Goal: Task Accomplishment & Management: Use online tool/utility

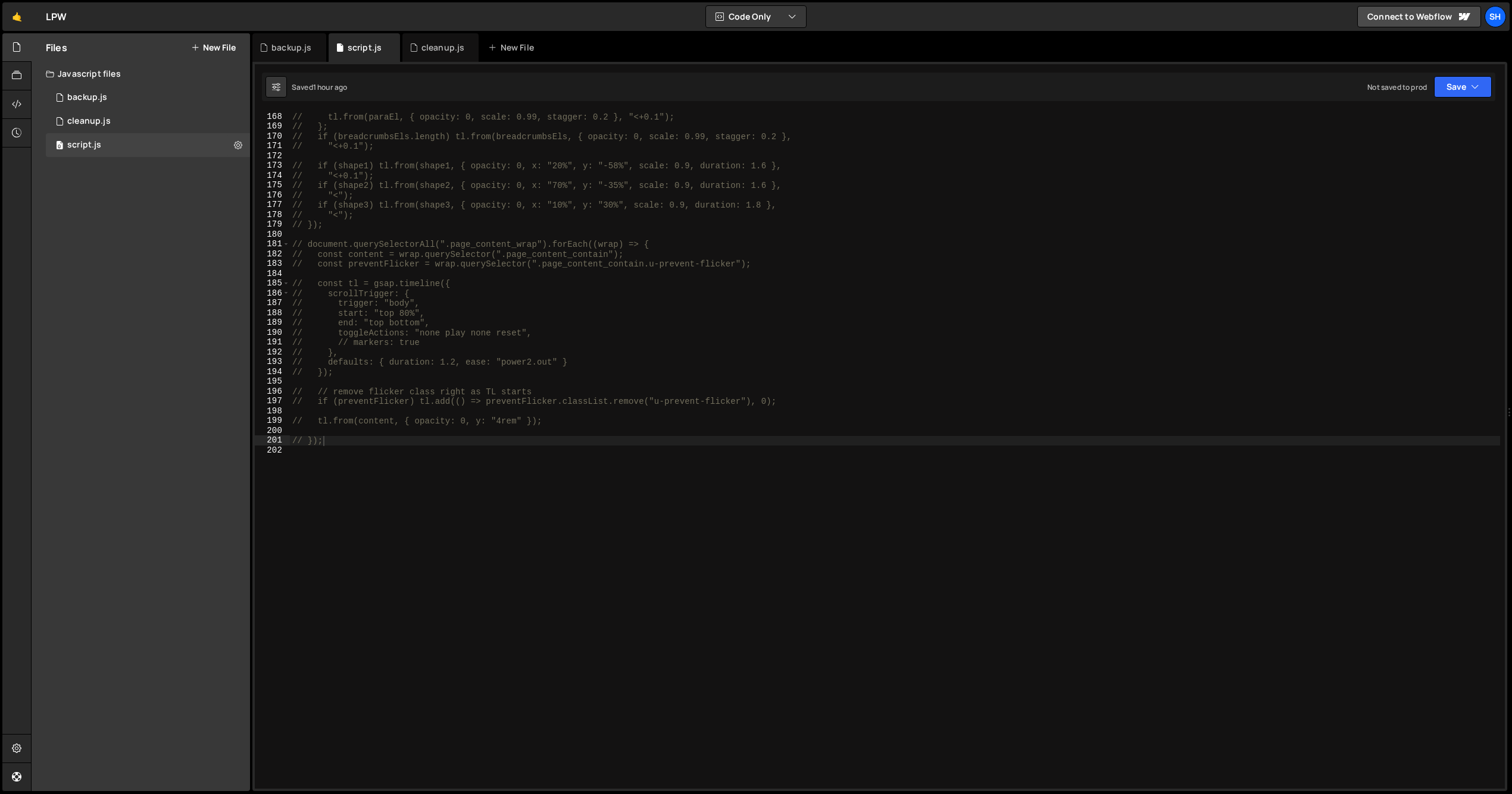
scroll to position [1640, 0]
click at [344, 456] on div "// tl.from(paraEl, { opacity: 0, scale: 0.99, stagger: 0.2 }, "<+0.1"); // }; /…" at bounding box center [894, 460] width 1210 height 697
paste textarea "});"
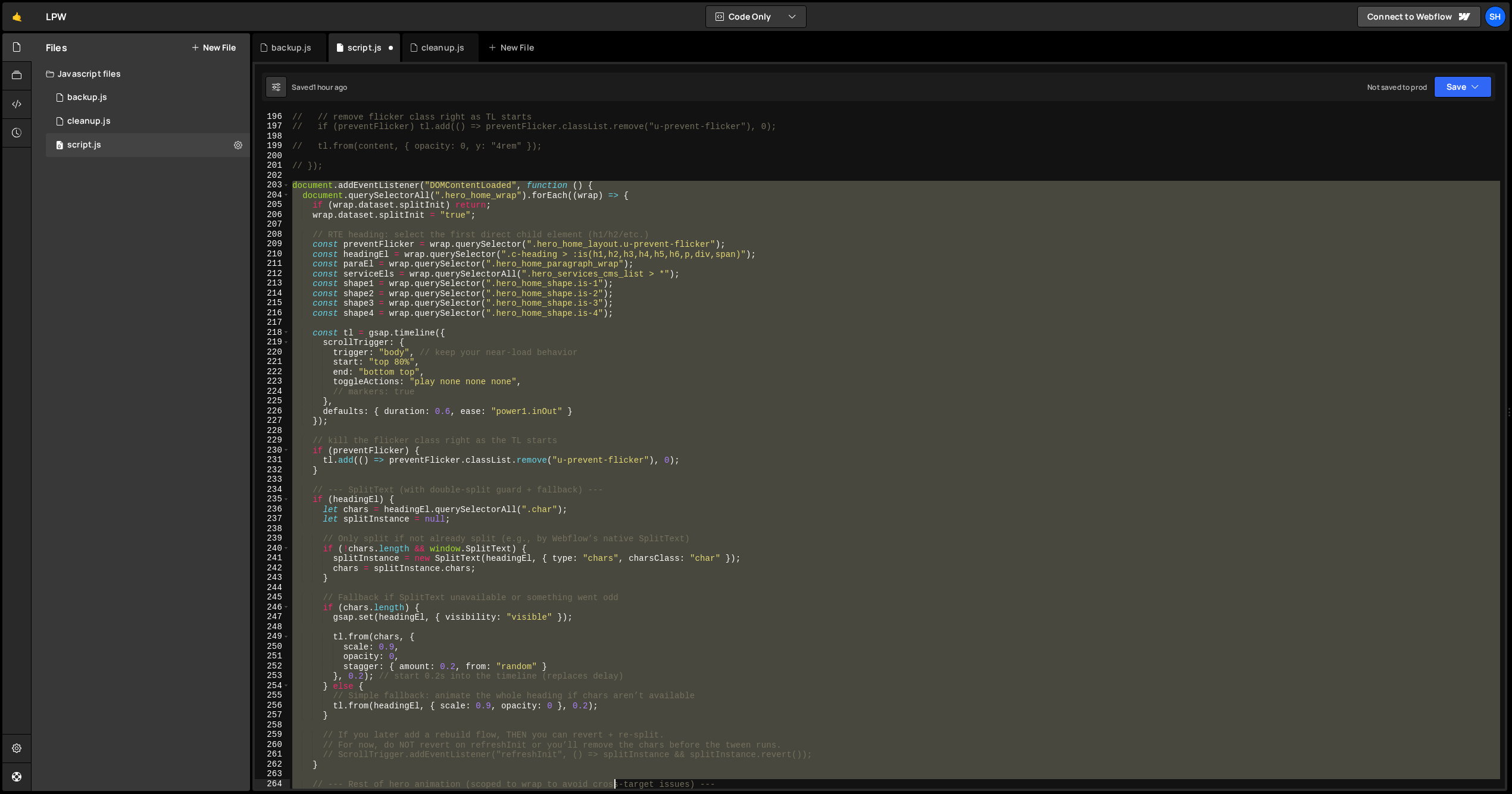
scroll to position [2268, 0]
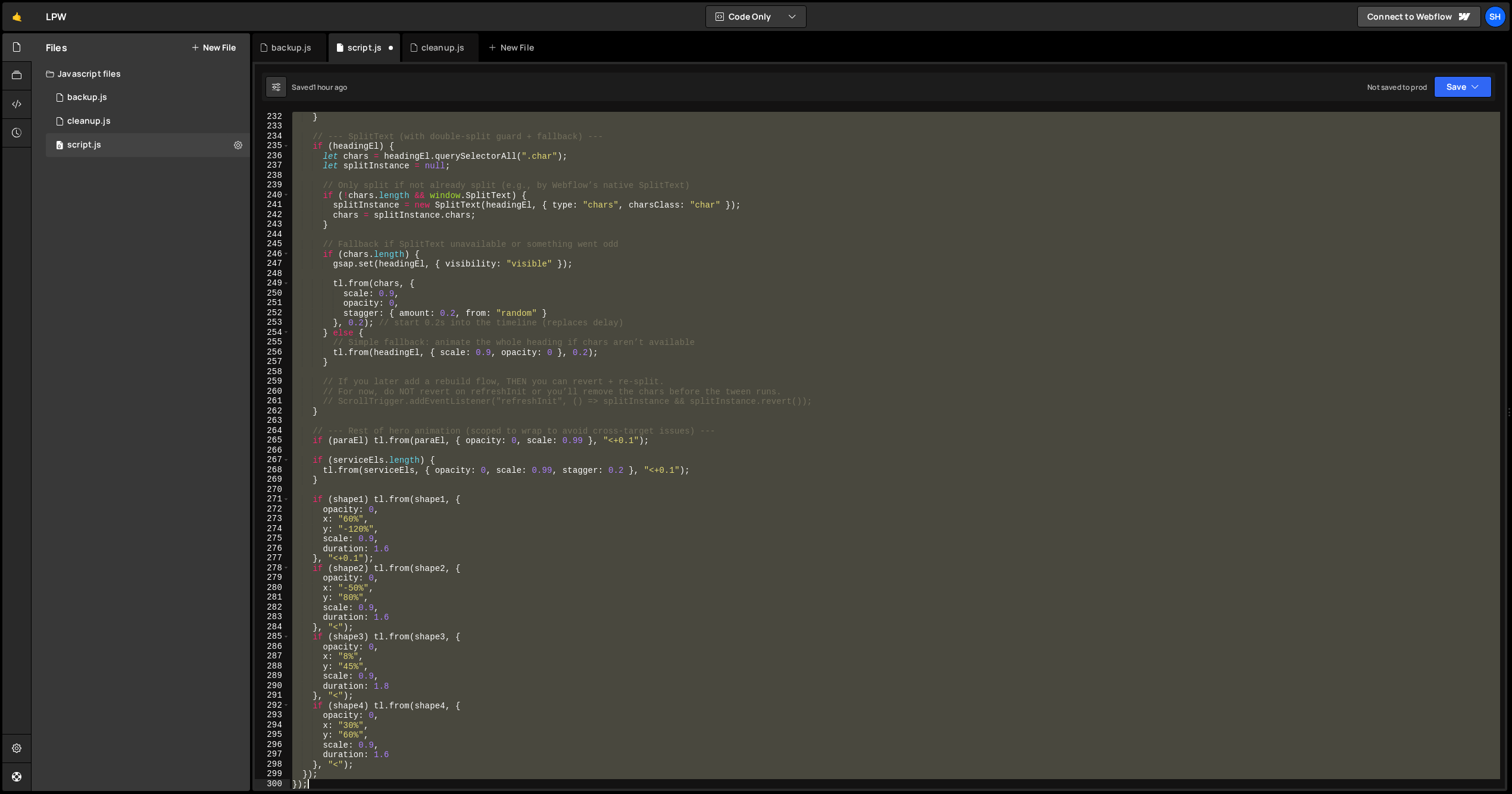
drag, startPoint x: 293, startPoint y: 281, endPoint x: 414, endPoint y: 785, distance: 518.3
click at [416, 787] on div "} // --- SplitText (with double-split guard + fallback) --- if ( headingEl ) { …" at bounding box center [894, 460] width 1210 height 697
type textarea "}); });"
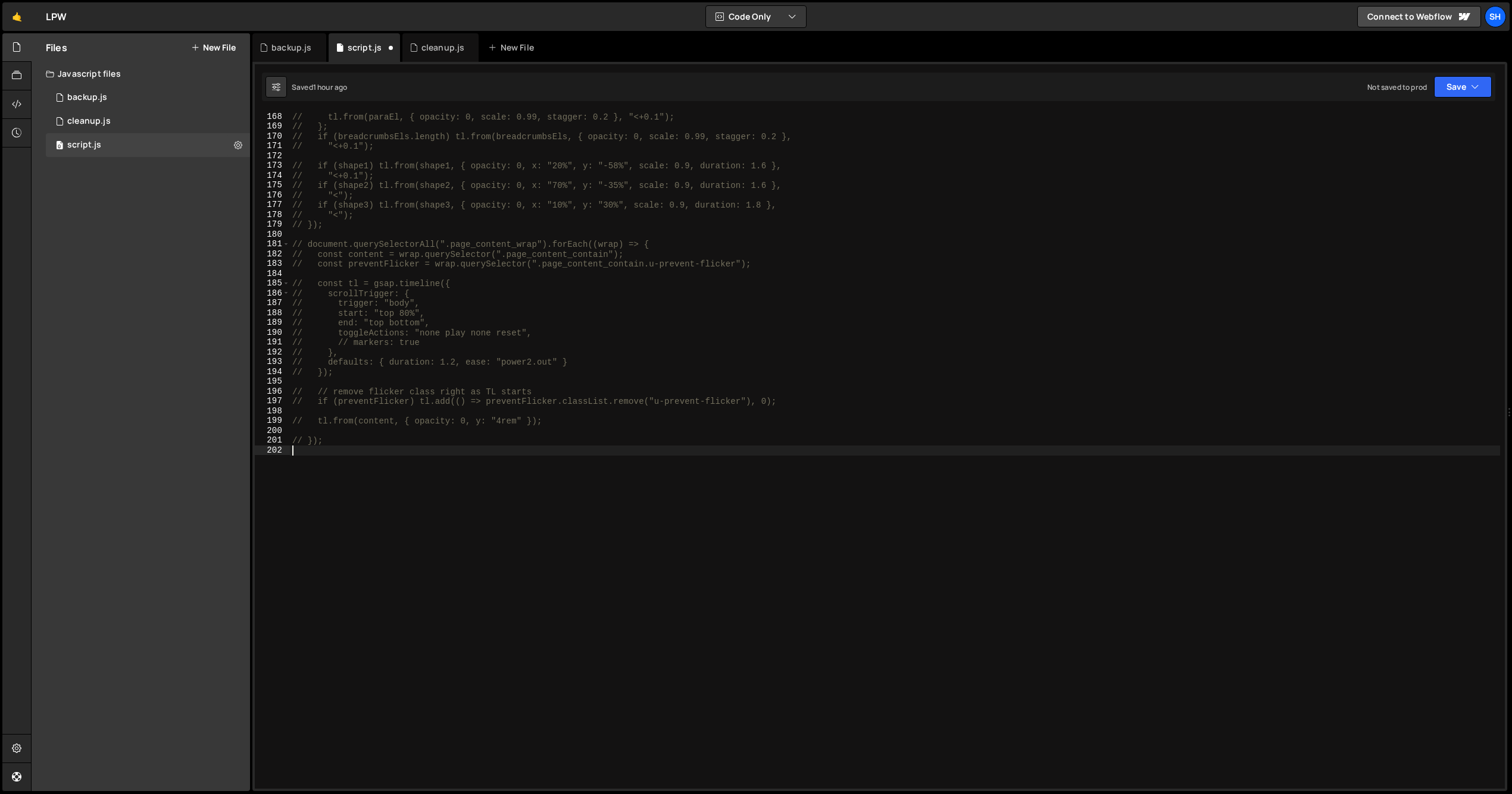
scroll to position [1640, 0]
drag, startPoint x: 189, startPoint y: 329, endPoint x: 16, endPoint y: 326, distance: 173.0
click at [162, 326] on div "Files New File Javascript files 0 backup.js 0 0 cleanup.js 0 0 script.js 0 CSS …" at bounding box center [141, 412] width 218 height 758
click at [412, 478] on div "// tl.from(paraEl, { opacity: 0, scale: 0.99, stagger: 0.2 }, "<+0.1"); // }; /…" at bounding box center [894, 460] width 1210 height 697
paste textarea "document.querySelector('script[src*="intellimize"]')"
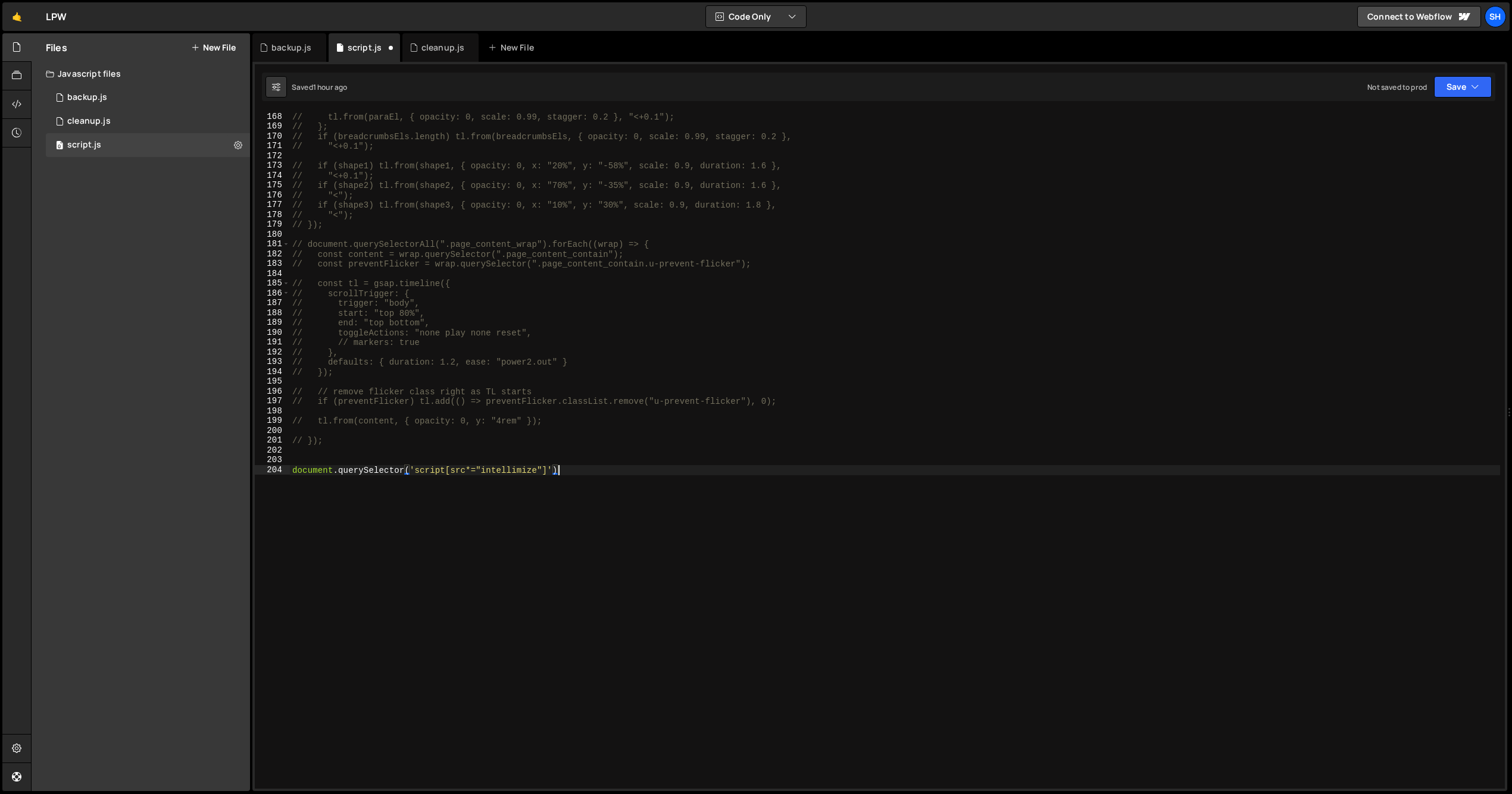
click at [490, 517] on div "// tl.from(paraEl, { opacity: 0, scale: 0.99, stagger: 0.2 }, "<+0.1"); // }; /…" at bounding box center [894, 460] width 1210 height 697
click at [569, 476] on div "// tl.from(paraEl, { opacity: 0, scale: 0.99, stagger: 0.2 }, "<+0.1"); // }; /…" at bounding box center [894, 460] width 1210 height 697
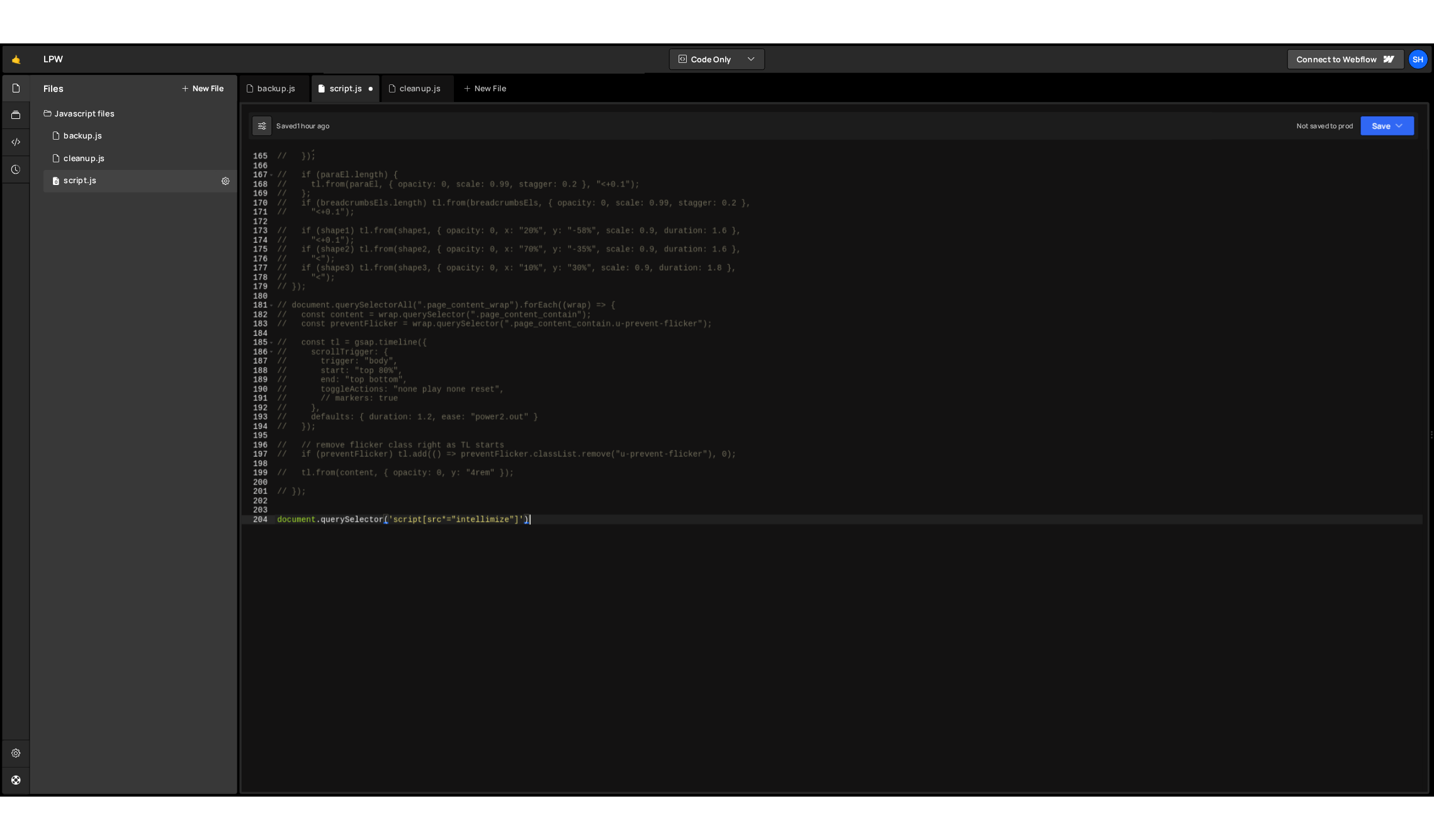
scroll to position [1700, 0]
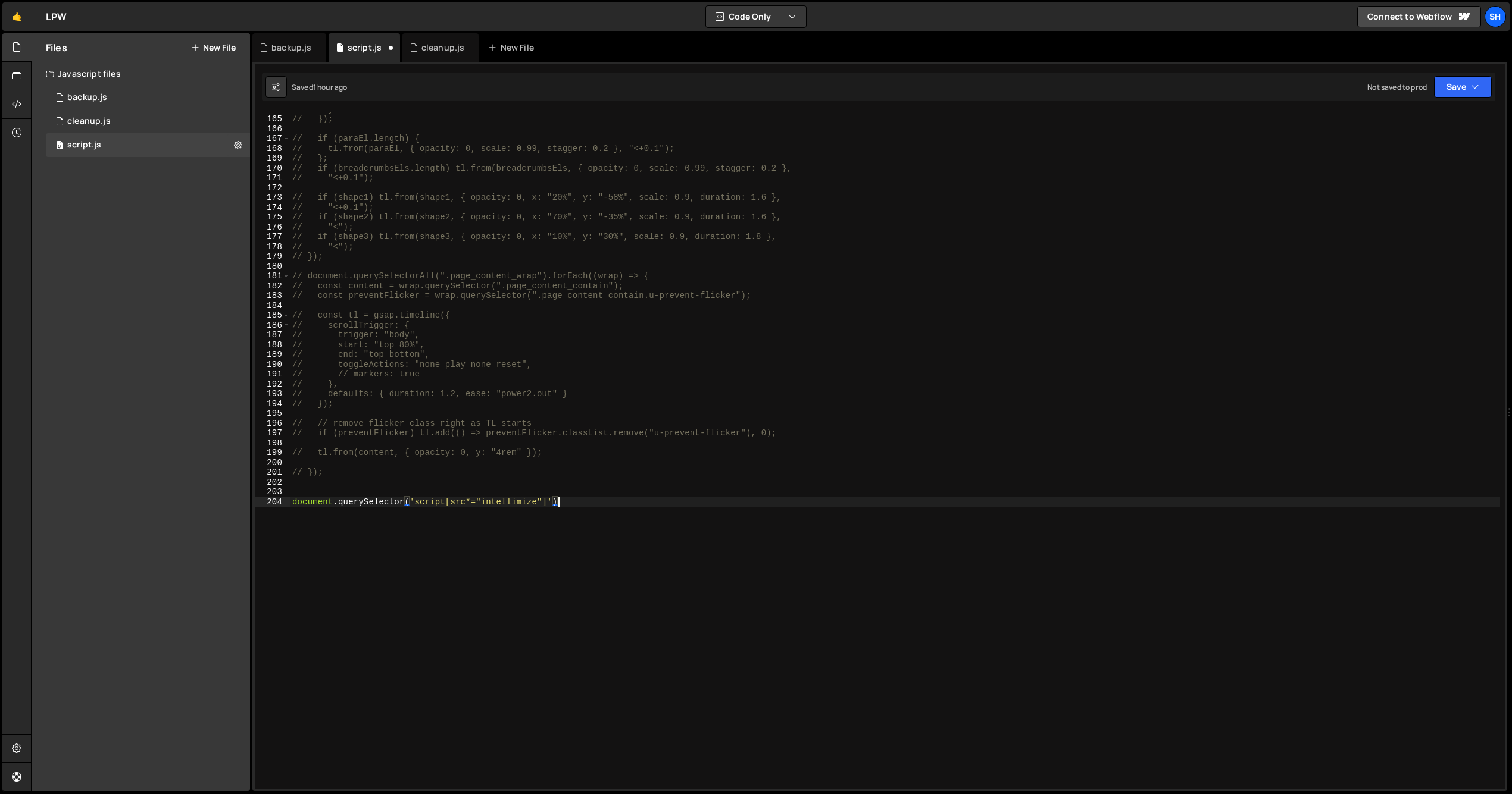
type textarea "document.querySelector('script[src*="intellimize"]')"
click at [301, 492] on div "// } // }); // if (paraEl.length) { // tl.from(paraEl, { opacity: 0, scale: 0.9…" at bounding box center [894, 452] width 1210 height 697
paste textarea "});"
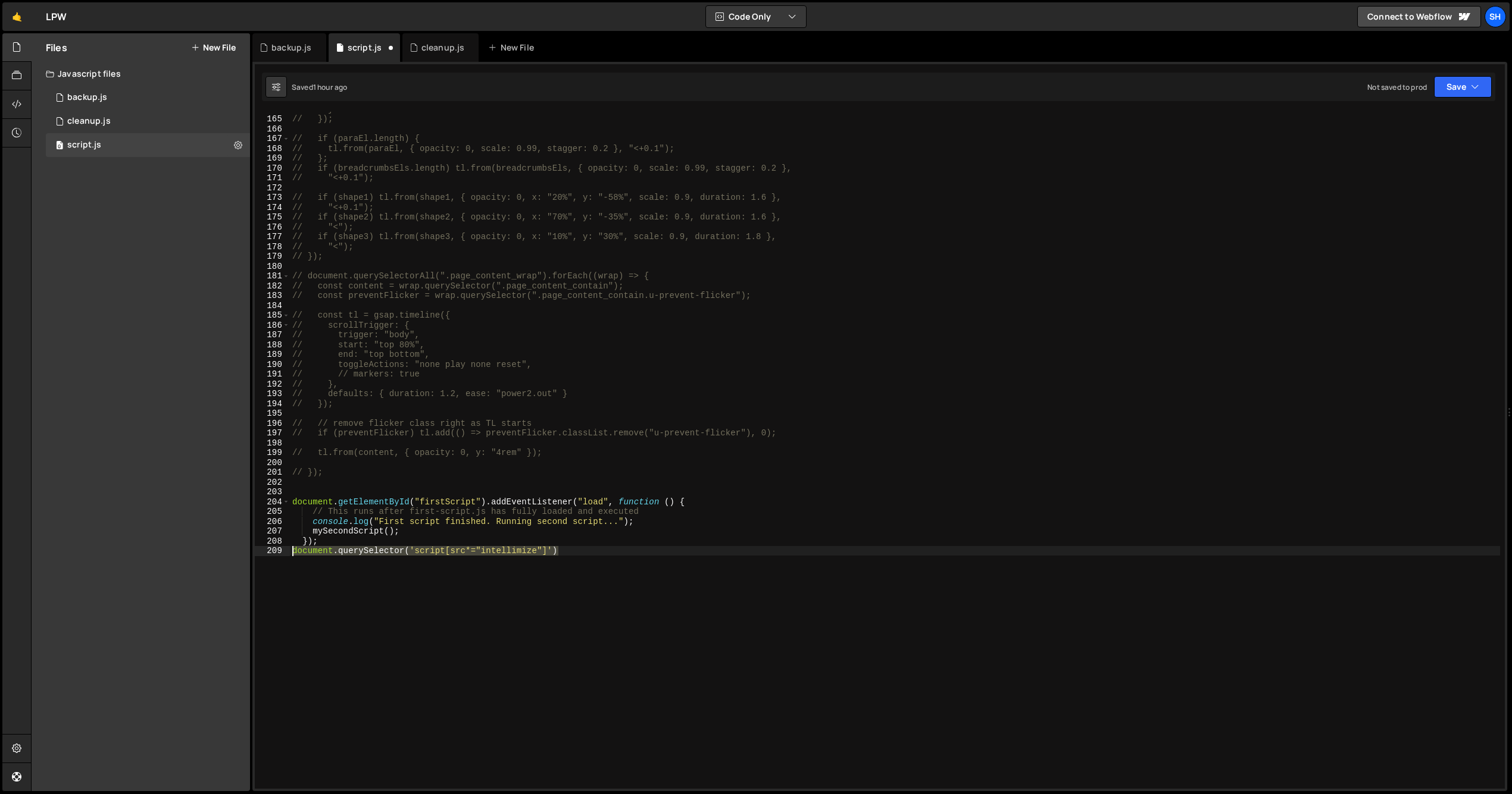
drag, startPoint x: 565, startPoint y: 554, endPoint x: 277, endPoint y: 550, distance: 288.0
click at [277, 550] on div "}); 164 165 166 167 168 169 170 171 172 173 174 175 176 177 178 179 180 181 182…" at bounding box center [880, 451] width 1250 height 677
type textarea "document.querySelector('script[src*="intellimize"]')"
drag, startPoint x: 295, startPoint y: 499, endPoint x: 490, endPoint y: 502, distance: 195.0
click at [486, 503] on div "// } // }); // if (paraEl.length) { // tl.from(paraEl, { opacity: 0, scale: 0.9…" at bounding box center [894, 452] width 1210 height 697
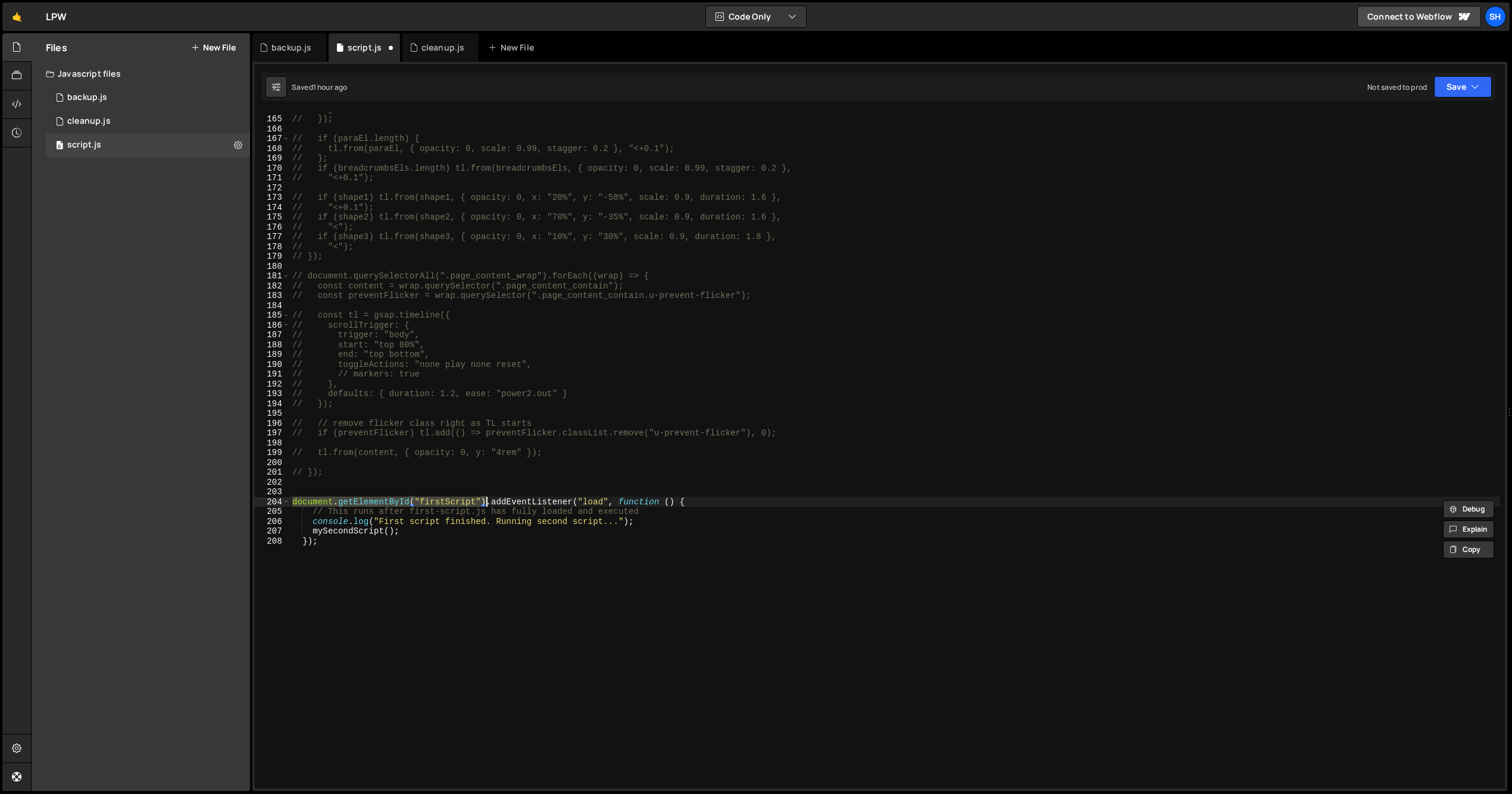
paste textarea "querySelector('script[src*="intellimize"]'"
click at [639, 527] on div "// } // }); // if (paraEl.length) { // tl.from(paraEl, { opacity: 0, scale: 0.9…" at bounding box center [894, 452] width 1210 height 697
click at [642, 517] on div "// } // }); // if (paraEl.length) { // tl.from(paraEl, { opacity: 0, scale: 0.9…" at bounding box center [894, 452] width 1210 height 697
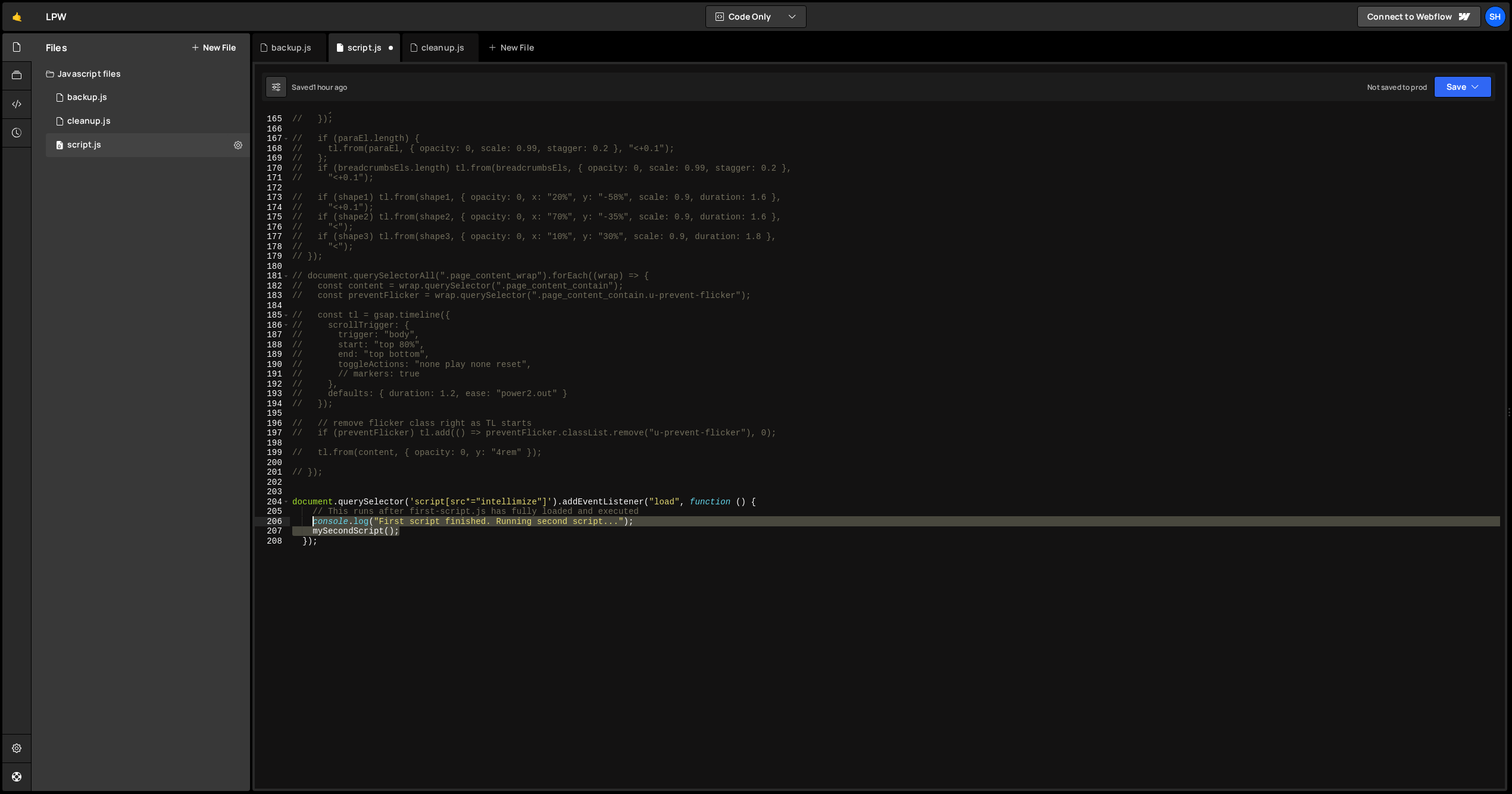
drag, startPoint x: 395, startPoint y: 532, endPoint x: 315, endPoint y: 521, distance: 80.8
click at [313, 523] on div "// } // }); // if (paraEl.length) { // tl.from(paraEl, { opacity: 0, scale: 0.9…" at bounding box center [894, 452] width 1210 height 697
type textarea "console.log("First script finished. Running second script..."); mySecondScript(…"
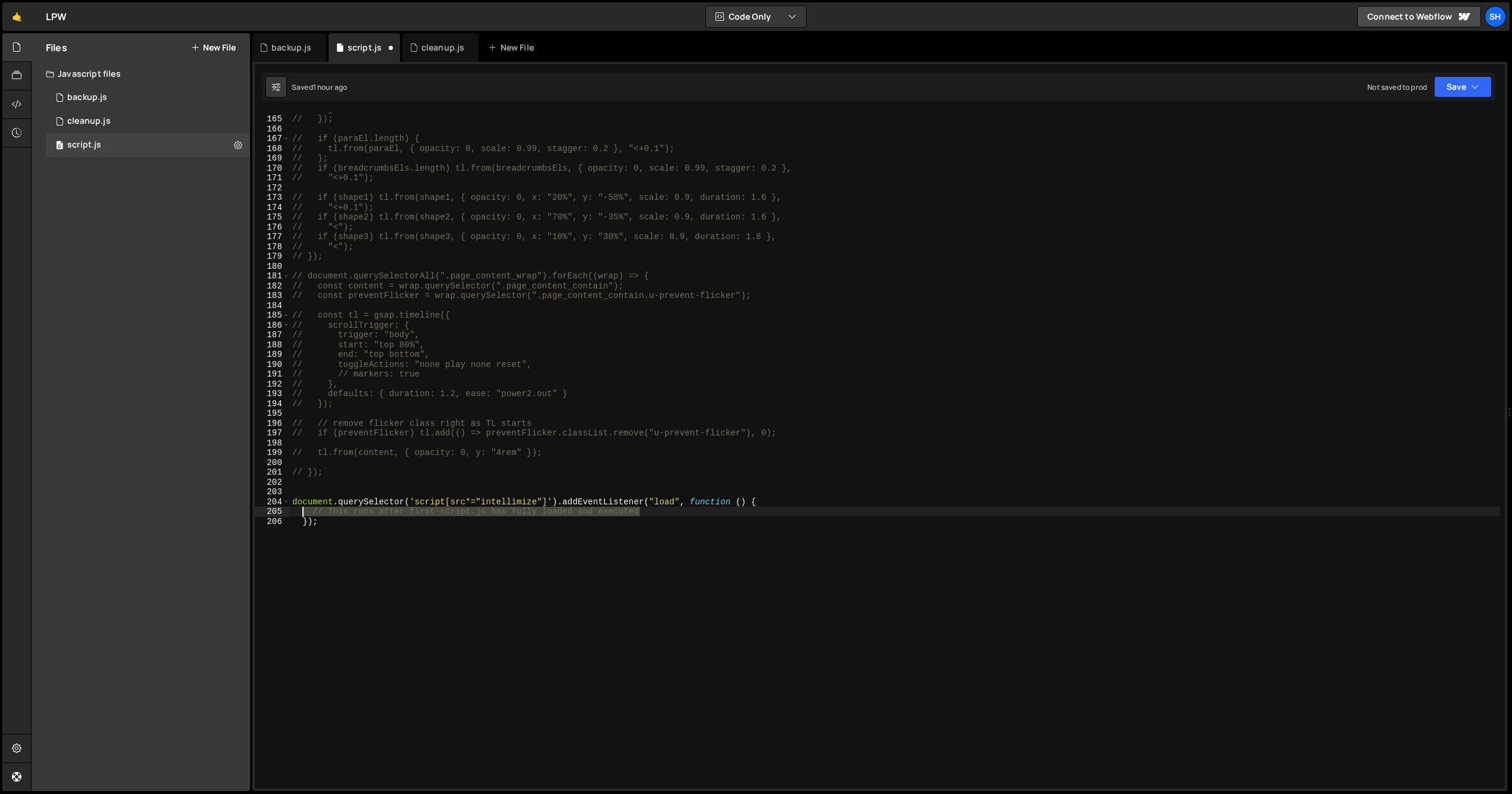
drag, startPoint x: 669, startPoint y: 514, endPoint x: 304, endPoint y: 509, distance: 365.0
click at [304, 509] on div "// } // }); // if (paraEl.length) { // tl.from(paraEl, { opacity: 0, scale: 0.9…" at bounding box center [894, 452] width 1210 height 697
click at [318, 510] on div "// } // }); // if (paraEl.length) { // tl.from(paraEl, { opacity: 0, scale: 0.9…" at bounding box center [894, 451] width 1210 height 677
drag, startPoint x: 313, startPoint y: 511, endPoint x: 641, endPoint y: 511, distance: 328.0
click at [641, 511] on div "// } // }); // if (paraEl.length) { // tl.from(paraEl, { opacity: 0, scale: 0.9…" at bounding box center [894, 452] width 1210 height 697
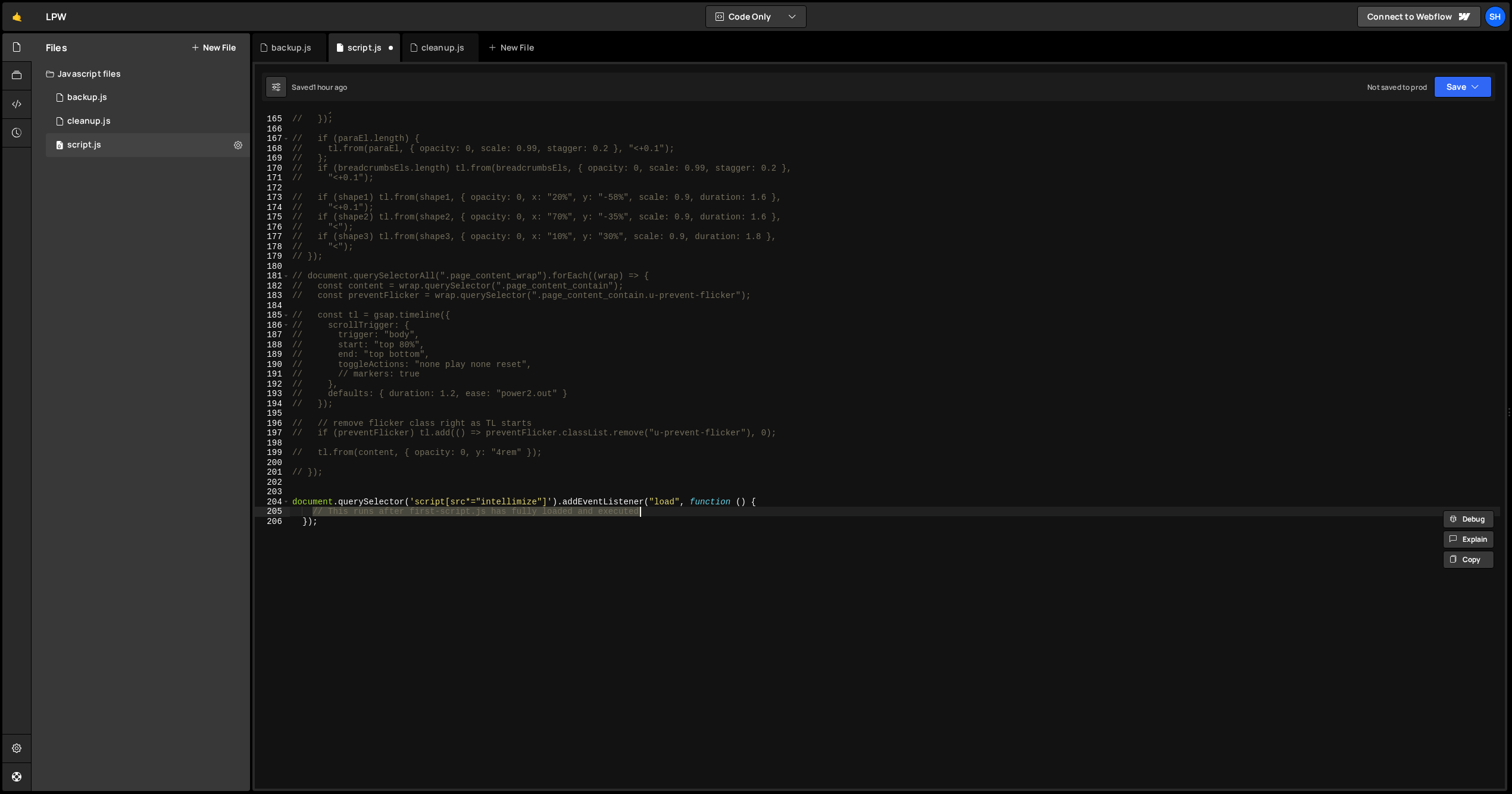
click at [650, 513] on div "// } // }); // if (paraEl.length) { // tl.from(paraEl, { opacity: 0, scale: 0.9…" at bounding box center [894, 451] width 1210 height 677
click at [159, 392] on div "Files New File Javascript files 0 backup.js 0 0 cleanup.js 0 0 script.js 0 CSS …" at bounding box center [141, 412] width 218 height 758
drag, startPoint x: 630, startPoint y: 515, endPoint x: 311, endPoint y: 509, distance: 319.1
click at [311, 509] on div "// } // }); // if (paraEl.length) { // tl.from(paraEl, { opacity: 0, scale: 0.9…" at bounding box center [894, 452] width 1210 height 697
paste textarea "}, 1000);"
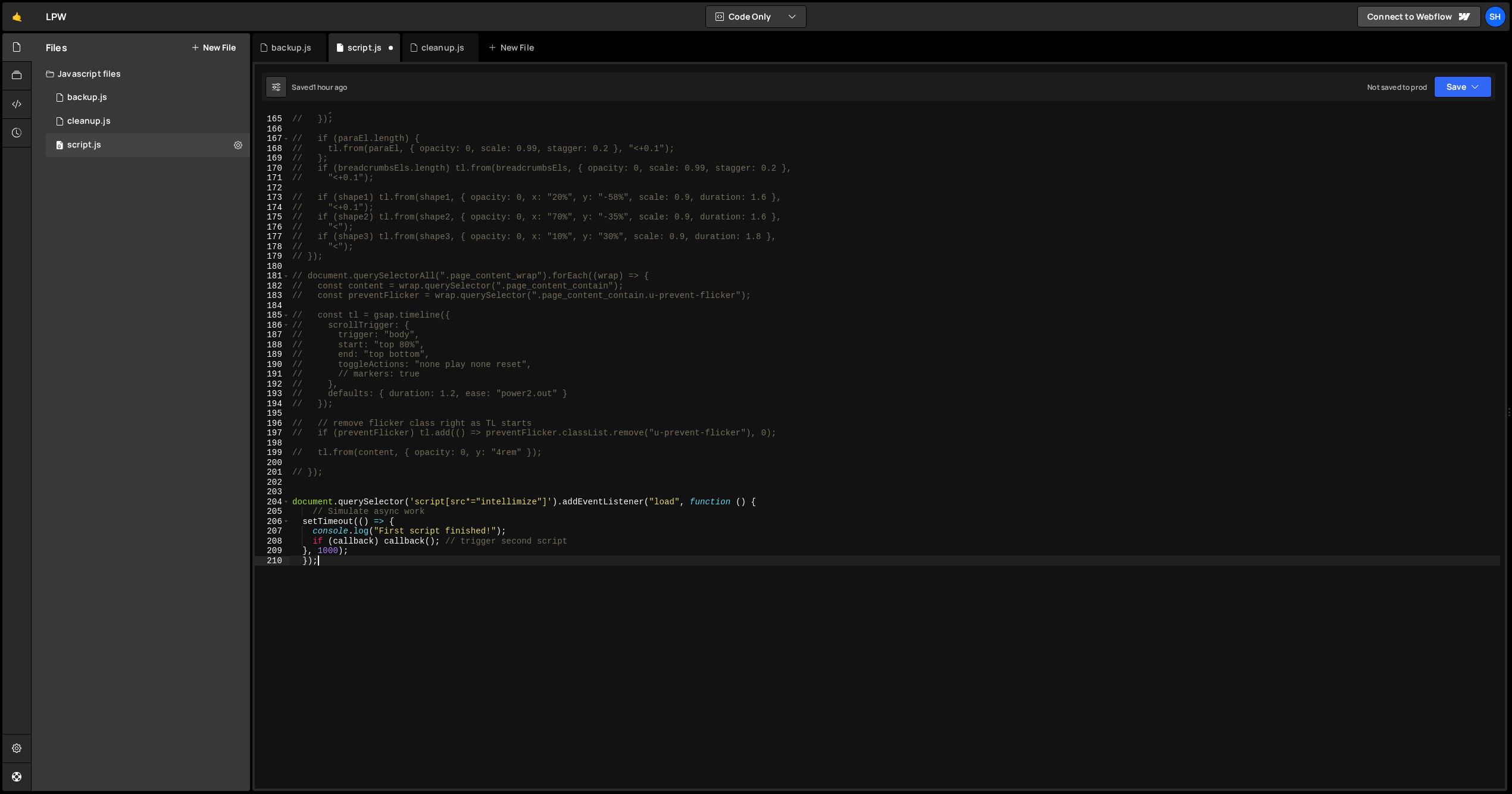
click at [335, 568] on div "// } // }); // if (paraEl.length) { // tl.from(paraEl, { opacity: 0, scale: 0.9…" at bounding box center [894, 452] width 1210 height 697
type textarea "});"
drag, startPoint x: 398, startPoint y: 505, endPoint x: 265, endPoint y: 504, distance: 133.0
click at [265, 504] on div "}); 164 165 166 167 168 169 170 171 172 173 174 175 176 177 178 179 180 181 182…" at bounding box center [880, 451] width 1250 height 677
type textarea "// Simulate async work"
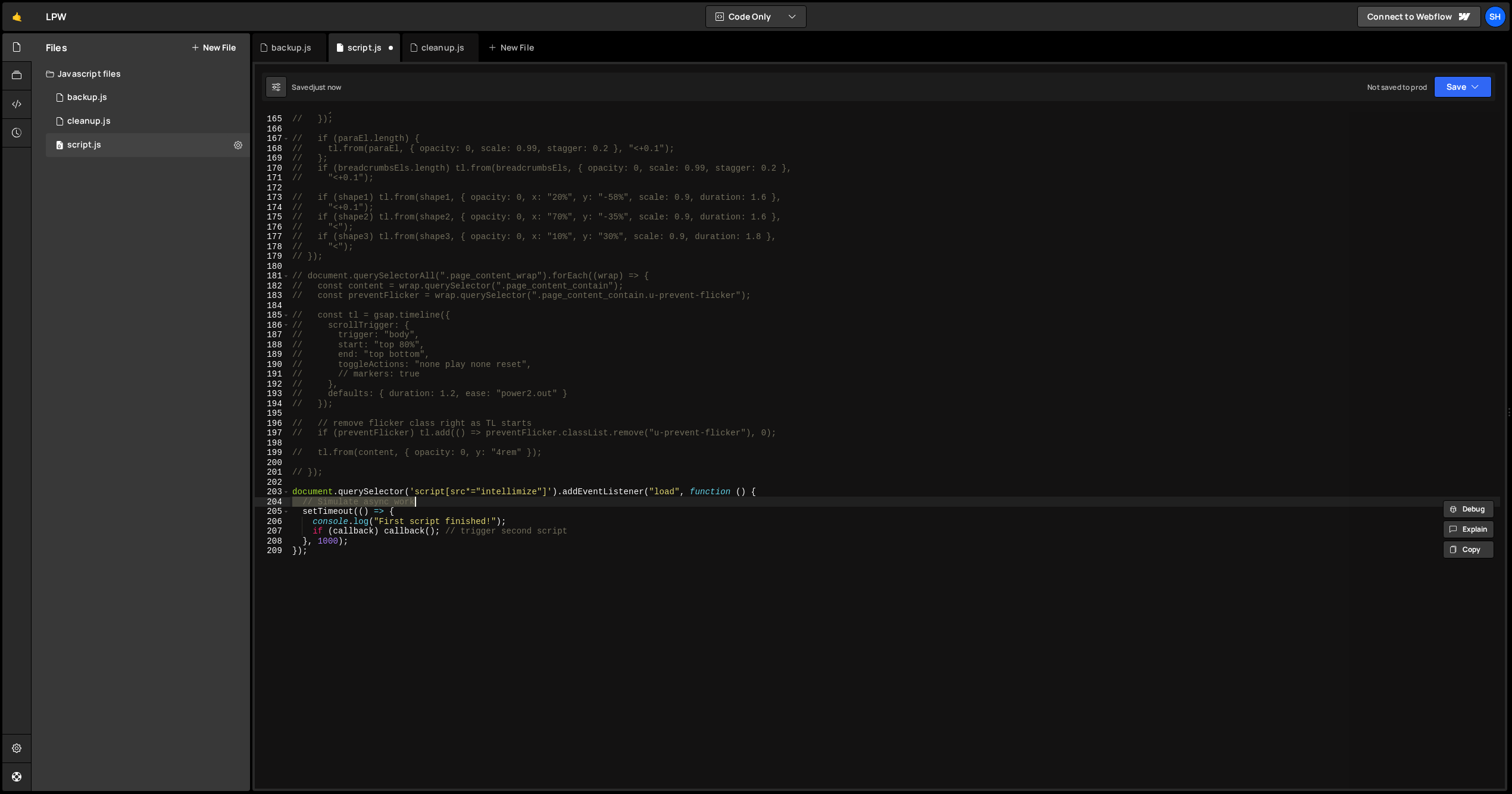
click at [445, 503] on div "// } // }); // if (paraEl.length) { // tl.from(paraEl, { opacity: 0, scale: 0.9…" at bounding box center [894, 451] width 1210 height 677
click at [207, 465] on div "Files New File Javascript files 0 backup.js 0 0 cleanup.js 0 0 script.js 0 CSS …" at bounding box center [141, 412] width 218 height 758
click at [180, 427] on div "Files New File Javascript files 0 backup.js 0 0 cleanup.js 0 0 script.js 0 CSS …" at bounding box center [141, 412] width 218 height 758
click at [173, 464] on div "Files New File Javascript files 0 backup.js 0 0 cleanup.js 0 0 script.js 0 CSS …" at bounding box center [141, 412] width 218 height 758
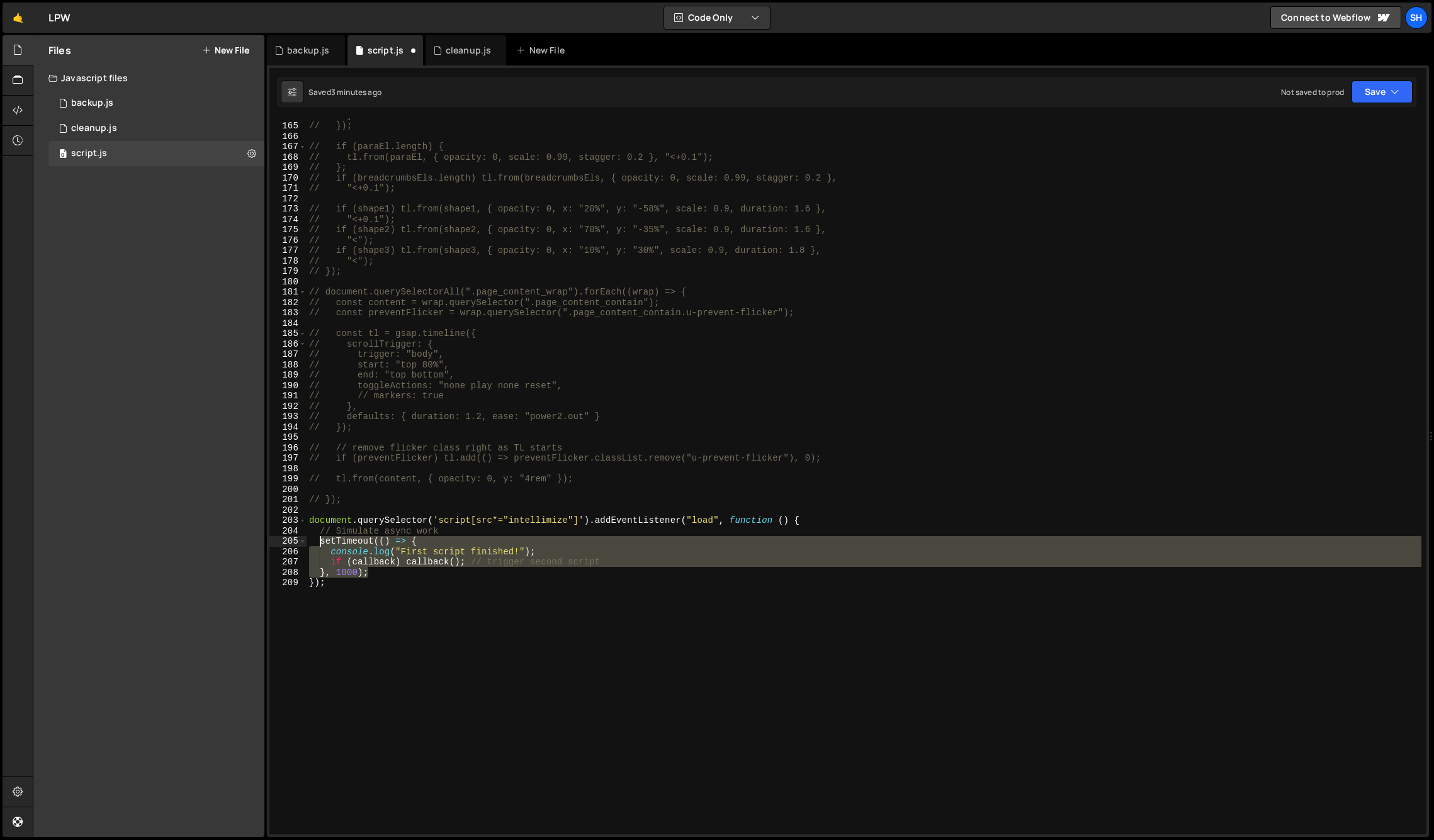
drag, startPoint x: 356, startPoint y: 566, endPoint x: 322, endPoint y: 542, distance: 41.6
click at [319, 542] on div "// } // }); // if (paraEl.length) { // tl.from(paraEl, { opacity: 0, scale: 0.9…" at bounding box center [864, 478] width 1115 height 737
click at [604, 563] on div "// } // }); // if (paraEl.length) { // tl.from(paraEl, { opacity: 0, scale: 0.9…" at bounding box center [864, 477] width 1115 height 716
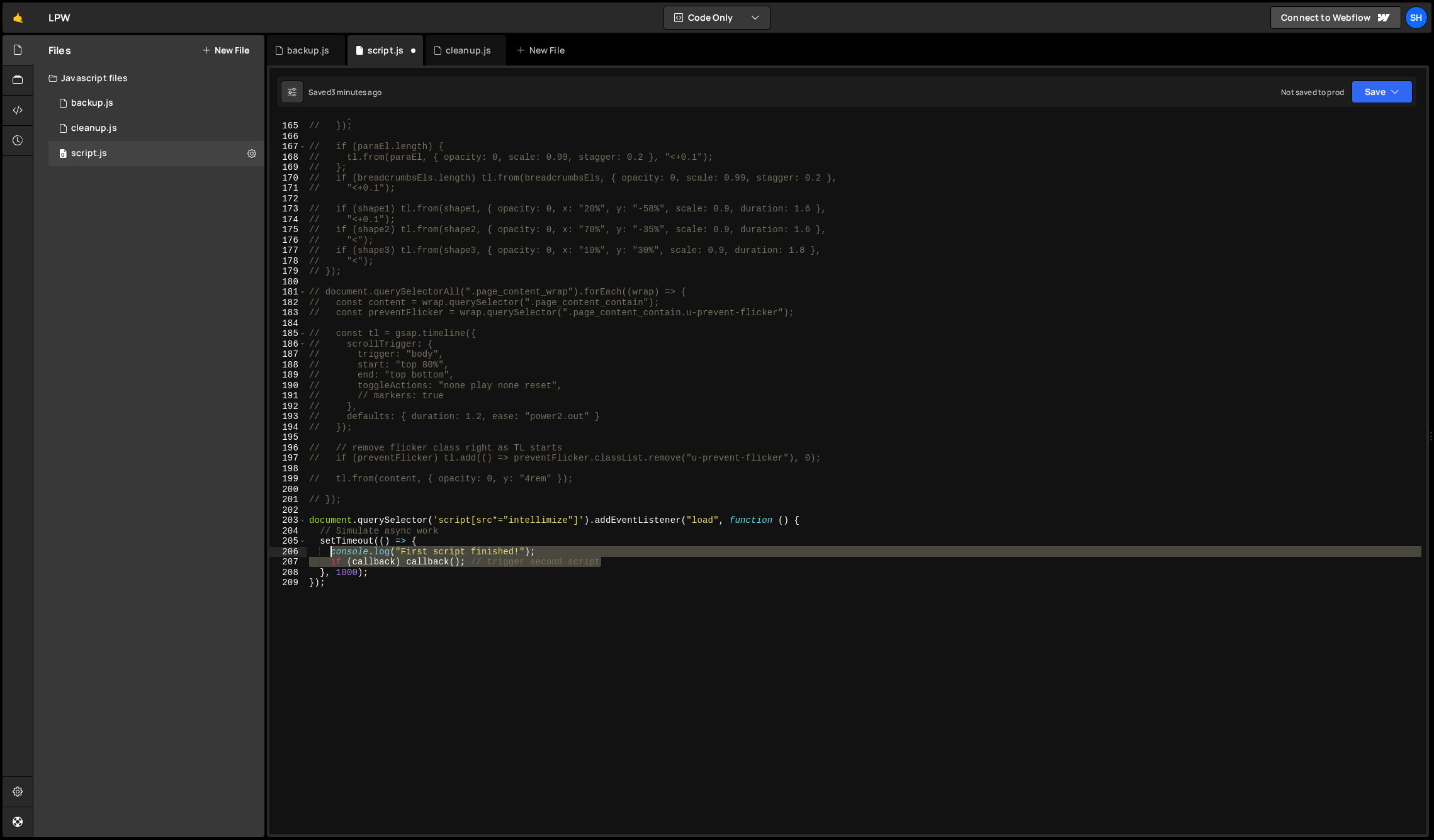
drag, startPoint x: 613, startPoint y: 561, endPoint x: 330, endPoint y: 553, distance: 283.1
click at [331, 553] on div "// } // }); // if (paraEl.length) { // tl.from(paraEl, { opacity: 0, scale: 0.9…" at bounding box center [864, 478] width 1115 height 737
type textarea "console.log("First script finished!"); if (callback) callback(); // trigger sec…"
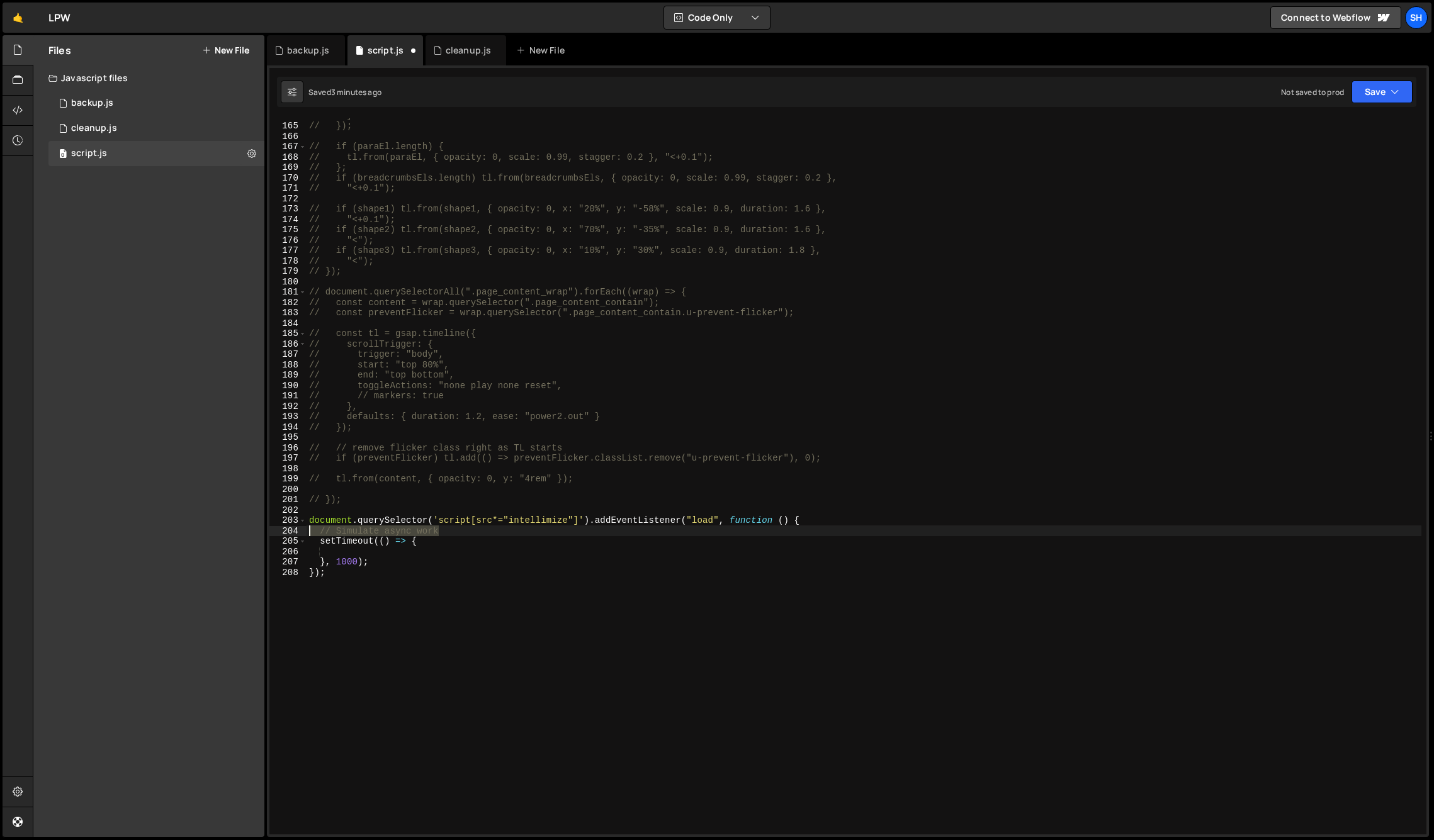
drag, startPoint x: 447, startPoint y: 531, endPoint x: 290, endPoint y: 529, distance: 157.0
click at [290, 529] on div "164 165 166 167 168 169 170 171 172 173 174 175 176 177 178 179 180 181 182 183…" at bounding box center [847, 477] width 1157 height 716
type textarea "// Simulate async work"
click at [146, 442] on div "Files New File Javascript files 0 backup.js 0 0 cleanup.js 0 0 script.js 0 CSS …" at bounding box center [149, 436] width 231 height 802
type textarea "});"
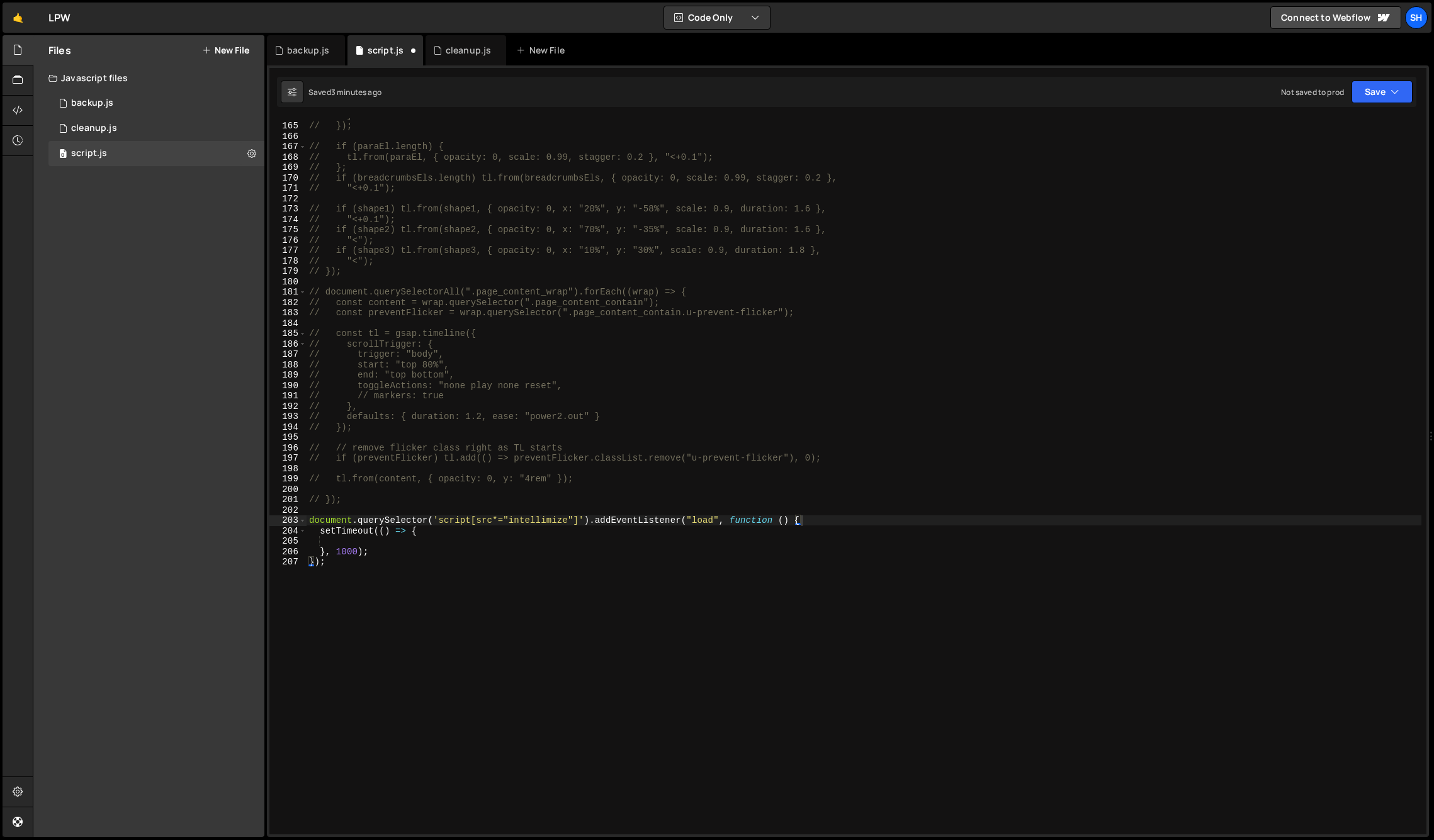
click at [348, 566] on div "// } // }); // if (paraEl.length) { // tl.from(paraEl, { opacity: 0, scale: 0.9…" at bounding box center [864, 478] width 1115 height 737
paste textarea "});"
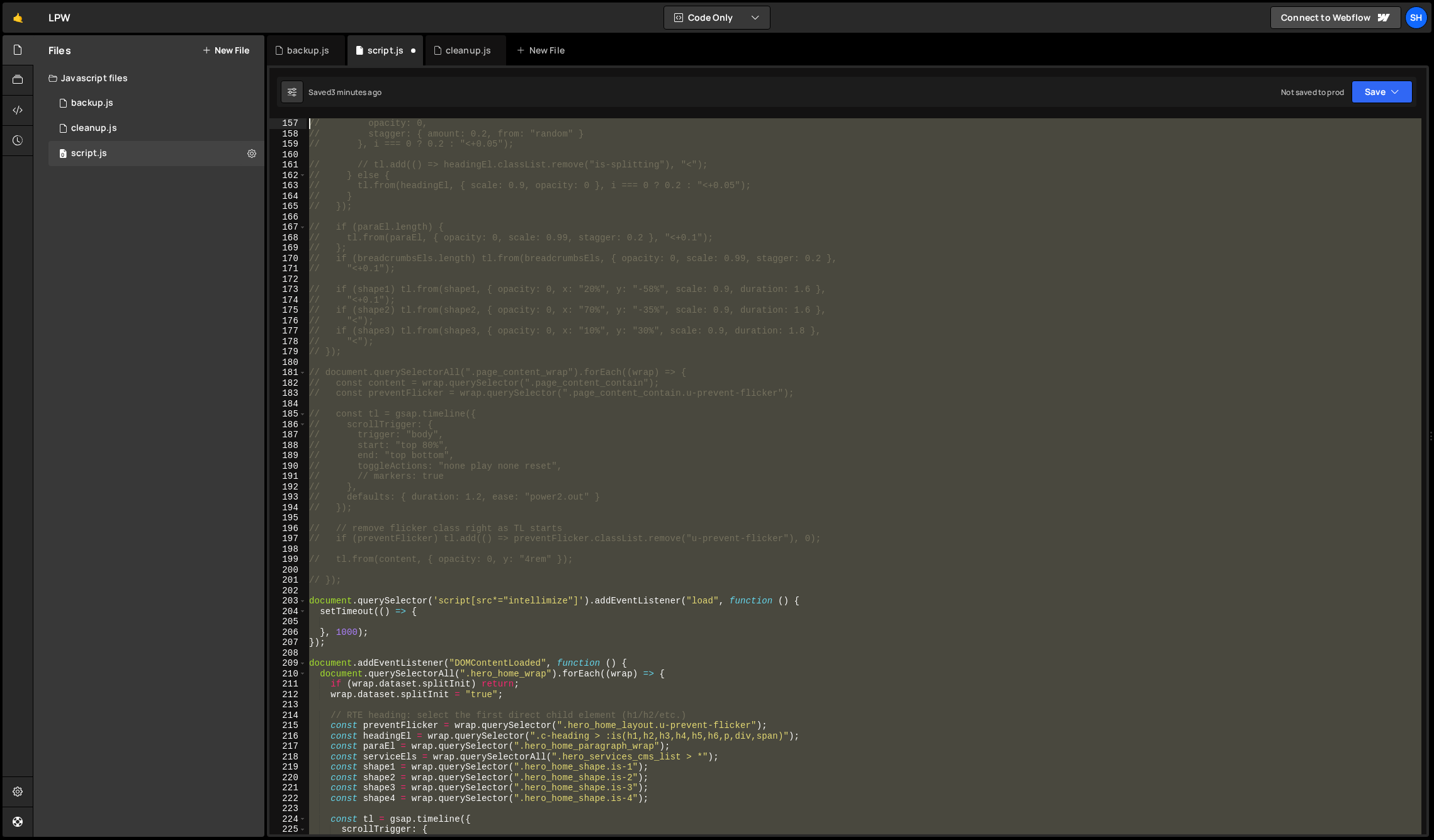
scroll to position [1578, 0]
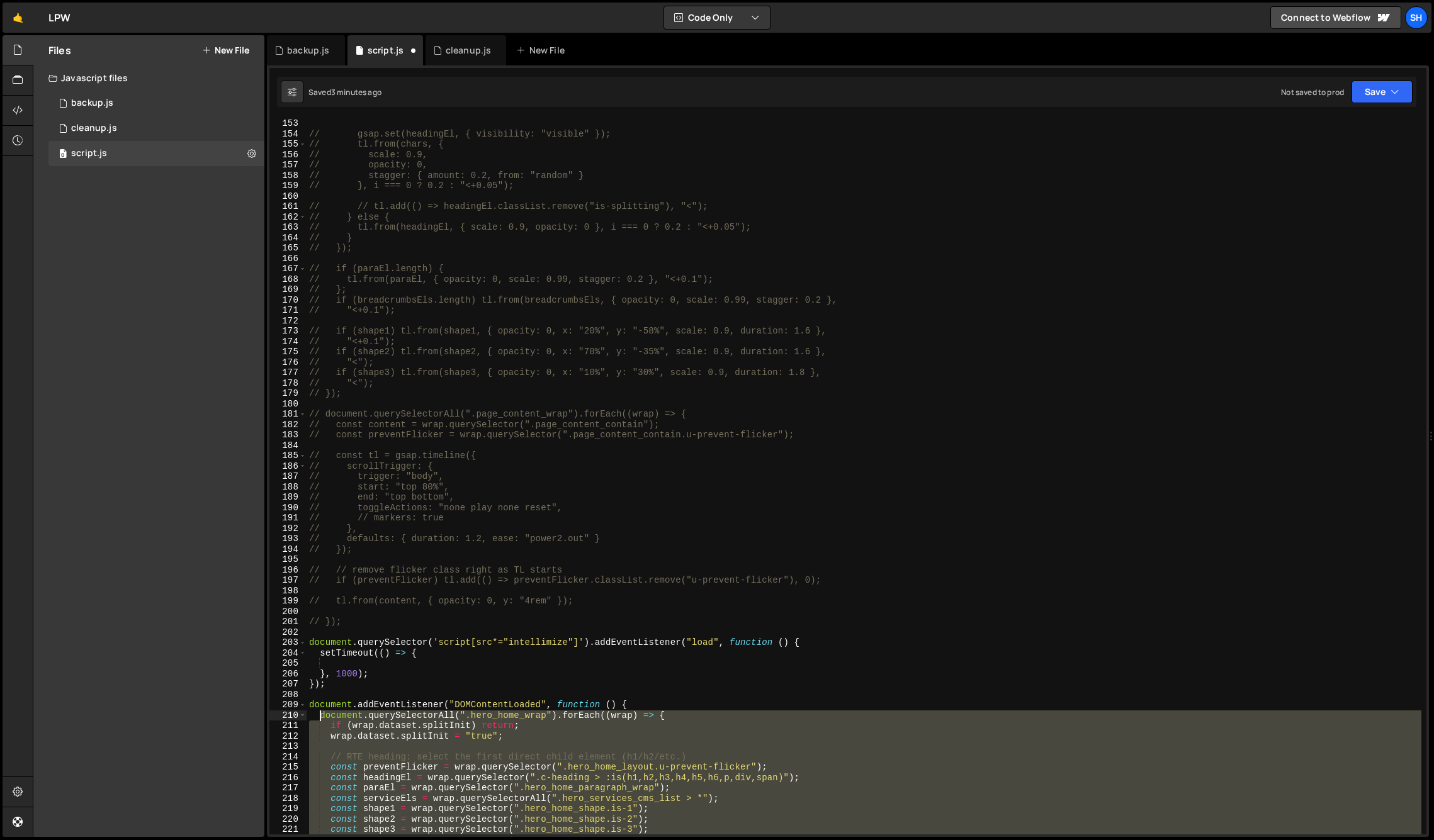
drag, startPoint x: 338, startPoint y: 683, endPoint x: 320, endPoint y: 717, distance: 38.5
click at [320, 717] on div "// gsap.set(headingEl, { visibility: "visible" }); // tl.from(chars, { // scale…" at bounding box center [864, 487] width 1115 height 737
type textarea "document.querySelectorAll(".hero_home_wrap").forEach((wrap) => { if (wrap.datas…"
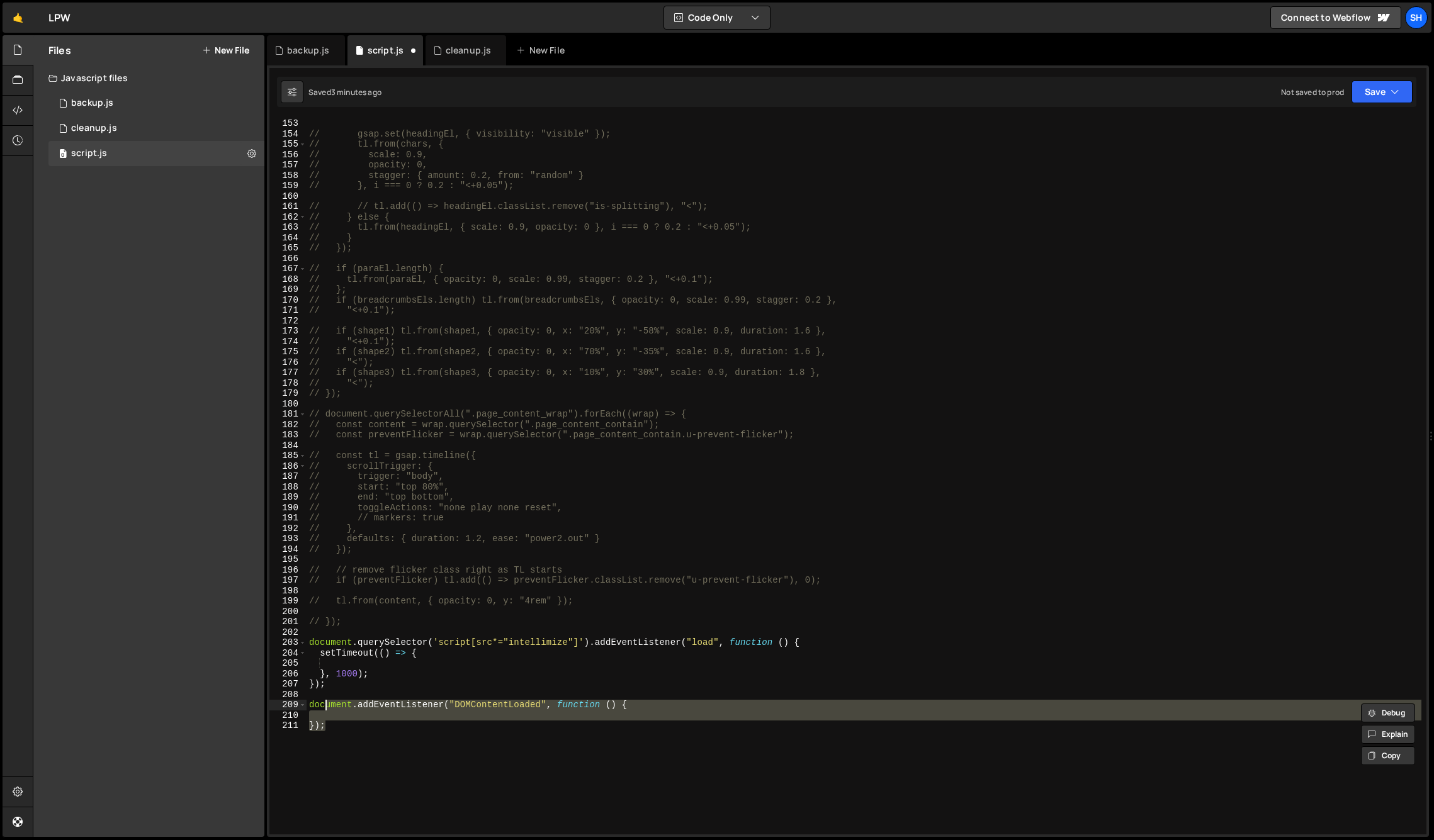
type textarea "document.addEventListener("DOMContentLoaded", function () {"
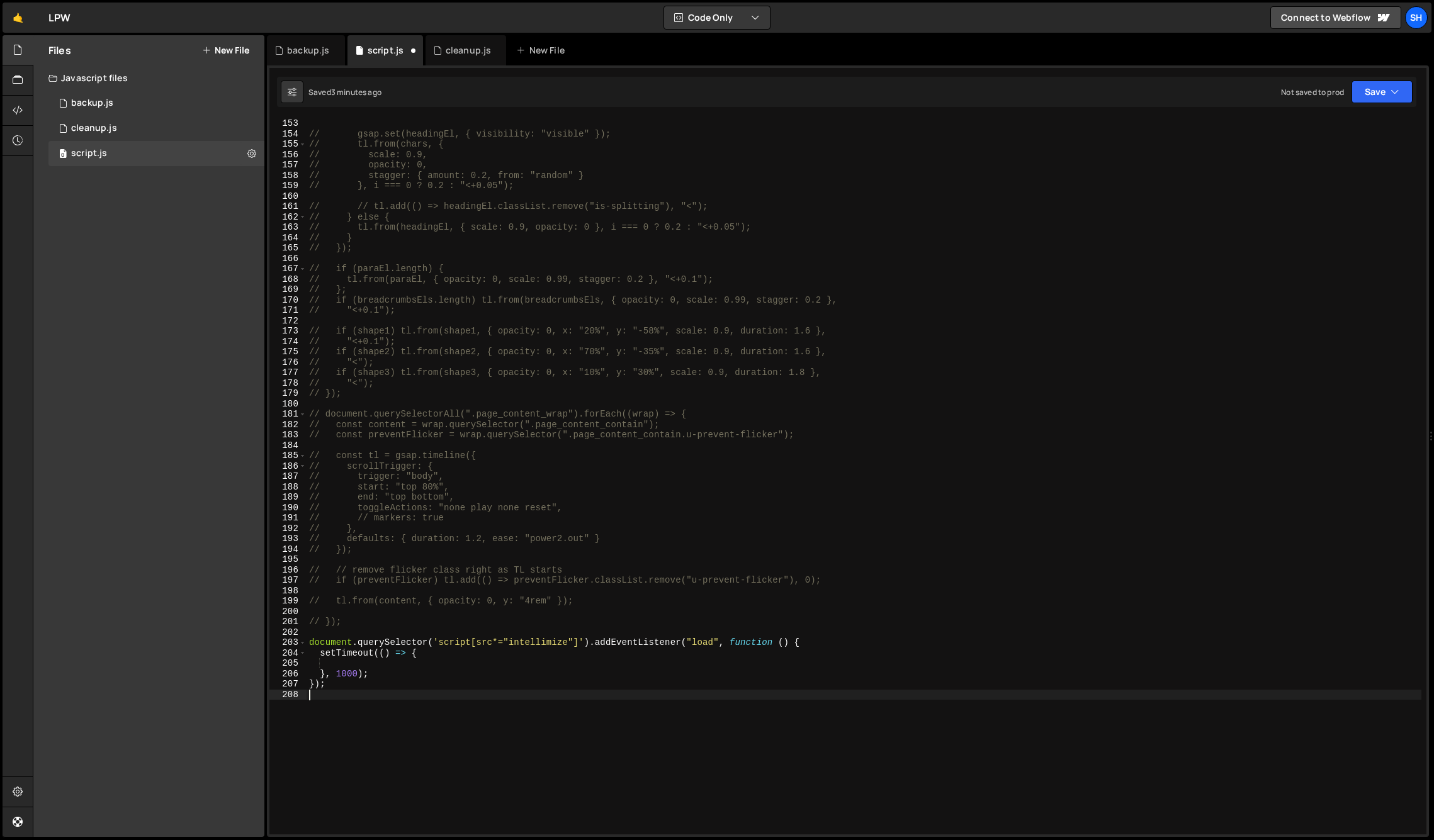
click at [345, 664] on div "// gsap.set(headingEl, { visibility: "visible" }); // tl.from(chars, { // scale…" at bounding box center [864, 487] width 1115 height 737
paste textarea "});"
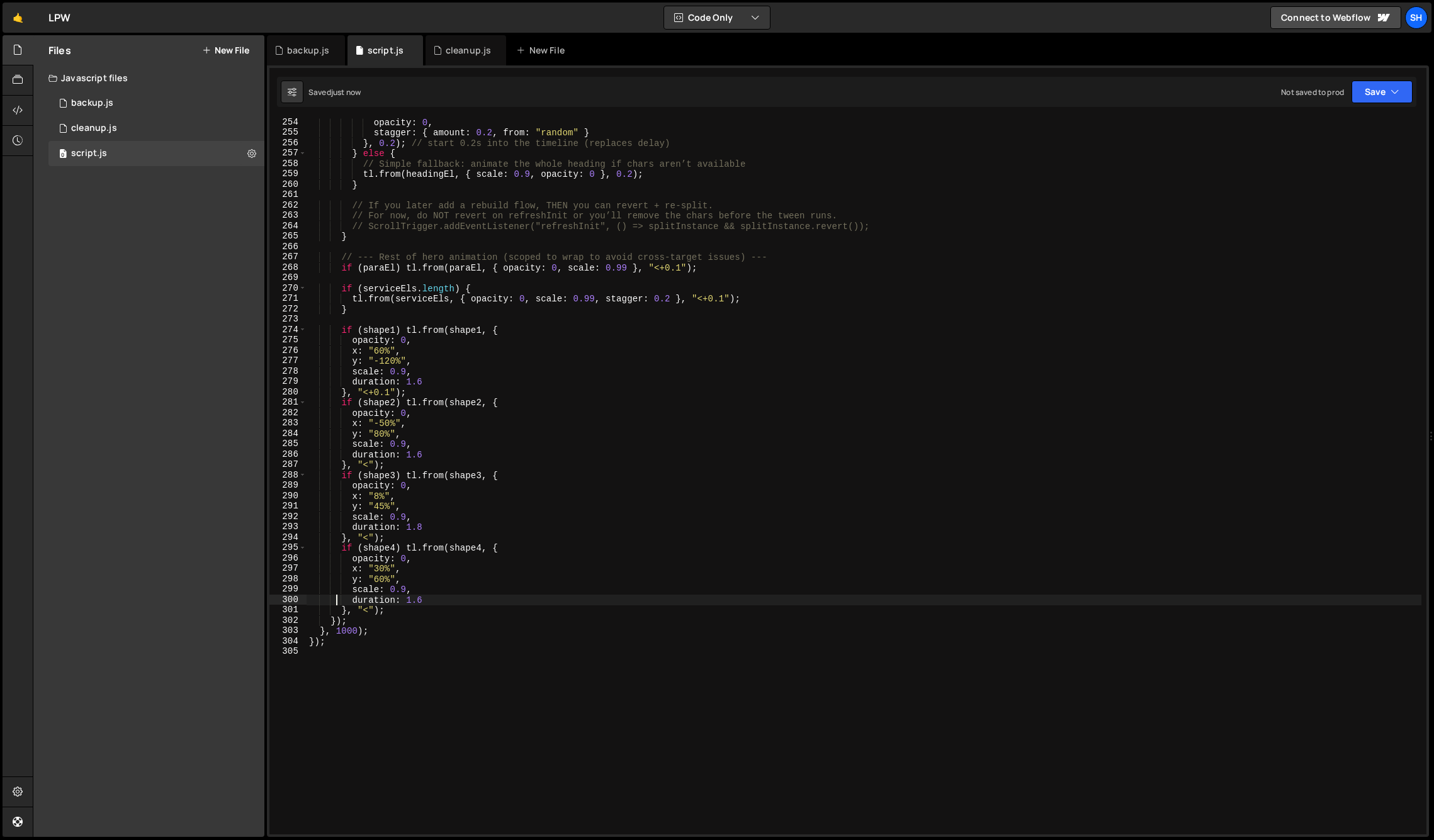
scroll to position [2657, 0]
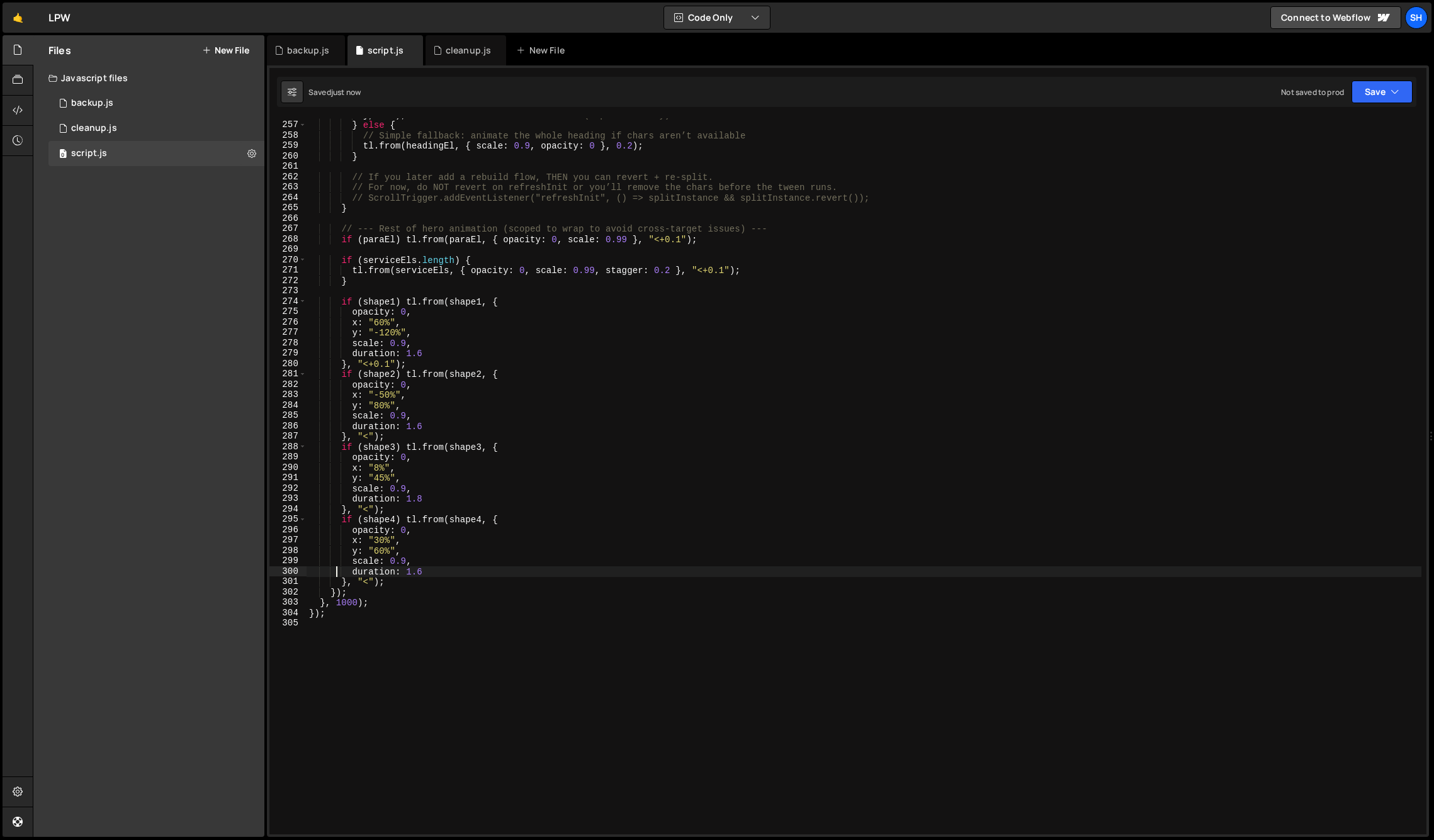
click at [331, 613] on div "} , 0.2 ) ; // start 0.2s into the timeline (replaces delay) } else { // Simple…" at bounding box center [864, 478] width 1115 height 737
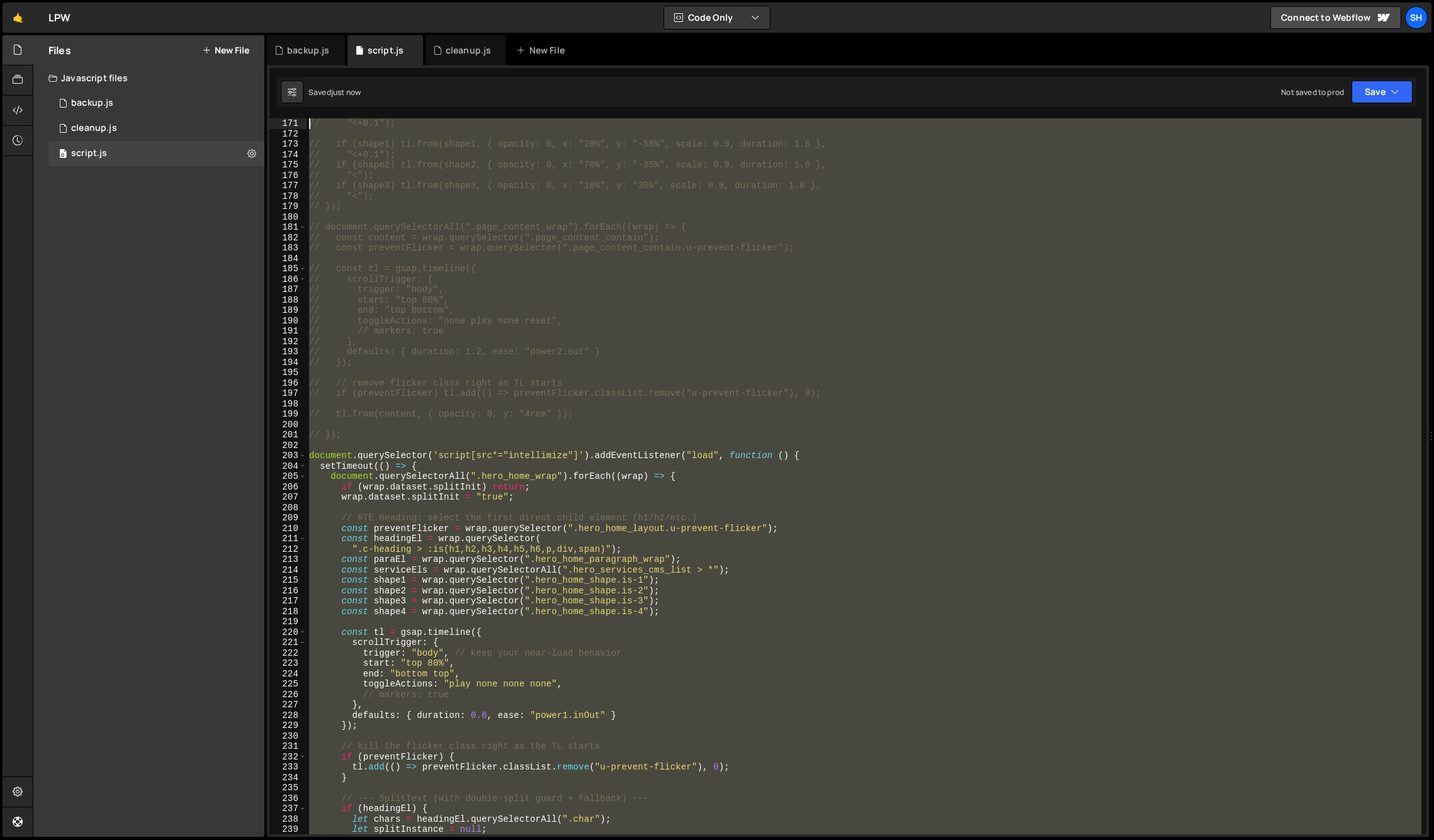
scroll to position [1651, 0]
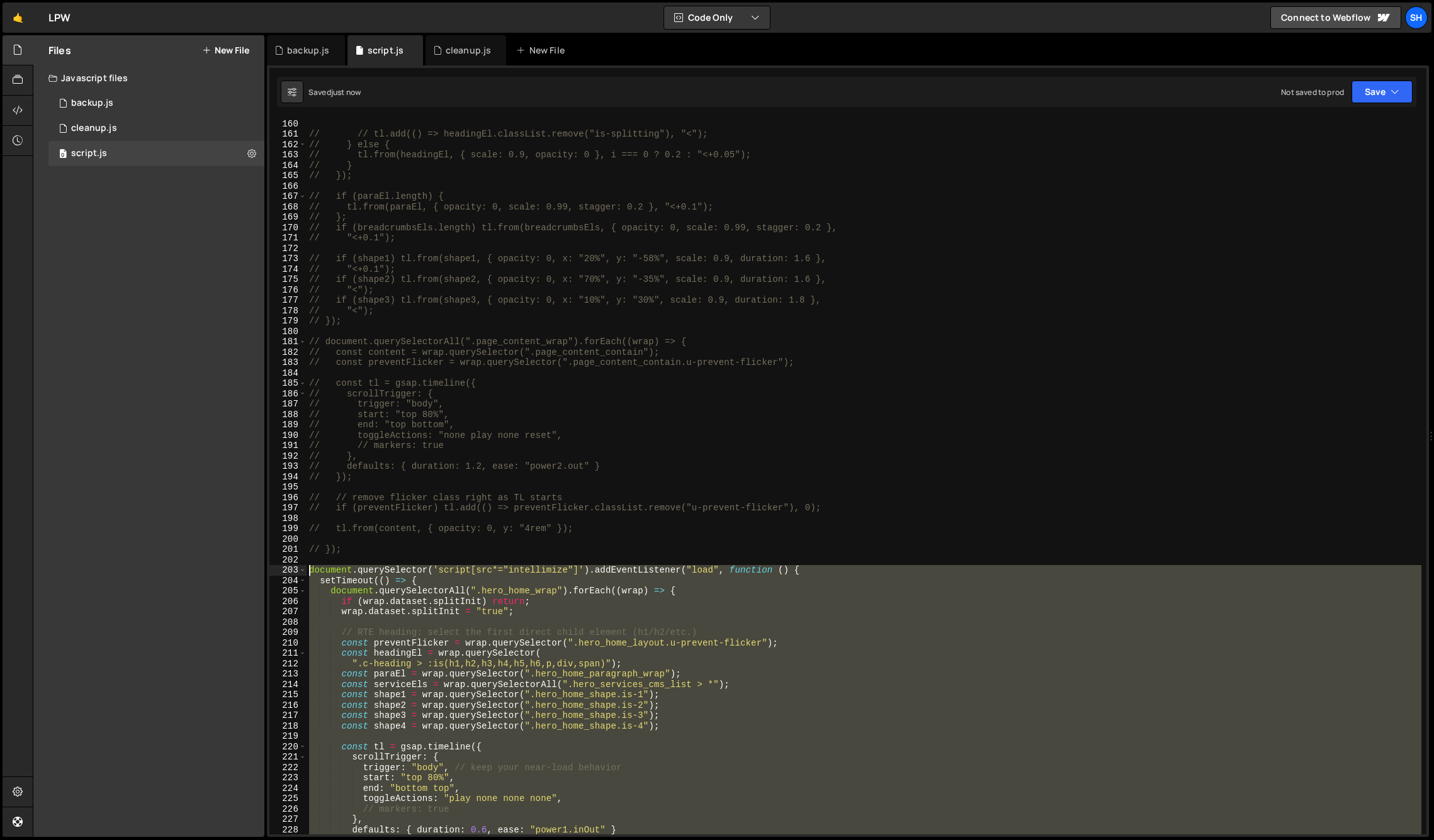
drag, startPoint x: 331, startPoint y: 618, endPoint x: 283, endPoint y: 571, distance: 67.2
click at [283, 571] on div "}); 160 161 162 163 164 165 166 167 168 169 170 171 172 173 174 175 176 177 178…" at bounding box center [847, 477] width 1157 height 716
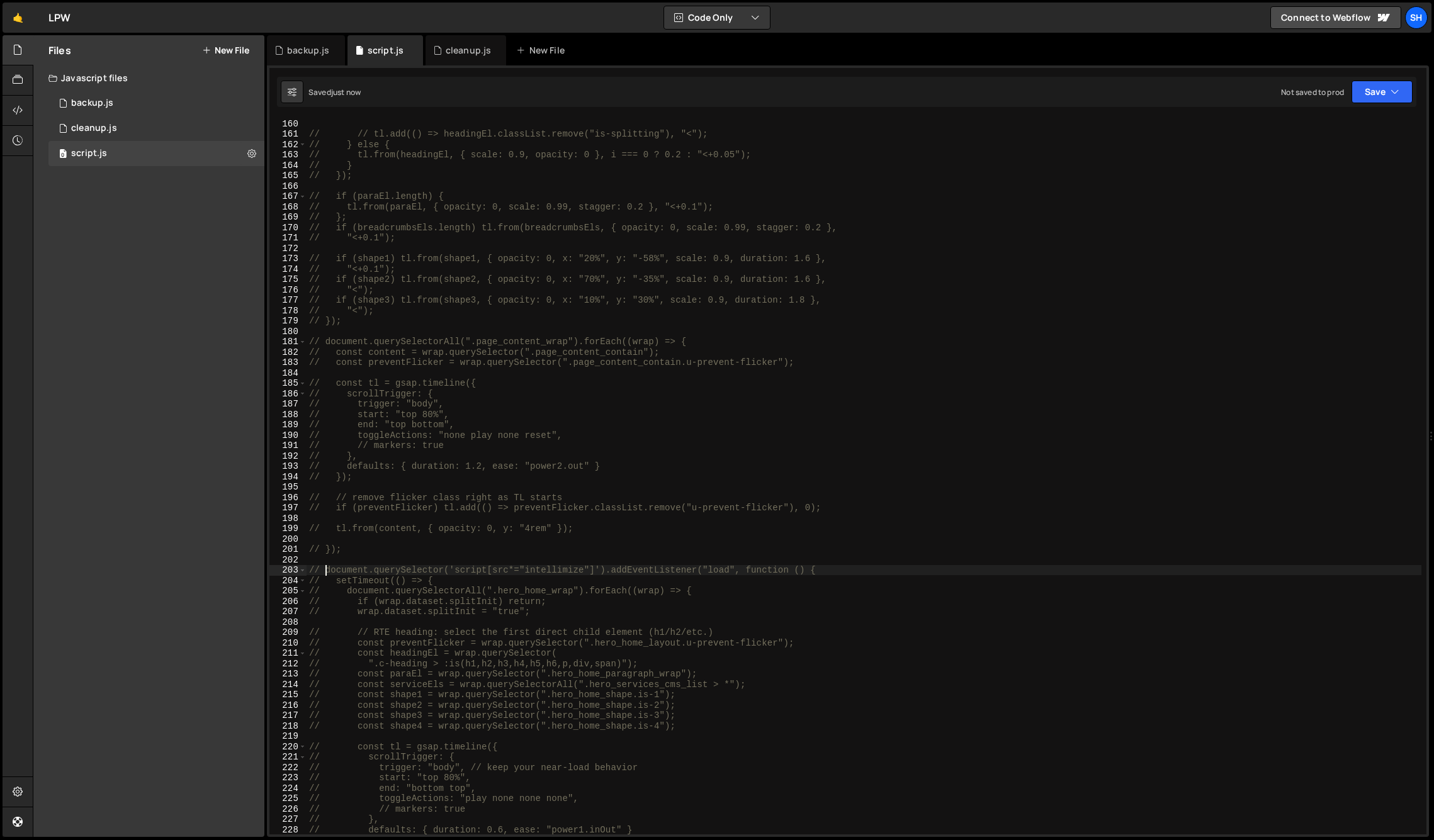
type textarea "// document.querySelector('script[src*="intellimize"]').addEventListener("load"…"
click at [132, 368] on div "Files New File Javascript files 0 backup.js 0 0 cleanup.js 0 0 script.js 0 CSS …" at bounding box center [149, 436] width 231 height 802
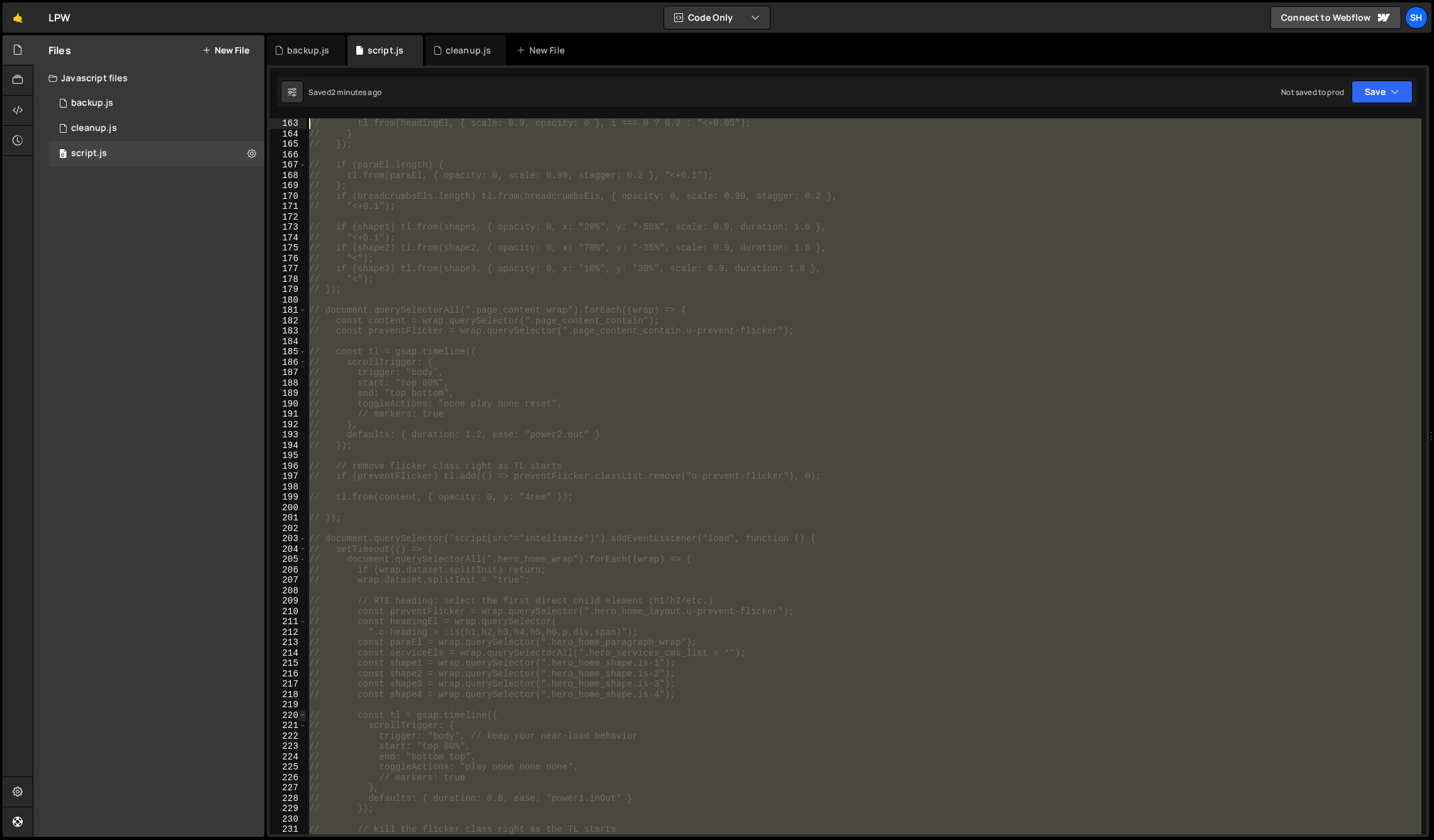
scroll to position [1536, 0]
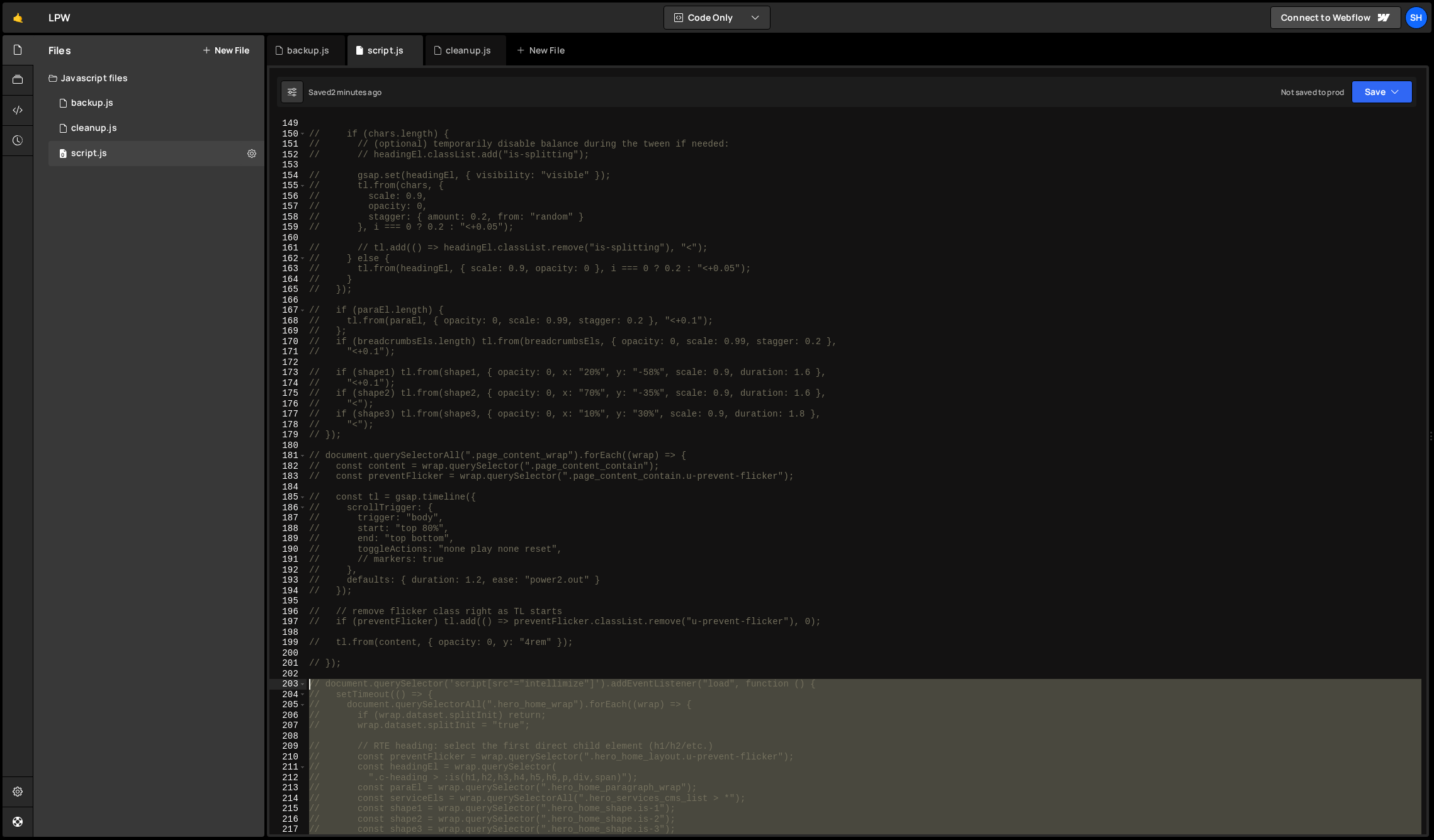
drag, startPoint x: 348, startPoint y: 485, endPoint x: 293, endPoint y: 683, distance: 205.5
click at [283, 684] on div "149 150 151 152 153 154 155 156 157 158 159 160 161 162 163 164 165 166 167 168…" at bounding box center [847, 477] width 1157 height 716
type textarea "// document.querySelector('script[src*="intellimize"]').addEventListener("load"…"
click at [449, 48] on div "cleanup.js" at bounding box center [468, 50] width 46 height 13
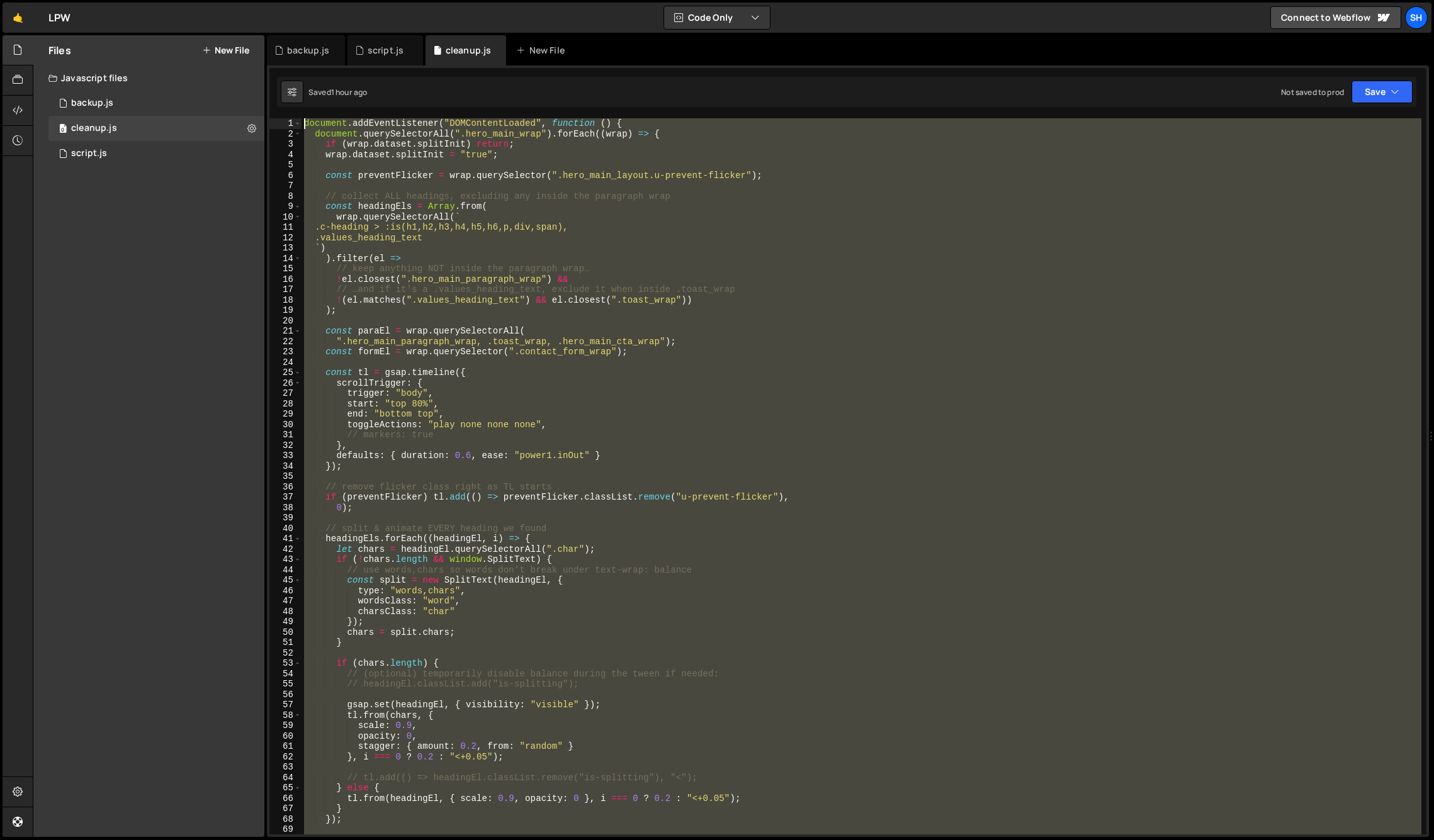
scroll to position [0, 0]
drag, startPoint x: 325, startPoint y: 745, endPoint x: 290, endPoint y: 72, distance: 673.9
click at [290, 72] on div "}); 1 2 3 4 5 6 7 8 9 10 11 12 13 14 15 16 17 18 19 20 21 22 23 24 25 26 27 28 …" at bounding box center [847, 452] width 1162 height 772
type textarea "document.addEventListener("DOMContentLoaded", function () { document.querySelec…"
paste textarea
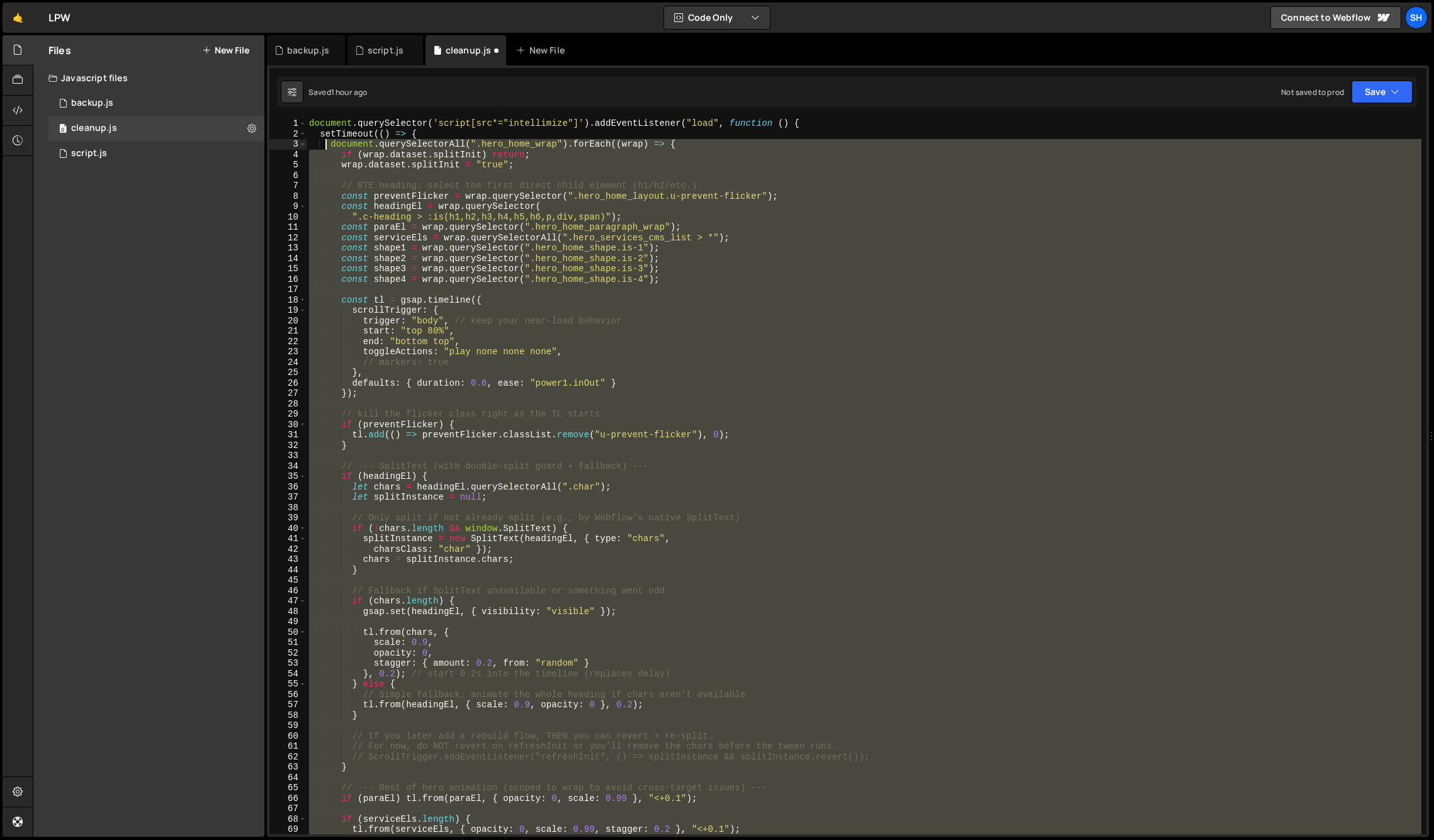
drag, startPoint x: 352, startPoint y: 789, endPoint x: 327, endPoint y: 146, distance: 643.5
click at [327, 146] on div "document . querySelector ( 'script[src*="intellimize"]' ) . addEventListener ( …" at bounding box center [864, 487] width 1115 height 737
type textarea "document.querySelectorAll(".hero_home_wrap").forEach((wrap) => { if (wrap.datas…"
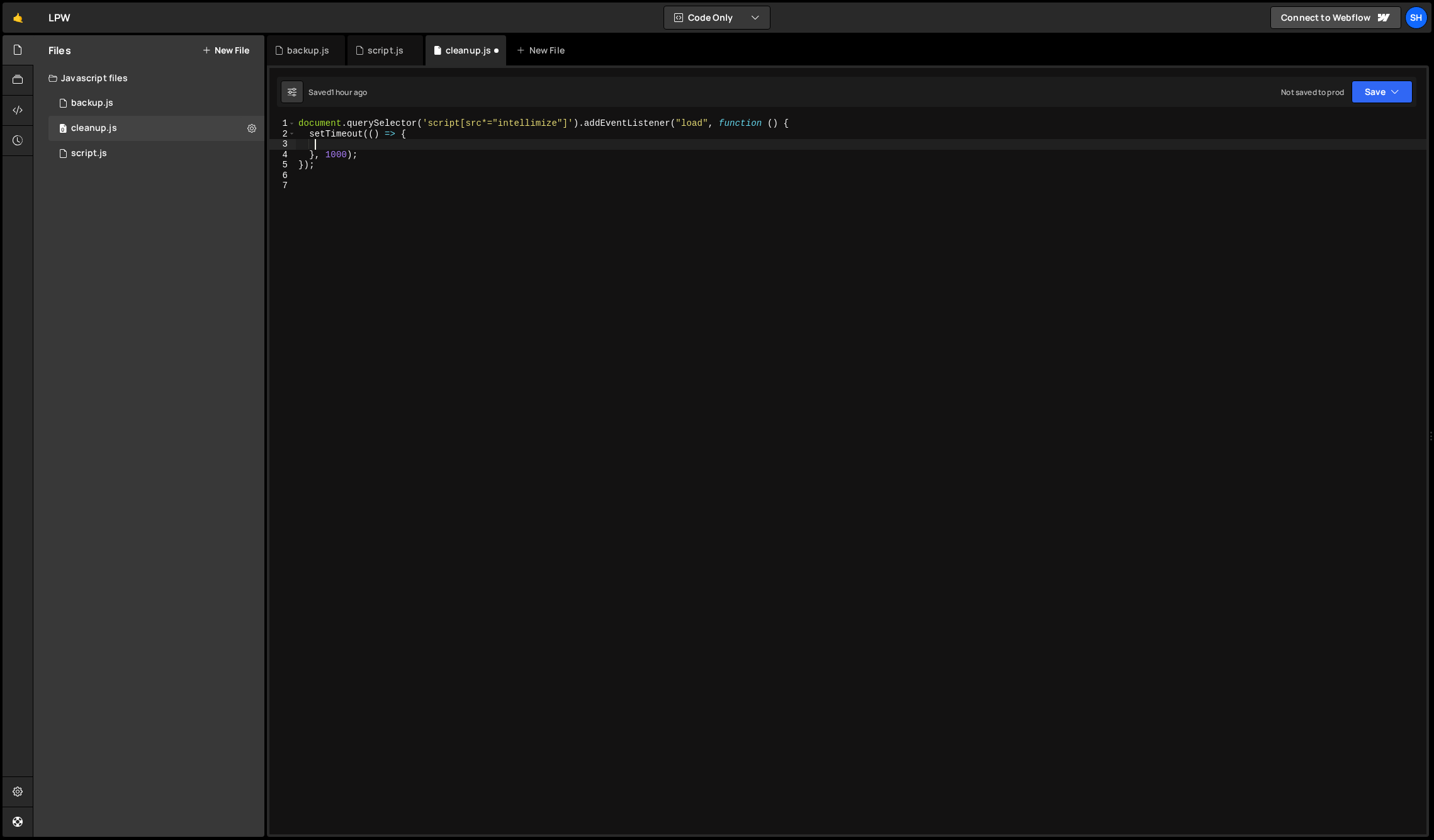
click at [152, 310] on div "Files New File Javascript files 0 backup.js 0 0 cleanup.js 0 0 script.js 0 CSS …" at bounding box center [149, 436] width 231 height 802
click at [398, 145] on div "document . querySelector ( 'script[src*="intellimize"]' ) . addEventListener ( …" at bounding box center [861, 487] width 1130 height 737
paste textarea "});"
type textarea "});"
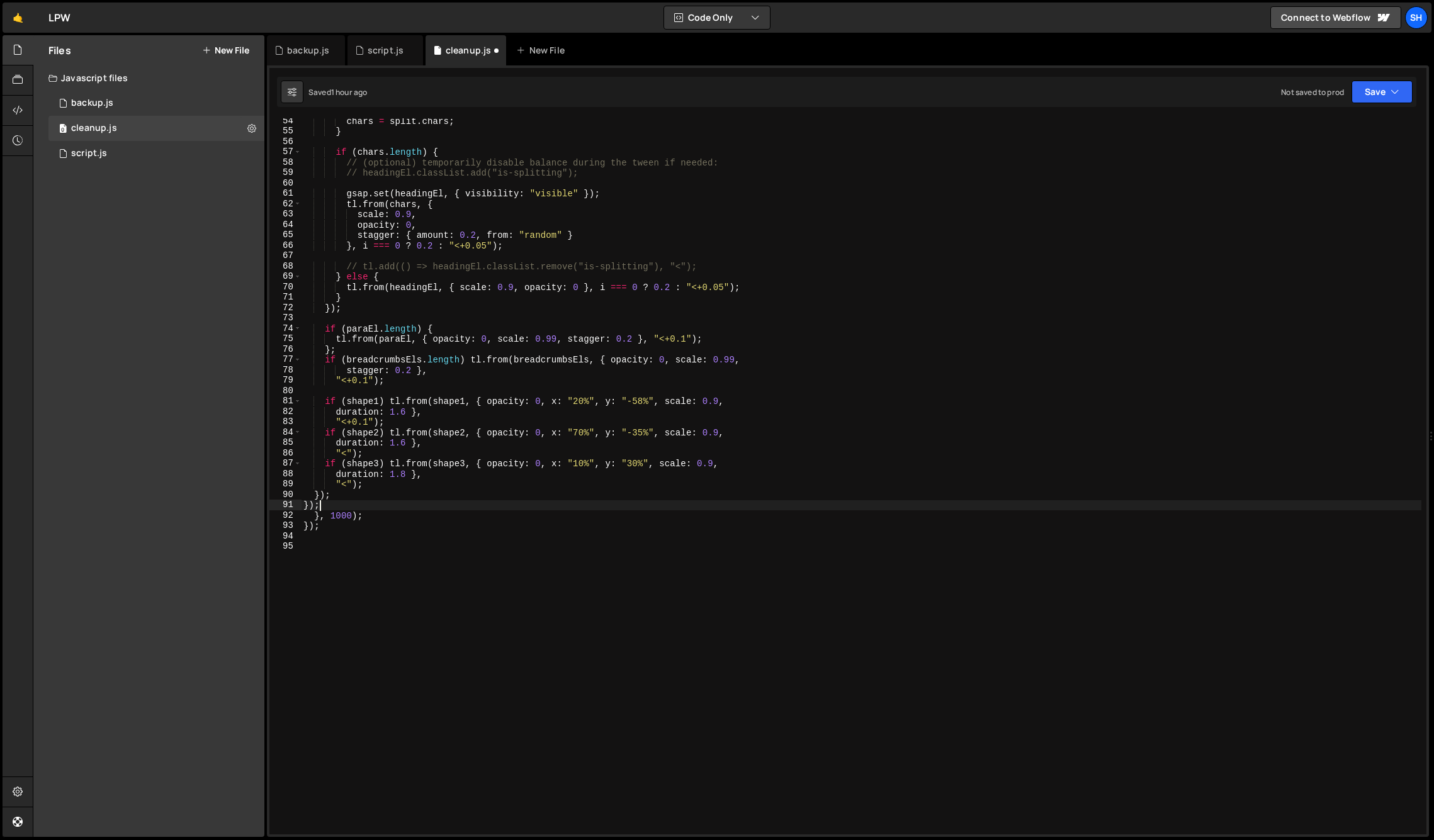
scroll to position [553, 0]
drag, startPoint x: 312, startPoint y: 507, endPoint x: 289, endPoint y: 504, distance: 23.2
click at [289, 504] on div "}); 54 55 56 57 58 59 60 61 62 63 64 65 66 67 68 69 70 71 72 73 74 75 76 77 78 …" at bounding box center [847, 477] width 1157 height 716
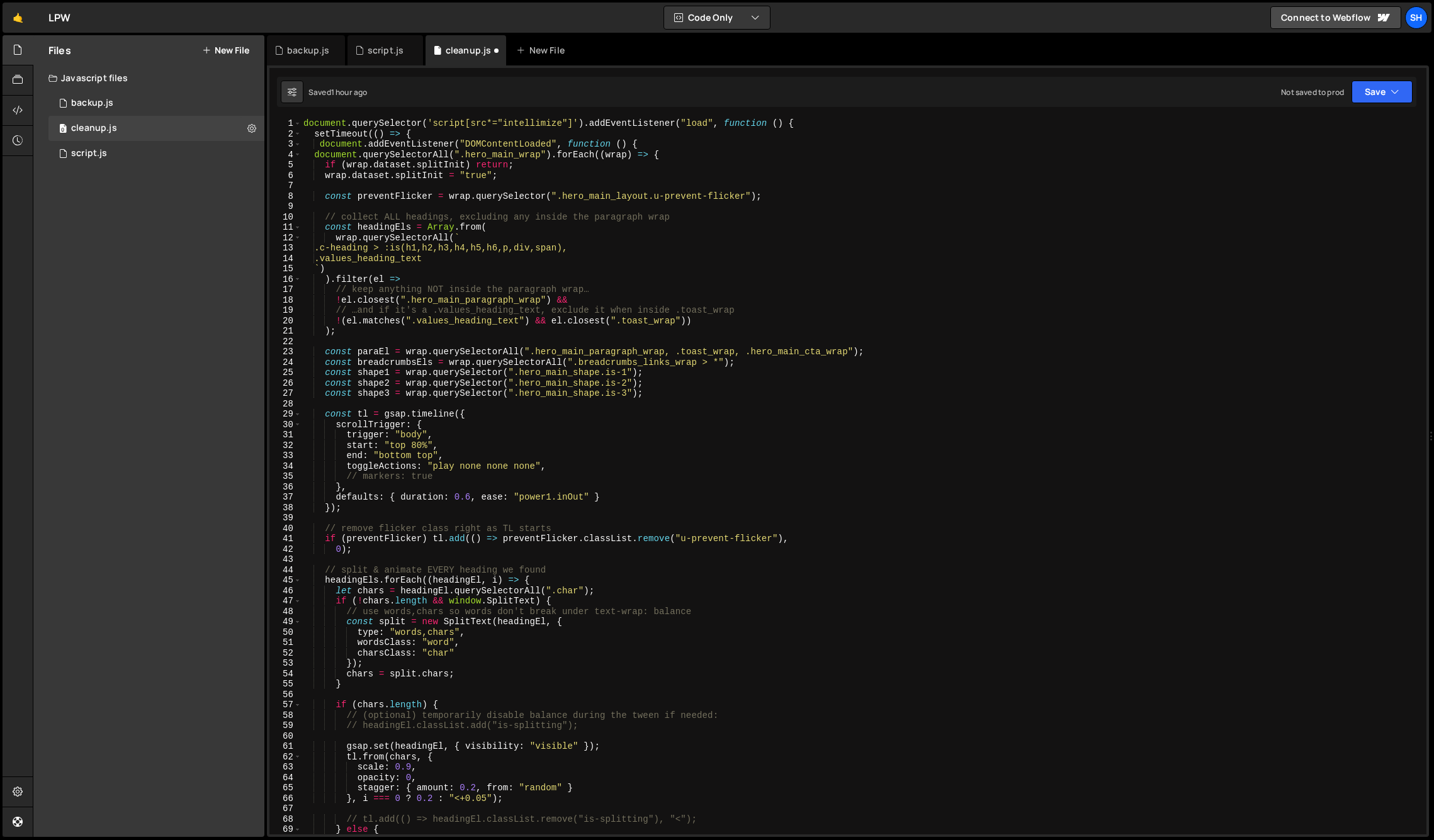
scroll to position [0, 0]
drag, startPoint x: 647, startPoint y: 143, endPoint x: 279, endPoint y: 144, distance: 368.0
click at [279, 144] on div "}); 1 2 3 4 5 6 7 8 9 10 11 12 13 14 15 16 17 18 19 20 21 22 23 24 25 26 27 28 …" at bounding box center [847, 477] width 1157 height 716
type textarea "document.addEventListener("DOMContentLoaded", function () {"
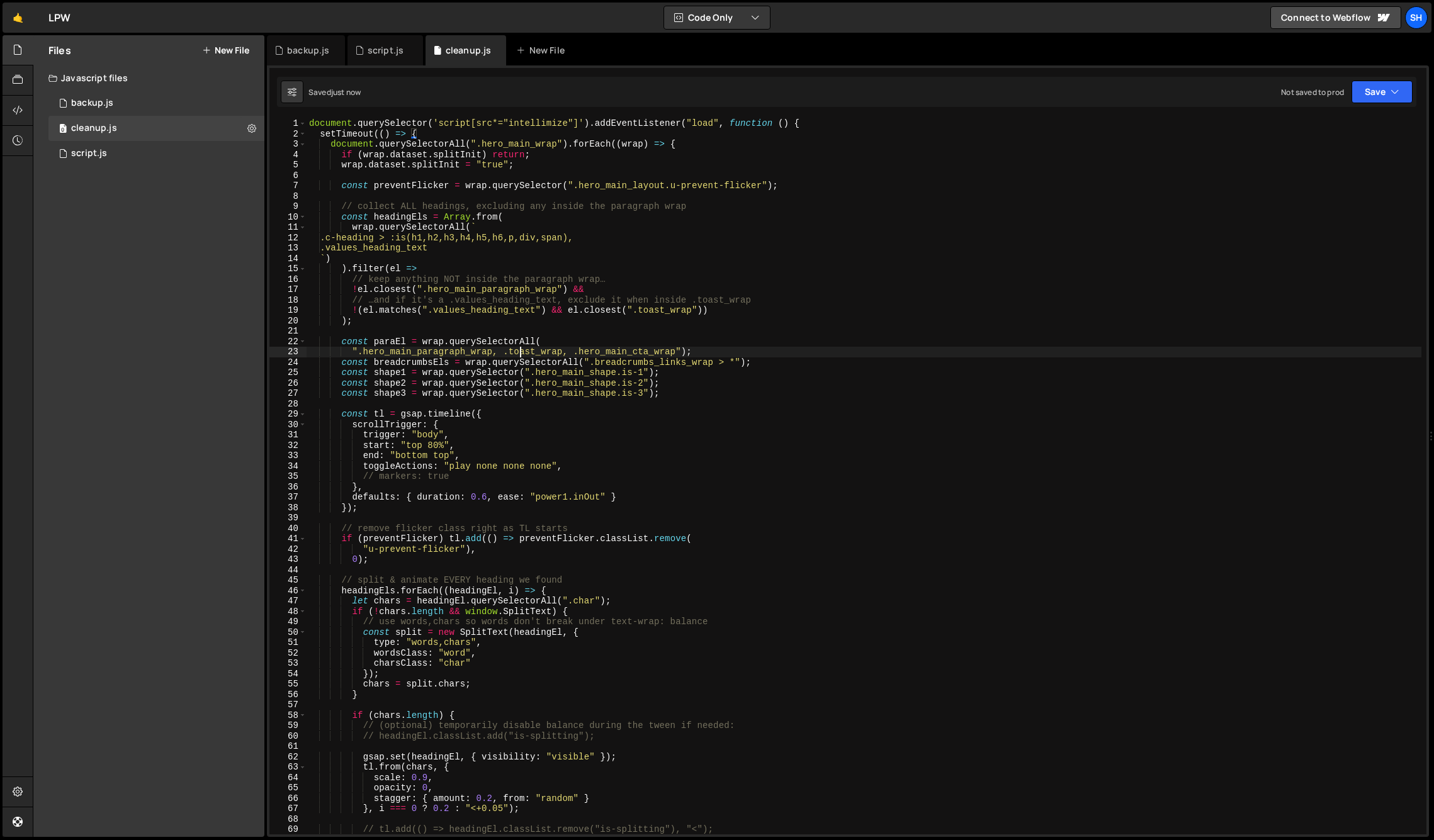
click at [519, 347] on div "document . querySelector ( 'script[src*="intellimize"]' ) . addEventListener ( …" at bounding box center [864, 487] width 1115 height 737
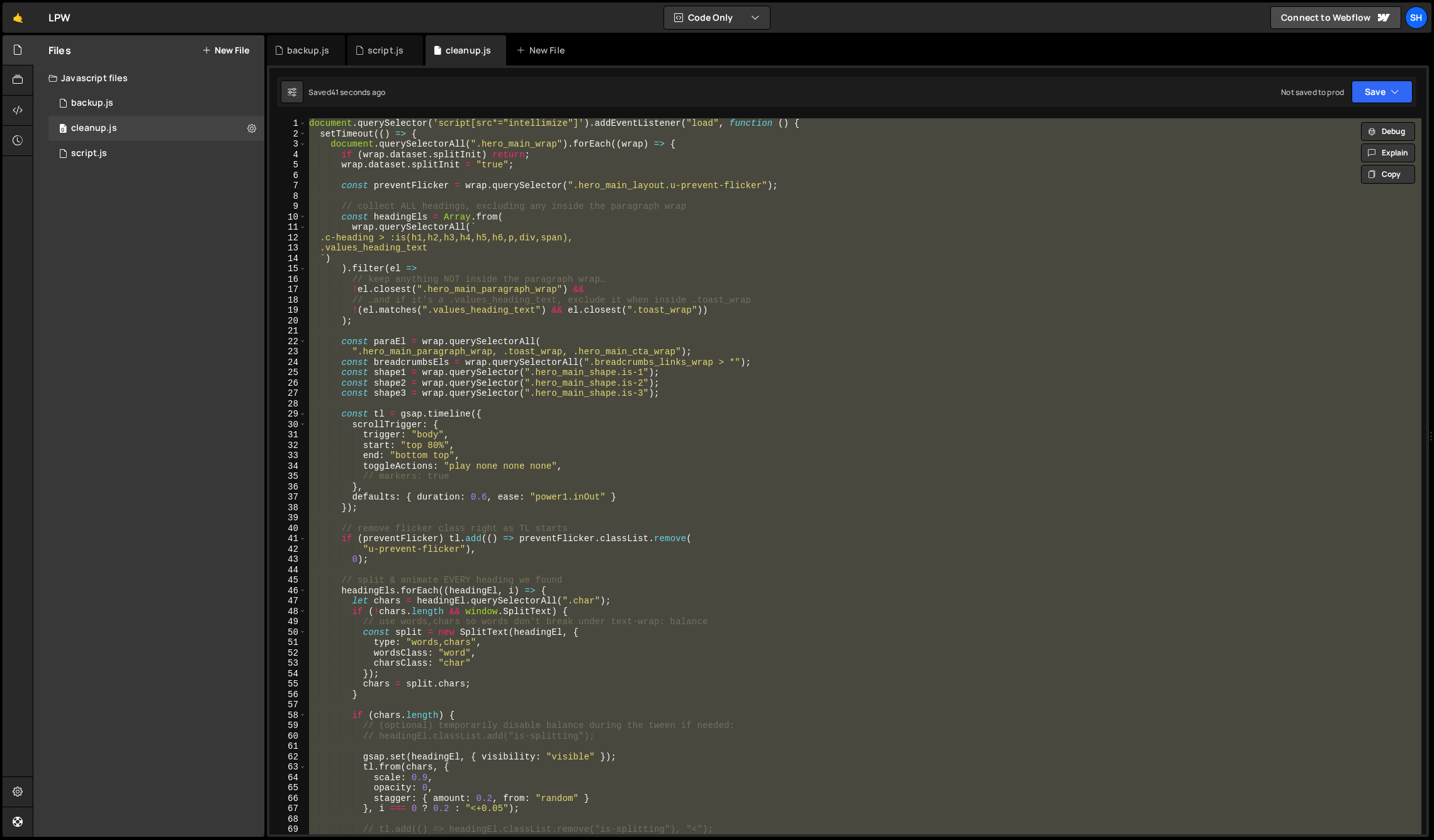
click at [352, 215] on div "document . querySelector ( 'script[src*="intellimize"]' ) . addEventListener ( …" at bounding box center [864, 477] width 1115 height 716
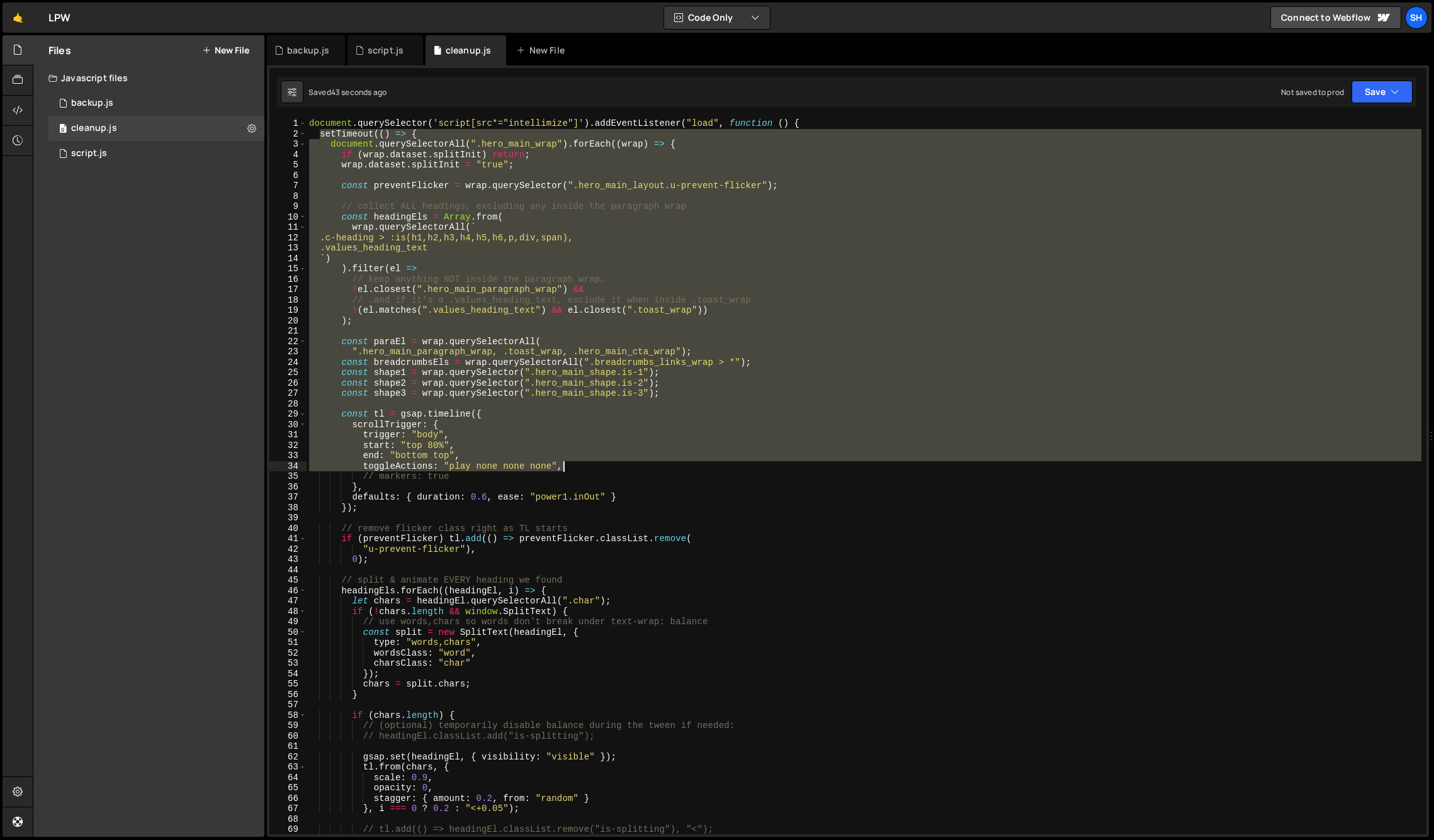
drag, startPoint x: 318, startPoint y: 131, endPoint x: 496, endPoint y: 317, distance: 257.4
click at [532, 391] on div "document . querySelector ( 'script[src*="intellimize"]' ) . addEventListener ( …" at bounding box center [864, 487] width 1115 height 737
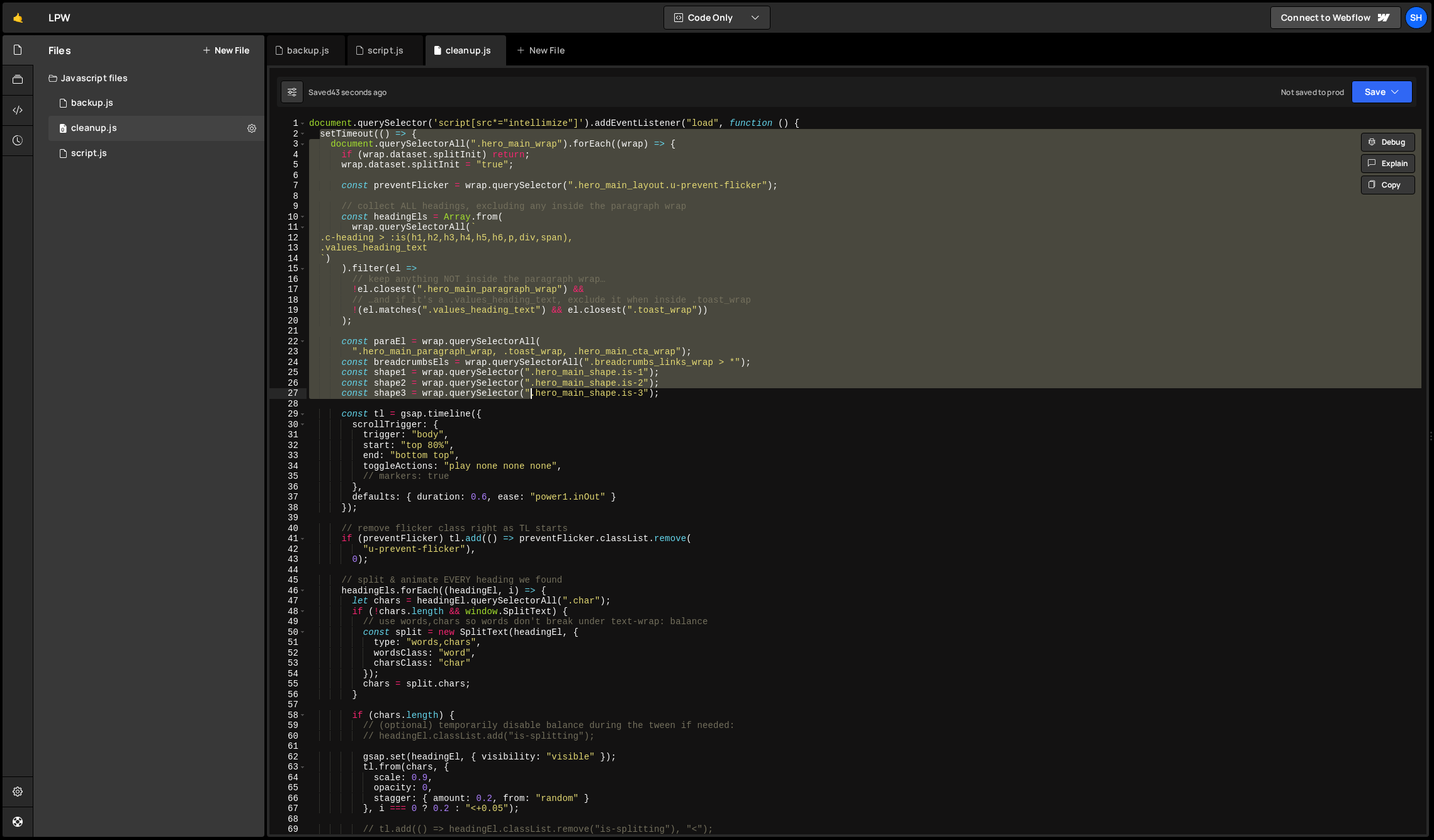
drag, startPoint x: 468, startPoint y: 272, endPoint x: 412, endPoint y: 215, distance: 79.9
click at [459, 266] on div "document . querySelector ( 'script[src*="intellimize"]' ) . addEventListener ( …" at bounding box center [864, 487] width 1115 height 737
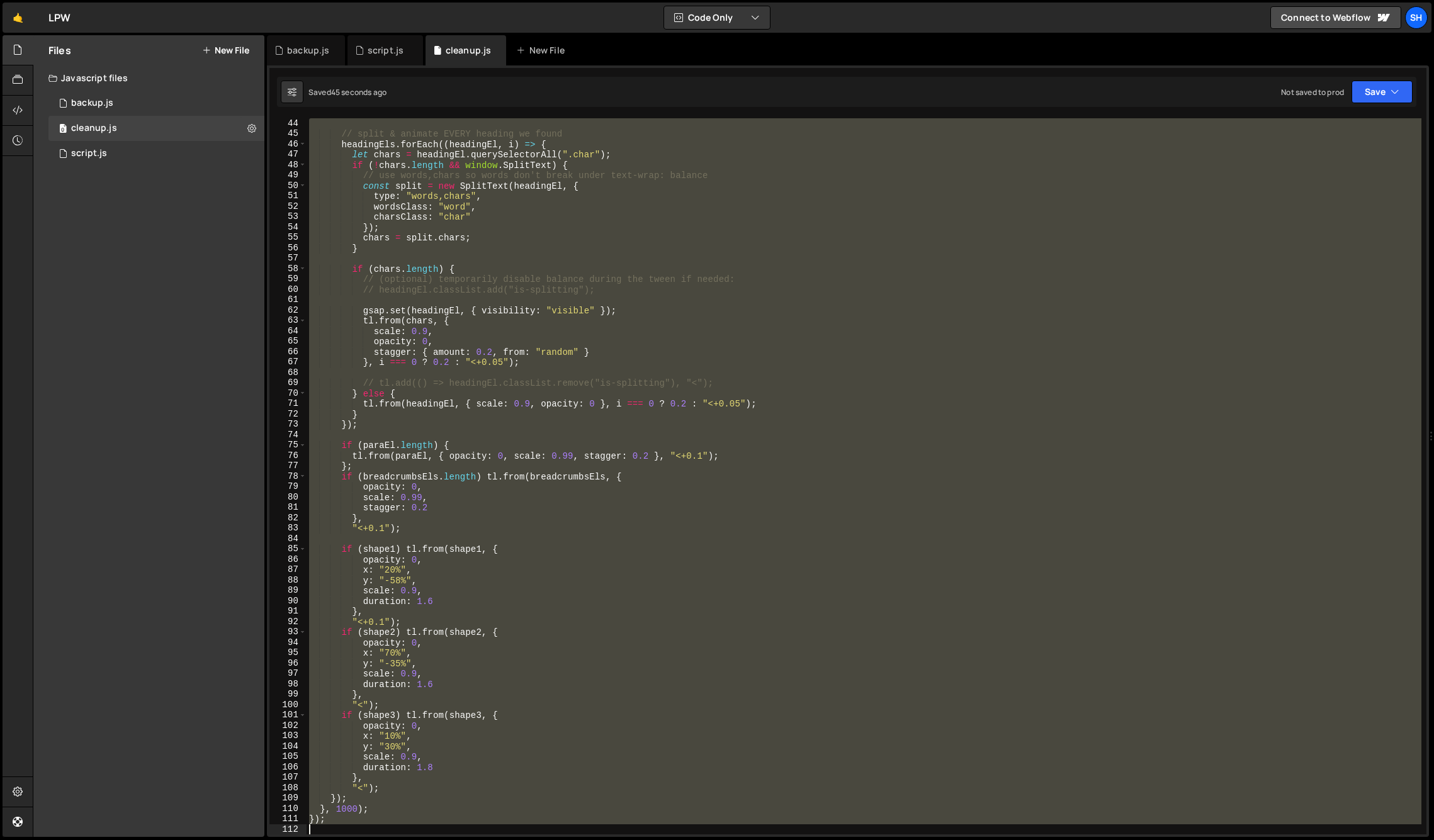
scroll to position [446, 0]
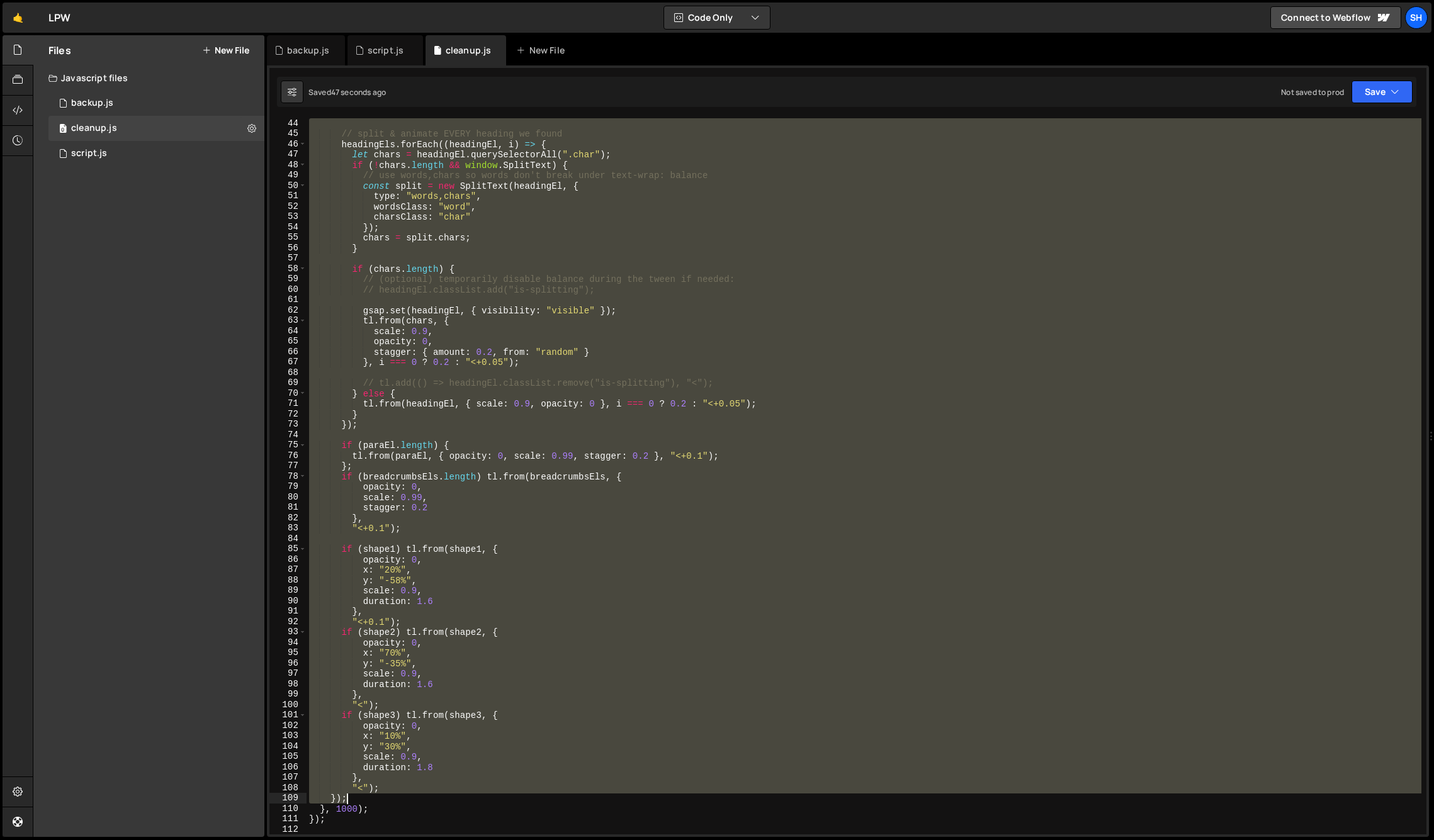
drag, startPoint x: 331, startPoint y: 144, endPoint x: 597, endPoint y: 795, distance: 703.2
click at [597, 795] on div "// split & animate EVERY heading we found headingEls . forEach (( headingEl , i…" at bounding box center [864, 487] width 1115 height 737
paste textarea
type textarea "});"
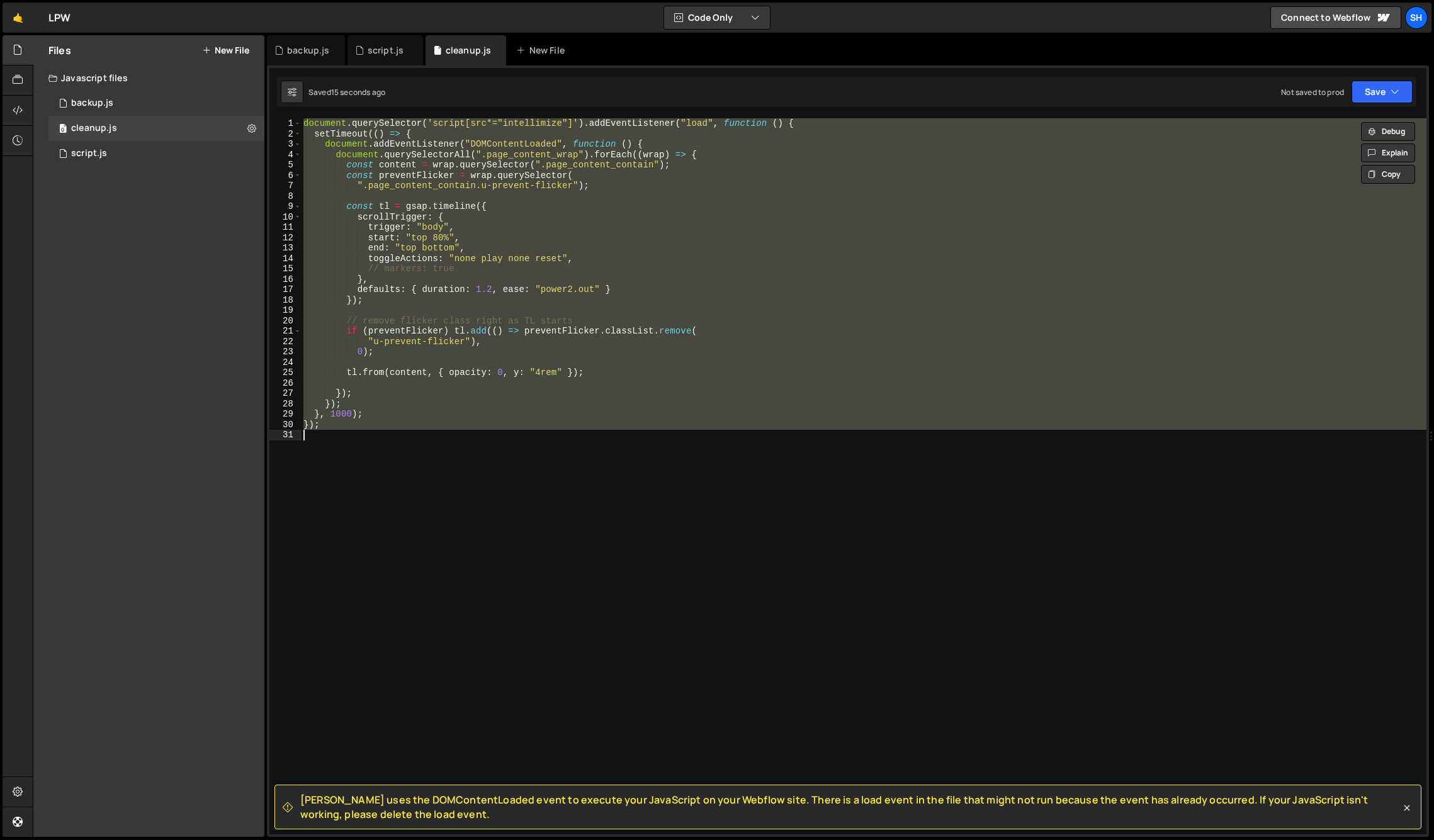
click at [657, 144] on div "document . querySelector ( 'script[src*="intellimize"]' ) . addEventListener ( …" at bounding box center [864, 477] width 1126 height 716
type textarea "document.addEventListener("DOMContentLoaded", function () {"
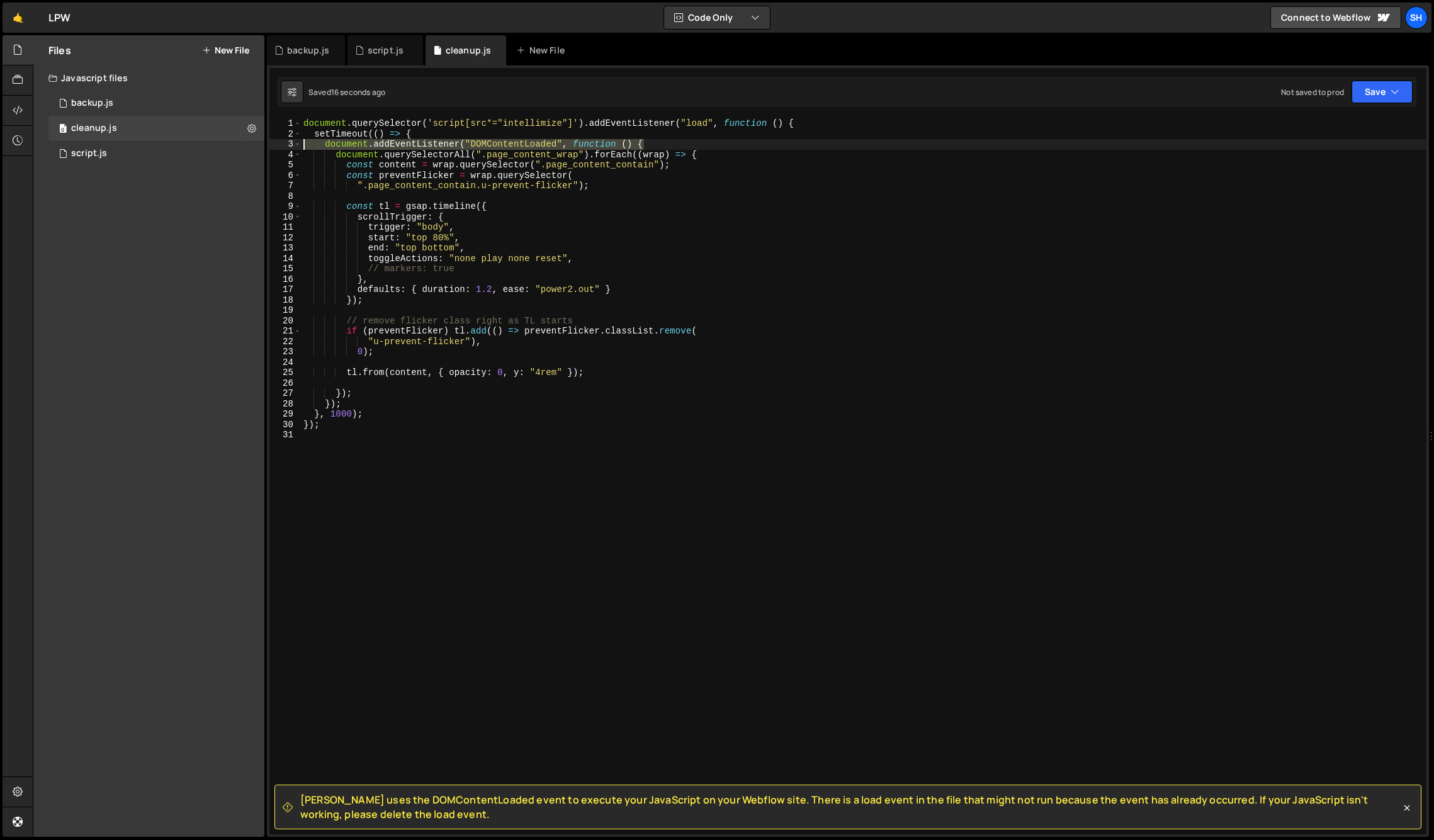
drag, startPoint x: 657, startPoint y: 141, endPoint x: 265, endPoint y: 143, distance: 392.0
click at [265, 143] on div "Files New File Javascript files 0 backup.js 0 0 cleanup.js 0 0 script.js 0" at bounding box center [733, 436] width 1401 height 802
click at [653, 139] on div "document . querySelector ( 'script[src*="intellimize"]' ) . addEventListener ( …" at bounding box center [864, 477] width 1126 height 716
click at [639, 141] on div "document . querySelector ( 'script[src*="intellimize"]' ) . addEventListener ( …" at bounding box center [864, 487] width 1126 height 737
click at [666, 141] on div "document . querySelector ( 'script[src*="intellimize"]' ) . addEventListener ( …" at bounding box center [864, 477] width 1126 height 716
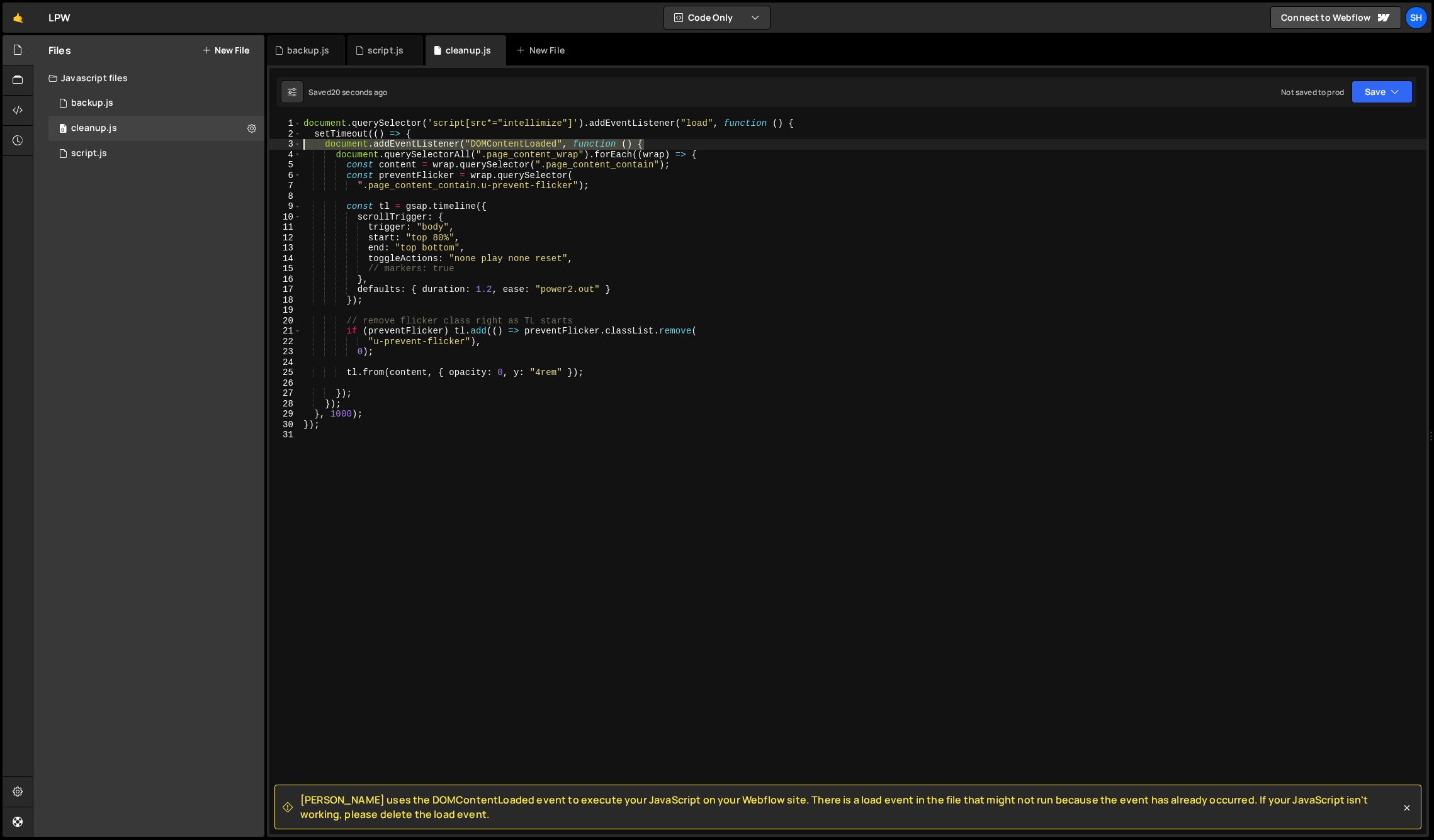
drag, startPoint x: 660, startPoint y: 142, endPoint x: 267, endPoint y: 146, distance: 393.0
click at [267, 146] on div "[PERSON_NAME] uses the DOMContentLoaded event to execute your JavaScript on you…" at bounding box center [847, 452] width 1162 height 772
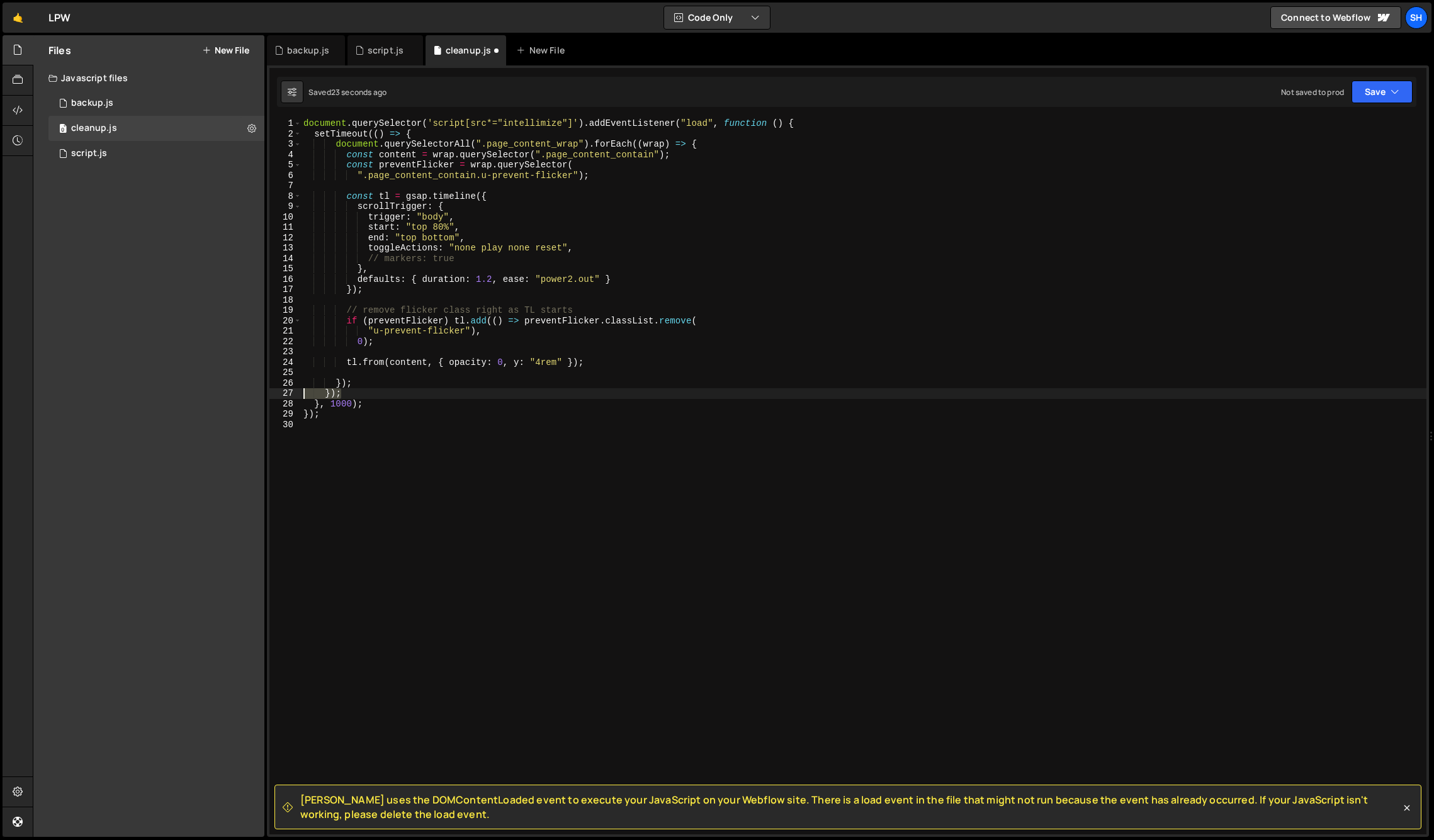
drag, startPoint x: 347, startPoint y: 394, endPoint x: 269, endPoint y: 389, distance: 78.2
click at [269, 389] on div "setTimeout(() => { 1 2 3 4 5 6 7 8 9 10 11 12 13 14 15 16 17 18 19 20 21 22 23 …" at bounding box center [847, 477] width 1157 height 716
type textarea "});"
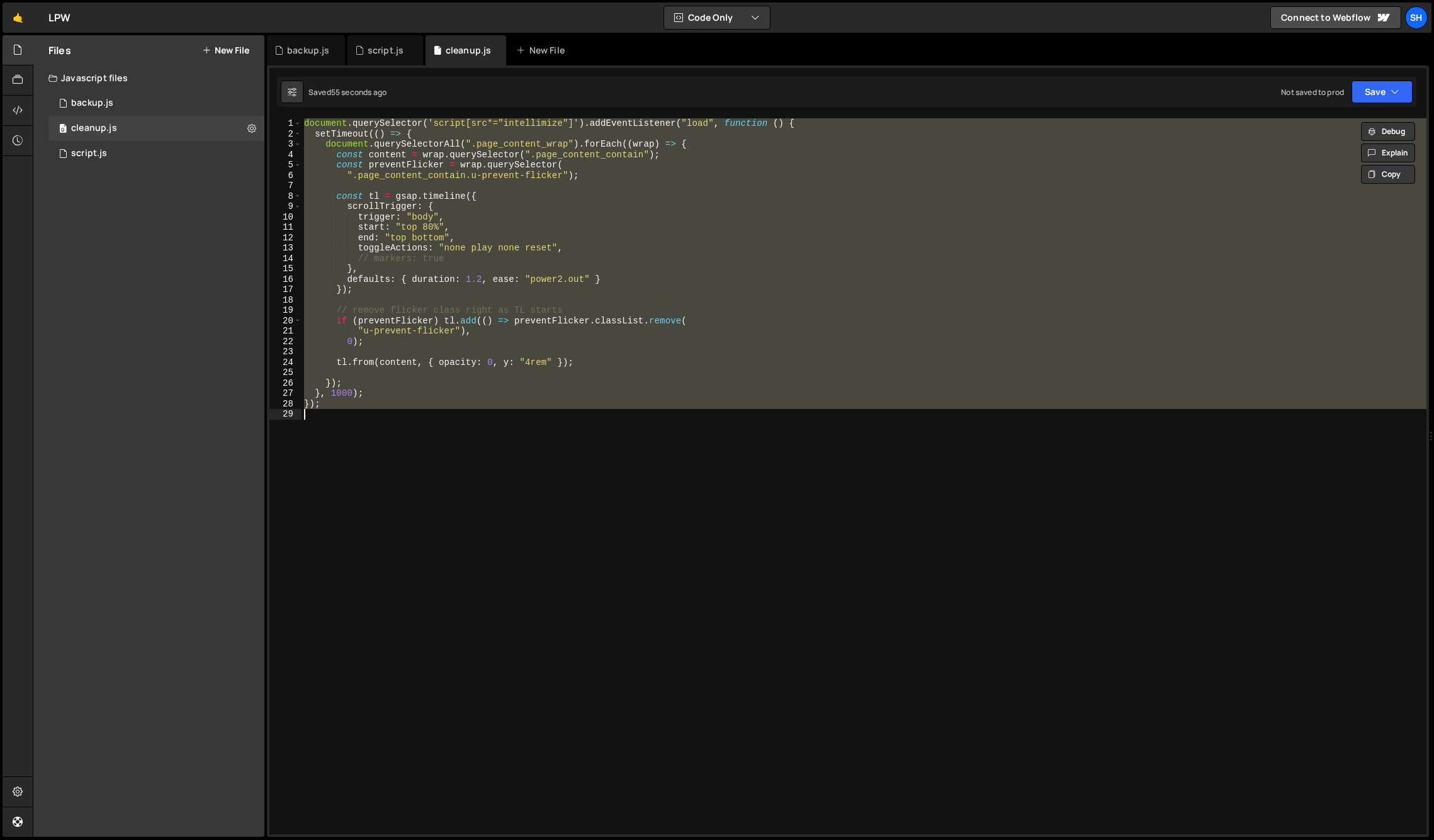
click at [325, 407] on div "document . querySelector ( 'script[src*="intellimize"]' ) . addEventListener ( …" at bounding box center [864, 477] width 1125 height 716
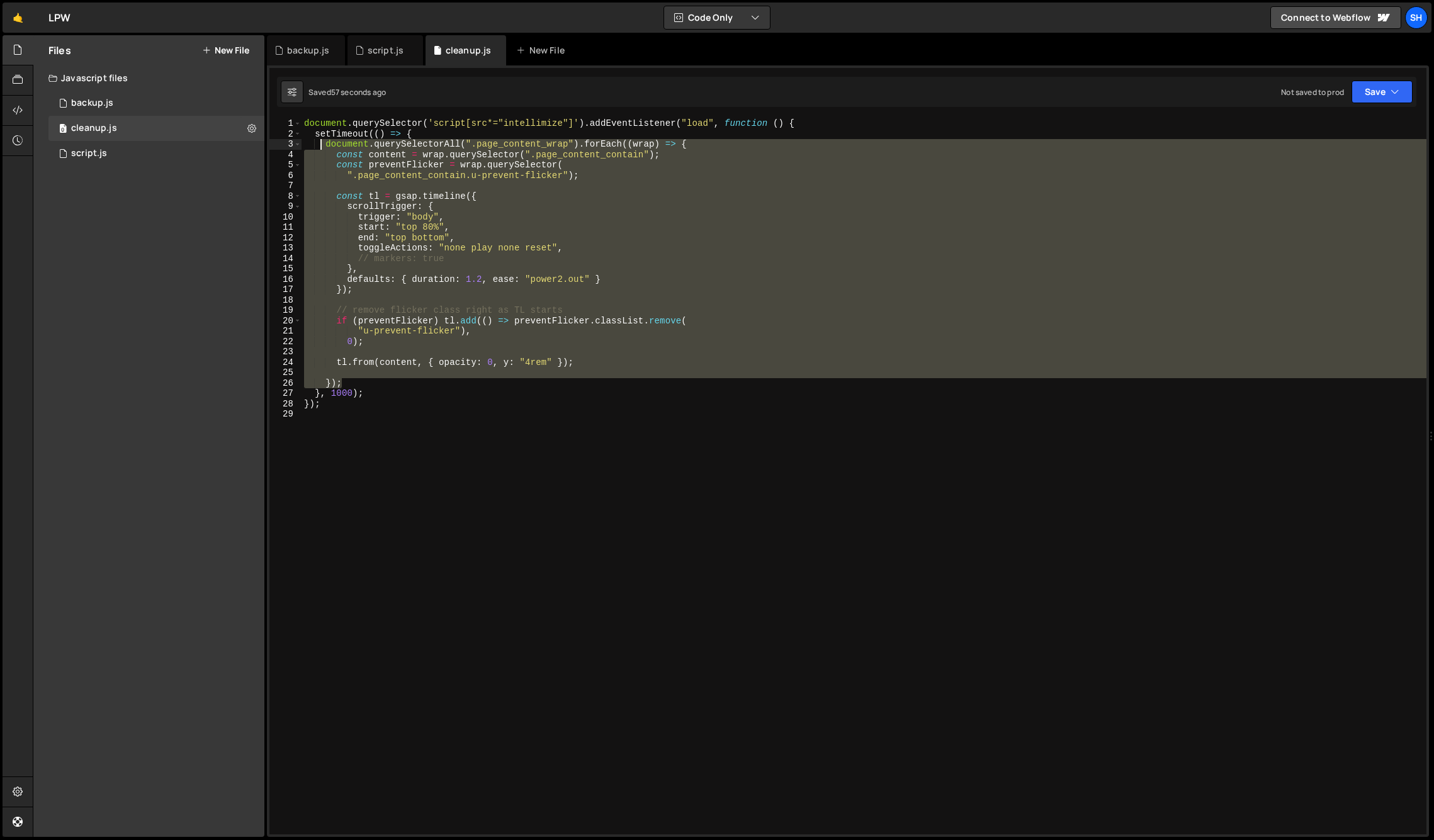
drag, startPoint x: 346, startPoint y: 379, endPoint x: 321, endPoint y: 147, distance: 233.3
click at [321, 147] on div "document . querySelector ( 'script[src*="intellimize"]' ) . addEventListener ( …" at bounding box center [864, 487] width 1125 height 737
paste textarea "}"
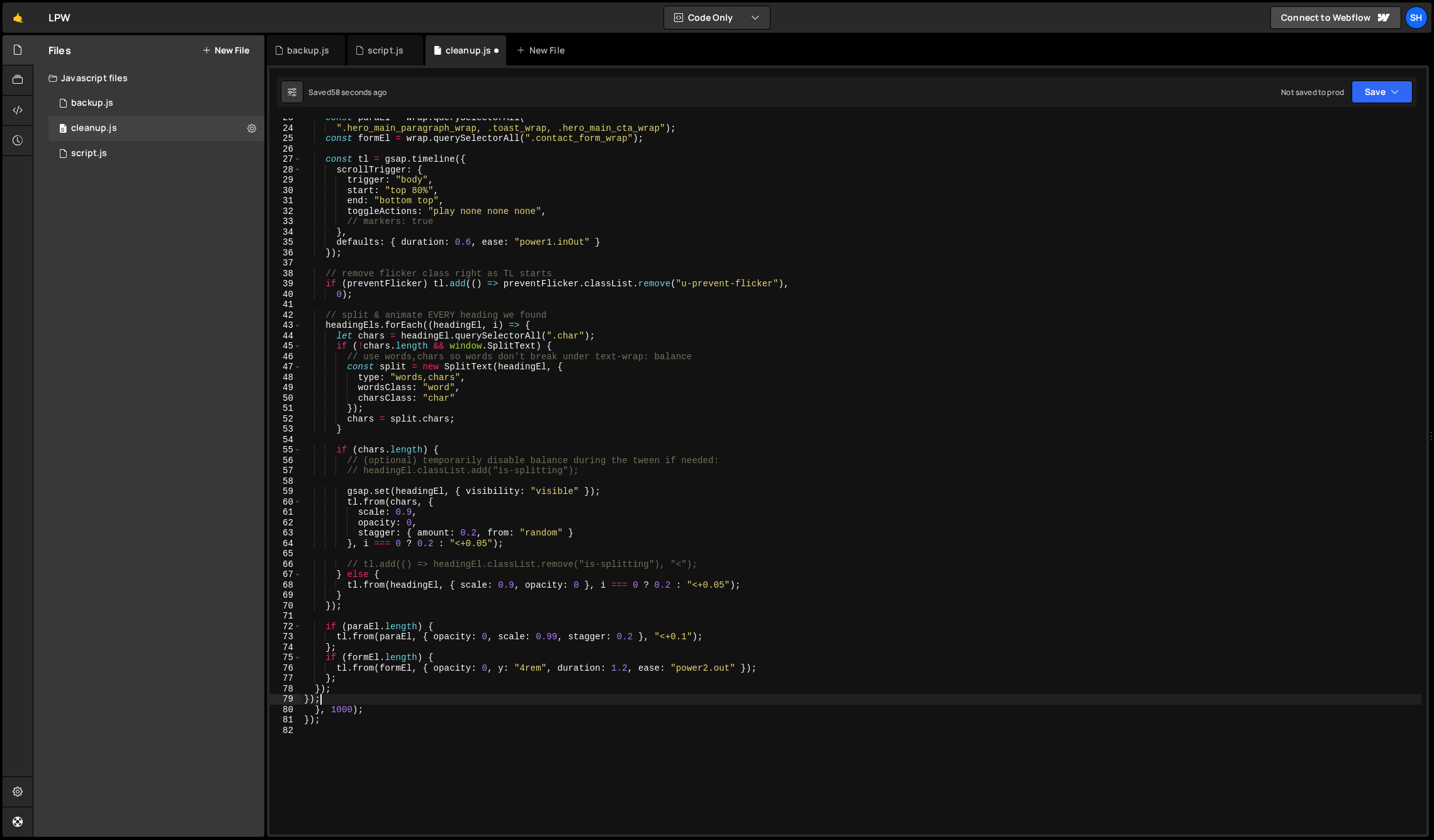
scroll to position [448, 0]
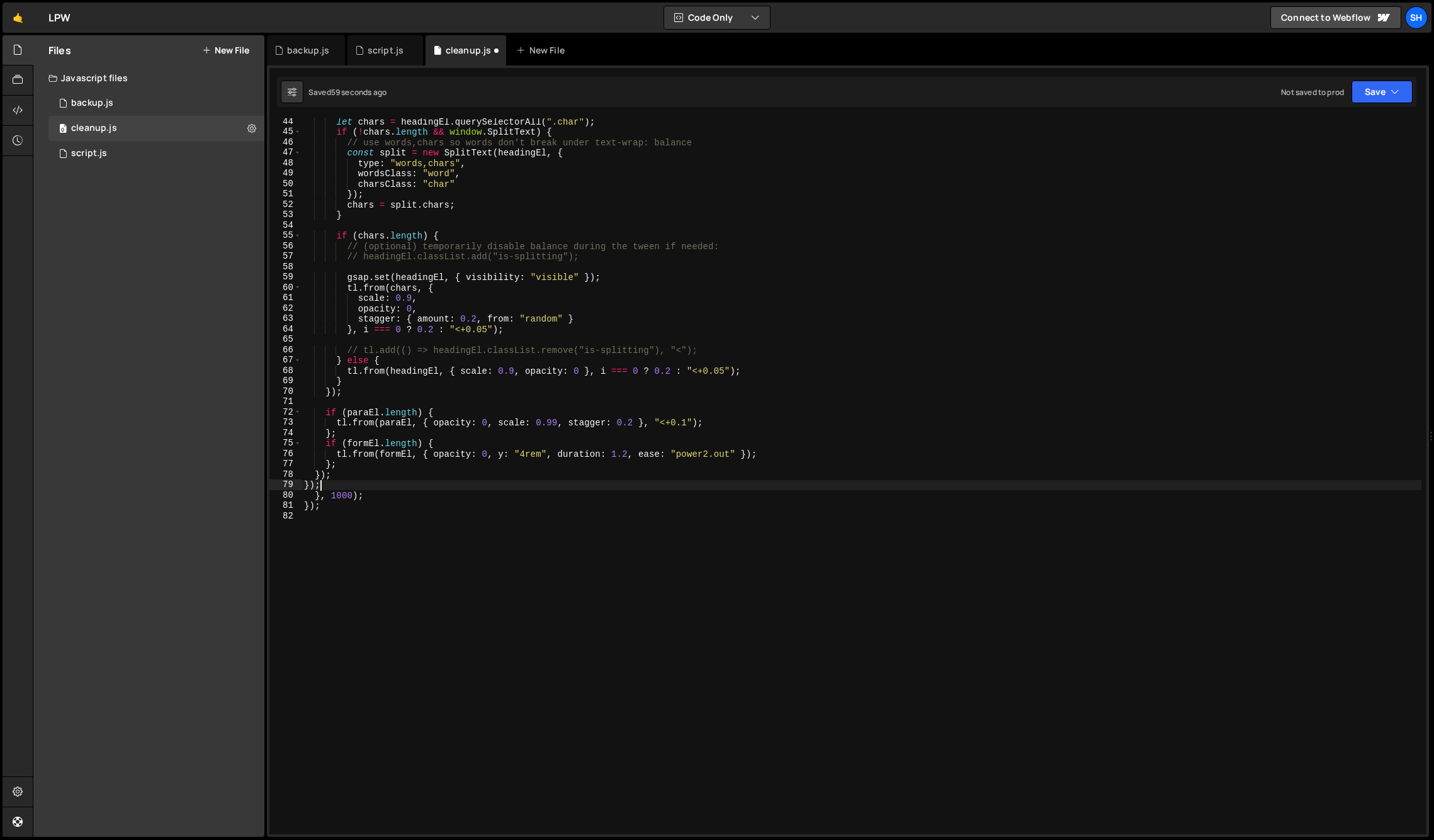
click at [348, 481] on div "let chars = headingEl . querySelectorAll ( ".char" ) ; if ( ! chars . length &&…" at bounding box center [861, 485] width 1120 height 737
drag, startPoint x: 331, startPoint y: 484, endPoint x: 235, endPoint y: 478, distance: 96.2
click at [235, 479] on div "Files New File Javascript files 0 backup.js 0 0 cleanup.js 0 0 script.js 0" at bounding box center [733, 436] width 1401 height 802
type textarea "}"
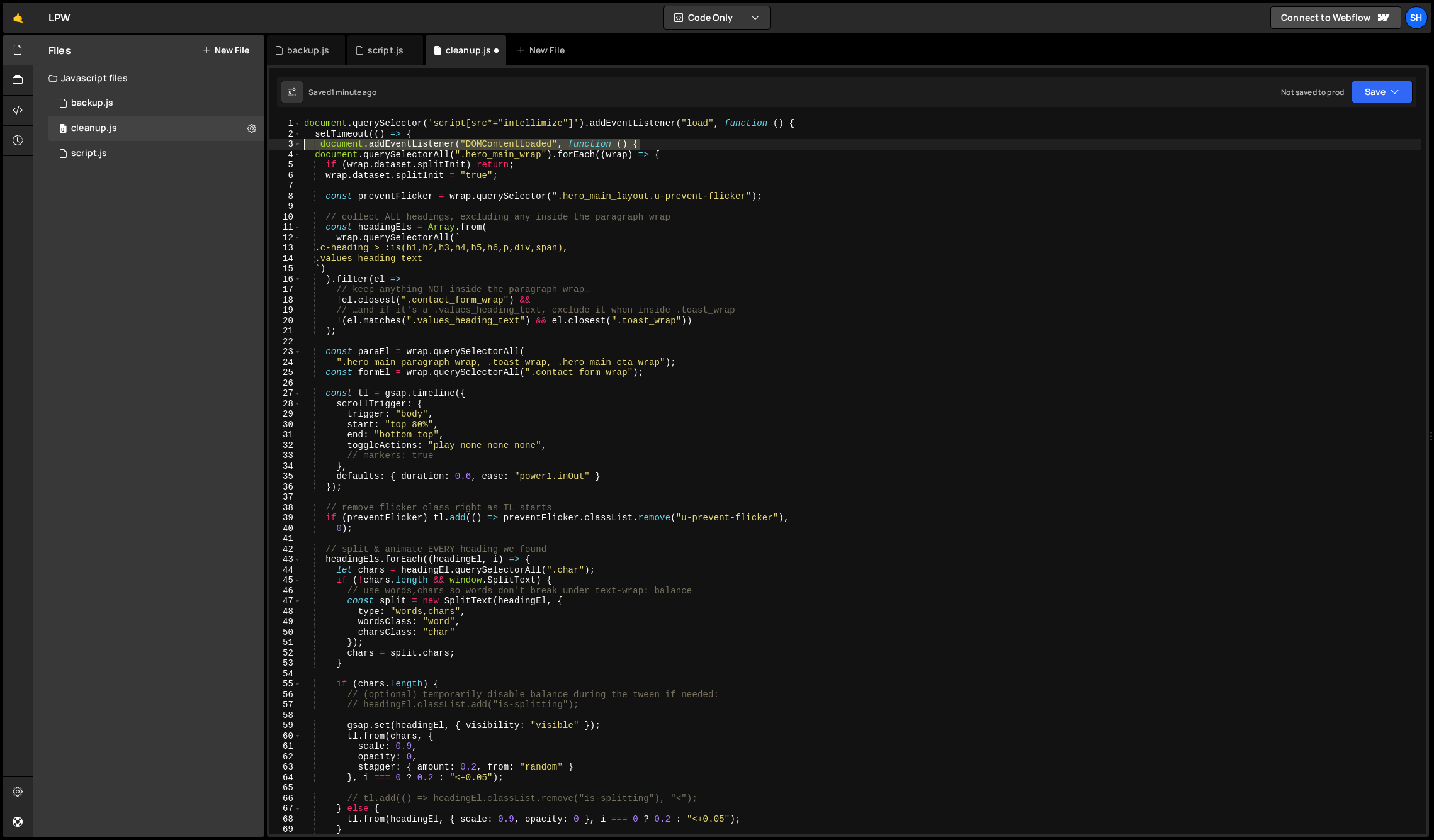
drag, startPoint x: 631, startPoint y: 144, endPoint x: 286, endPoint y: 143, distance: 345.0
click at [286, 143] on div "}); 1 2 3 4 5 6 7 8 9 10 11 12 13 14 15 16 17 18 19 20 21 22 23 24 25 26 27 28 …" at bounding box center [847, 477] width 1157 height 716
type textarea "document.addEventListener("DOMContentLoaded", function () {"
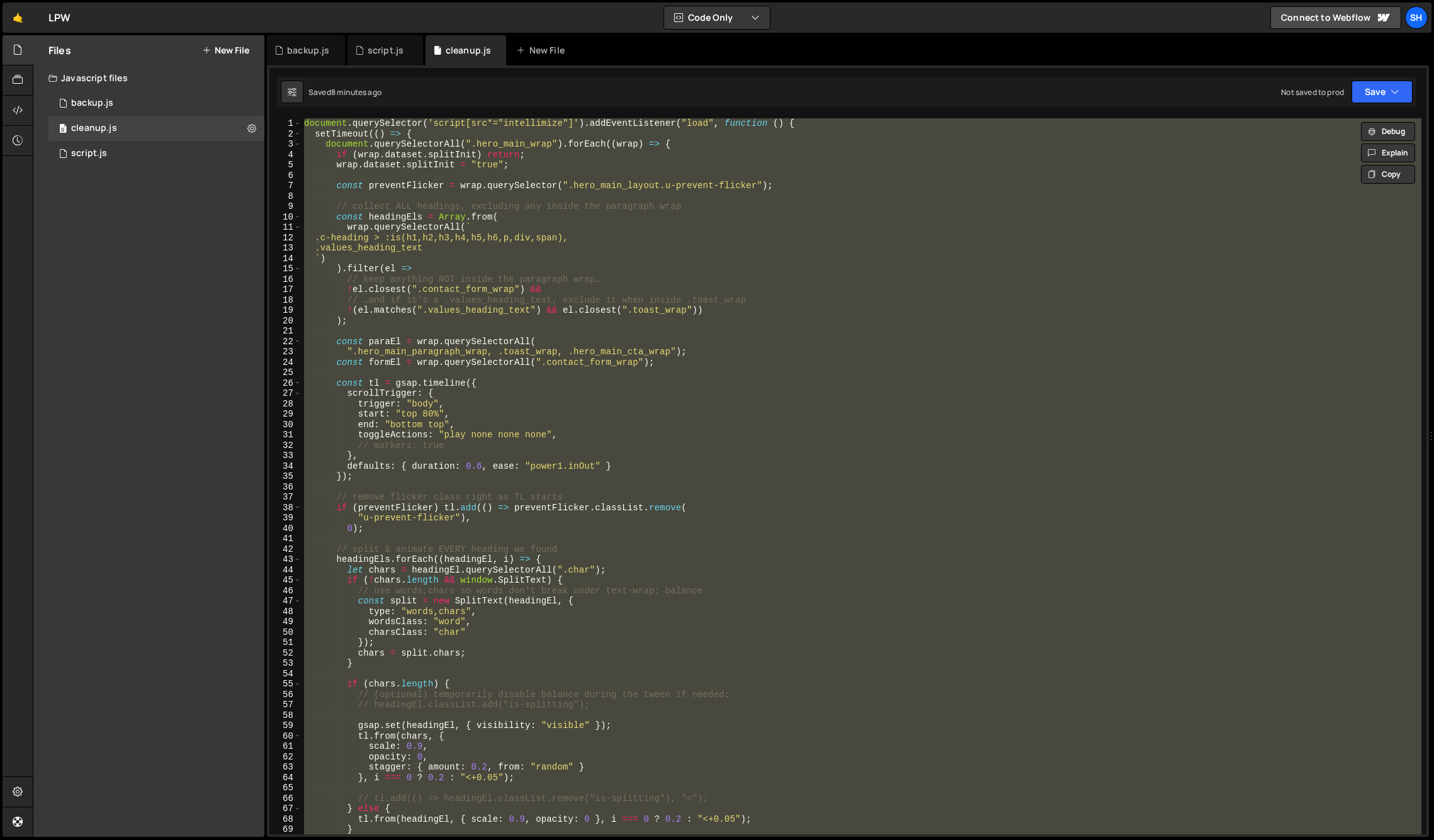
click at [108, 396] on div "Files New File Javascript files 0 backup.js 0 0 cleanup.js 0 0 script.js 0 CSS …" at bounding box center [149, 436] width 231 height 802
drag, startPoint x: 139, startPoint y: 293, endPoint x: 209, endPoint y: 272, distance: 73.1
click at [138, 293] on div "Files New File Javascript files 0 backup.js 0 0 cleanup.js 0 0 script.js 0 CSS …" at bounding box center [149, 436] width 231 height 802
click at [344, 147] on div "document . querySelector ( 'script[src*="intellimize"]' ) . addEventListener ( …" at bounding box center [861, 477] width 1120 height 716
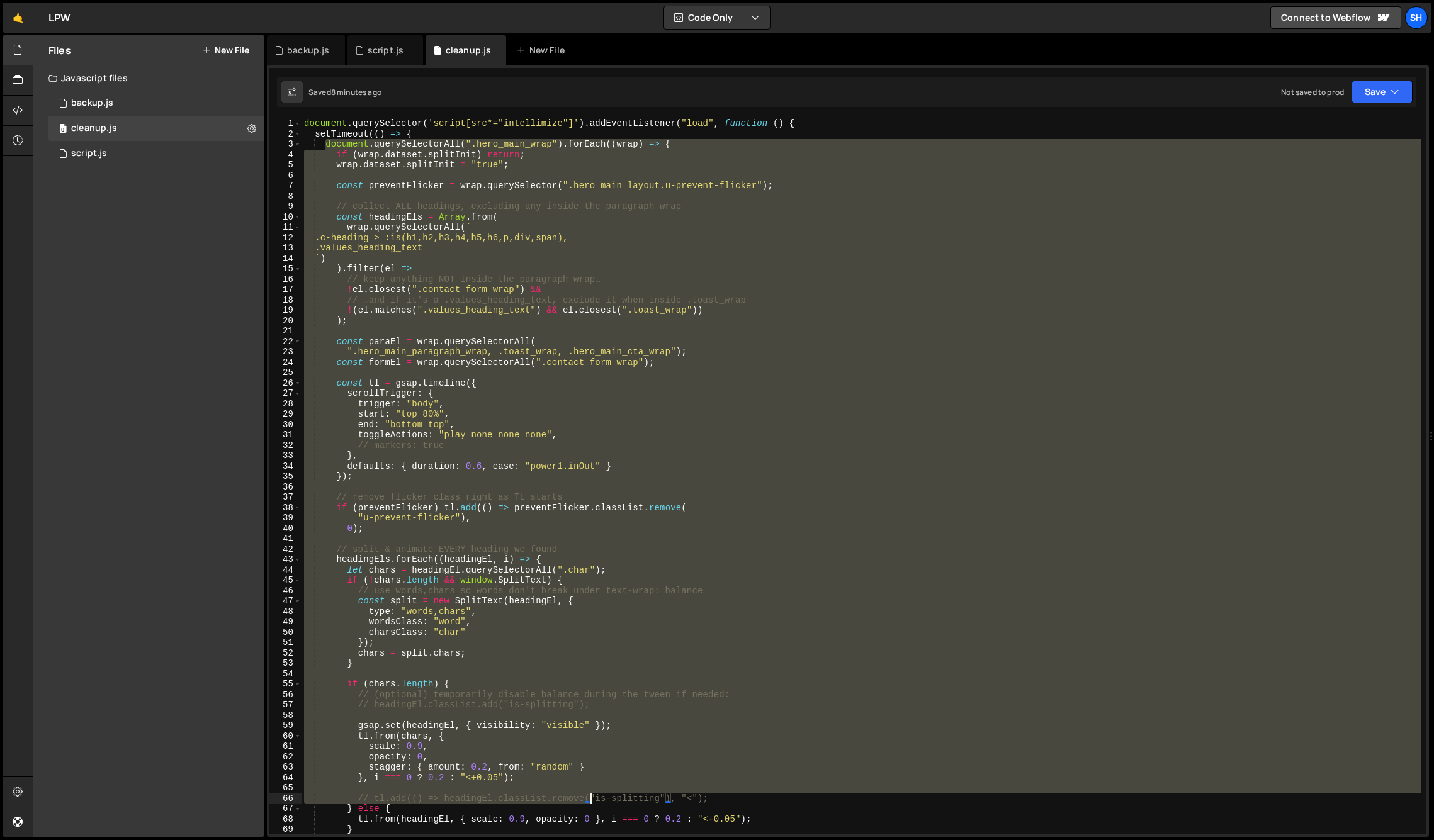
scroll to position [125, 0]
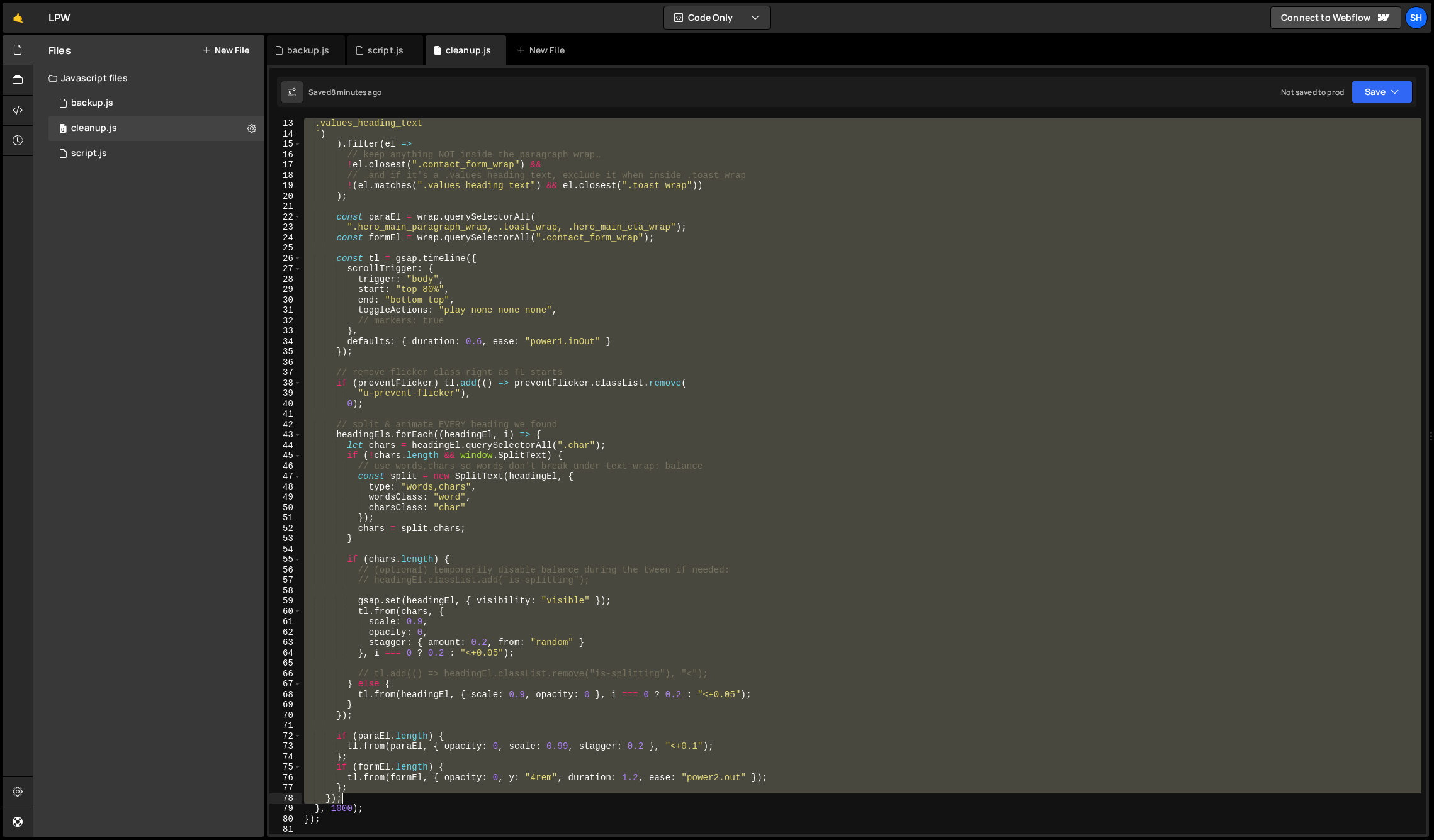
drag, startPoint x: 327, startPoint y: 144, endPoint x: 597, endPoint y: 795, distance: 704.8
click at [597, 795] on div ".values_heading_text ` ) ) . filter ( el => // keep anything NOT inside the par…" at bounding box center [861, 487] width 1120 height 737
type textarea "}; });"
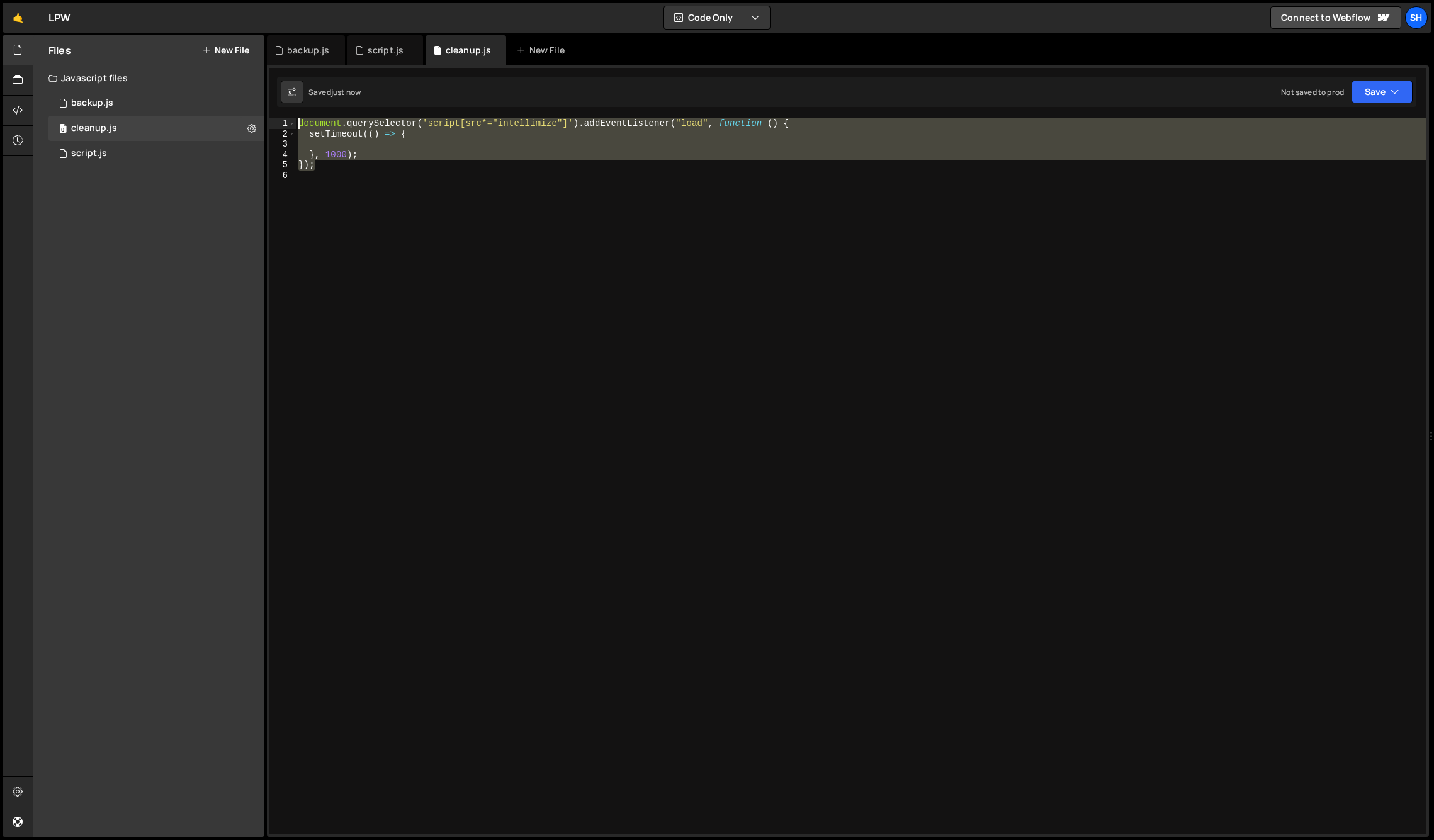
drag, startPoint x: 315, startPoint y: 160, endPoint x: 286, endPoint y: 112, distance: 56.1
click at [286, 112] on div "1 2 3 4 5 6 document . querySelector ( 'script[src*="intellimize"]' ) . addEven…" at bounding box center [847, 452] width 1162 height 772
click at [114, 303] on div "Files New File Javascript files 0 backup.js 0 0 cleanup.js 0 0 script.js 0 CSS …" at bounding box center [149, 436] width 231 height 802
drag, startPoint x: 331, startPoint y: 167, endPoint x: 280, endPoint y: 116, distance: 72.1
click at [280, 116] on div "}); 1 2 3 4 5 6 document . querySelector ( 'script[src*="intellimize"]' ) . add…" at bounding box center [847, 452] width 1162 height 772
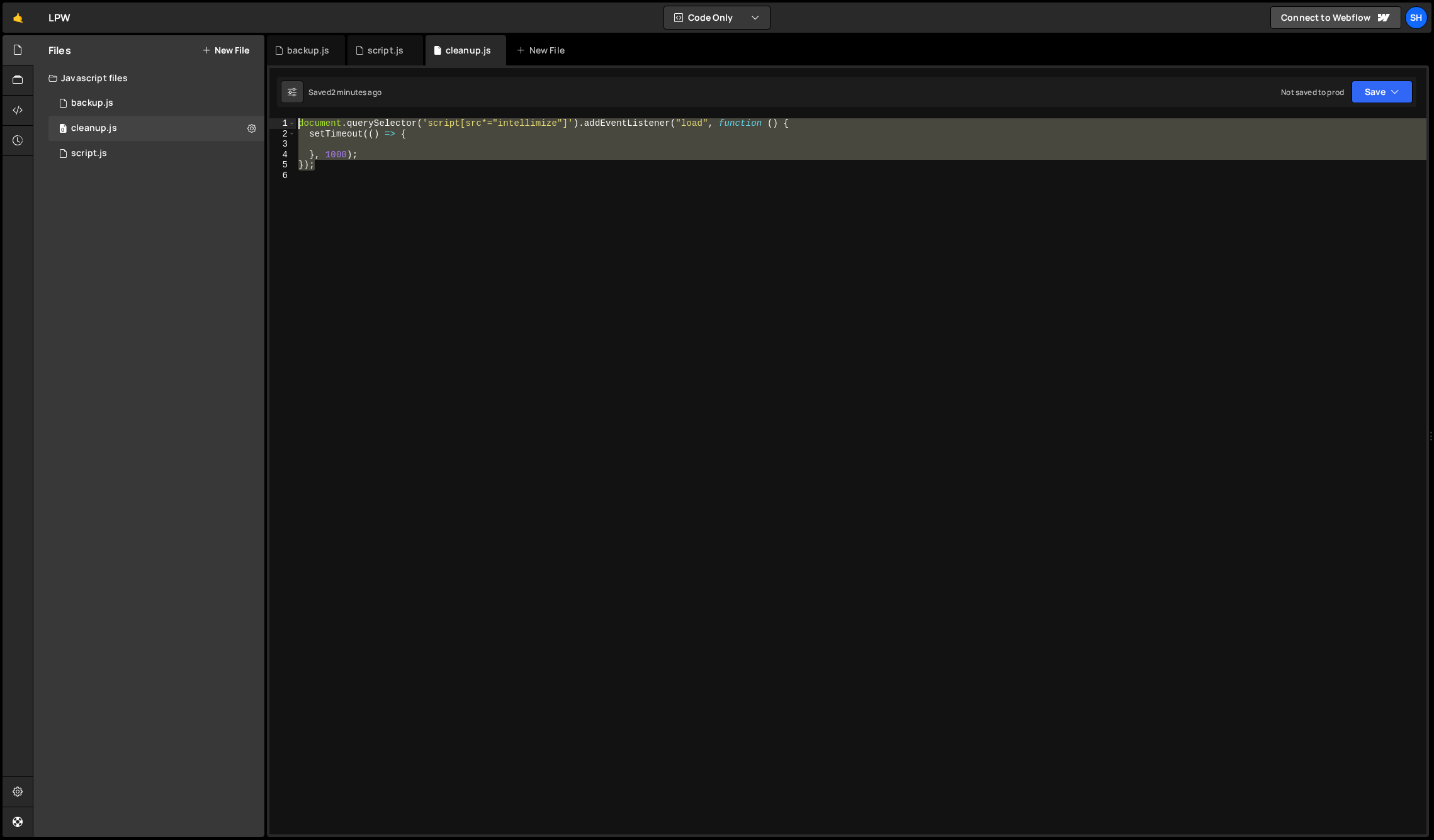
type textarea "document.querySelector('script[src*="intellimize"]').addEventListener("load", f…"
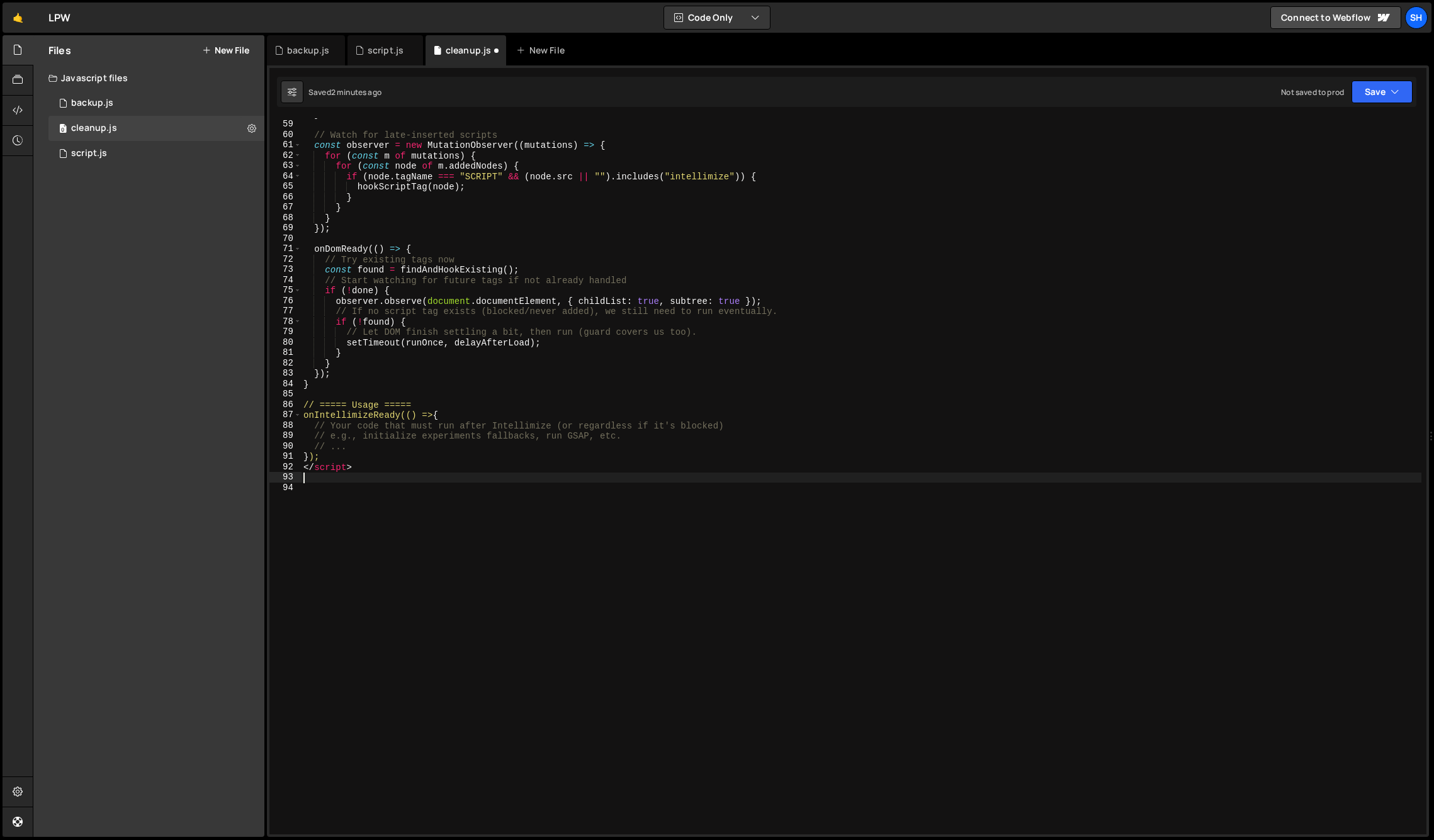
scroll to position [613, 0]
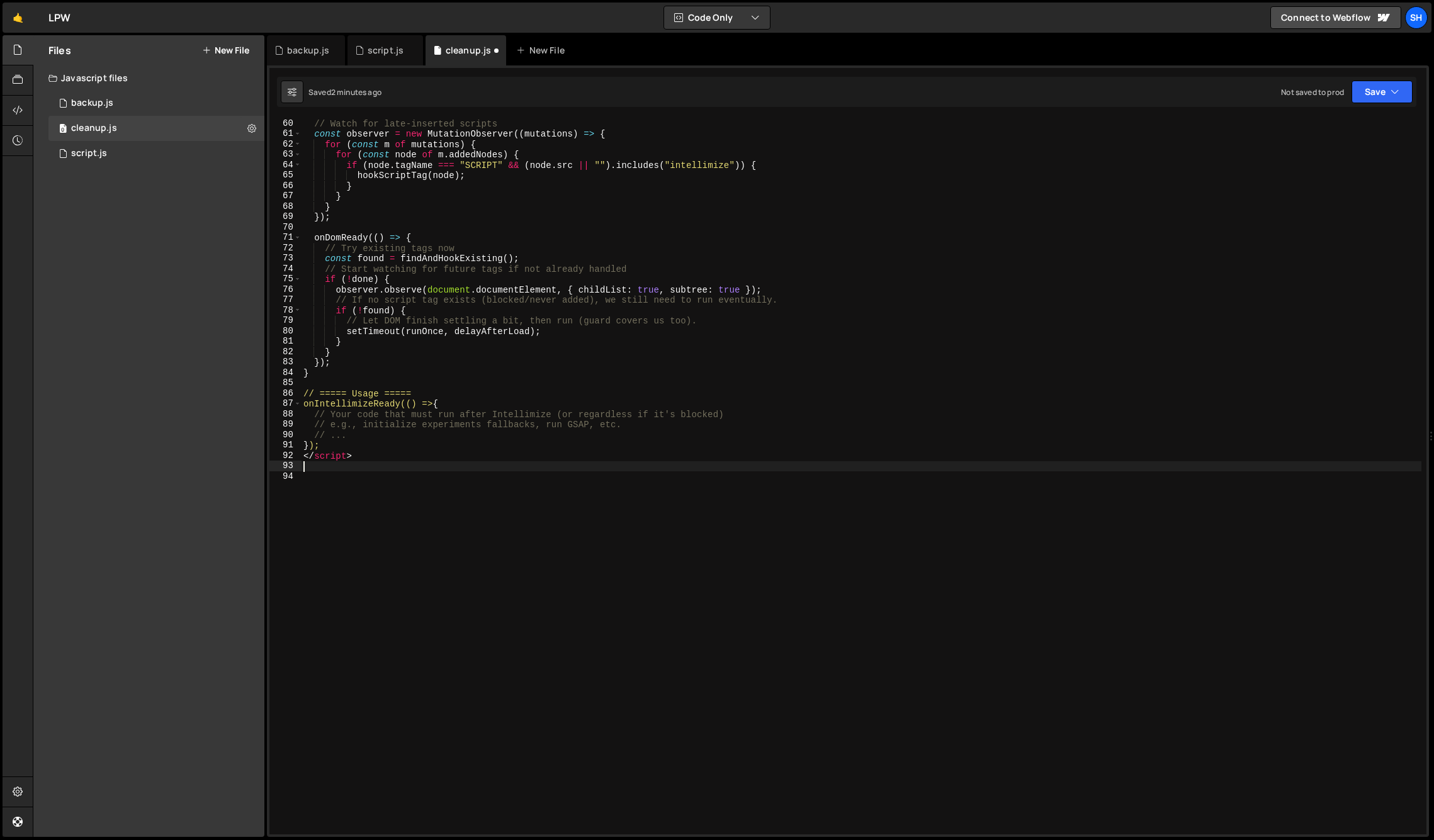
click at [218, 349] on div "Files New File Javascript files 0 backup.js 0 0 cleanup.js 0 0 script.js 0 CSS …" at bounding box center [149, 436] width 231 height 802
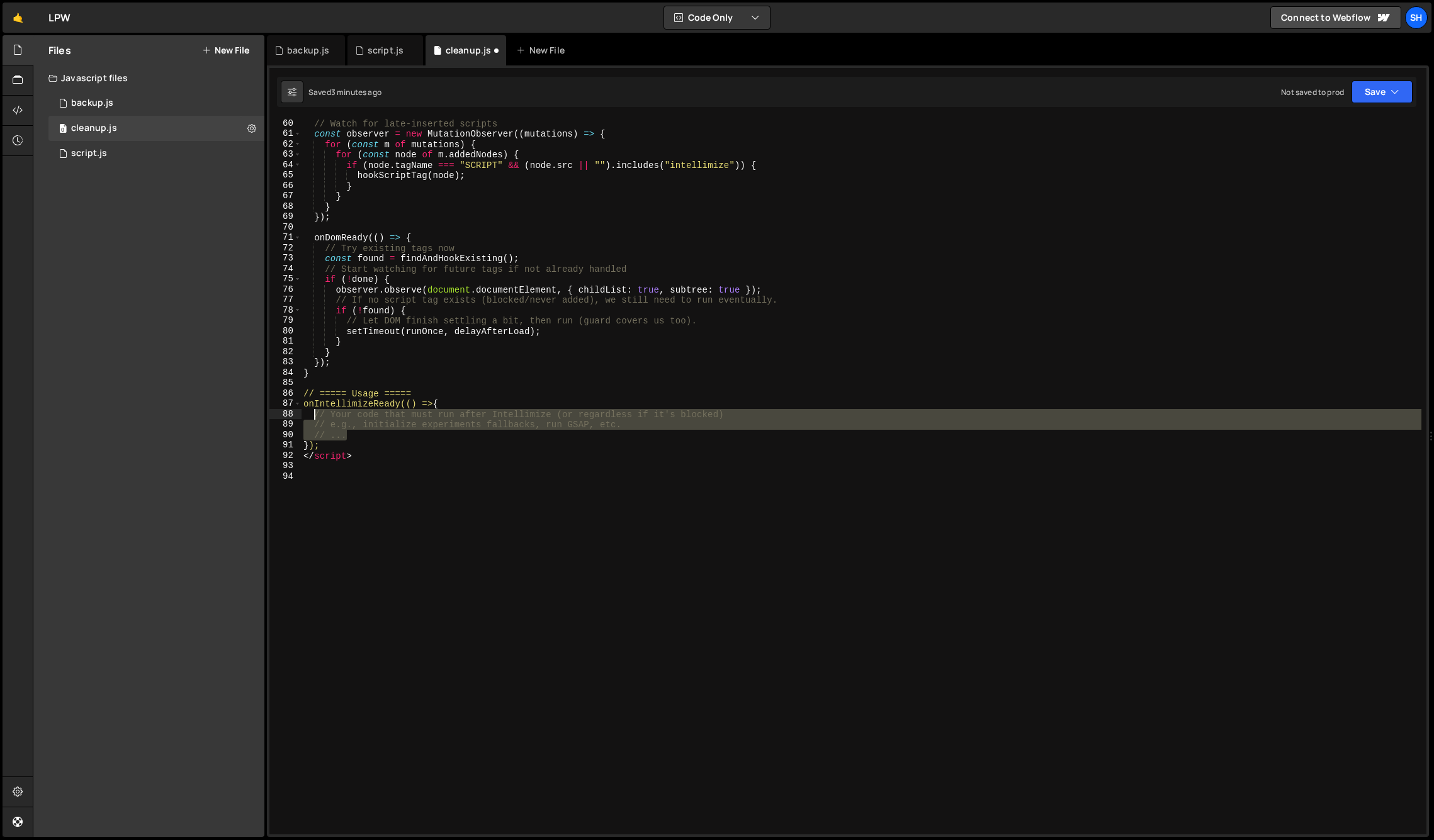
drag, startPoint x: 350, startPoint y: 439, endPoint x: 315, endPoint y: 414, distance: 43.0
click at [315, 414] on div "// Watch for late-inserted scripts const observer = new MutationObserver (( mut…" at bounding box center [861, 487] width 1121 height 737
paste textarea "});"
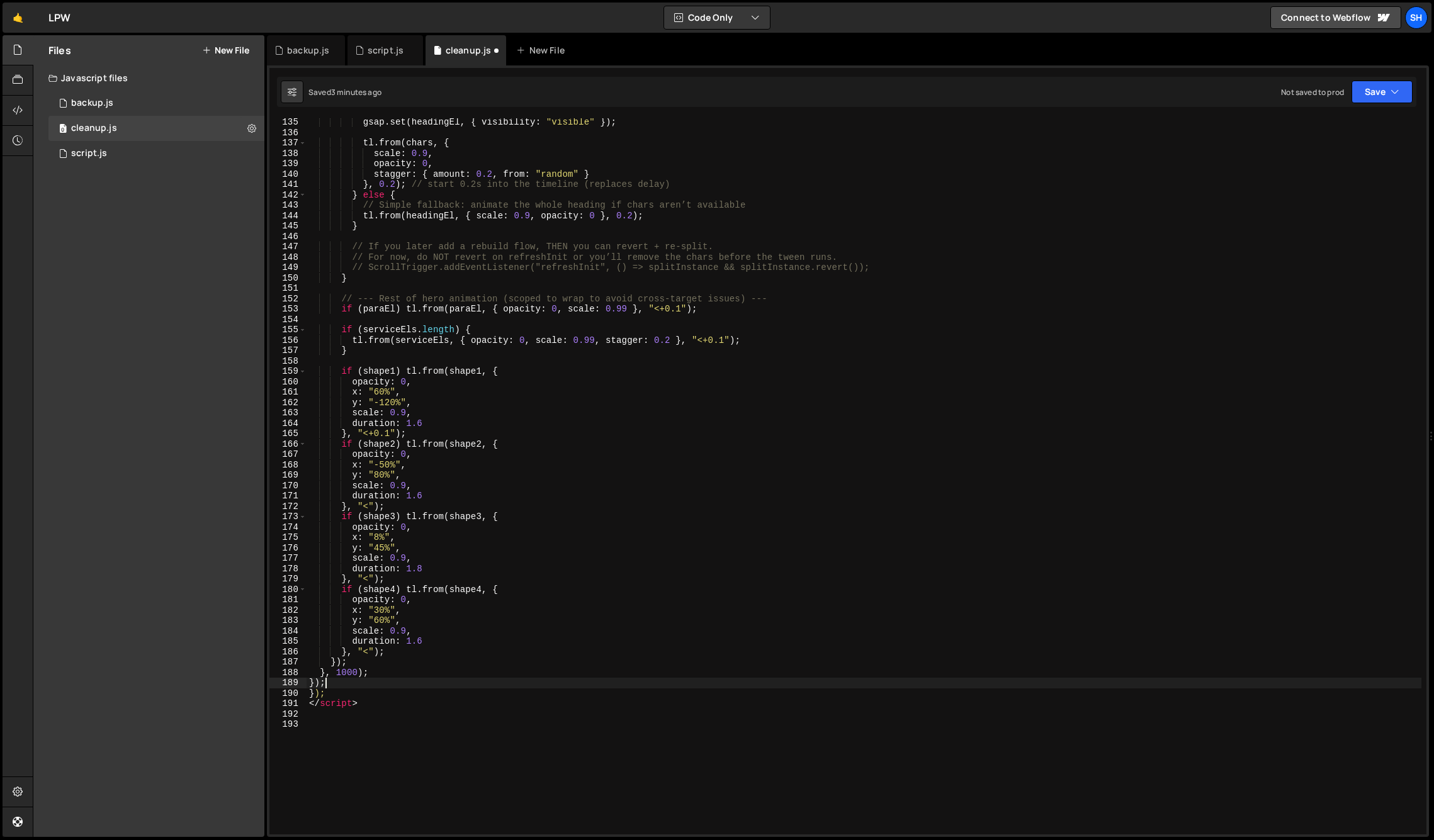
scroll to position [1492, 0]
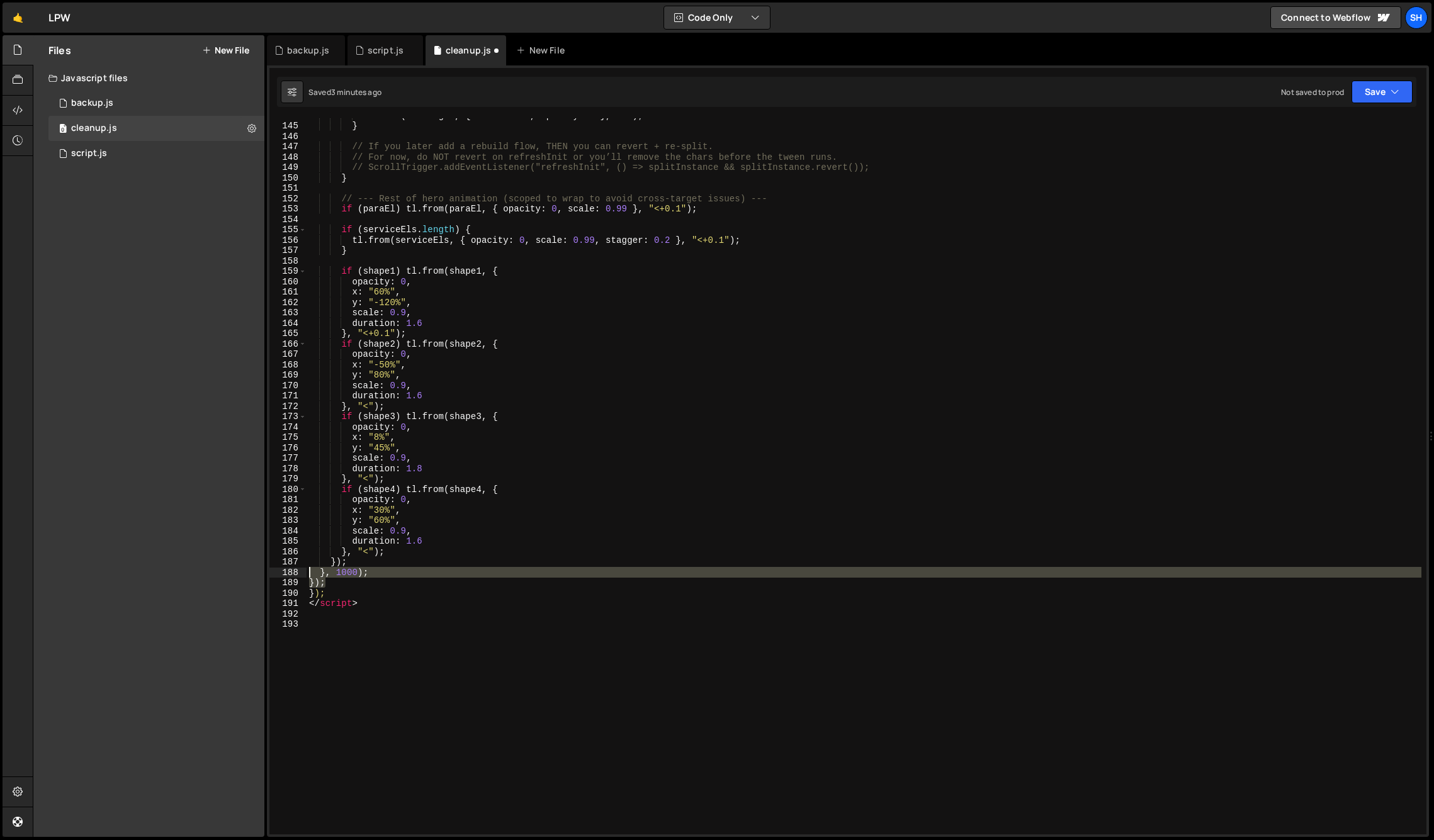
drag, startPoint x: 336, startPoint y: 582, endPoint x: 289, endPoint y: 572, distance: 48.1
click at [289, 571] on div "}); 144 145 146 147 148 149 150 151 152 153 154 155 156 157 158 159 160 161 162…" at bounding box center [847, 477] width 1157 height 716
type textarea "}, 1000); });"
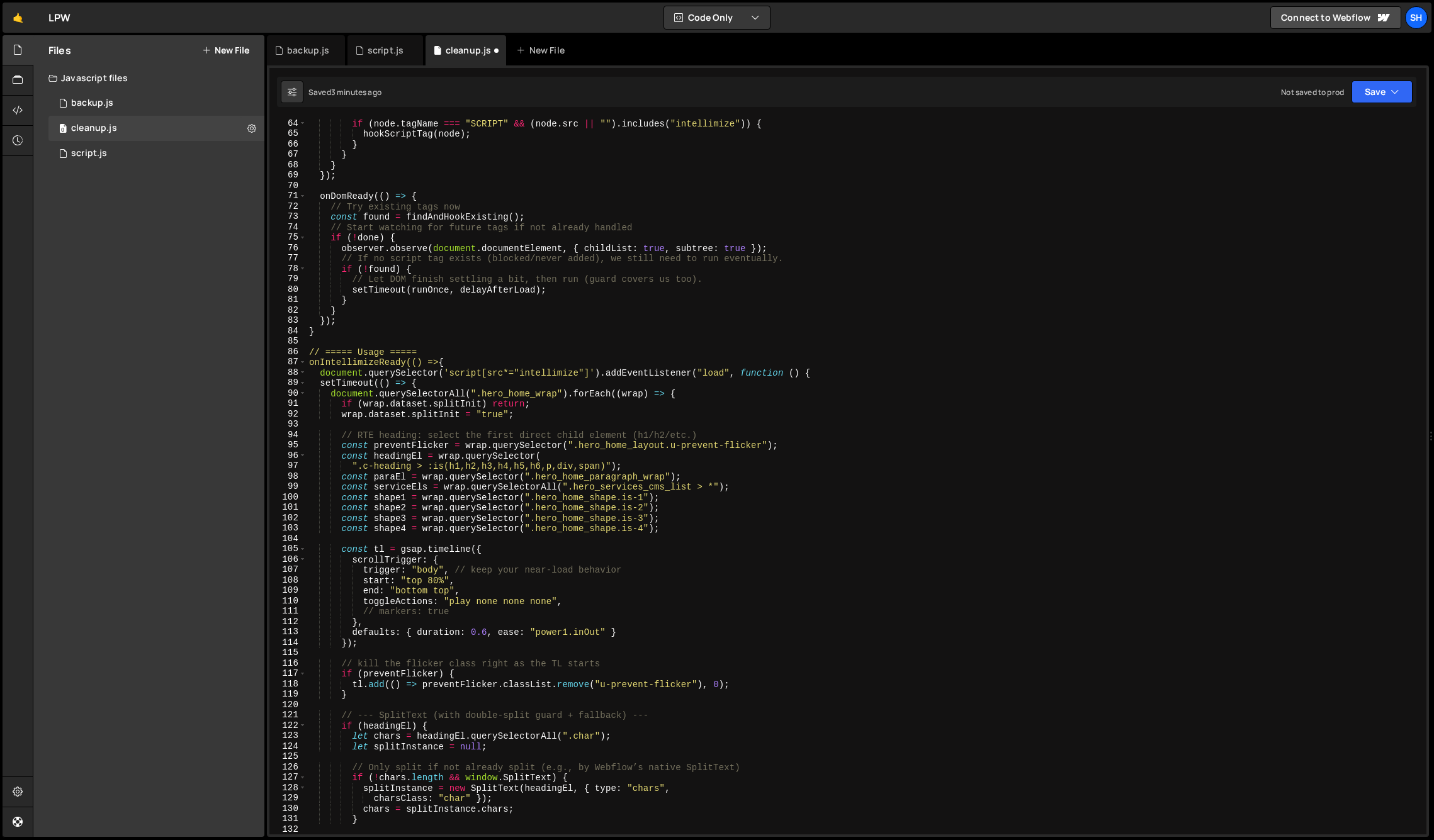
scroll to position [654, 0]
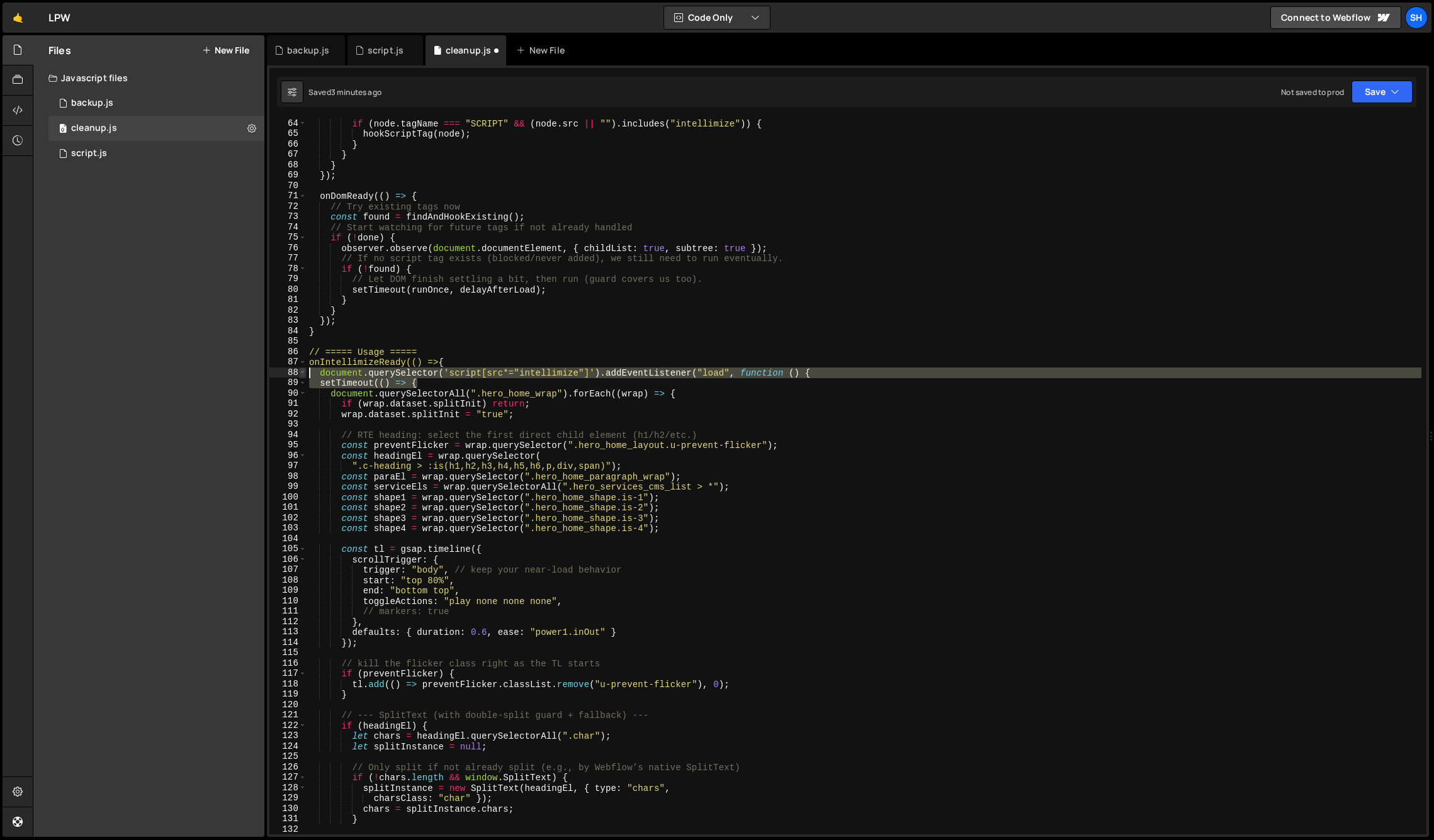
drag, startPoint x: 425, startPoint y: 383, endPoint x: 305, endPoint y: 373, distance: 120.4
click at [305, 373] on div "}); 64 65 66 67 68 69 70 71 72 73 74 75 76 77 78 79 80 81 82 83 84 85 86 87 88 …" at bounding box center [847, 477] width 1157 height 716
type textarea "document.querySelector('script[src*="intellimize"]').addEventListener("load", f…"
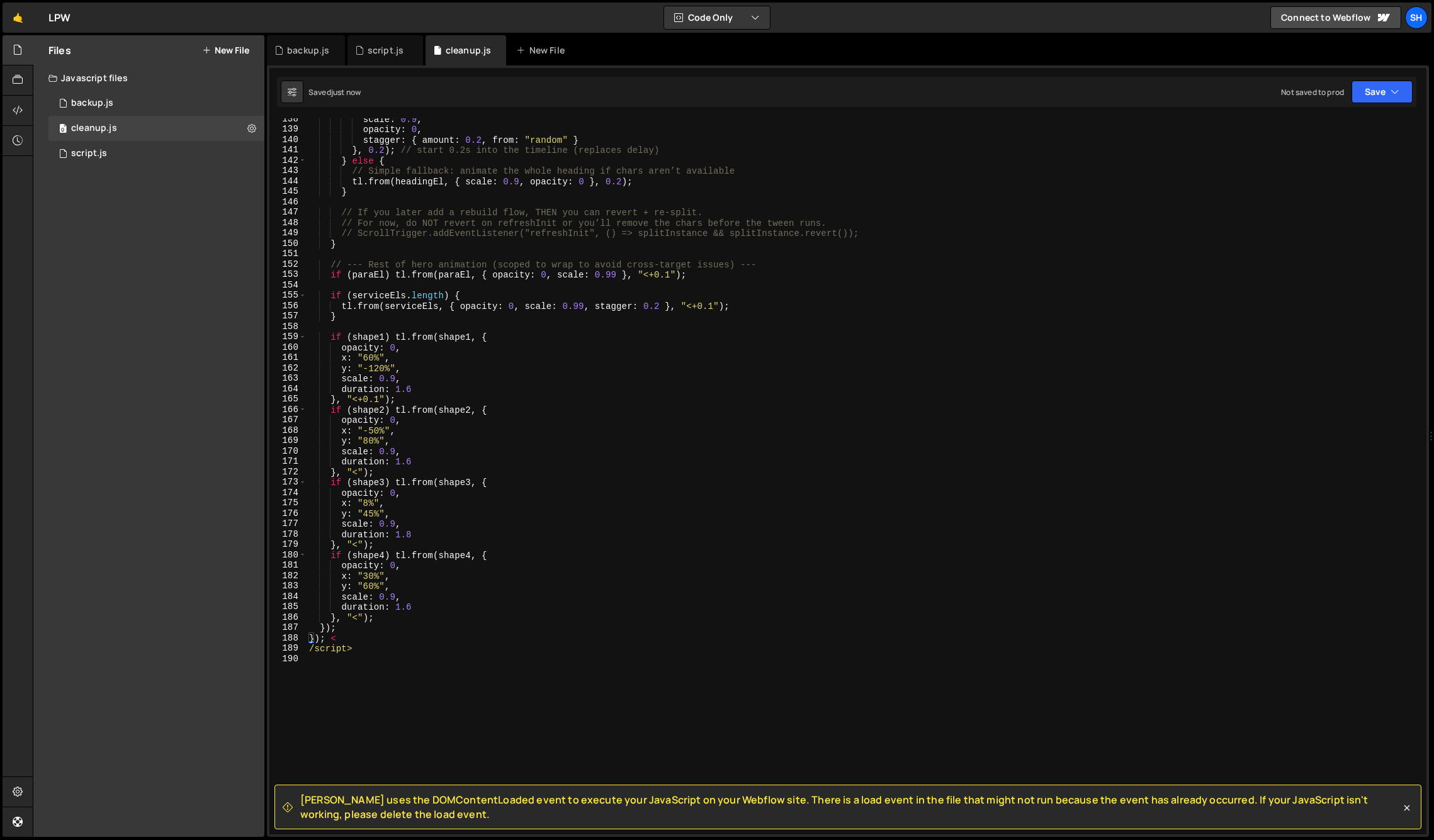
scroll to position [1526, 0]
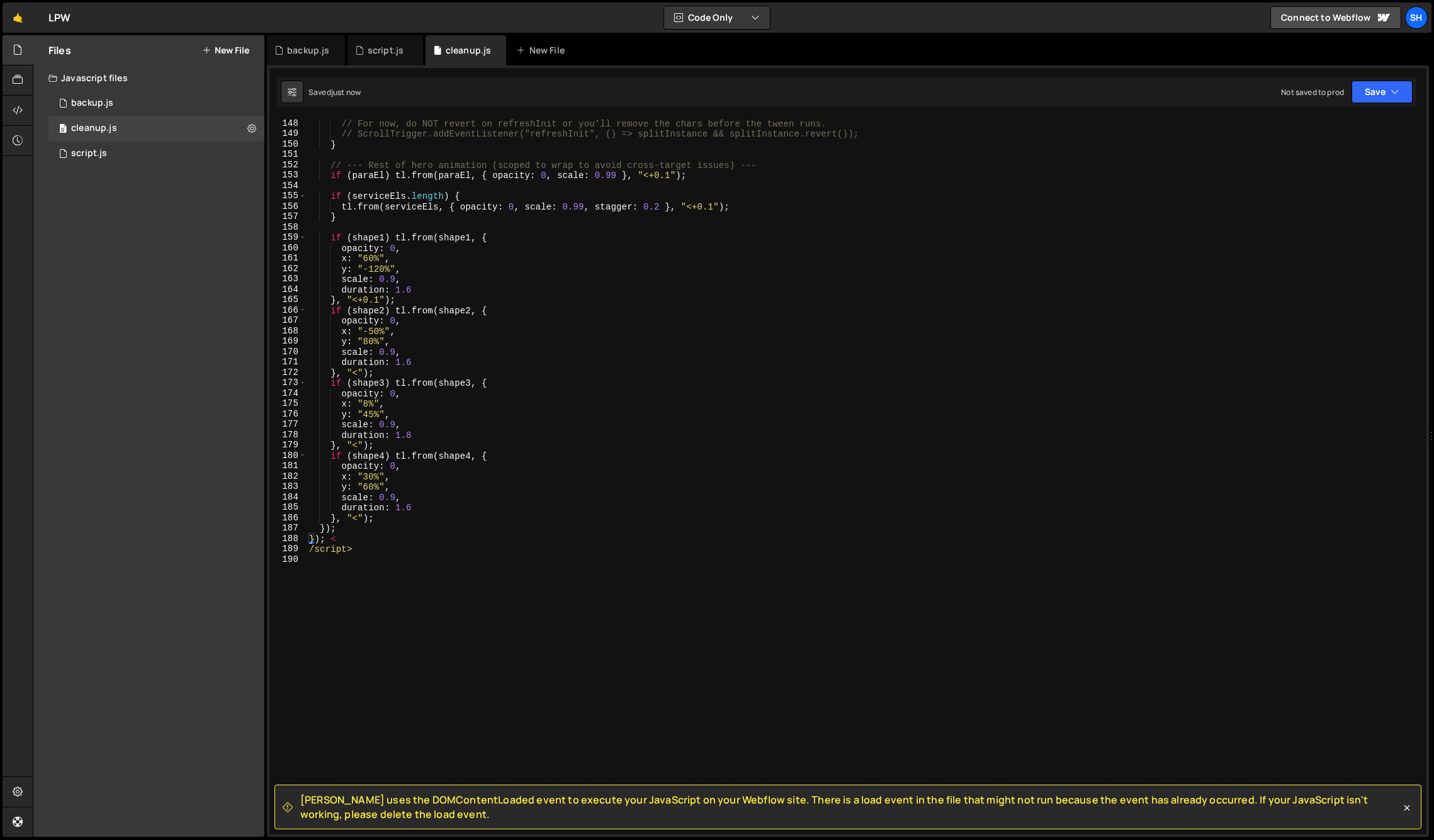
click at [367, 544] on div "// For now, do NOT revert on refreshInit or you’ll remove the chars before the …" at bounding box center [864, 487] width 1115 height 737
click at [308, 546] on div "// For now, do NOT revert on refreshInit or you’ll remove the chars before the …" at bounding box center [864, 487] width 1115 height 737
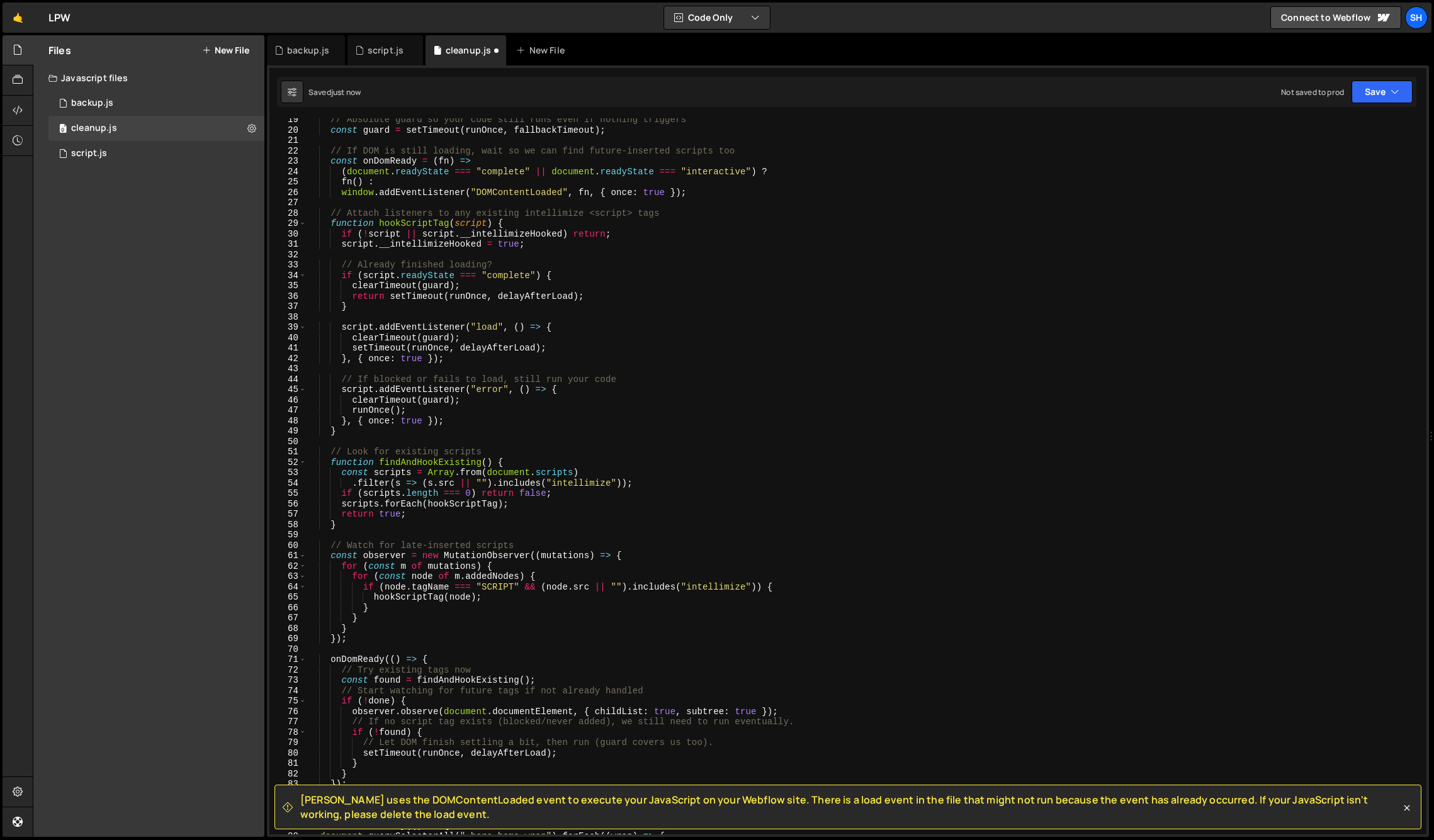
scroll to position [0, 0]
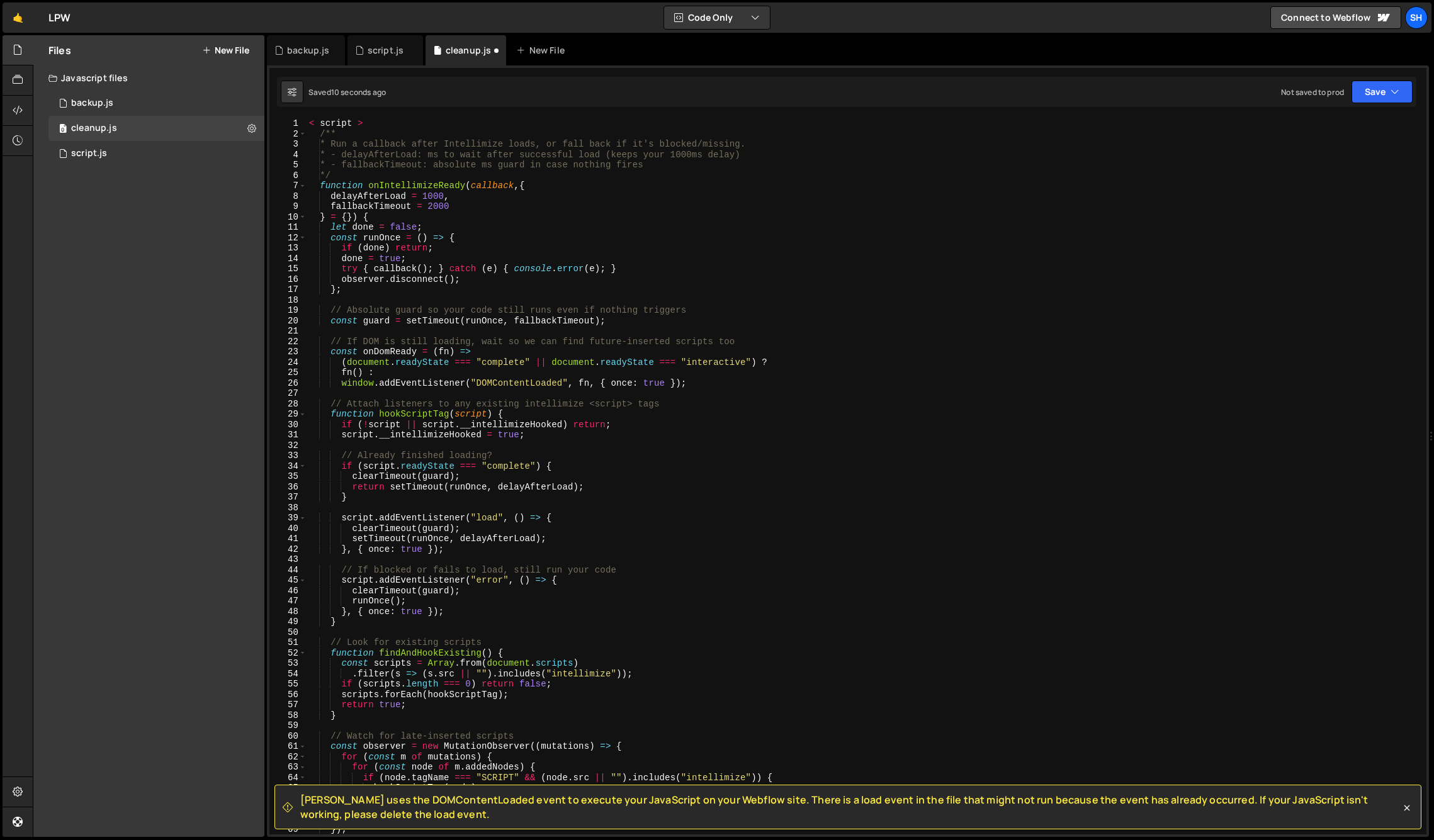
click at [357, 124] on div "< script > /** * Run a callback after Intellimize loads, or fall back if it's b…" at bounding box center [864, 487] width 1115 height 737
click at [406, 121] on div "< script > /** * Run a callback after Intellimize loads, or fall back if it's b…" at bounding box center [864, 487] width 1115 height 737
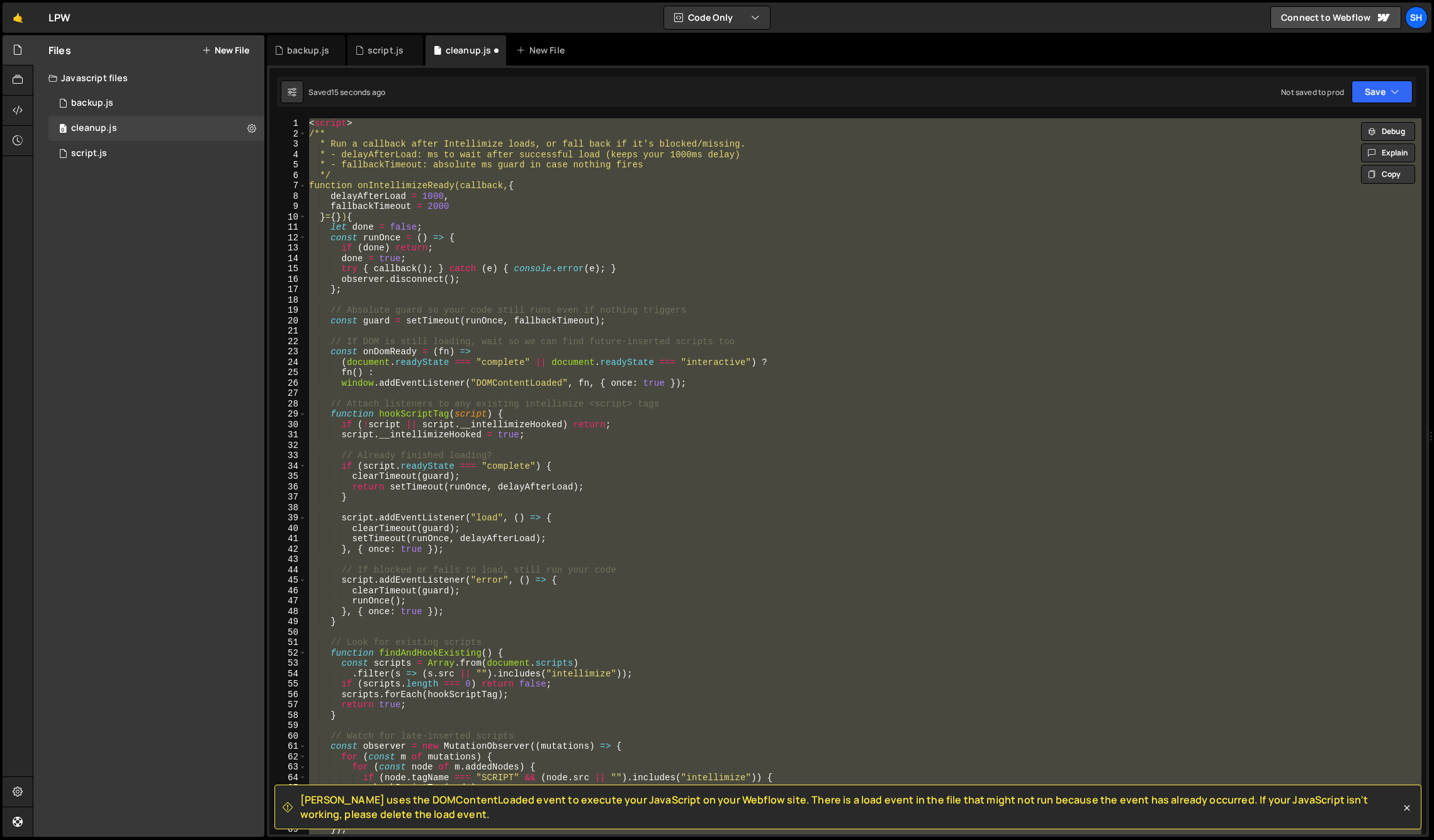
type textarea "</script>"
drag, startPoint x: 129, startPoint y: 306, endPoint x: 304, endPoint y: 318, distance: 175.4
click at [129, 306] on div "Files New File Javascript files 0 backup.js 0 0 cleanup.js 0 0 script.js 0 CSS …" at bounding box center [149, 436] width 231 height 802
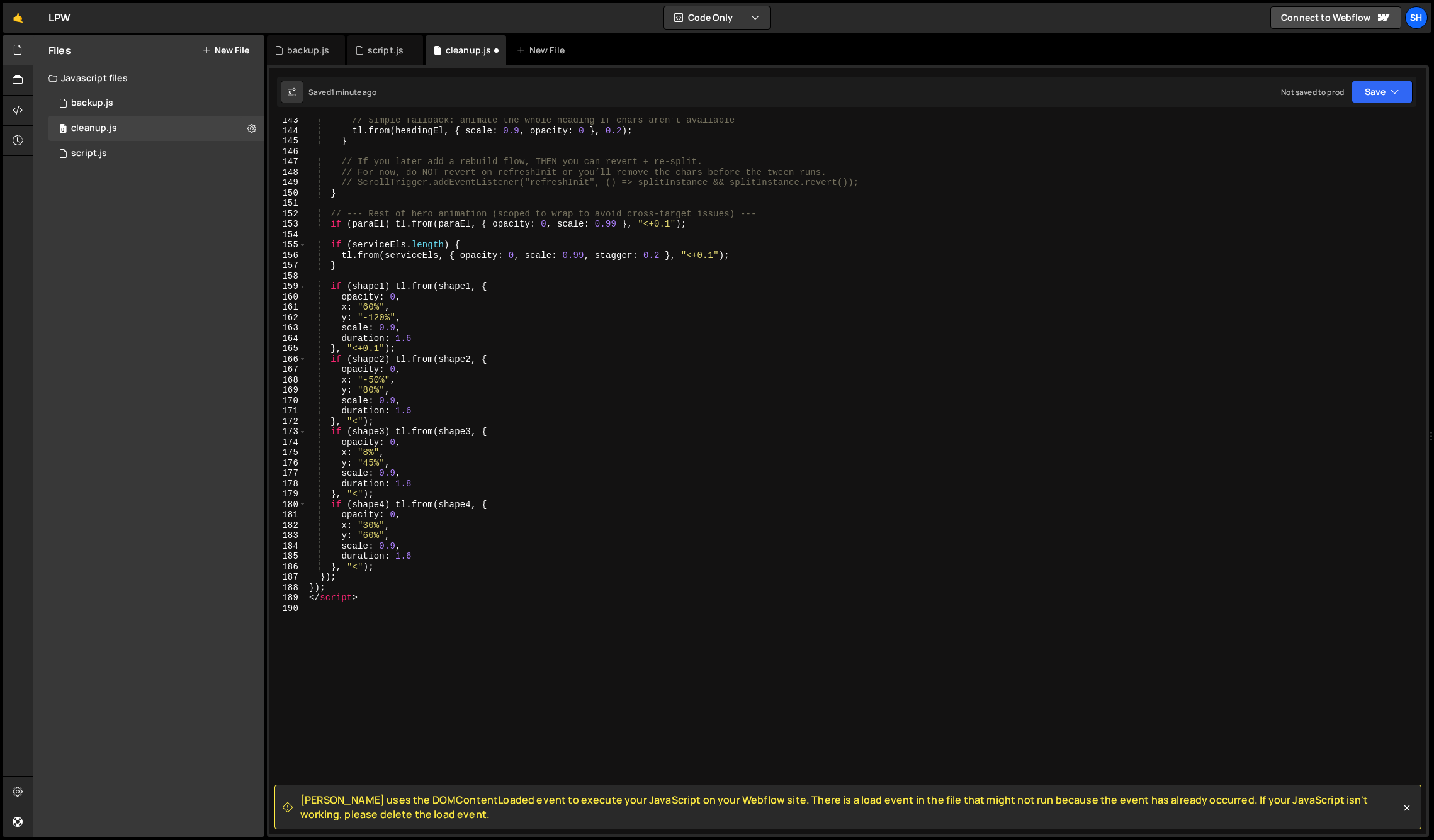
scroll to position [1529, 0]
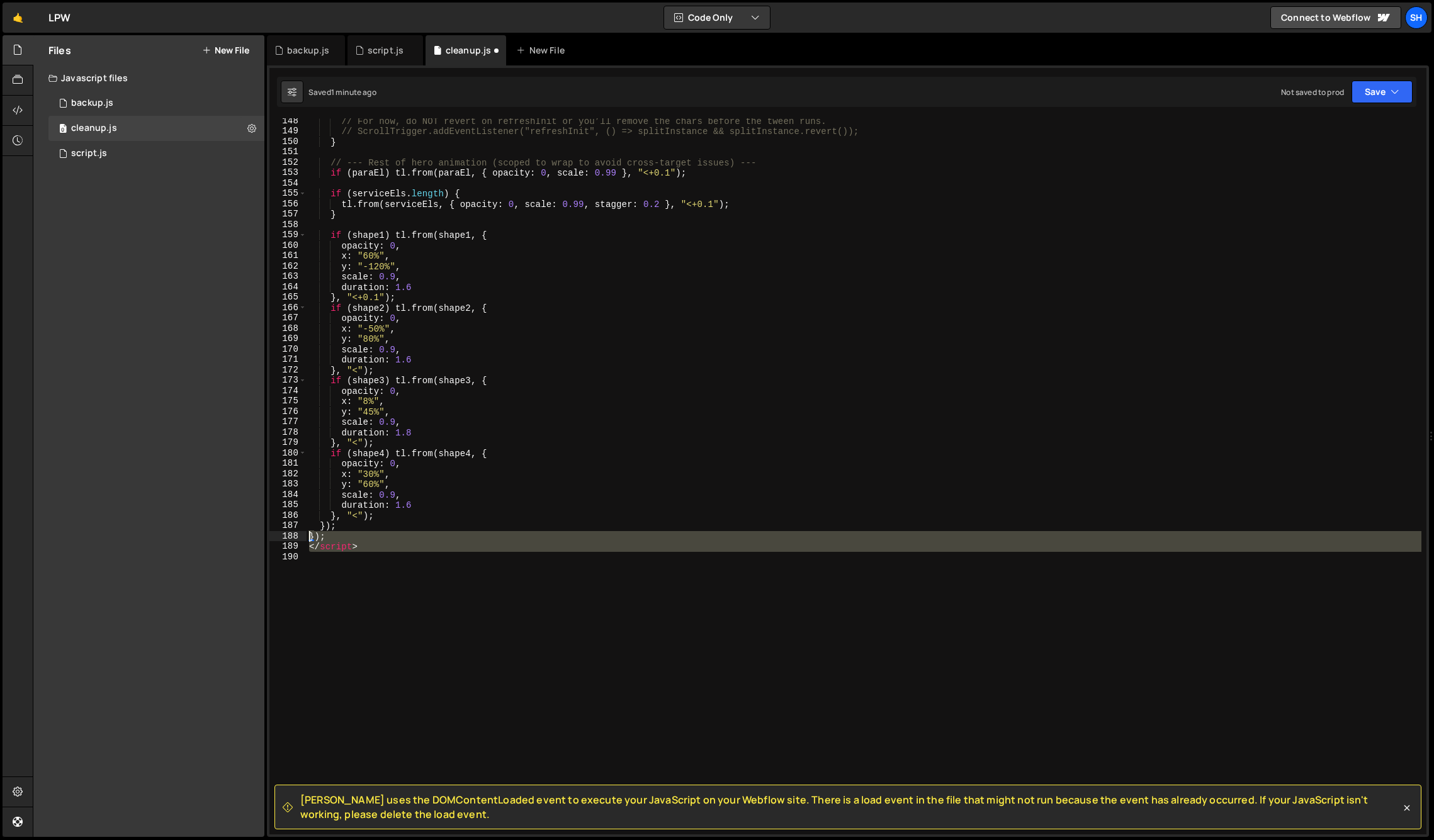
drag, startPoint x: 331, startPoint y: 549, endPoint x: 297, endPoint y: 533, distance: 37.6
click at [297, 533] on div "148 149 150 151 152 153 154 155 156 157 158 159 160 161 162 163 164 165 166 167…" at bounding box center [847, 477] width 1157 height 716
type textarea "}); </script>"
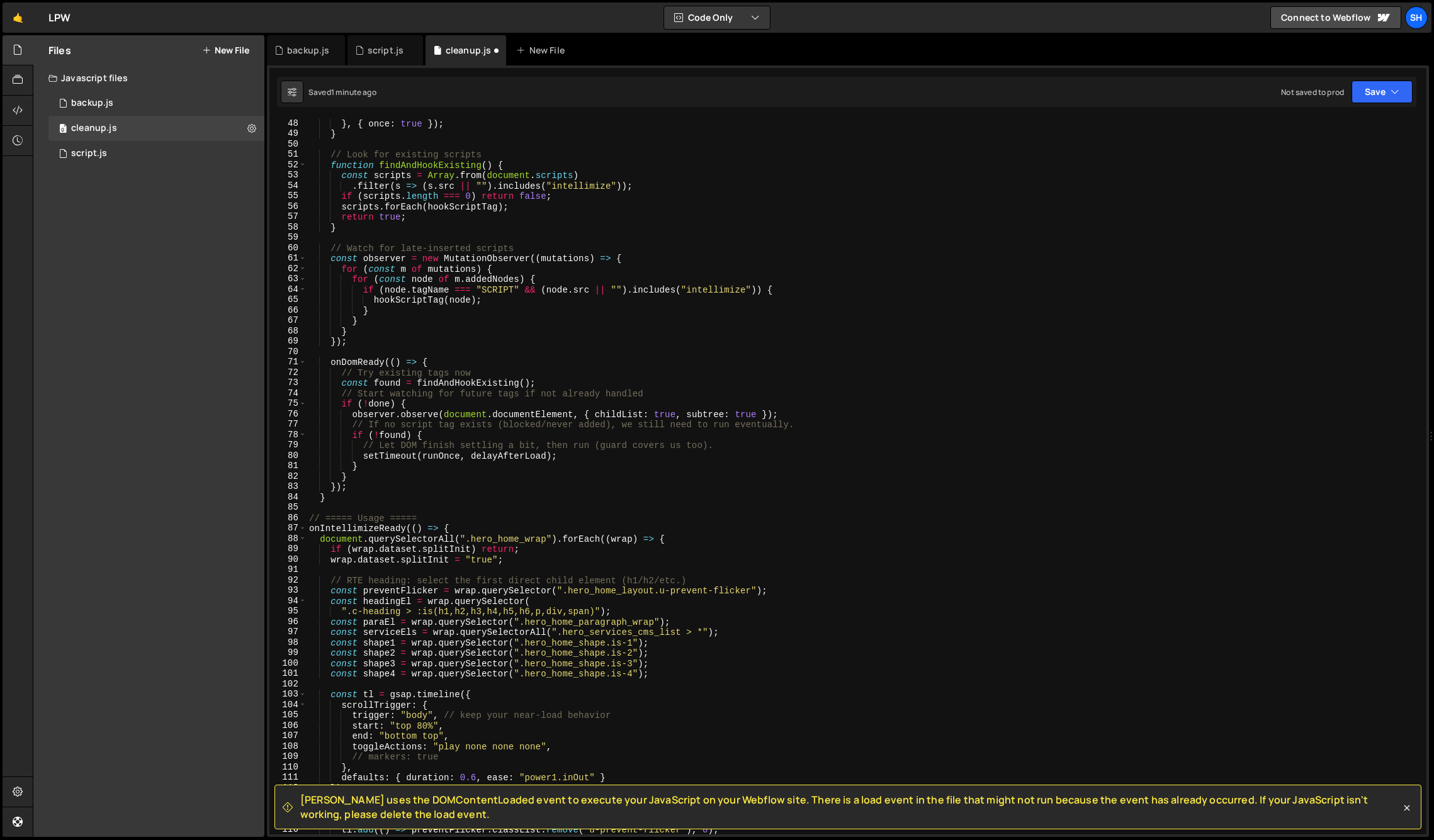
scroll to position [0, 0]
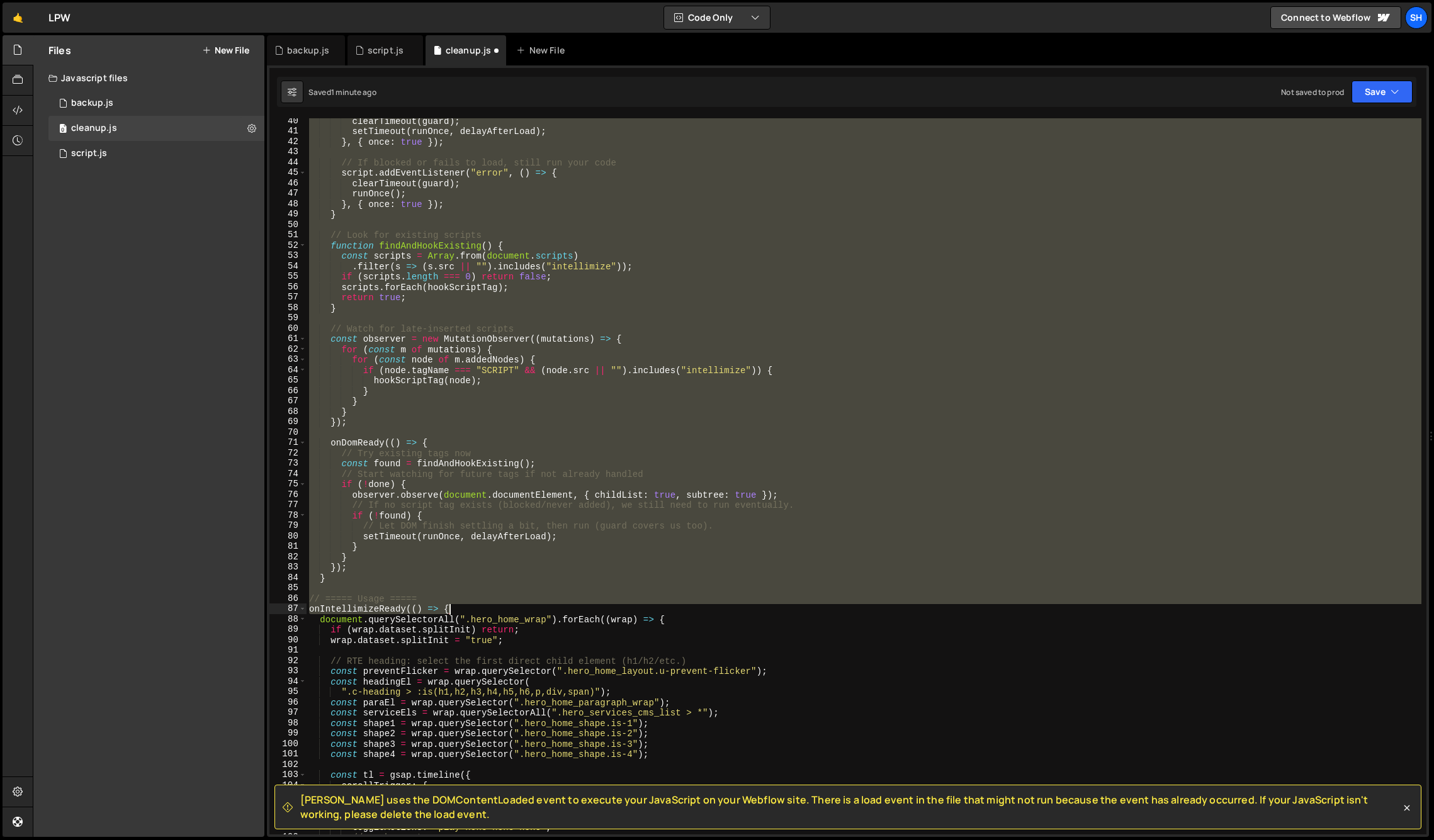
drag, startPoint x: 310, startPoint y: 123, endPoint x: 638, endPoint y: 606, distance: 583.8
click at [638, 606] on div "clearTimeout ( guard ) ; setTimeout ( runOnce , delayAfterLoad ) ; } , { once :…" at bounding box center [864, 484] width 1115 height 737
type textarea "// ===== Usage ===== onIntellimizeReady(() => {"
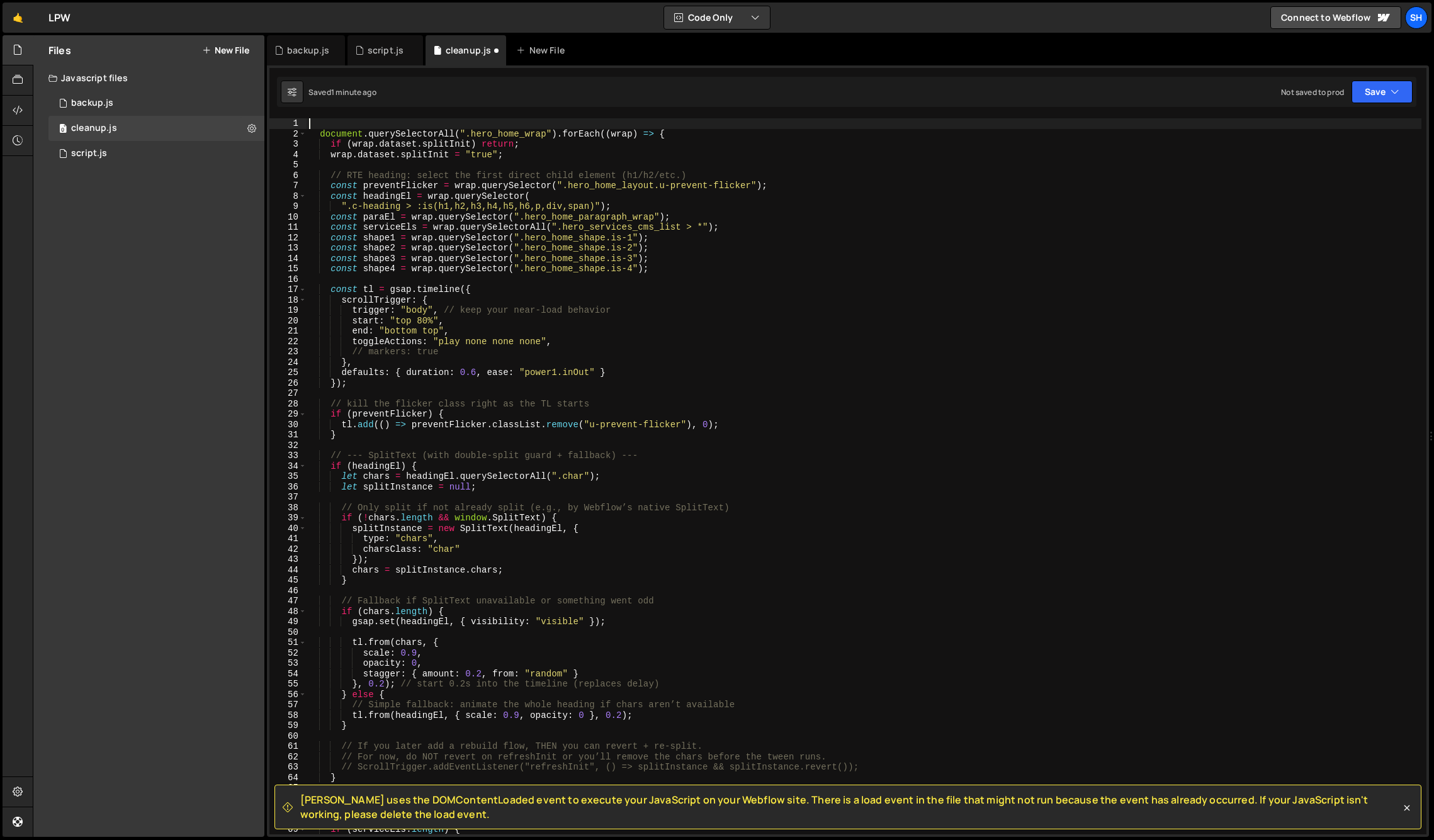
click at [203, 352] on div "Files New File Javascript files 0 backup.js 0 0 cleanup.js 0 0 script.js 0 CSS …" at bounding box center [149, 436] width 231 height 802
click at [363, 123] on div "document . querySelectorAll ( ".hero_home_wrap" ) . forEach (( wrap ) => { if (…" at bounding box center [864, 487] width 1115 height 737
paste textarea "document.querySelector('script[src*="intellimize"]').addEventListener("load", f…"
type textarea "document.querySelector('script[src*="intellimize"]').addEventListener("load", f…"
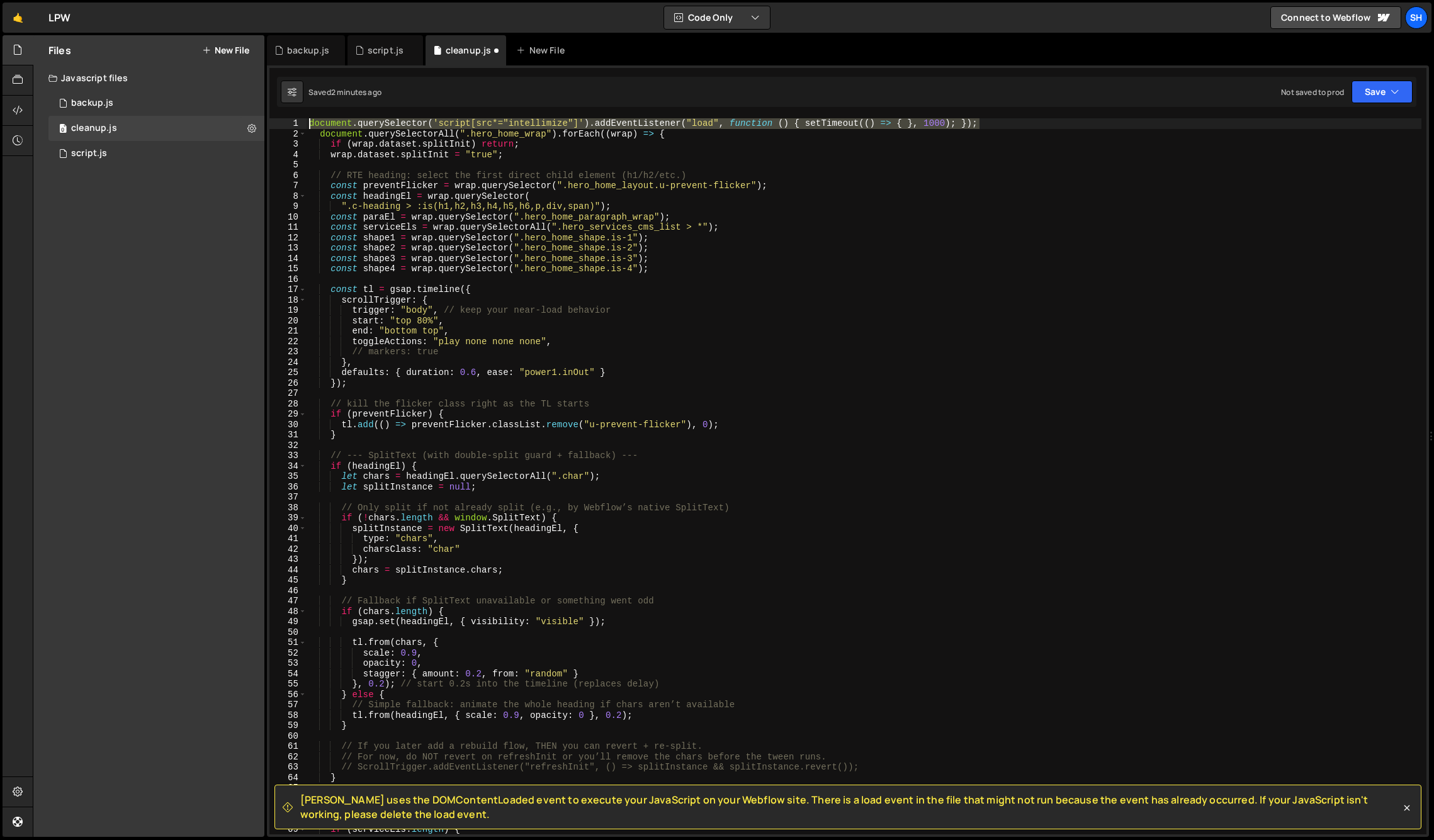
drag, startPoint x: 927, startPoint y: 121, endPoint x: 280, endPoint y: 119, distance: 647.0
click at [280, 119] on div "document.querySelector('script[src*="intellimize"]').addEventListener("load", f…" at bounding box center [847, 477] width 1157 height 716
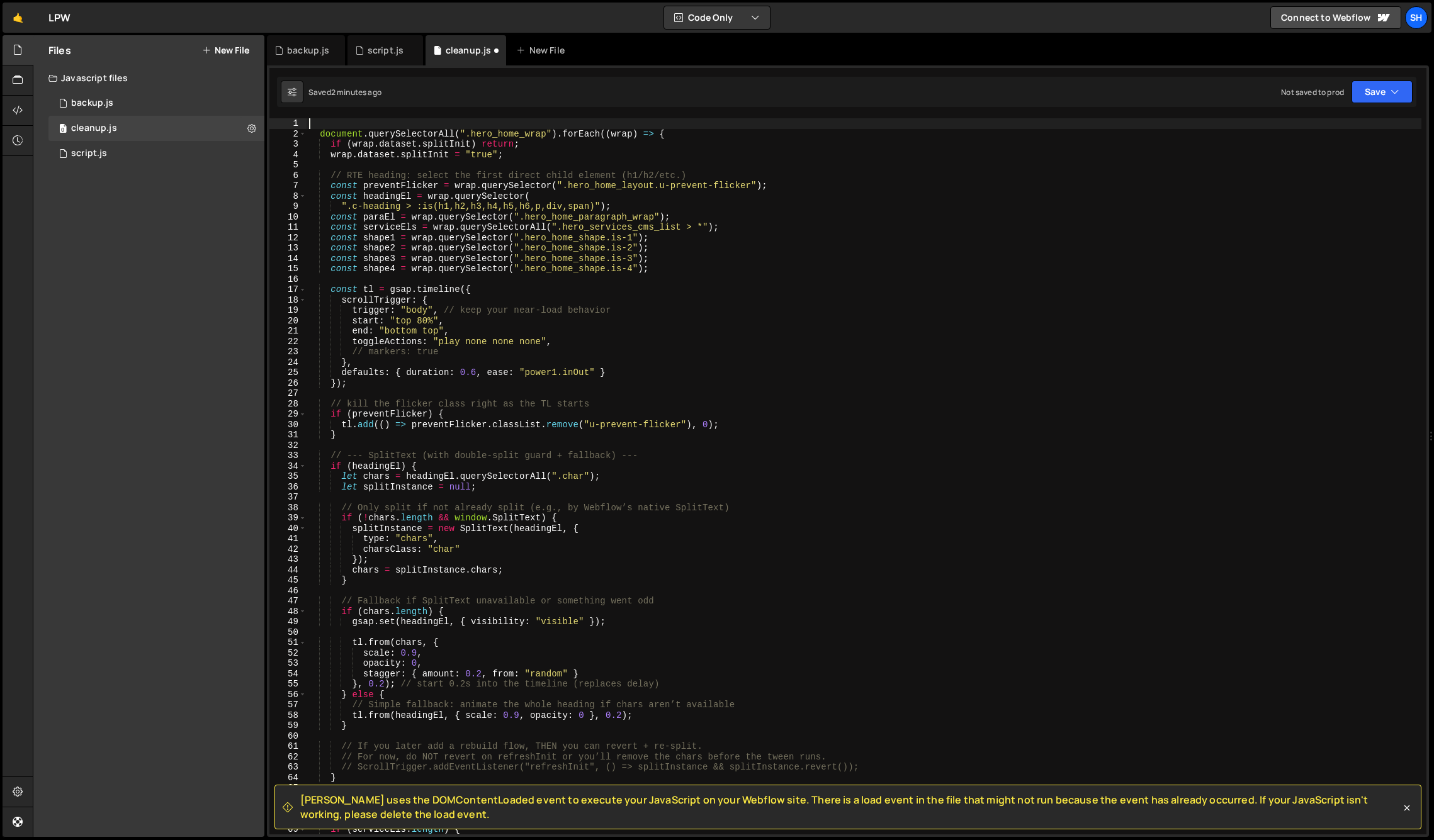
click at [149, 343] on div "Files New File Javascript files 0 backup.js 0 0 cleanup.js 0 0 script.js 0 CSS …" at bounding box center [149, 436] width 231 height 802
click at [363, 121] on div "document . querySelectorAll ( ".hero_home_wrap" ) . forEach (( wrap ) => { if (…" at bounding box center [864, 487] width 1115 height 737
paste textarea "});"
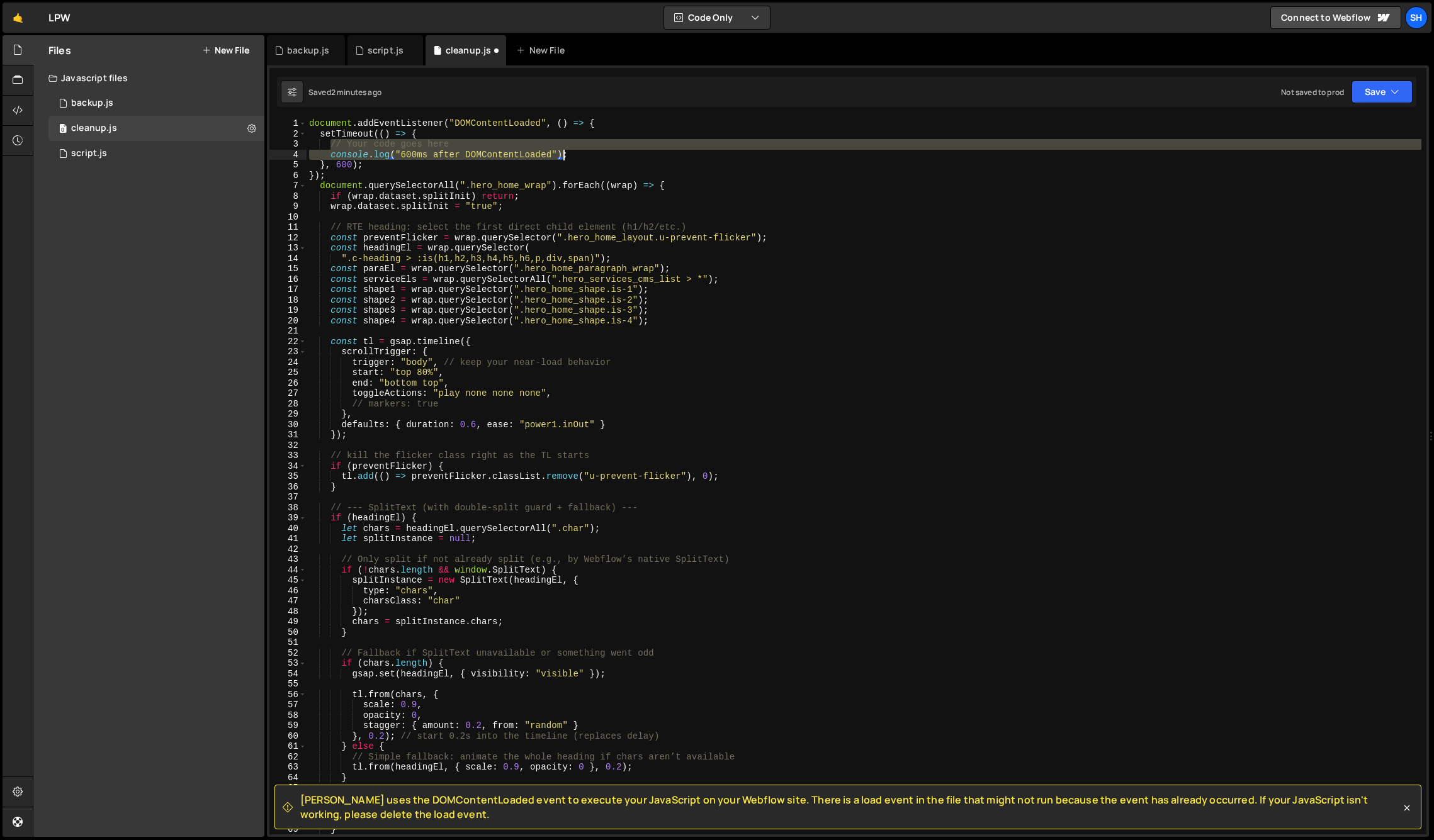
drag, startPoint x: 331, startPoint y: 145, endPoint x: 569, endPoint y: 153, distance: 238.1
click at [569, 153] on div "document . addEventListener ( "DOMContentLoaded" , ( ) => { setTimeout (( ) => …" at bounding box center [864, 487] width 1115 height 737
type textarea "// Your code goes here console.log("600ms after DOMContentLoaded");"
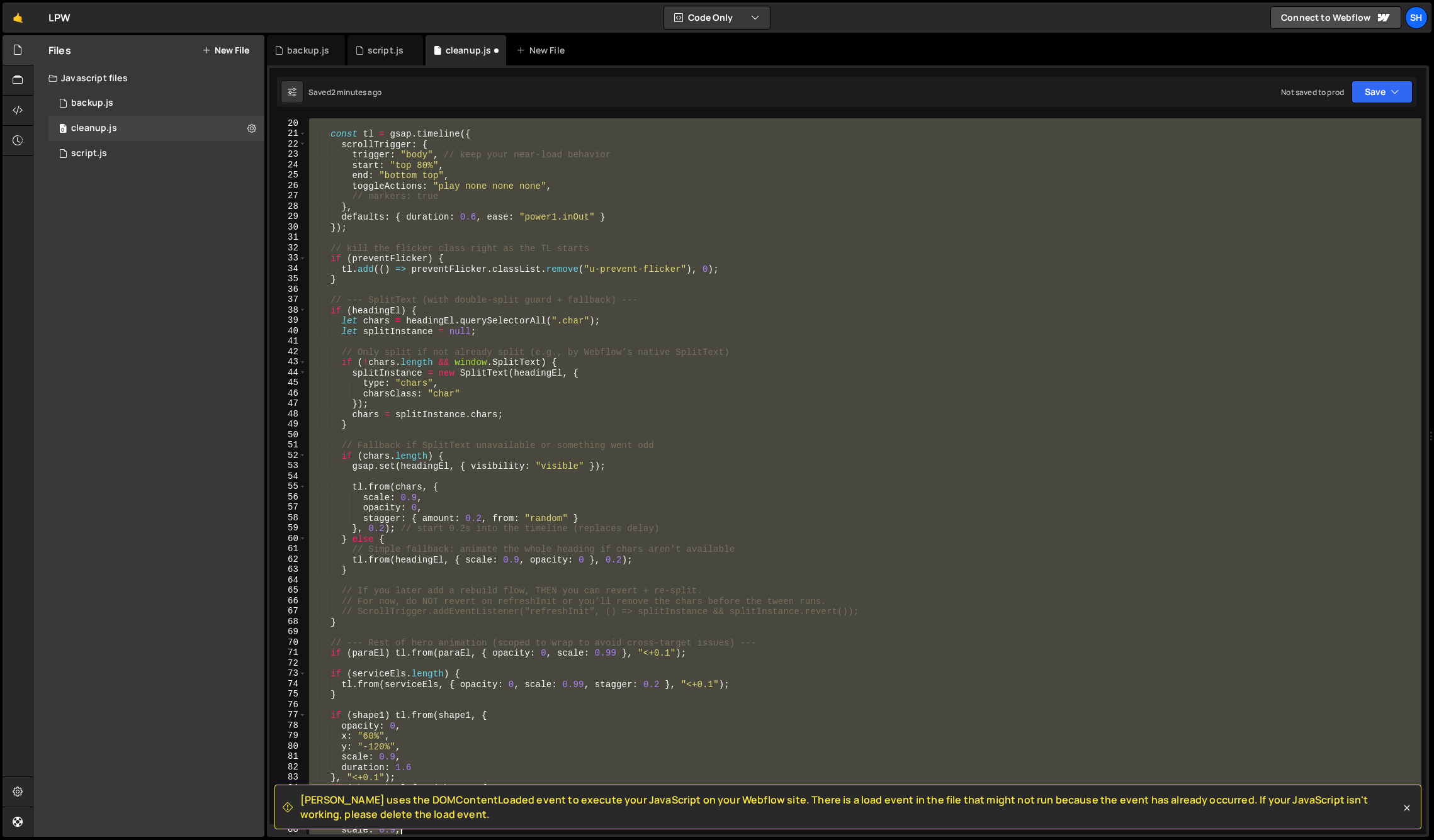
drag, startPoint x: 322, startPoint y: 176, endPoint x: 560, endPoint y: 727, distance: 600.2
click at [578, 68] on div "[PERSON_NAME] uses the DOMContentLoaded event to execute your JavaScript on you…" at bounding box center [847, 68] width 1157 height 0
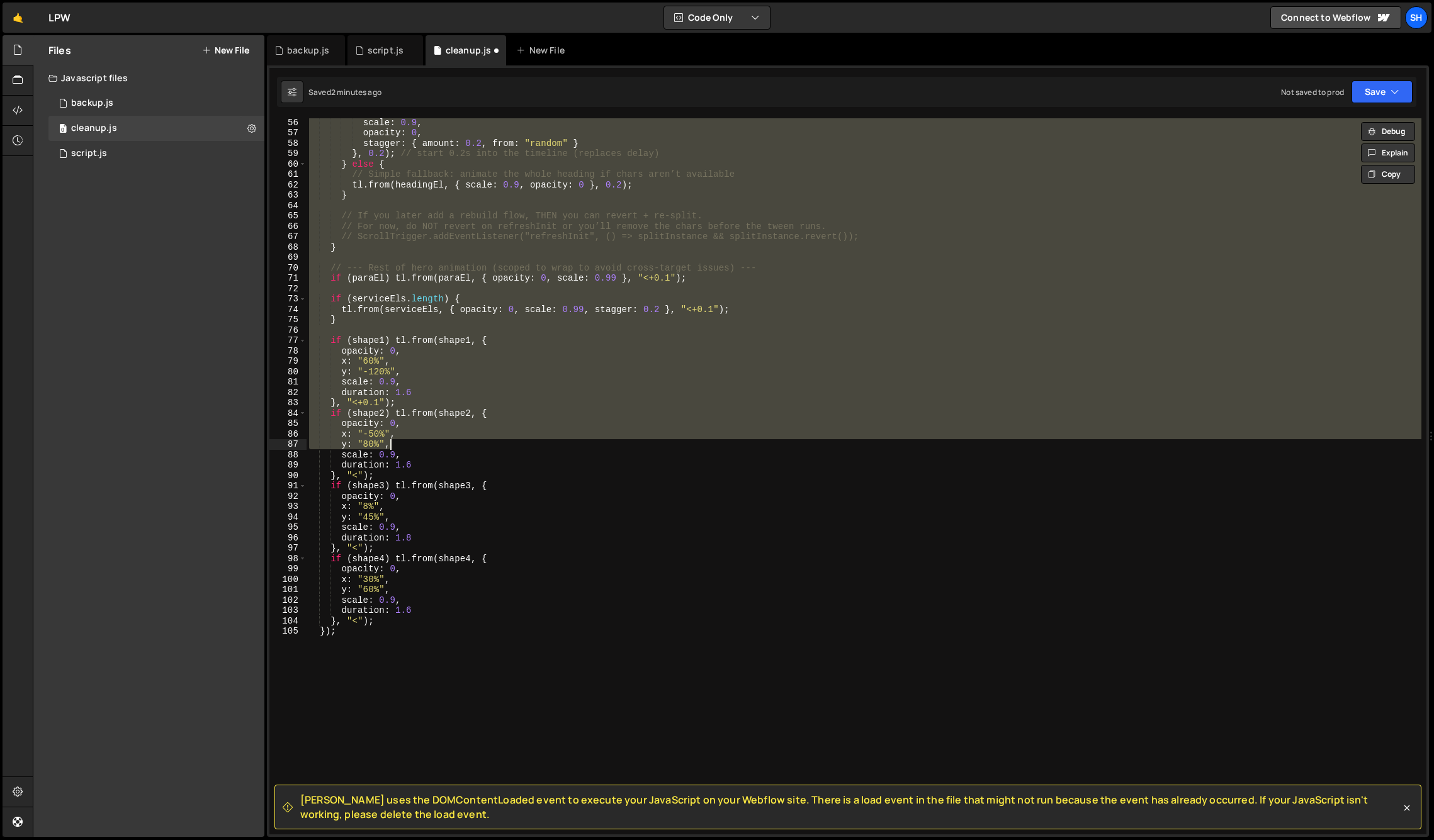
scroll to position [577, 0]
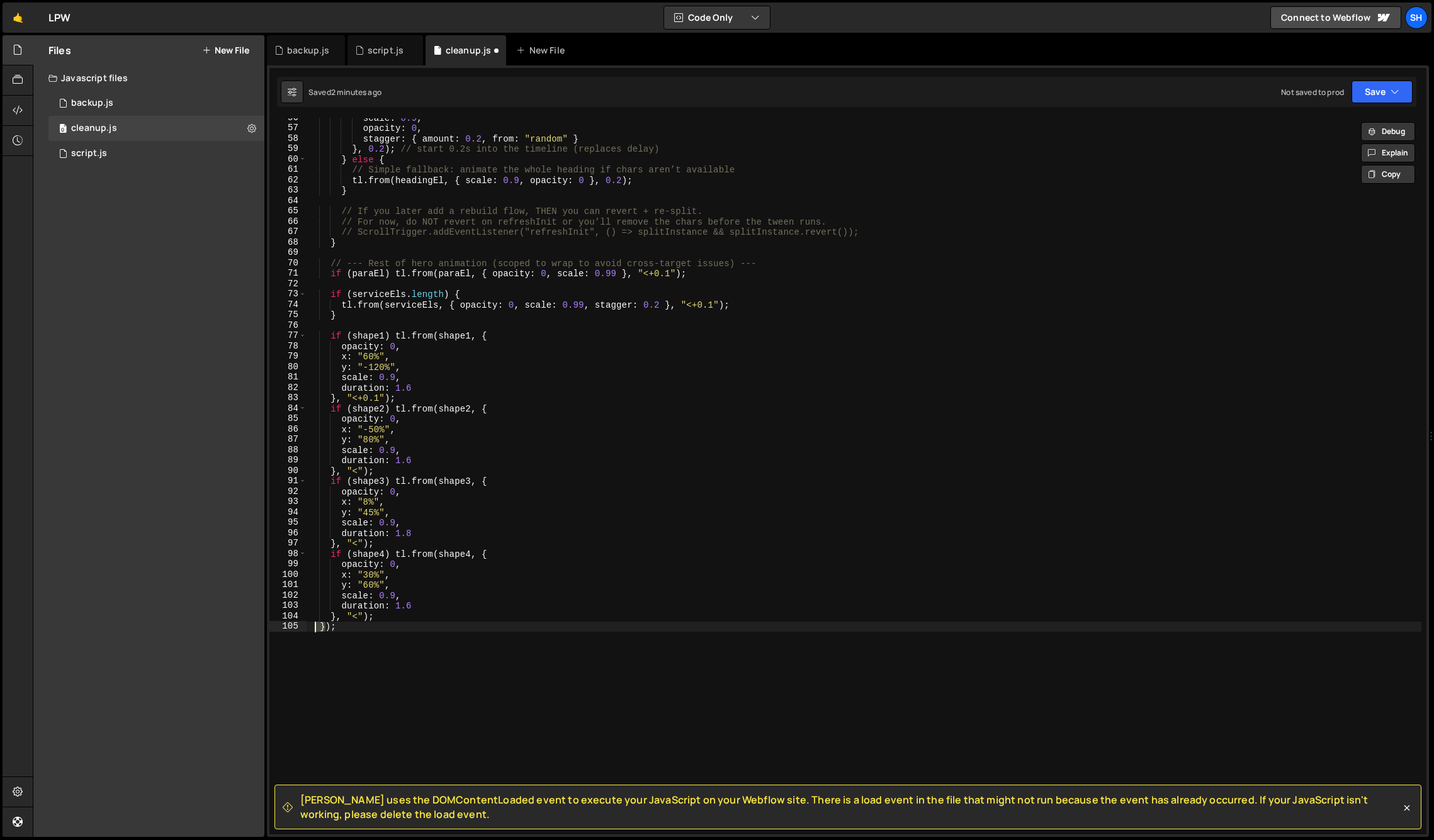
drag, startPoint x: 323, startPoint y: 627, endPoint x: 362, endPoint y: 590, distance: 53.8
click at [315, 627] on div "scale : 0.9 , opacity : 0 , stagger : { amount : 0.2 , from : "random" } } , 0.…" at bounding box center [864, 481] width 1115 height 737
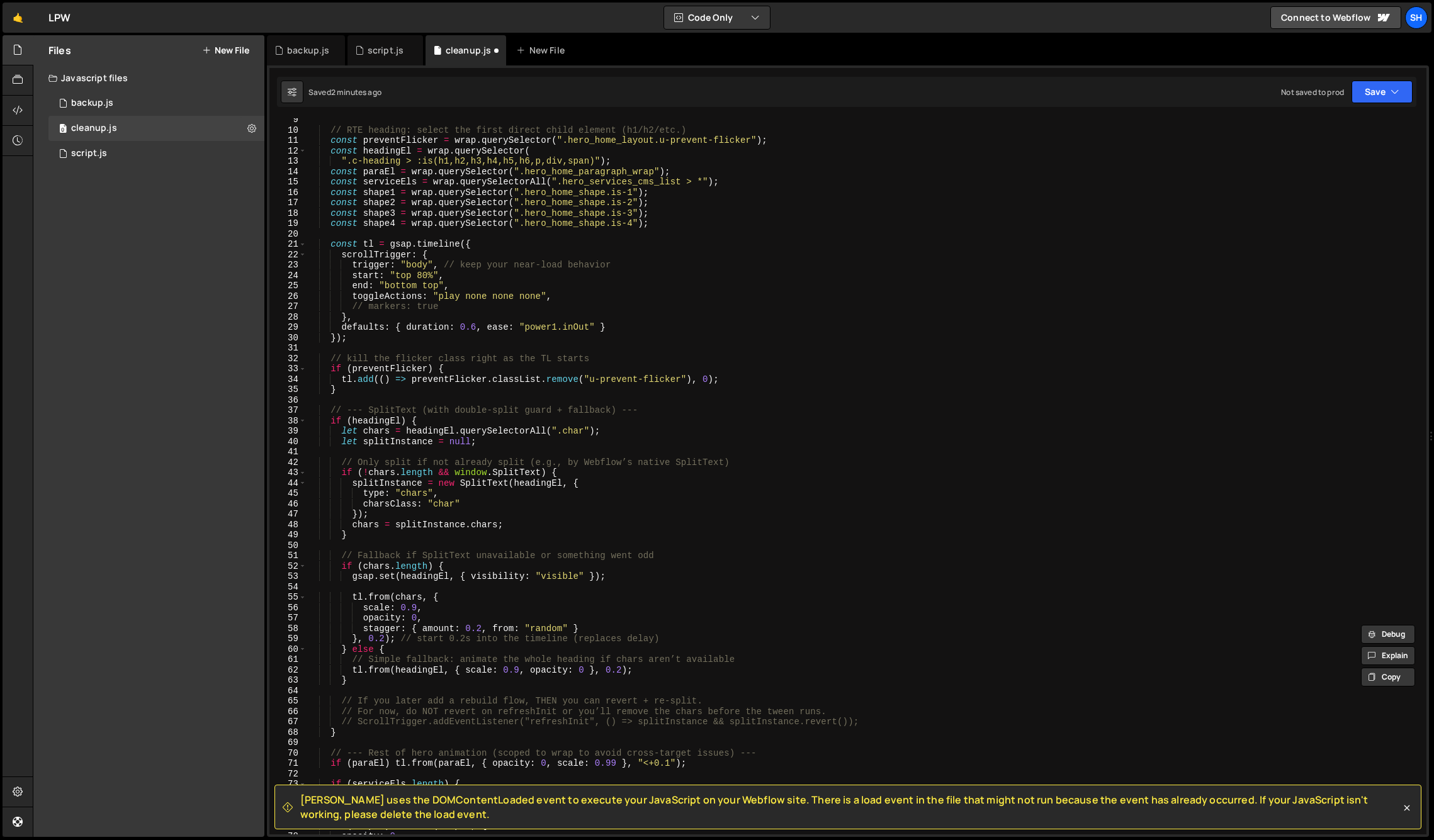
scroll to position [0, 0]
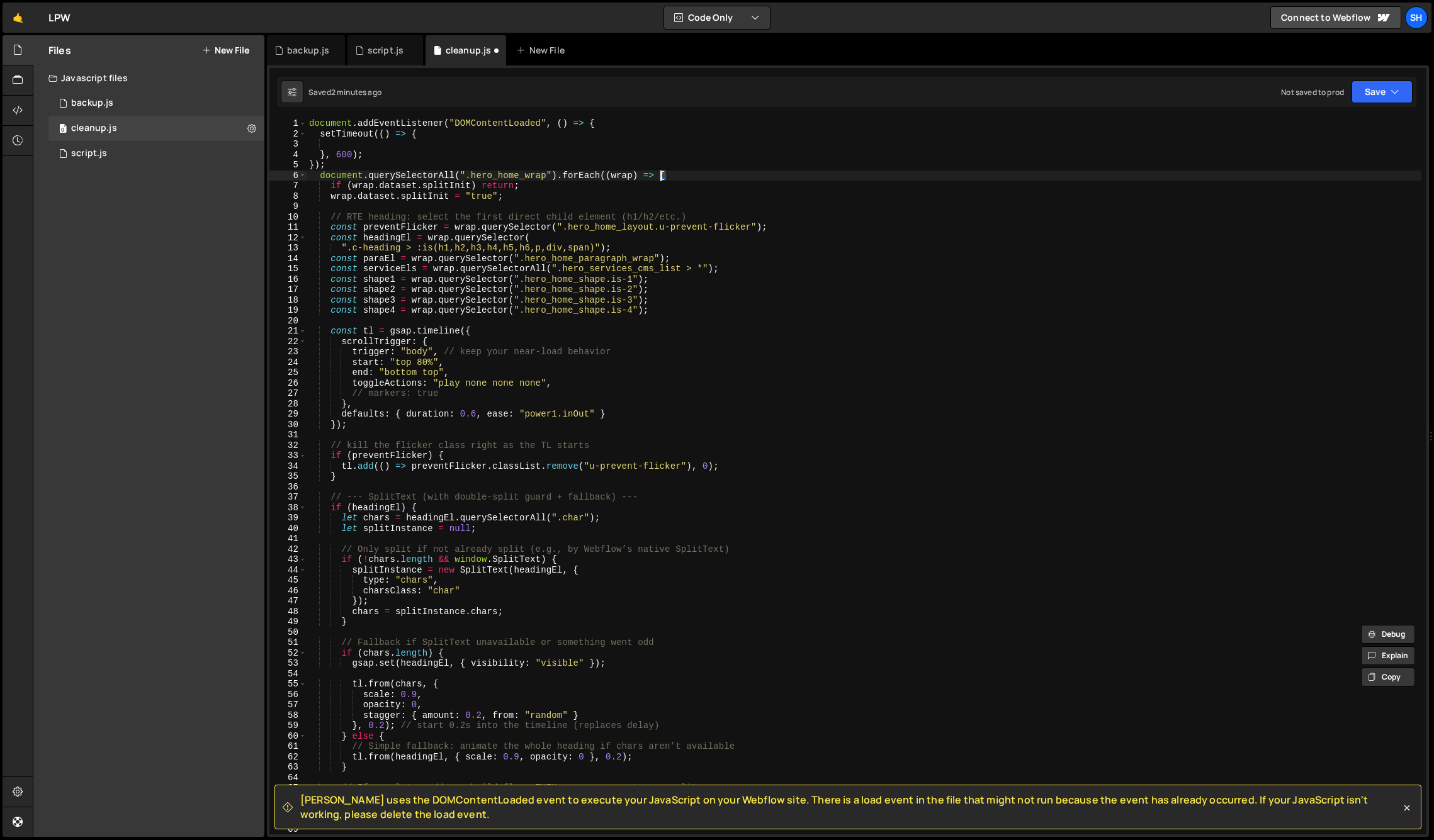
click at [662, 174] on div "document . addEventListener ( "DOMContentLoaded" , ( ) => { setTimeout (( ) => …" at bounding box center [864, 487] width 1115 height 737
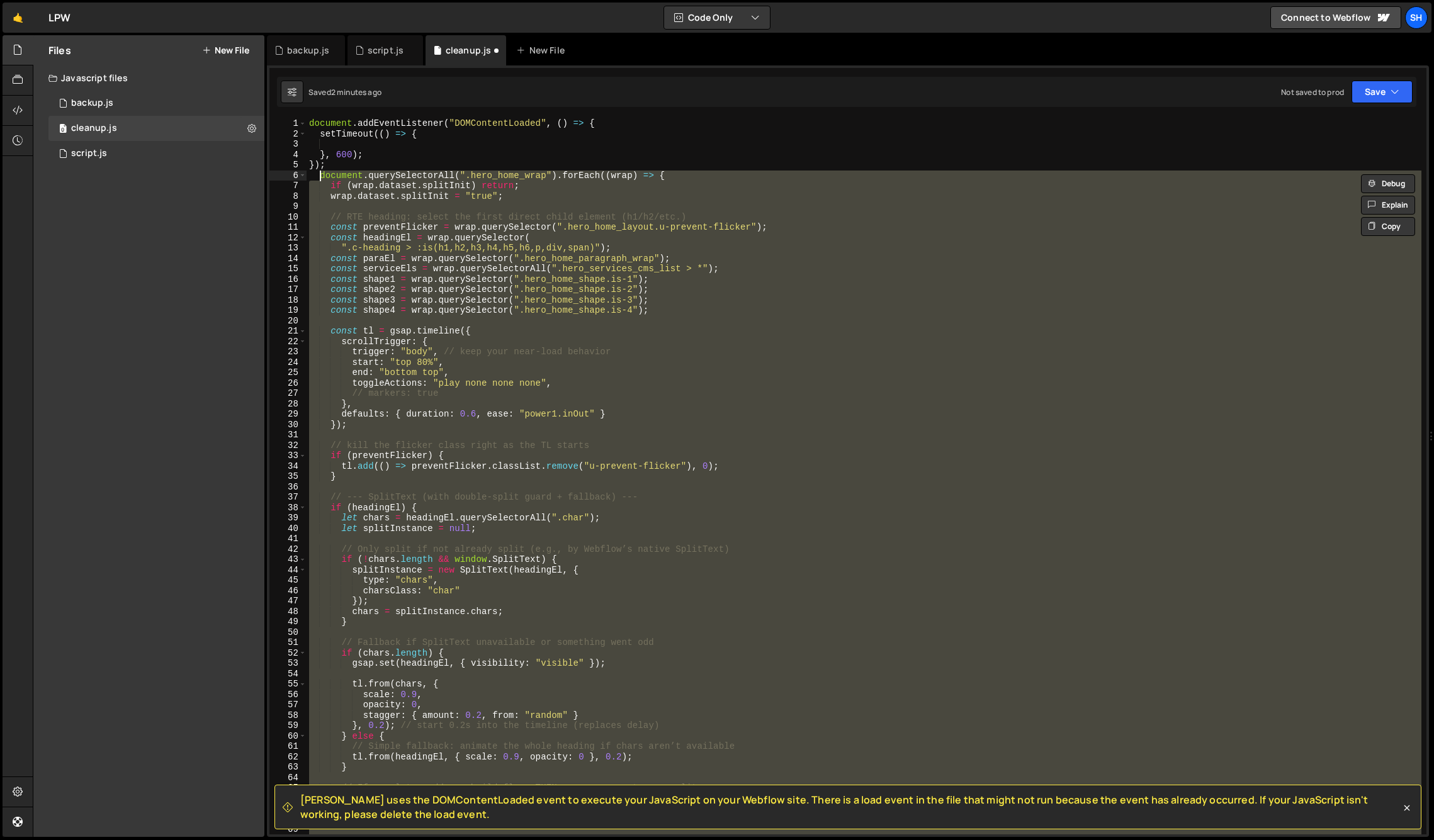
drag, startPoint x: 336, startPoint y: 478, endPoint x: 318, endPoint y: 179, distance: 299.5
click at [318, 179] on div "document . addEventListener ( "DOMContentLoaded" , ( ) => { setTimeout (( ) => …" at bounding box center [864, 487] width 1115 height 737
type textarea "document.querySelectorAll(".hero_home_wrap").forEach((wrap) => { if (wrap.datas…"
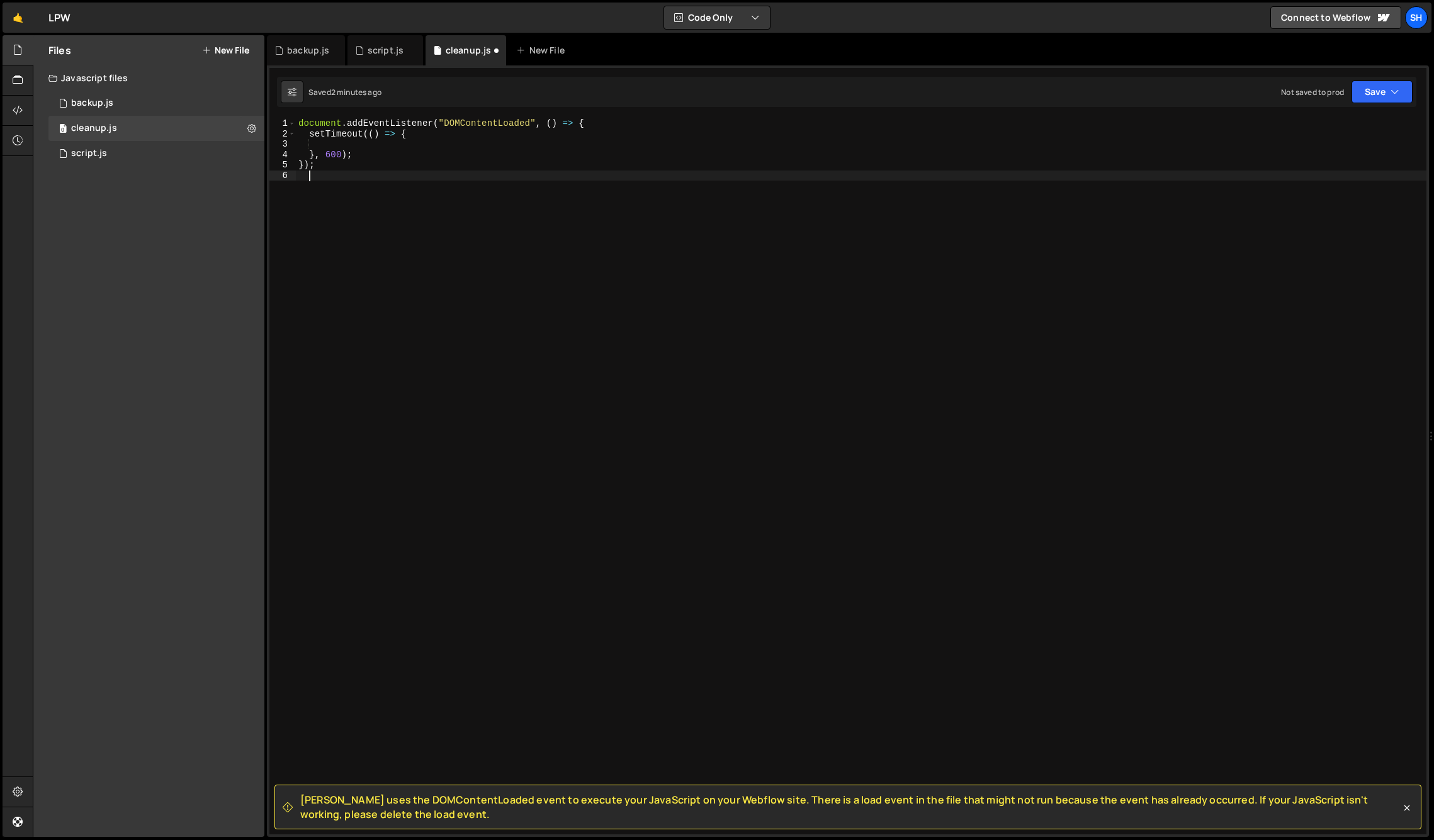
click at [352, 144] on div "document . addEventListener ( "DOMContentLoaded" , ( ) => { setTimeout (( ) => …" at bounding box center [861, 487] width 1130 height 737
paste textarea "});"
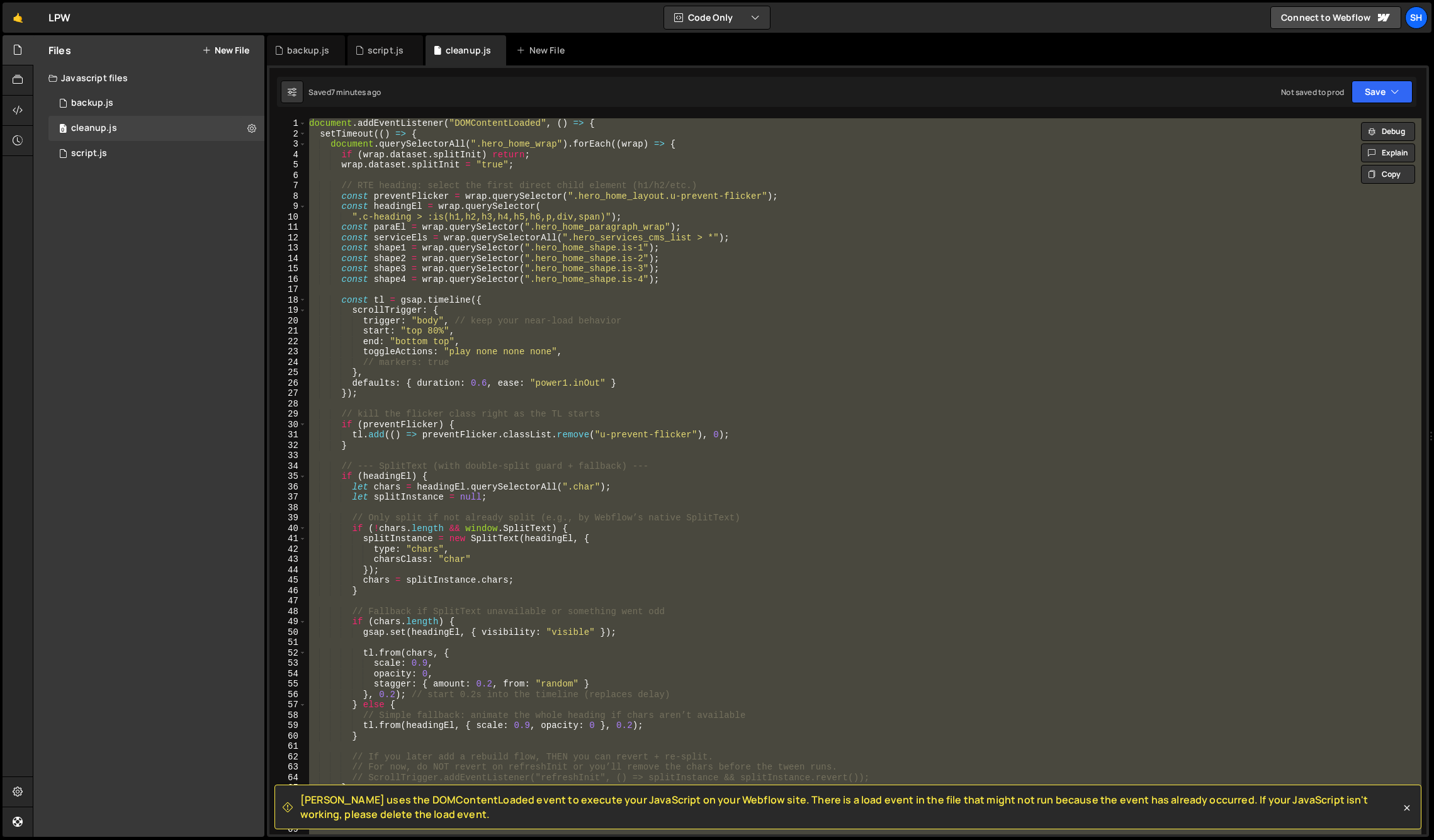
click at [701, 134] on div "document . addEventListener ( "DOMContentLoaded" , ( ) => { setTimeout (( ) => …" at bounding box center [864, 477] width 1115 height 716
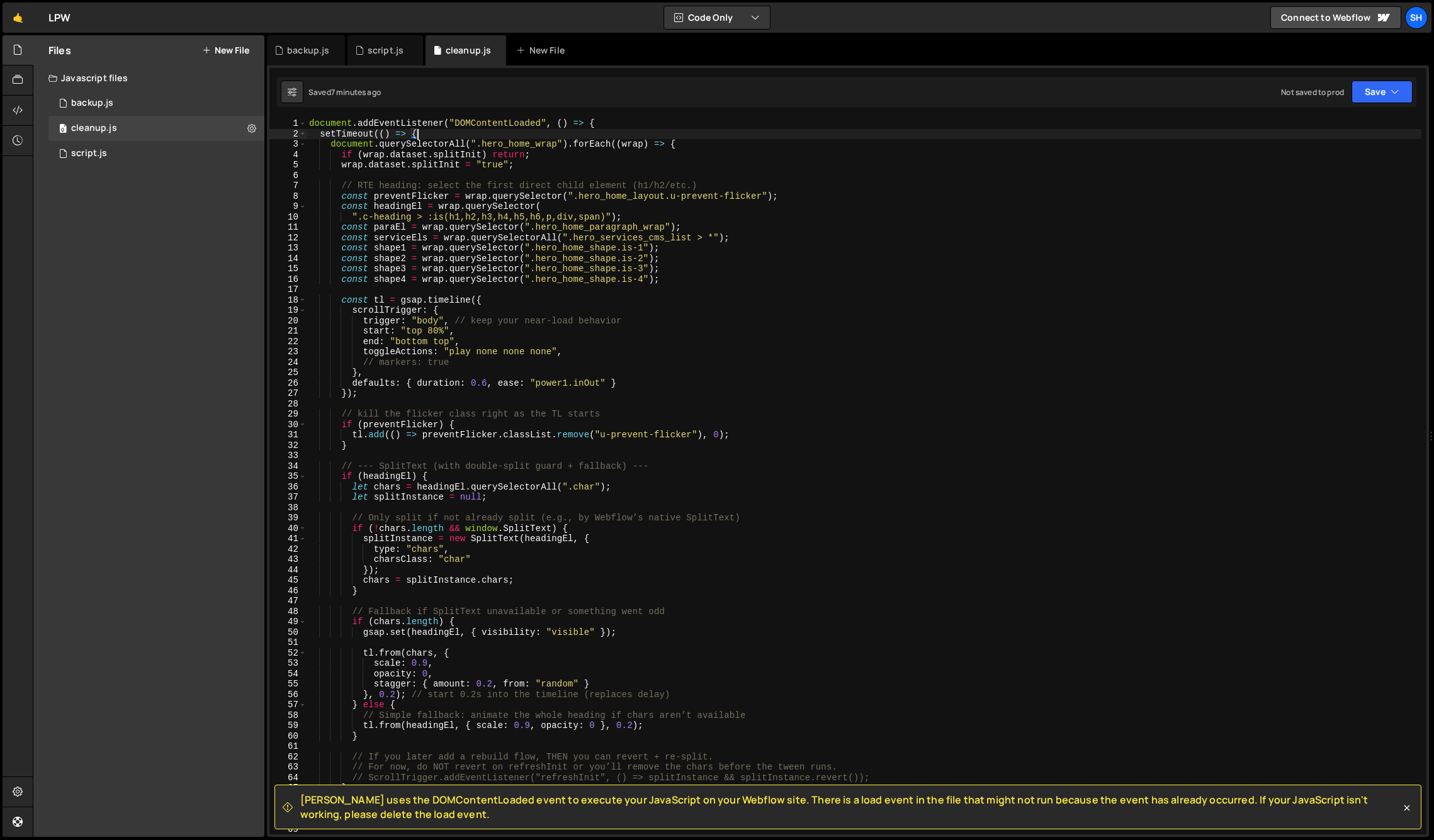
click at [421, 133] on div "document . addEventListener ( "DOMContentLoaded" , ( ) => { setTimeout (( ) => …" at bounding box center [864, 487] width 1115 height 737
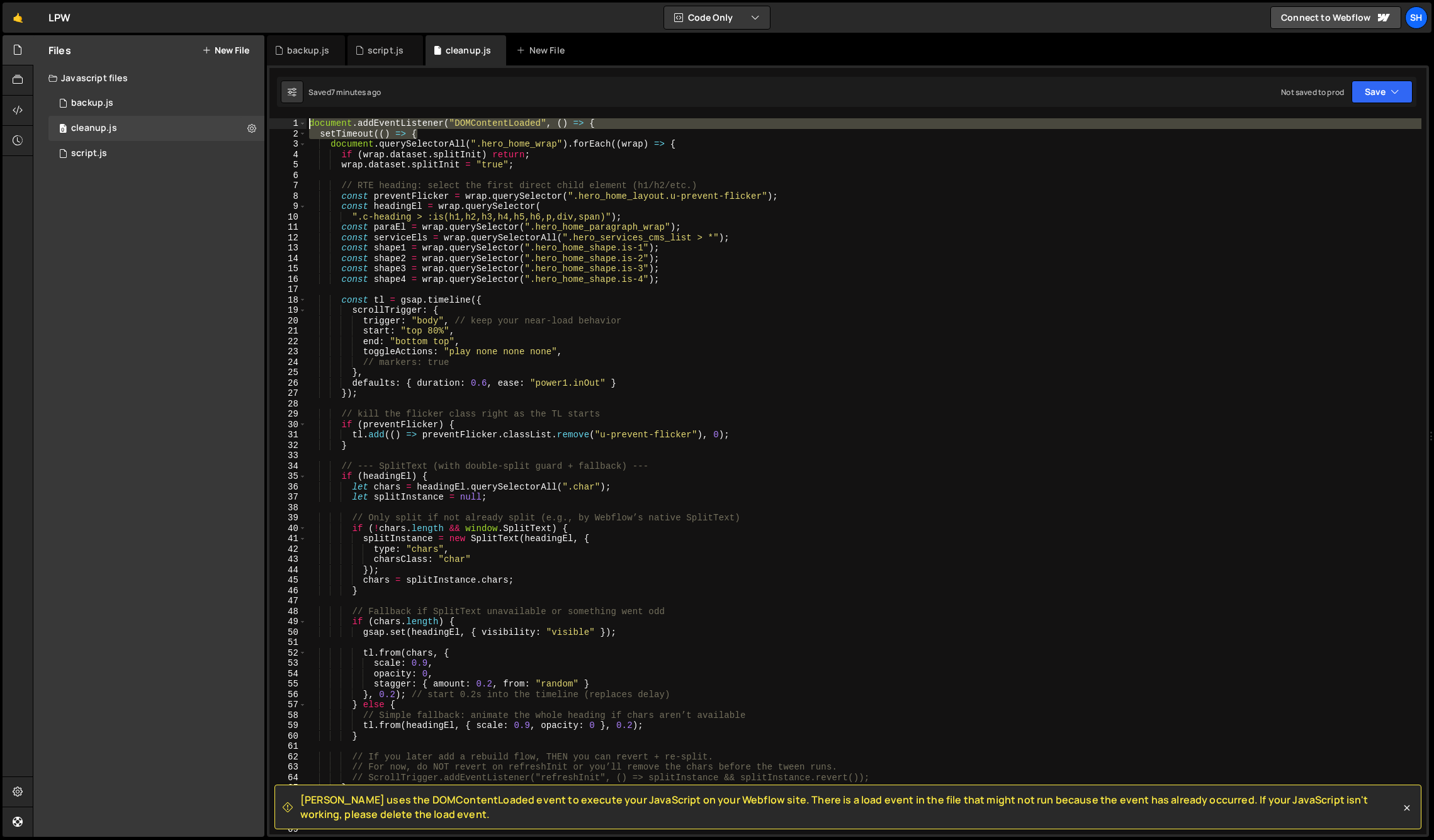
drag, startPoint x: 388, startPoint y: 134, endPoint x: 306, endPoint y: 119, distance: 83.4
click at [306, 119] on div "document . addEventListener ( "DOMContentLoaded" , ( ) => { setTimeout (( ) => …" at bounding box center [864, 487] width 1115 height 737
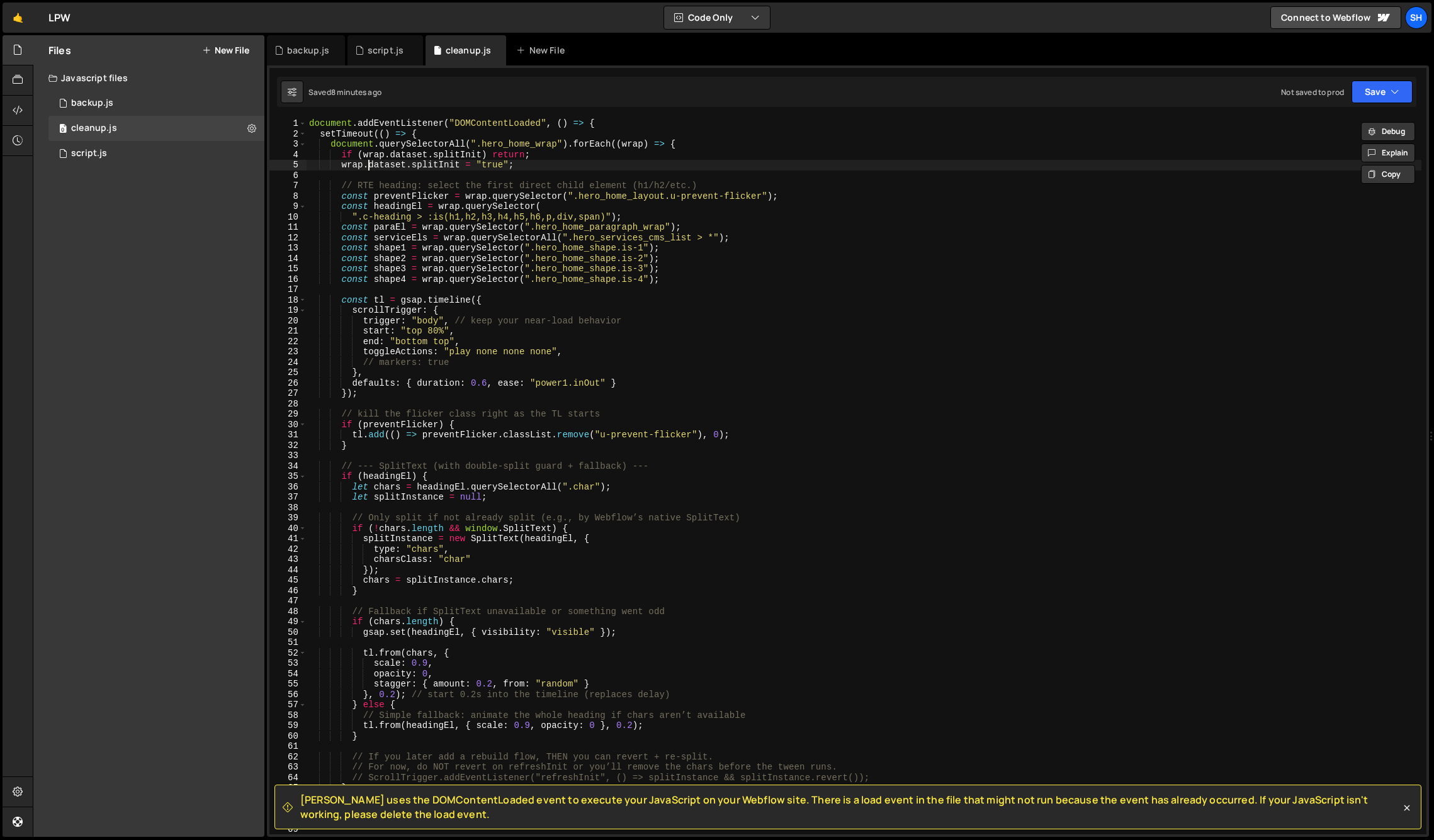
click at [367, 165] on div "document . addEventListener ( "DOMContentLoaded" , ( ) => { setTimeout (( ) => …" at bounding box center [864, 487] width 1115 height 737
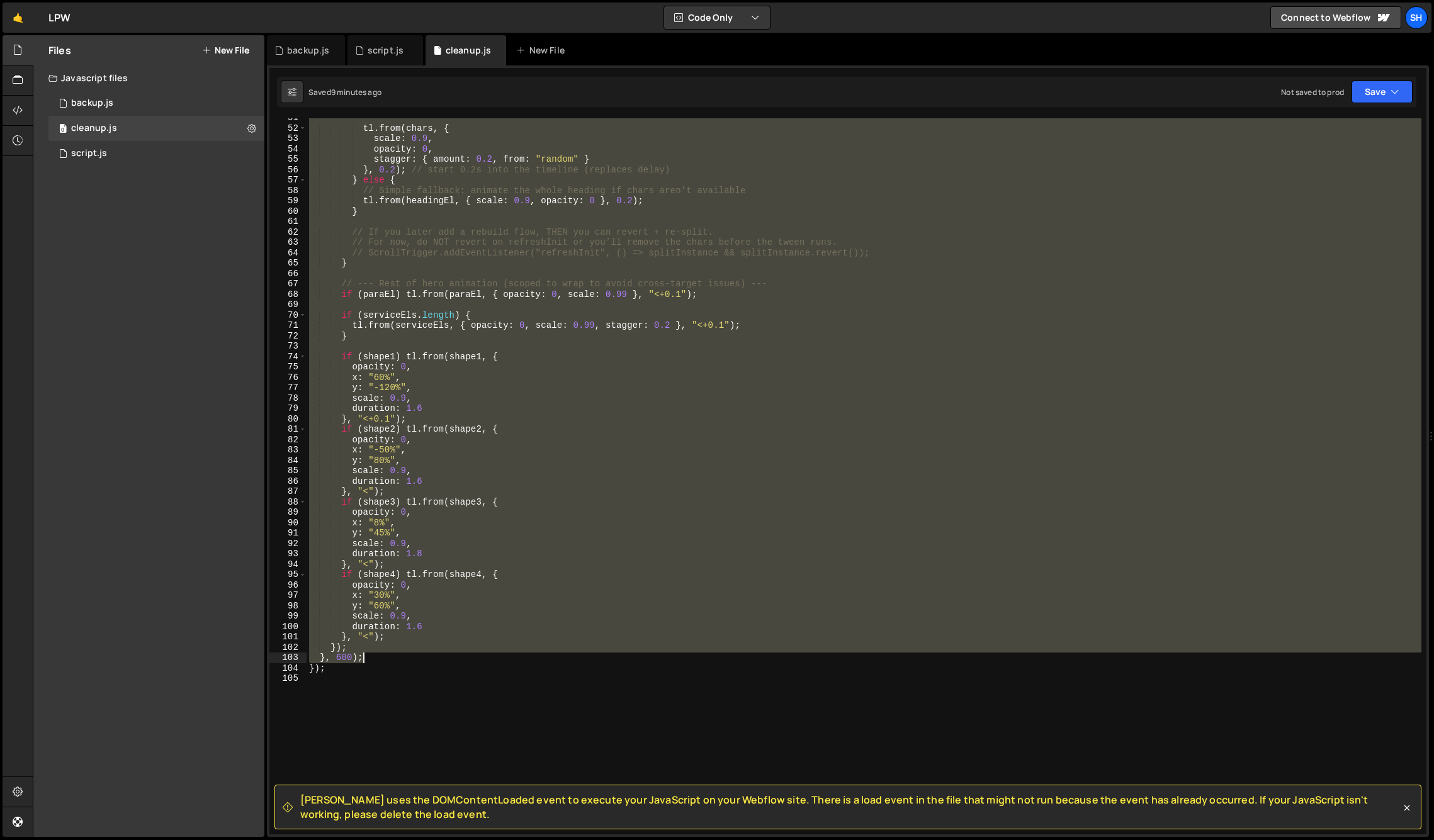
scroll to position [525, 0]
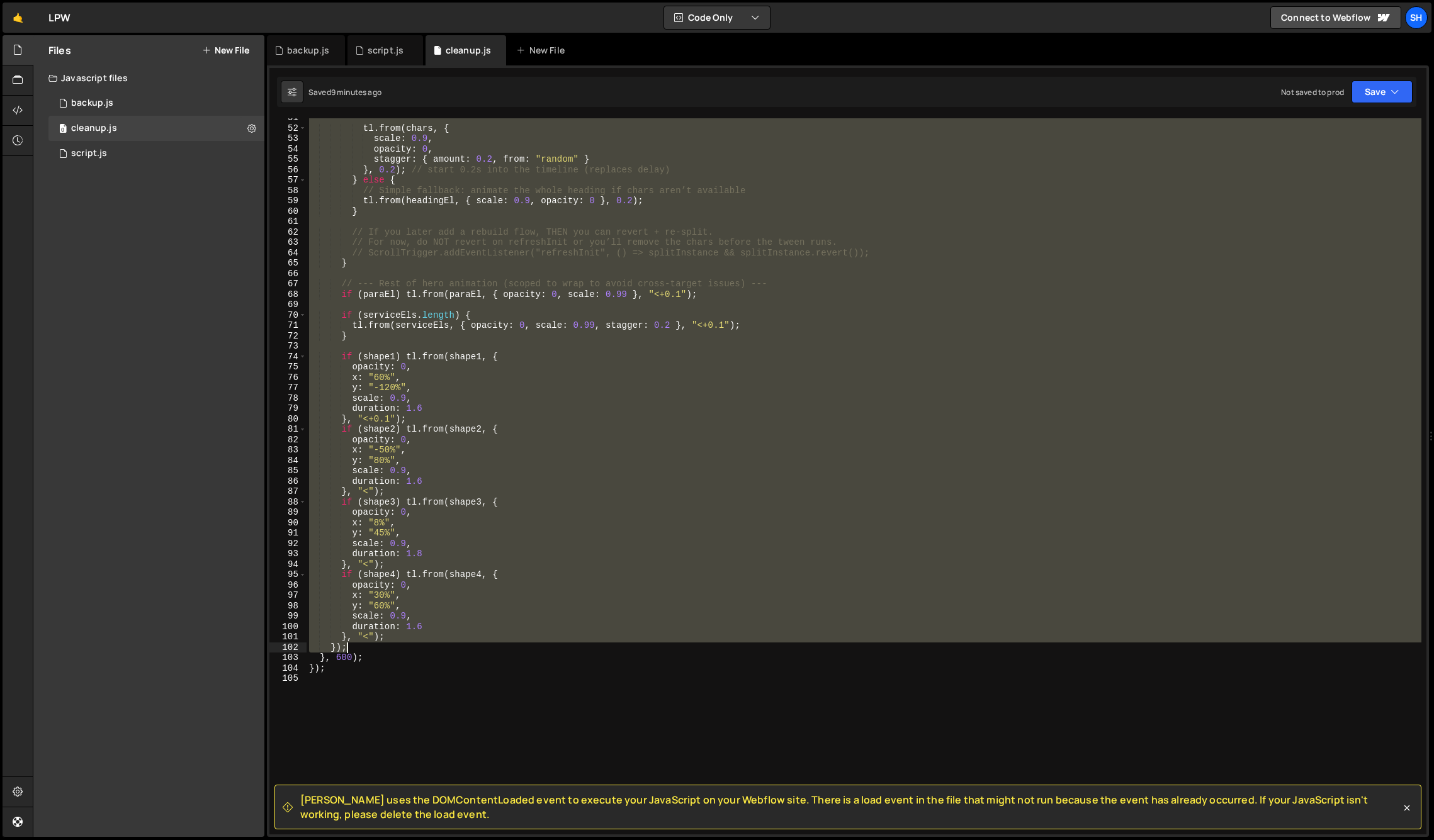
drag, startPoint x: 331, startPoint y: 144, endPoint x: 473, endPoint y: 644, distance: 519.8
click at [473, 645] on div "tl . from ( chars , { scale : 0.9 , opacity : 0 , stagger : { amount : 0.2 , fr…" at bounding box center [864, 481] width 1115 height 737
type textarea "}, "<"); });"
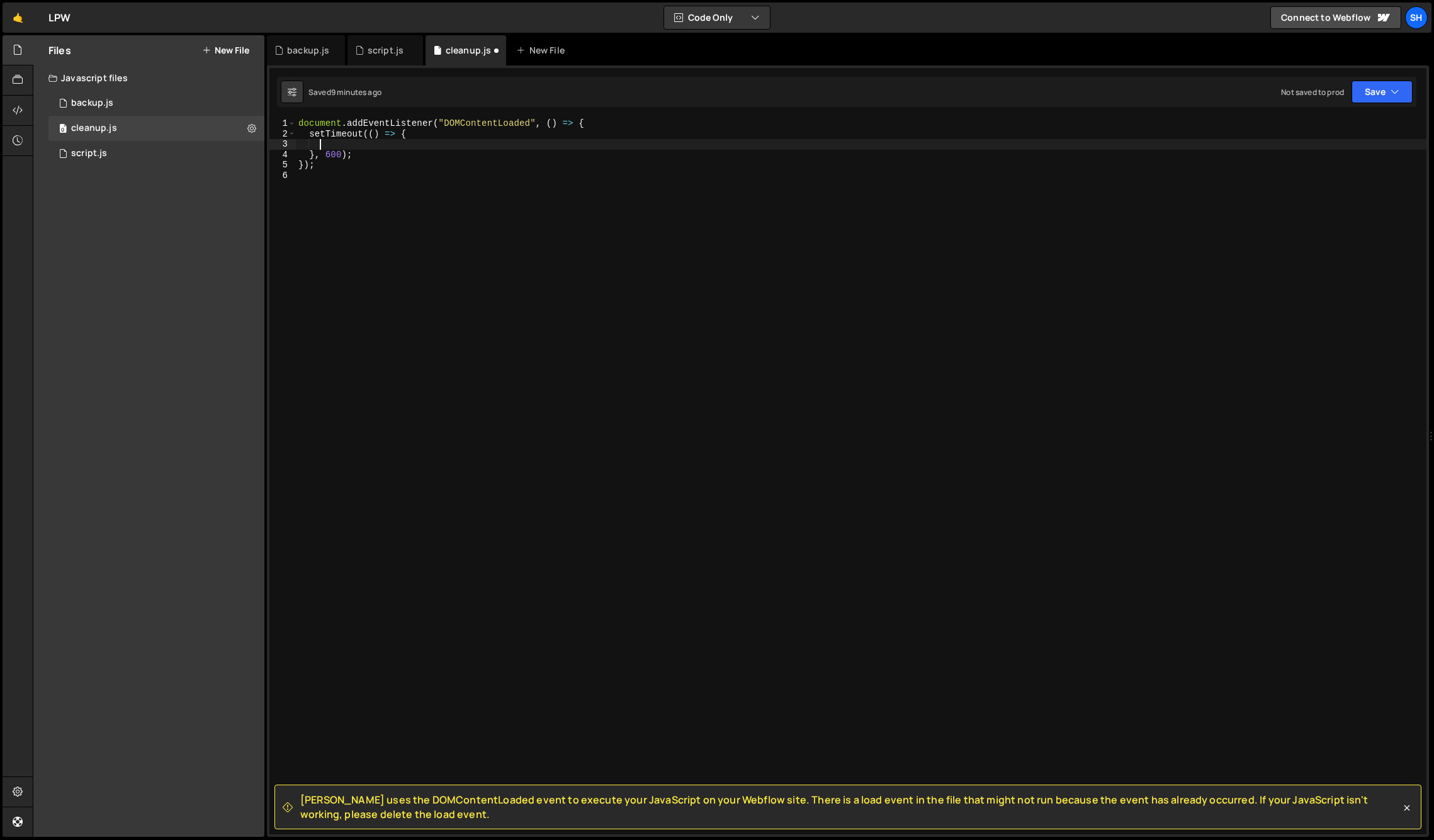
paste textarea "});"
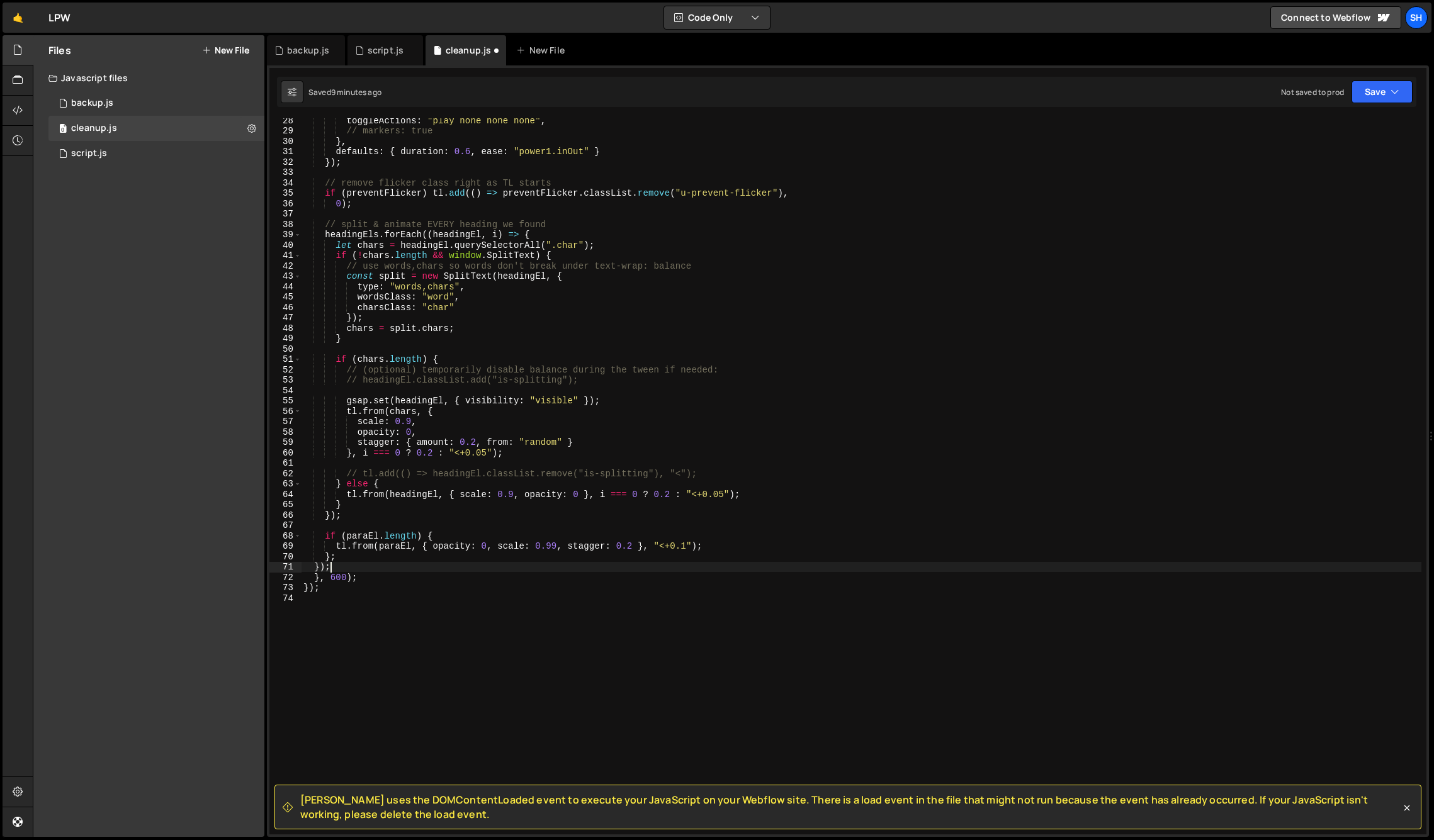
scroll to position [283, 0]
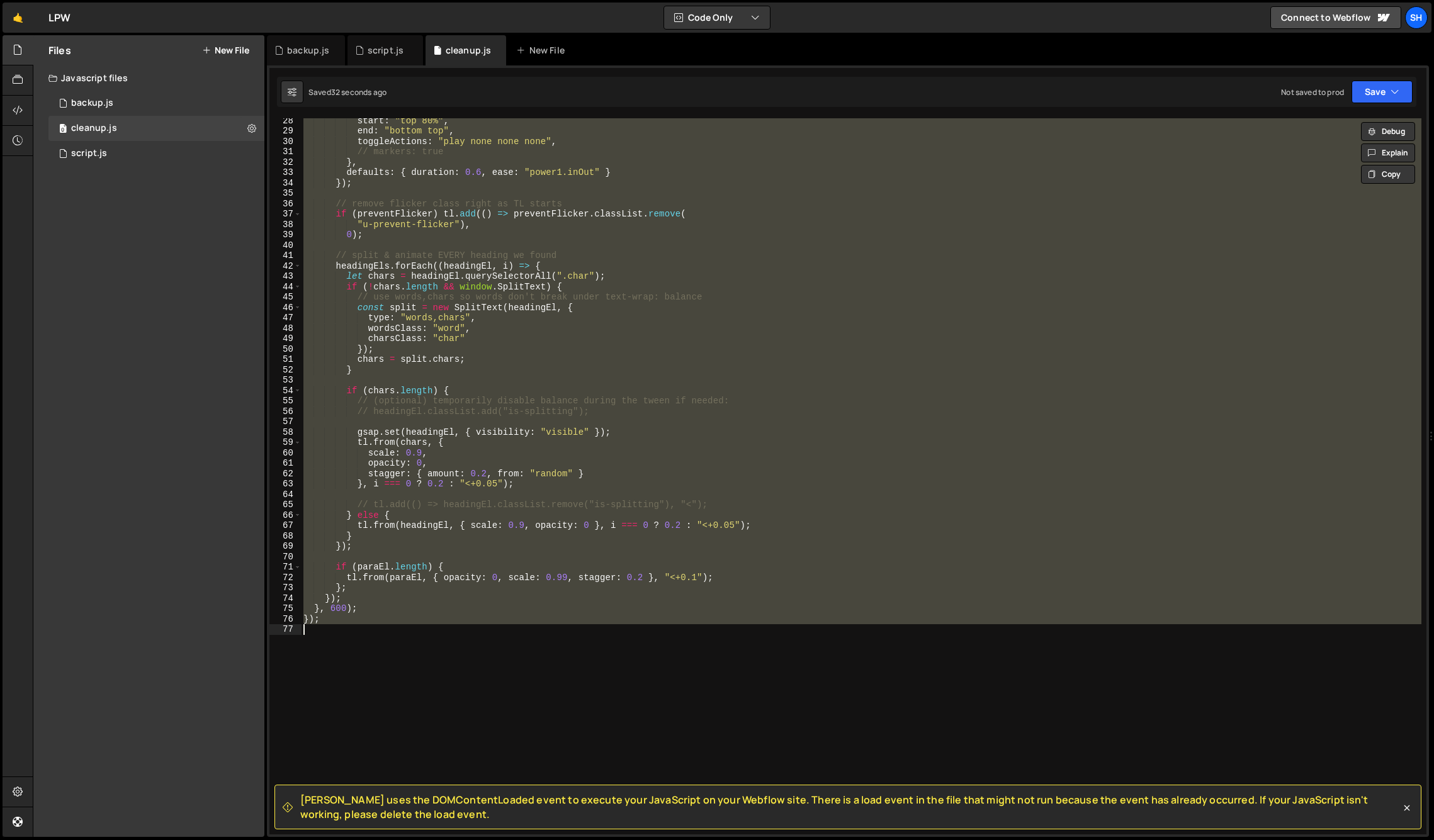
click at [353, 595] on div "start : "top 80%" , end : "bottom top" , toggleActions : "play none none none" …" at bounding box center [861, 477] width 1121 height 716
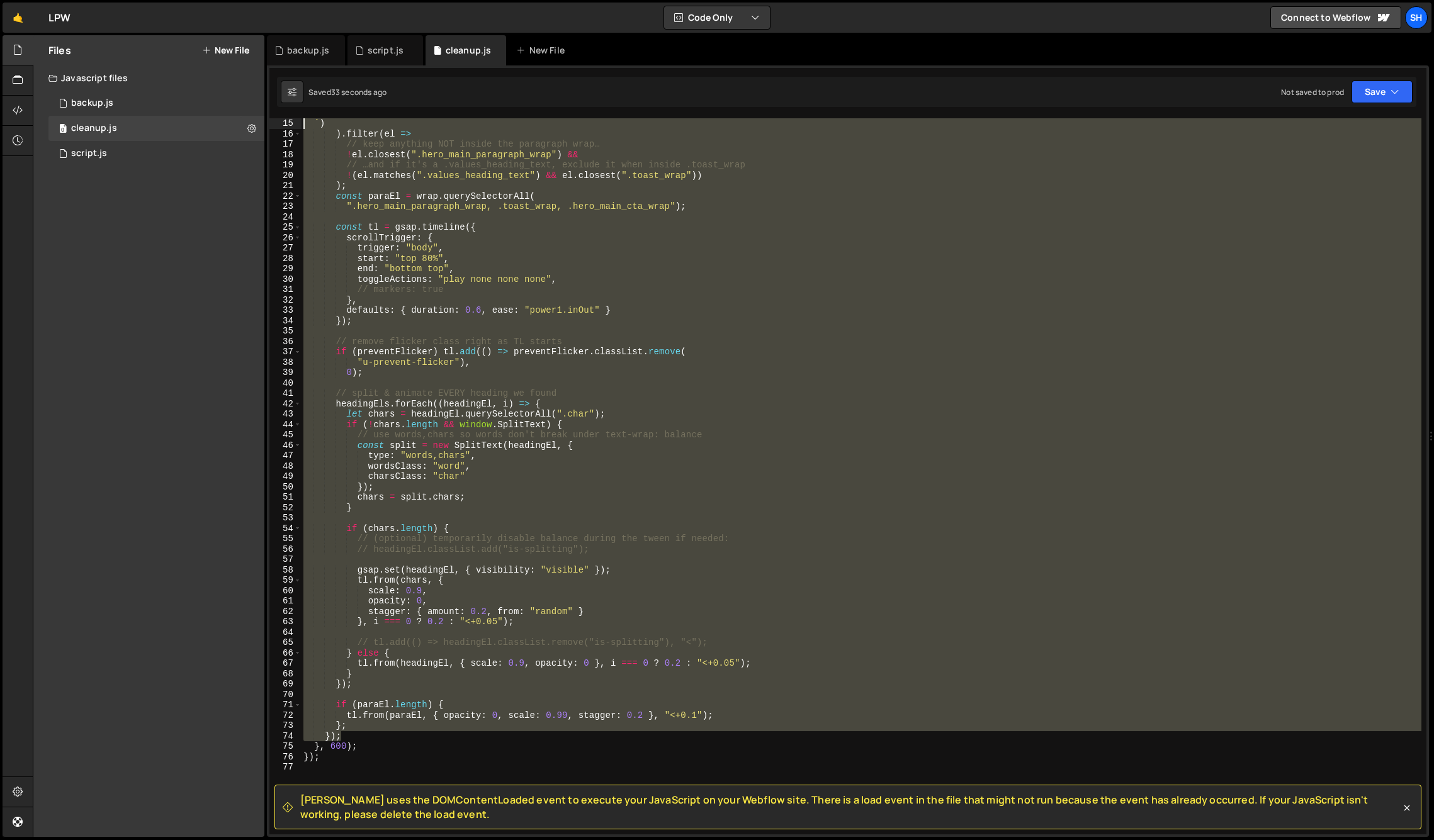
scroll to position [0, 0]
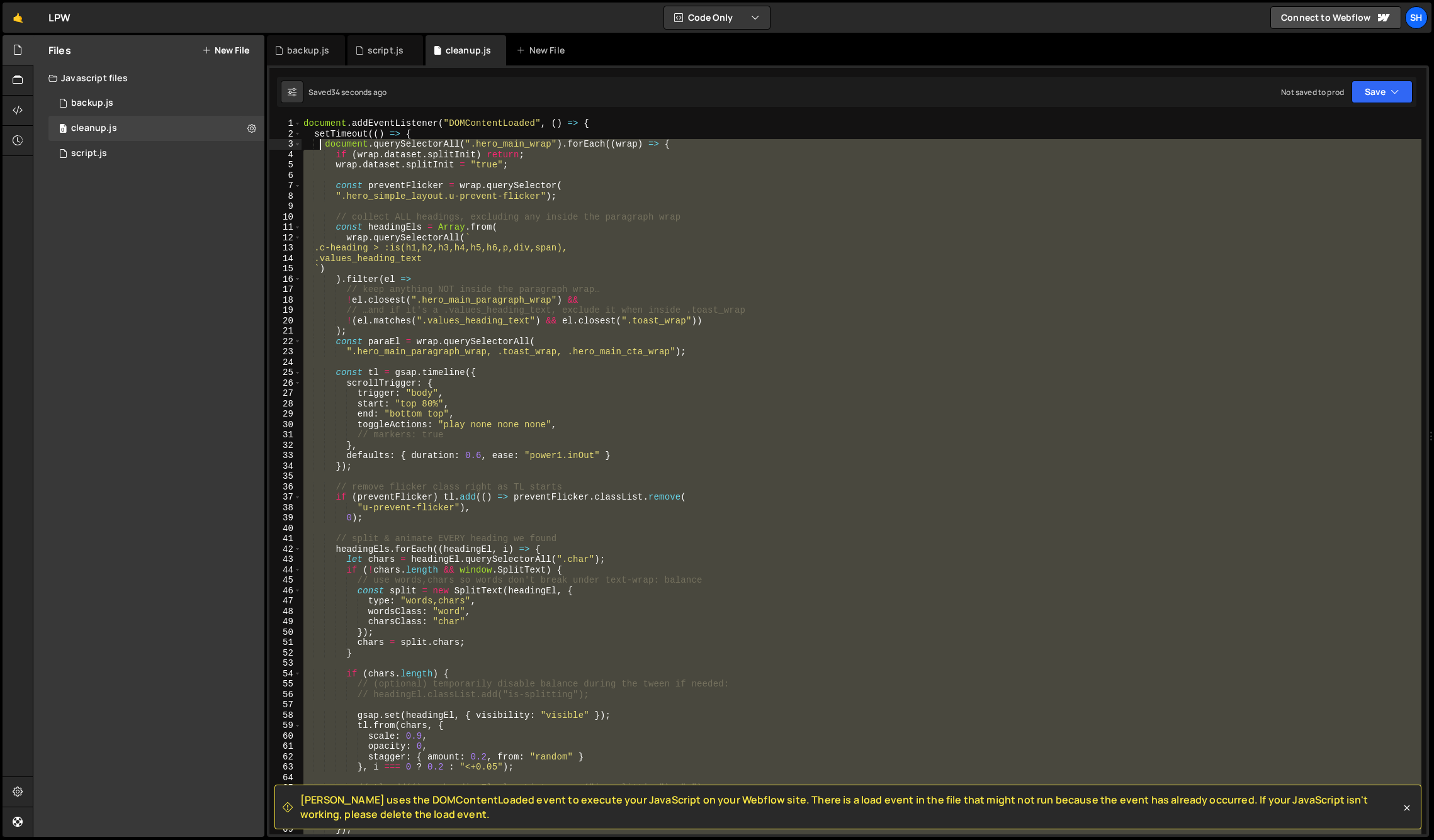
drag, startPoint x: 346, startPoint y: 594, endPoint x: 322, endPoint y: 147, distance: 447.6
click at [322, 147] on div "document . addEventListener ( "DOMContentLoaded" , ( ) => { setTimeout (( ) => …" at bounding box center [861, 487] width 1121 height 737
type textarea "document.querySelectorAll(".hero_main_wrap").forEach((wrap) => { if (wrap.datas…"
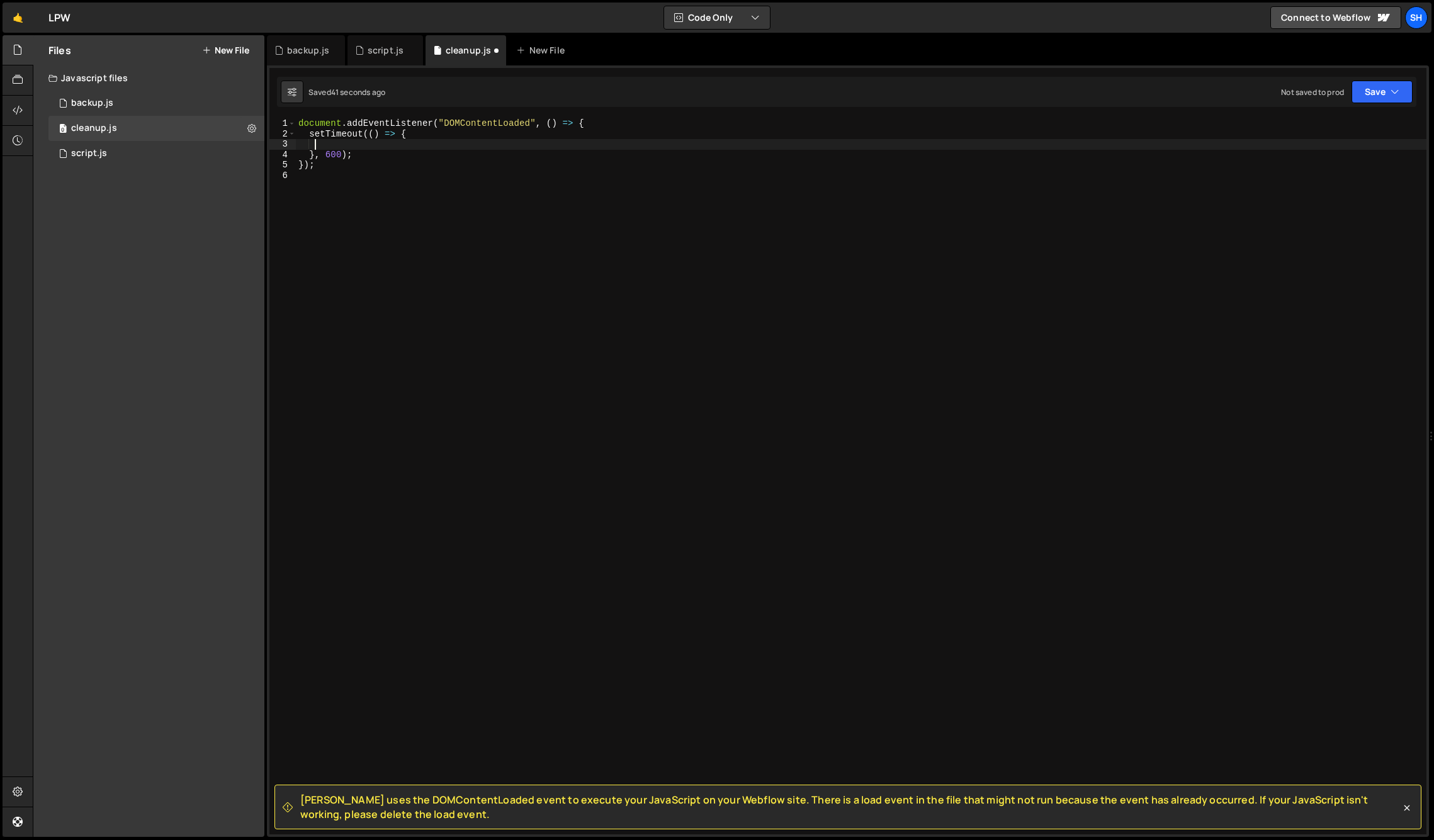
paste textarea "});"
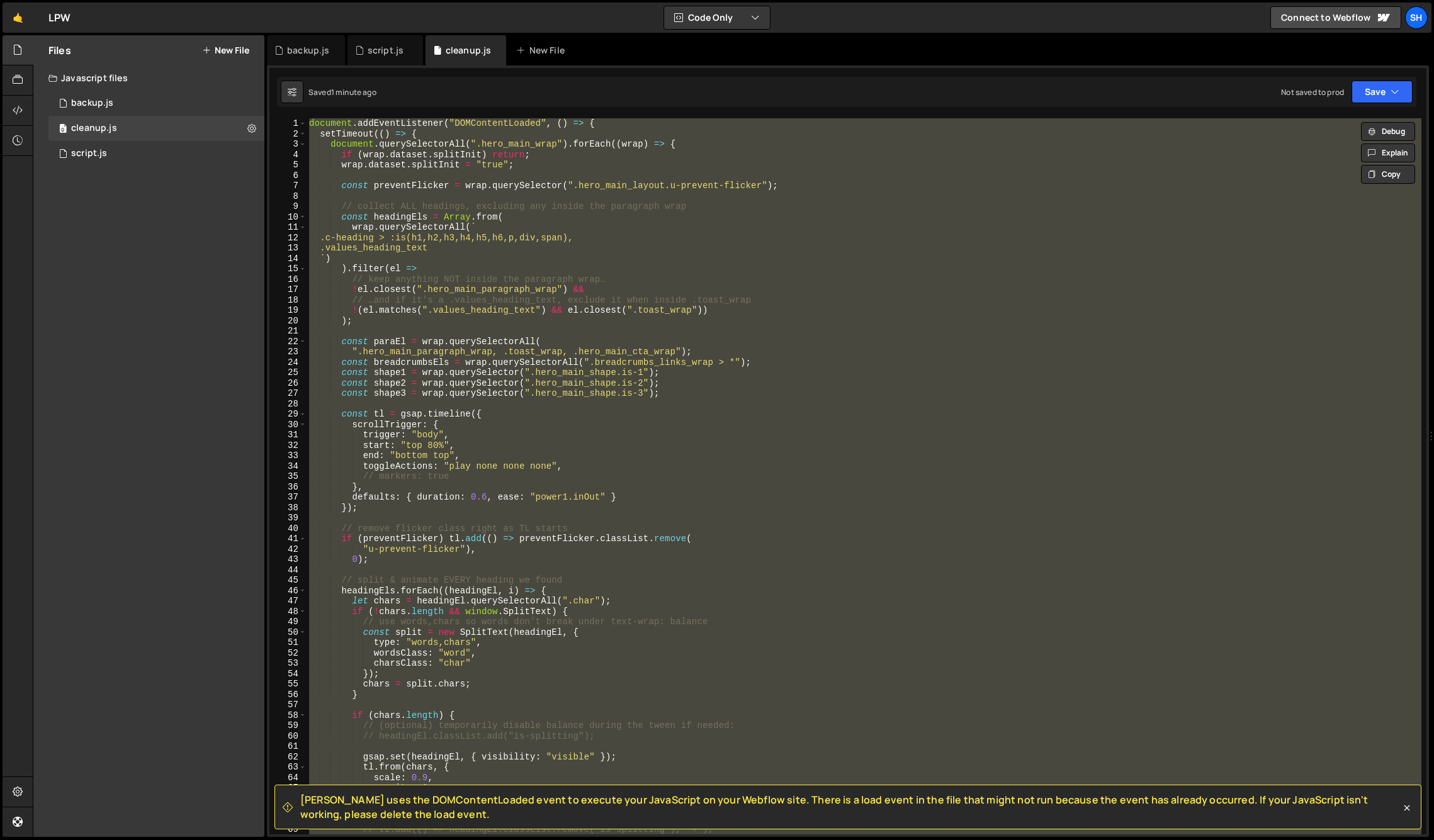
click at [428, 132] on div "document . addEventListener ( "DOMContentLoaded" , ( ) => { setTimeout (( ) => …" at bounding box center [864, 477] width 1115 height 716
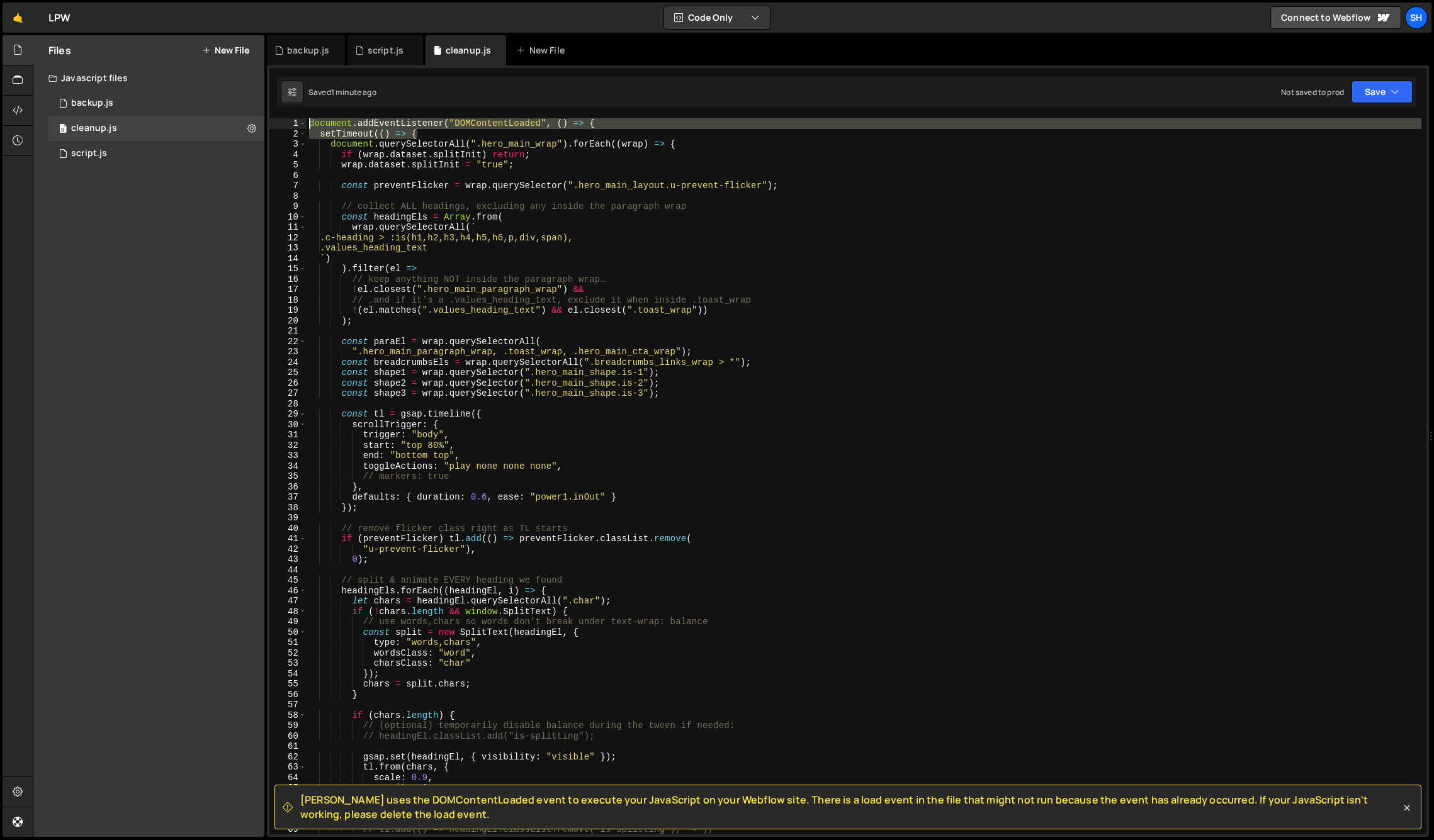
drag, startPoint x: 418, startPoint y: 132, endPoint x: 290, endPoint y: 119, distance: 128.7
click at [290, 119] on div "setTimeout(() => { 1 2 3 4 5 6 7 8 9 10 11 12 13 14 15 16 17 18 19 20 21 22 23 …" at bounding box center [847, 477] width 1157 height 716
type textarea "document.addEventListener("DOMContentLoaded", () => { setTimeout(() => {"
click at [126, 394] on div "Files New File Javascript files 0 backup.js 0 0 cleanup.js 0 0 script.js 0 CSS …" at bounding box center [149, 436] width 231 height 802
click at [387, 55] on div "script.js" at bounding box center [385, 50] width 35 height 13
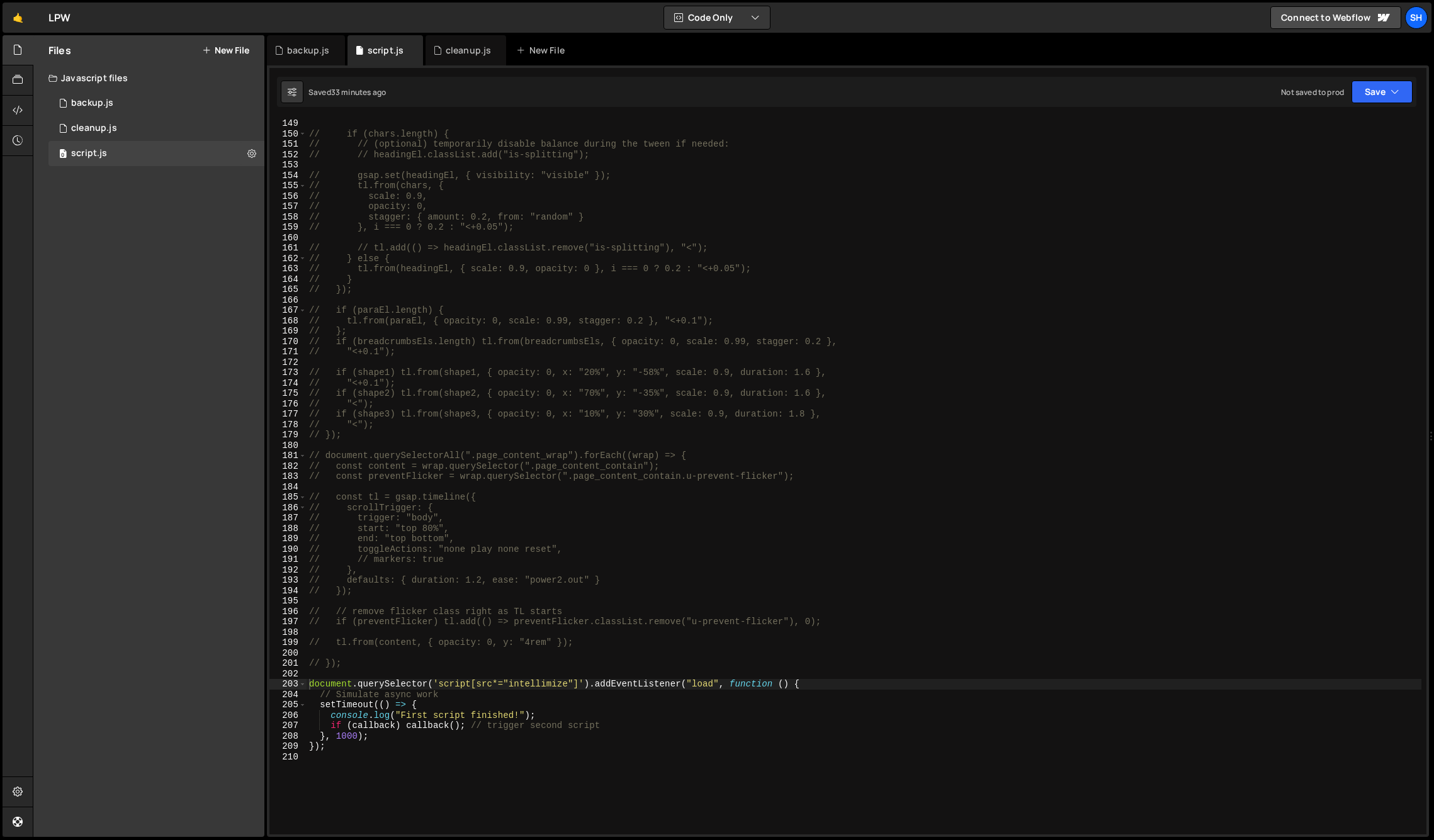
click at [193, 273] on div "Files New File Javascript files 0 backup.js 0 0 cleanup.js 0 0 script.js 0 CSS …" at bounding box center [149, 436] width 231 height 802
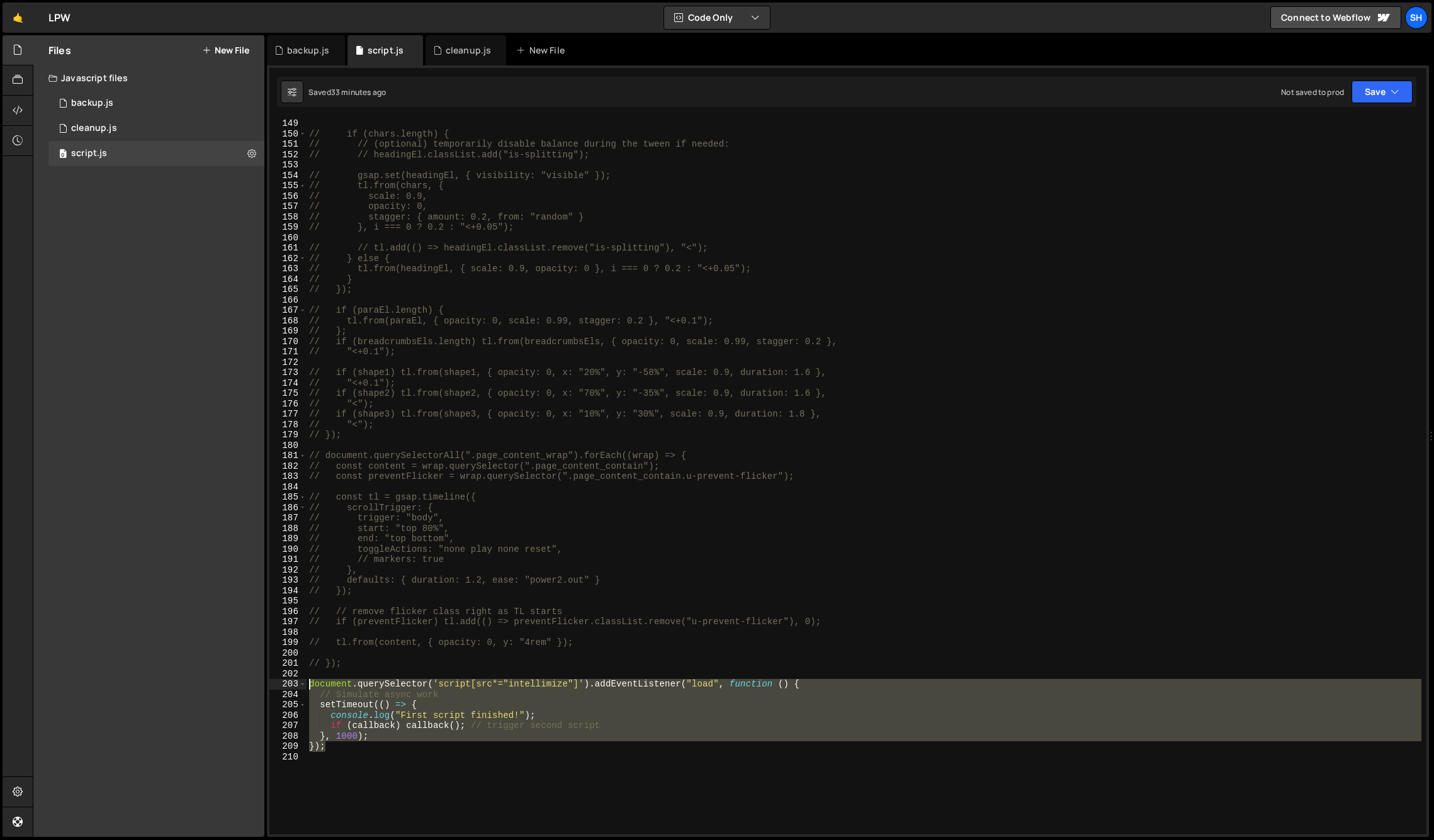
drag, startPoint x: 334, startPoint y: 747, endPoint x: 297, endPoint y: 682, distance: 74.8
click at [297, 682] on div "}); 149 150 151 152 153 154 155 156 157 158 159 160 161 162 163 164 165 166 167…" at bounding box center [847, 477] width 1157 height 716
type textarea "document.querySelector('script[src*="intellimize"]').addEventListener("load", f…"
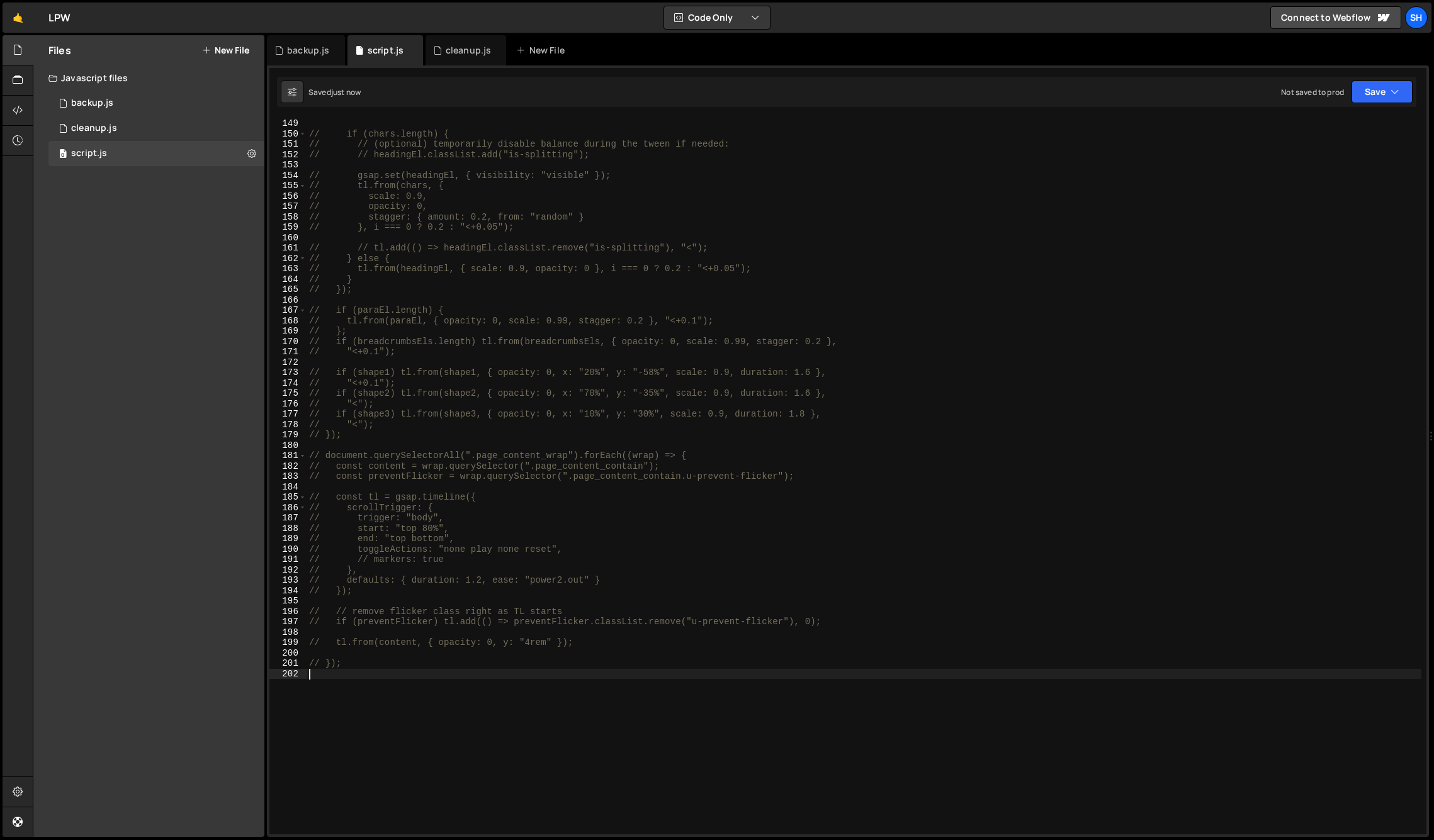
click at [158, 539] on div "Files New File Javascript files 0 backup.js 0 0 cleanup.js 0 0 script.js 0 CSS …" at bounding box center [149, 436] width 231 height 802
click at [197, 403] on div "Files New File Javascript files 0 backup.js 0 0 cleanup.js 0 0 script.js 0 CSS …" at bounding box center [149, 436] width 231 height 802
drag, startPoint x: 140, startPoint y: 315, endPoint x: 167, endPoint y: 290, distance: 36.8
click at [140, 315] on div "Files New File Javascript files 0 backup.js 0 0 cleanup.js 0 0 script.js 0 CSS …" at bounding box center [149, 436] width 231 height 802
drag, startPoint x: 132, startPoint y: 493, endPoint x: 74, endPoint y: 484, distance: 58.7
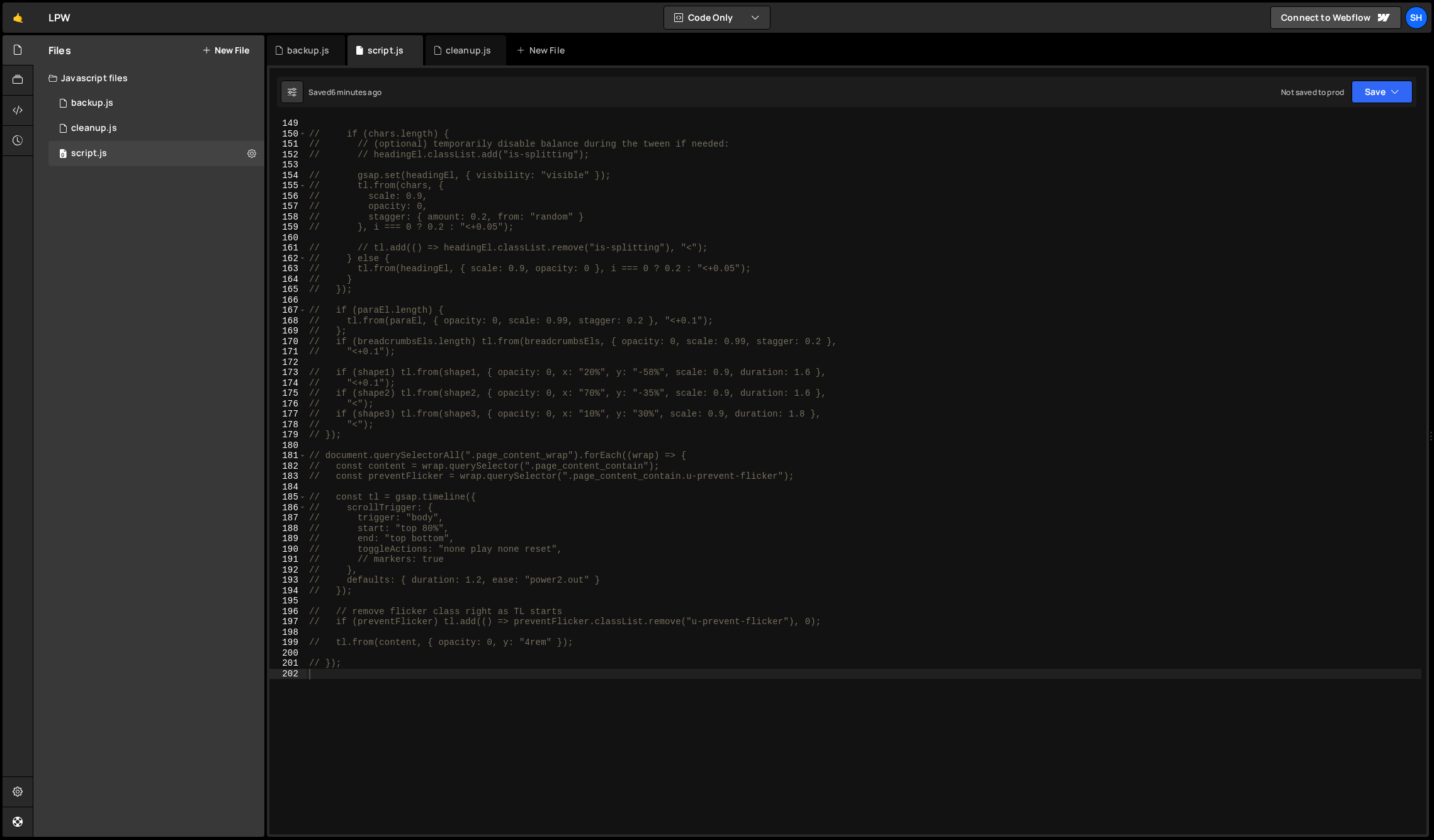
click at [132, 493] on div "Files New File Javascript files 0 backup.js 0 0 cleanup.js 0 0 script.js 0 CSS …" at bounding box center [149, 436] width 231 height 802
click at [191, 310] on div "Files New File Javascript files 0 backup.js 0 0 cleanup.js 0 0 script.js 0 CSS …" at bounding box center [149, 436] width 231 height 802
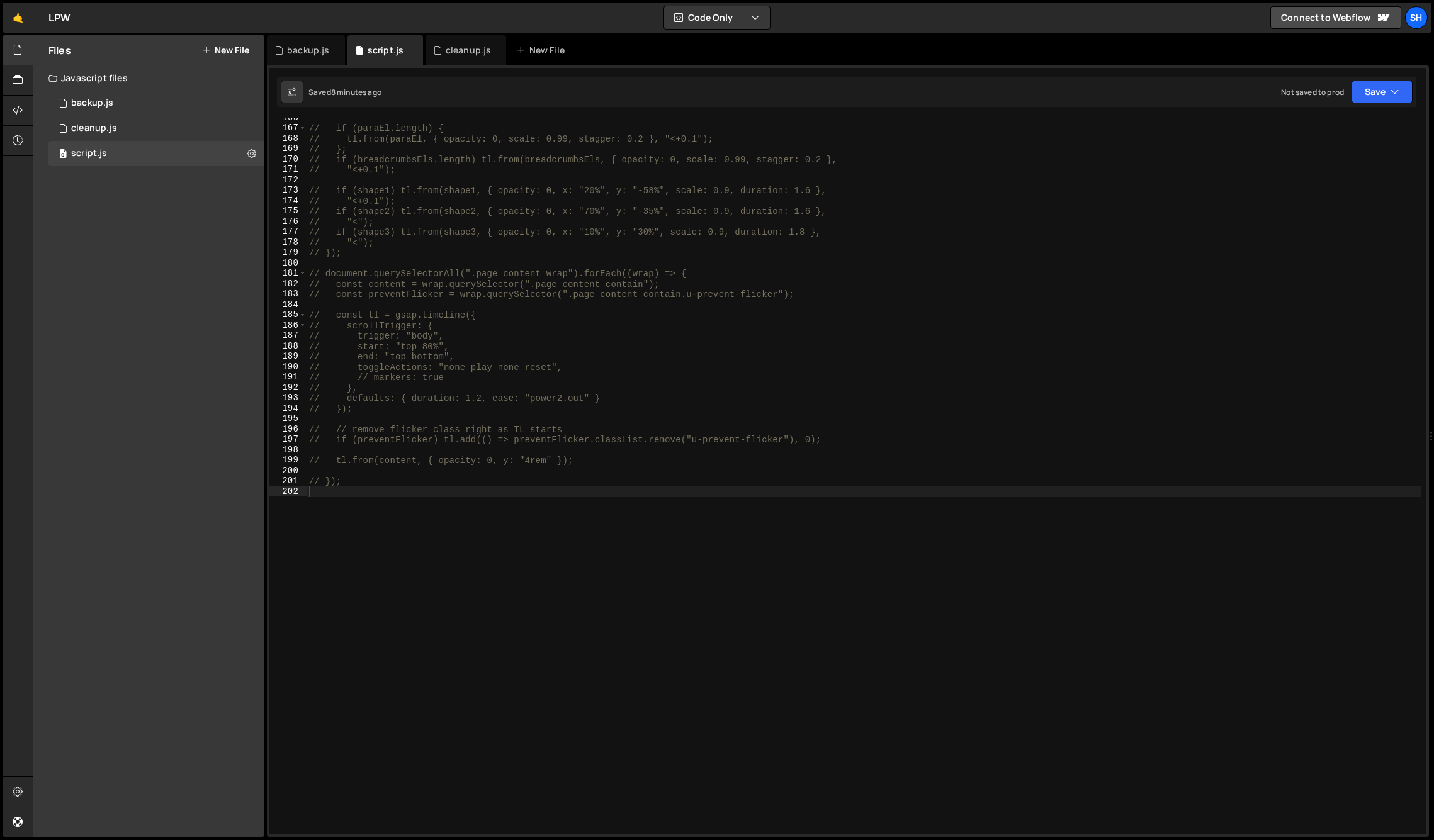
scroll to position [1735, 0]
click at [453, 48] on div "cleanup.js" at bounding box center [468, 50] width 46 height 13
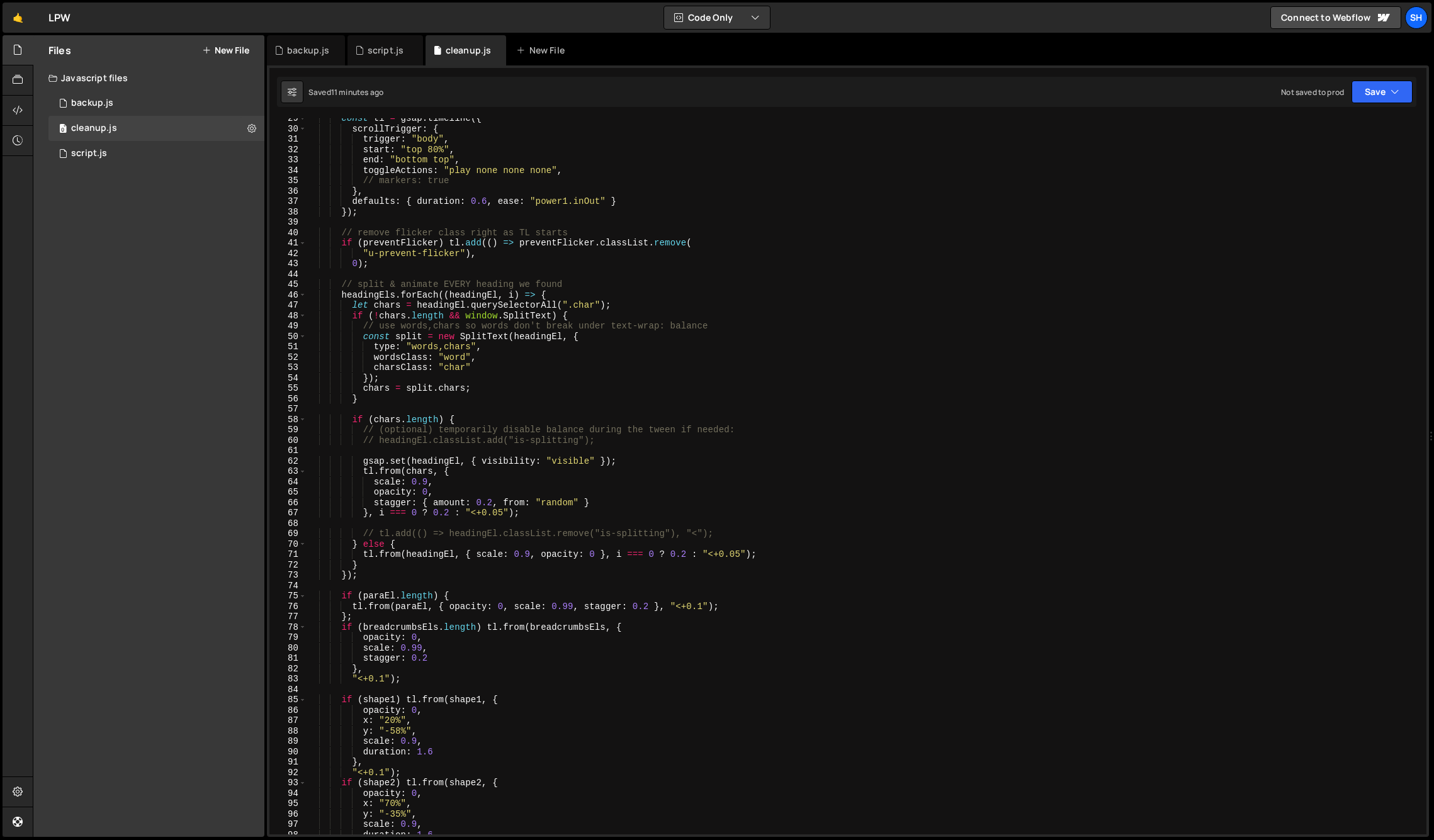
scroll to position [800, 0]
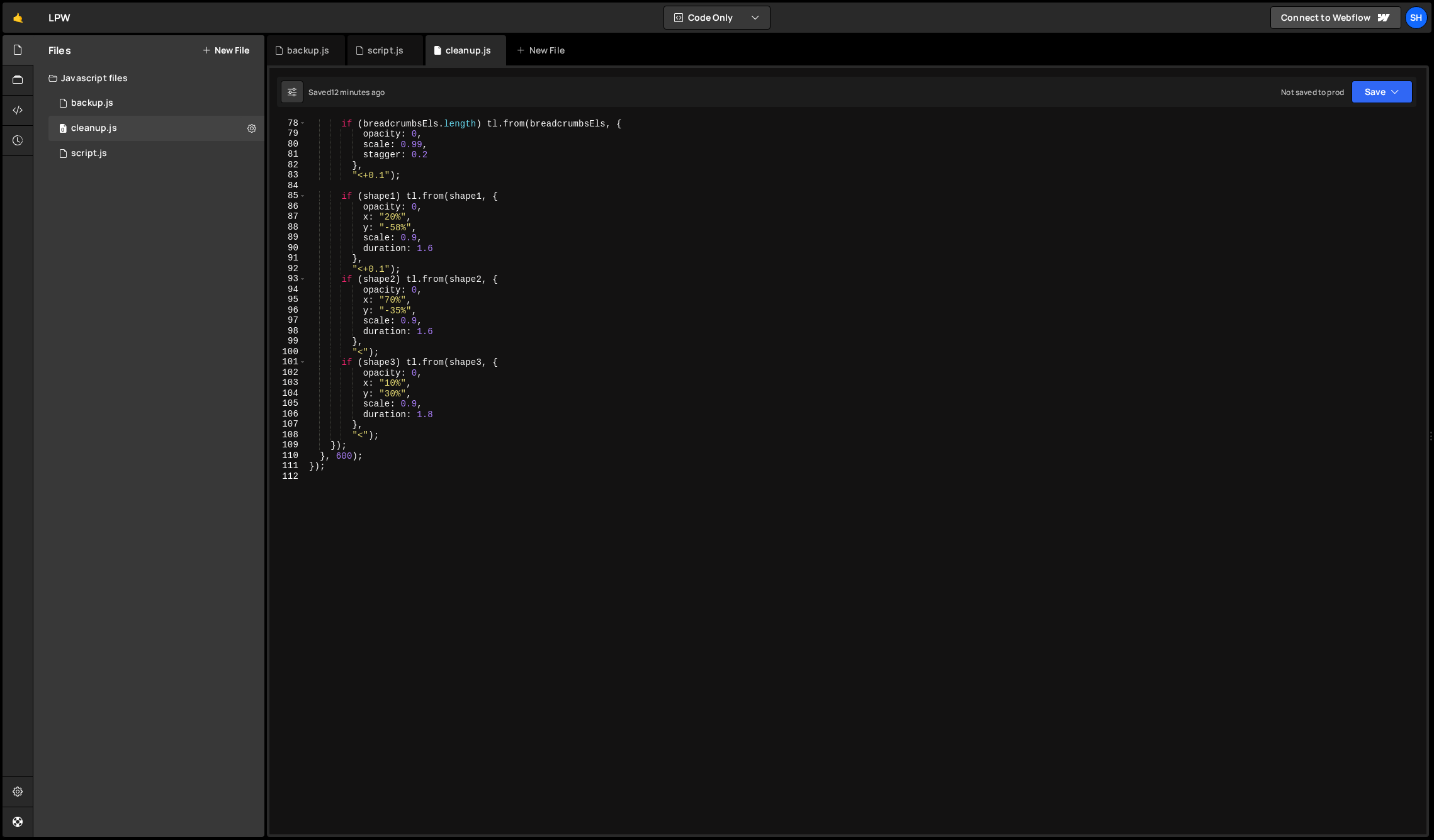
type textarea "});"
click at [350, 461] on div "if ( breadcrumbsEls . length ) tl . from ( breadcrumbsEls , { opacity : 0 , sca…" at bounding box center [864, 487] width 1115 height 737
paste textarea "</script>"
type textarea "</script>"
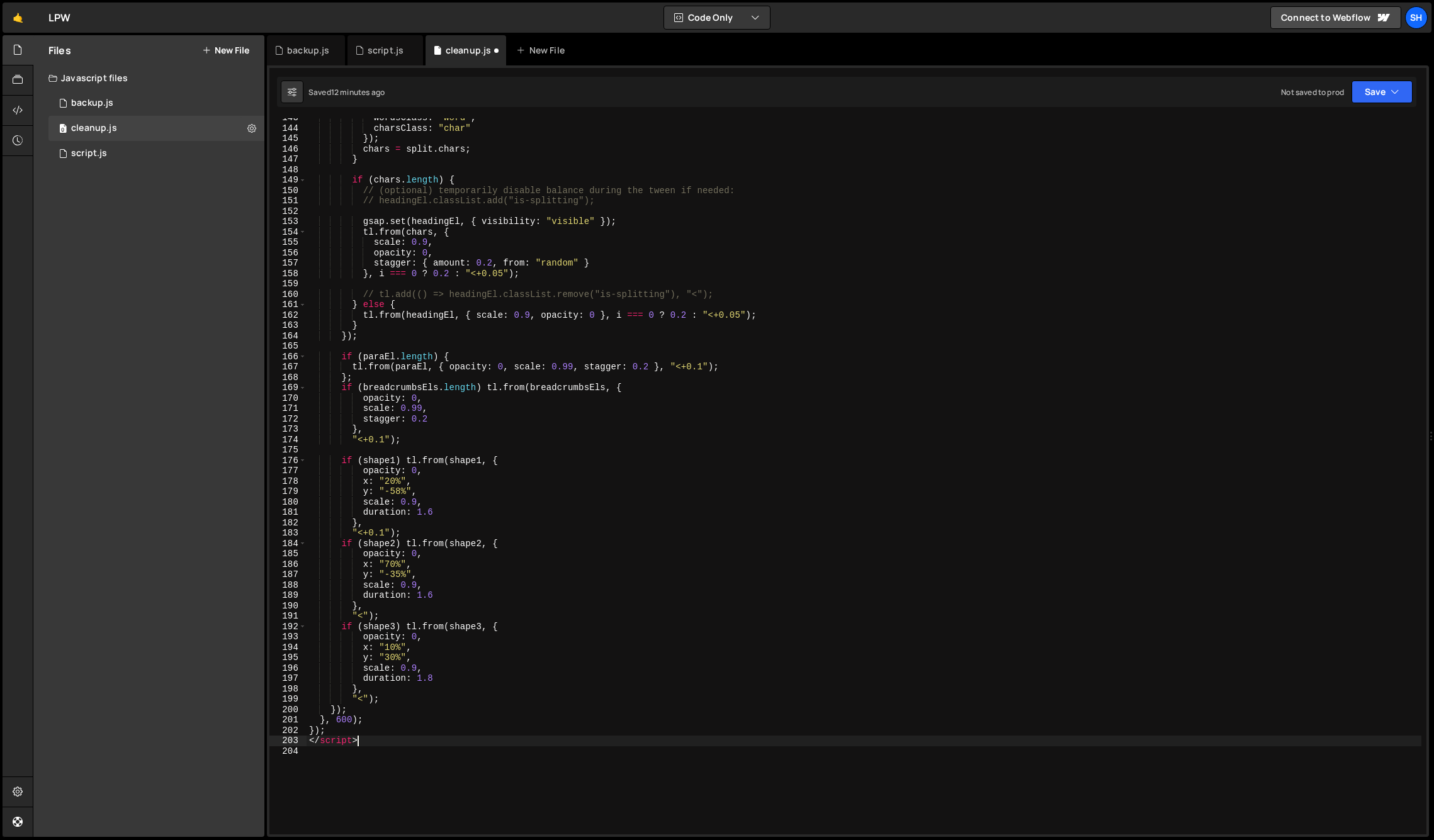
scroll to position [1480, 0]
drag, startPoint x: 311, startPoint y: 740, endPoint x: 263, endPoint y: 738, distance: 48.0
click at [264, 738] on div "Files New File Javascript files 0 backup.js 0 0 cleanup.js 0 0 script.js 0" at bounding box center [733, 436] width 1401 height 802
type textarea "});"
paste textarea "});"
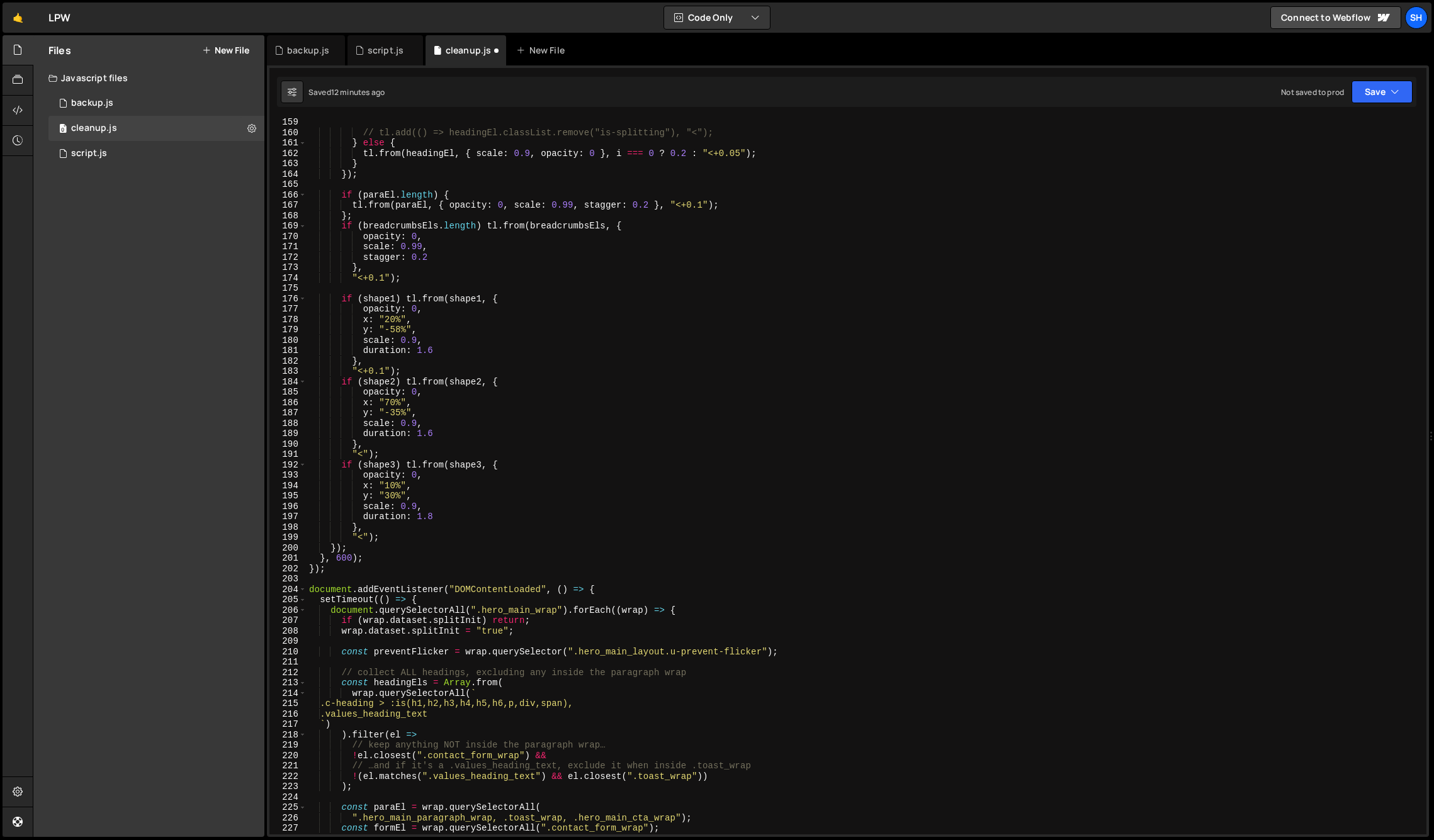
scroll to position [1642, 0]
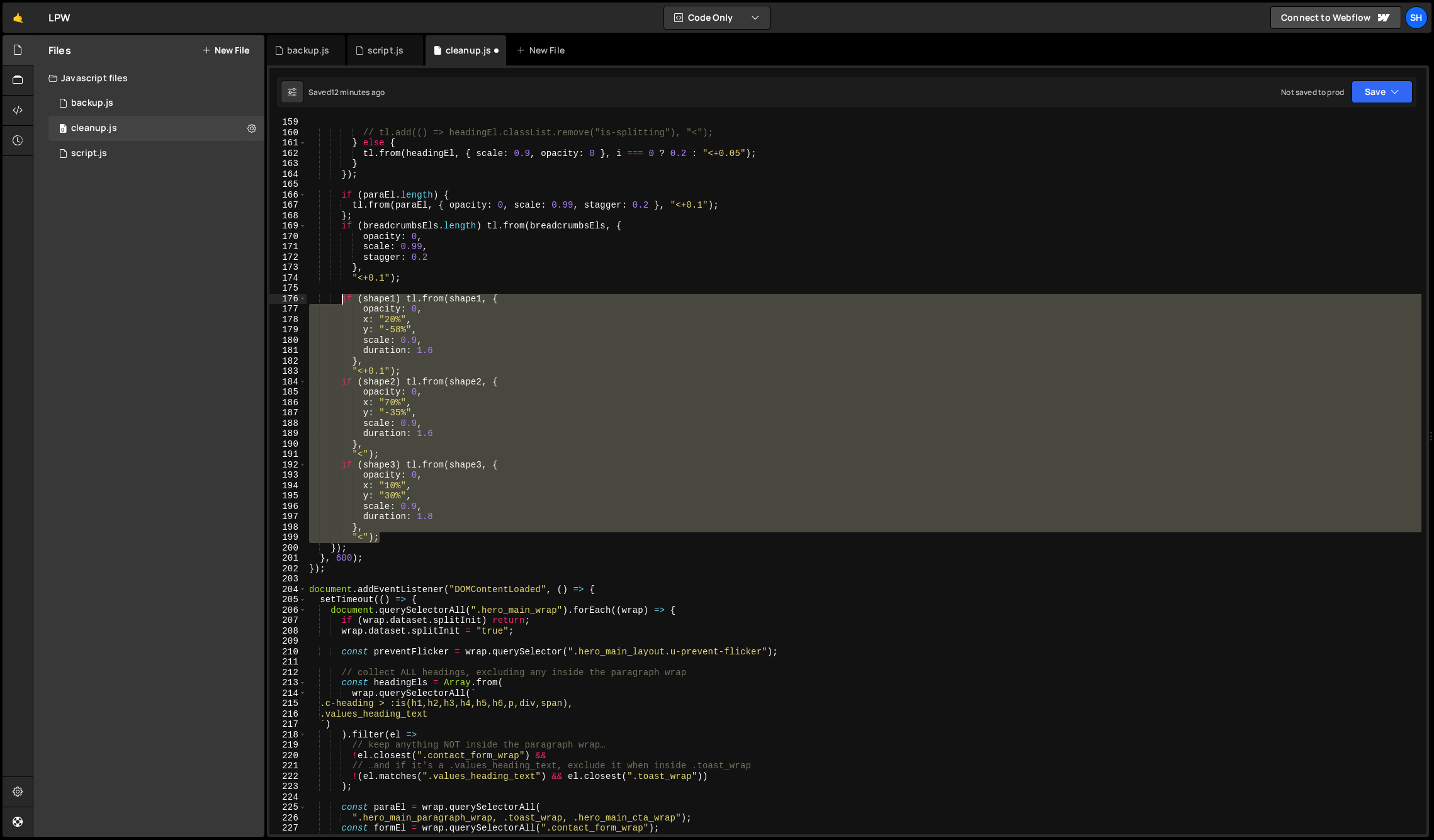
drag, startPoint x: 377, startPoint y: 537, endPoint x: 343, endPoint y: 294, distance: 245.4
click at [343, 294] on div "// tl.add(() => headingEl.classList.remove("is-splitting"), "<"); } else { tl .…" at bounding box center [864, 485] width 1115 height 737
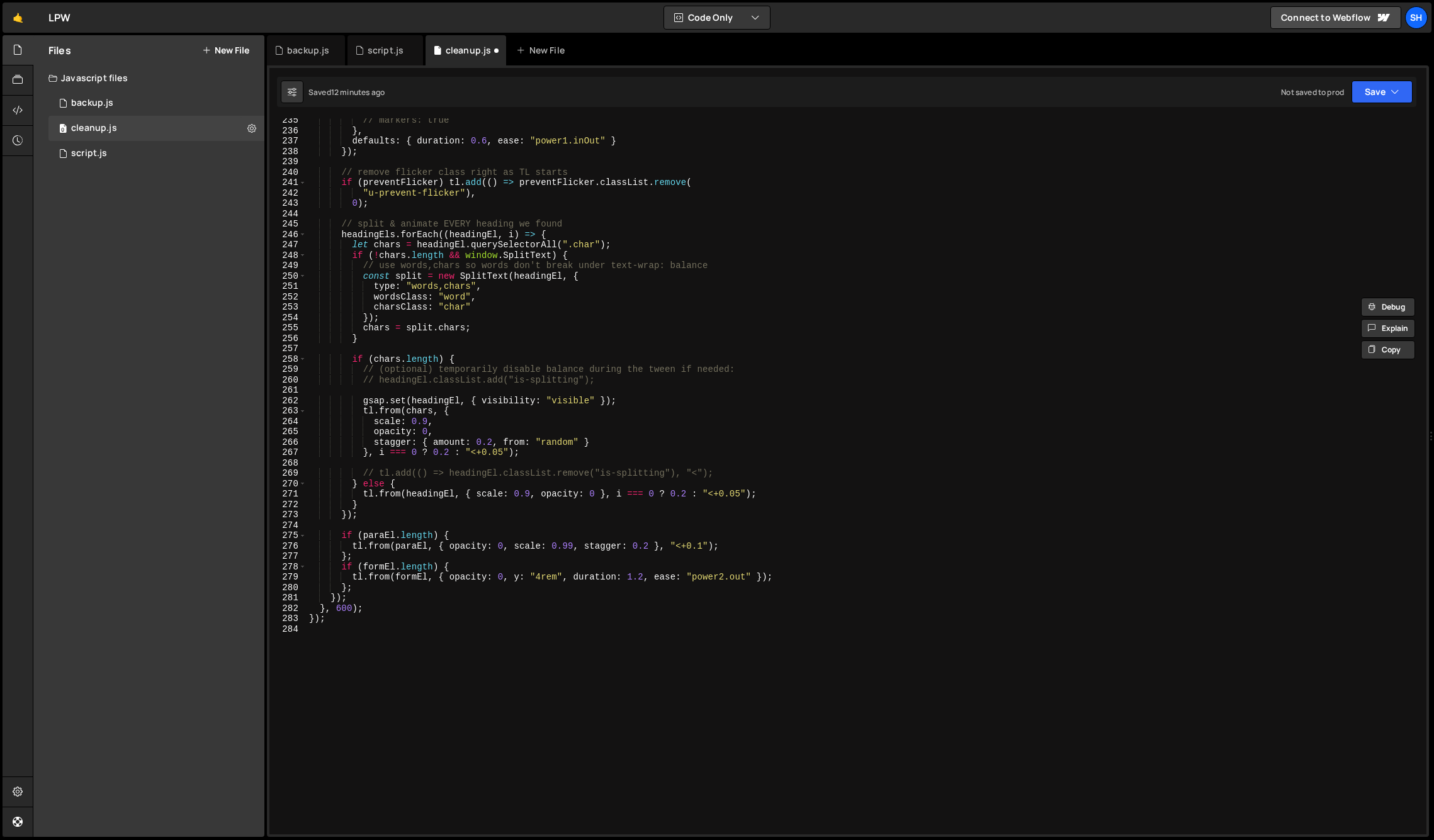
scroll to position [2449, 0]
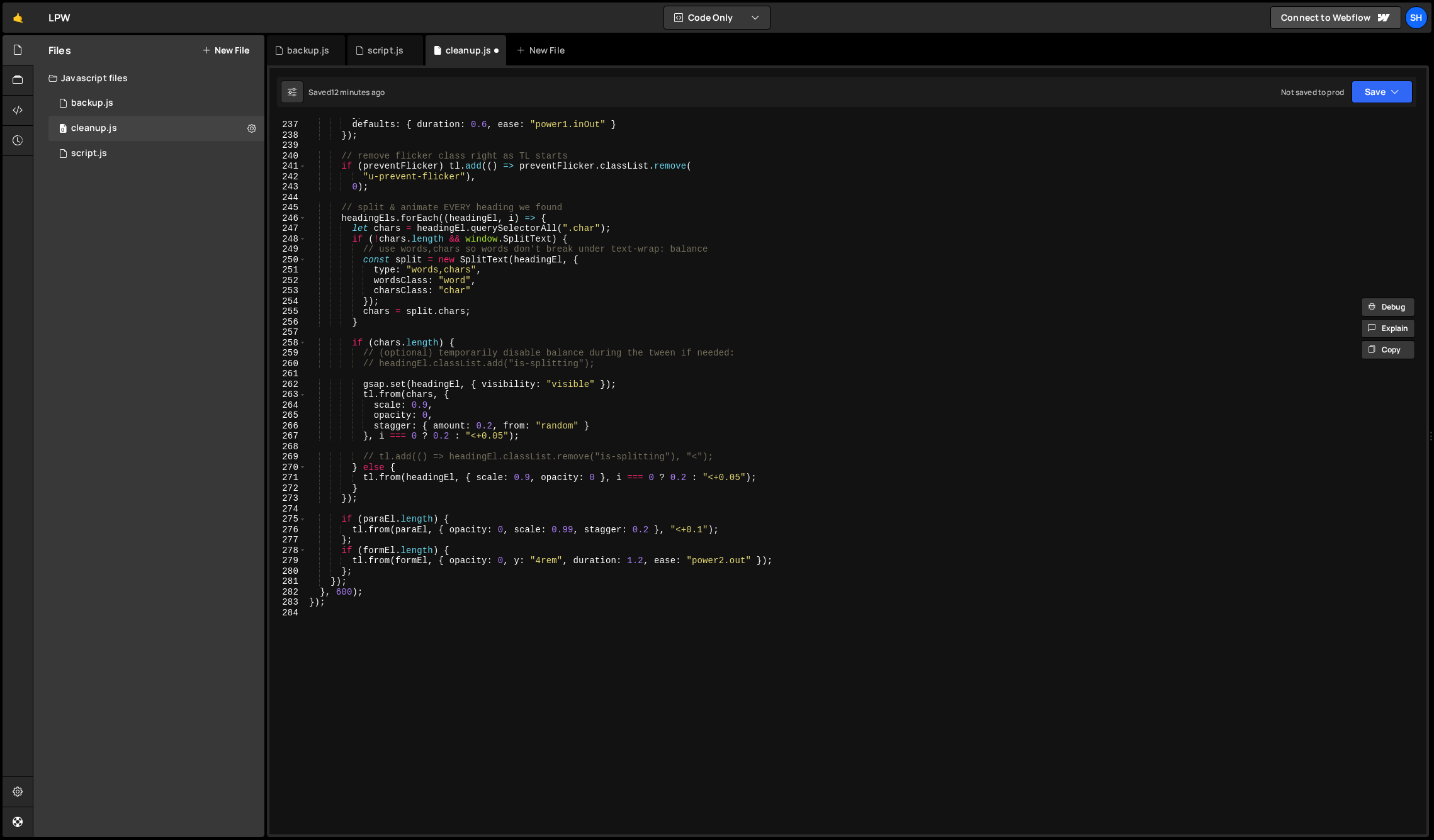
click at [774, 561] on div "} , defaults : { duration : 0.6 , ease : "power1.inOut" } }) ; // remove flicke…" at bounding box center [864, 478] width 1115 height 737
type textarea "tl.from(formEl, { opacity: 0, y: "4rem", duration: 1.2, ease: "power2.out" });"
paste textarea ""<");"
type textarea ""<");"
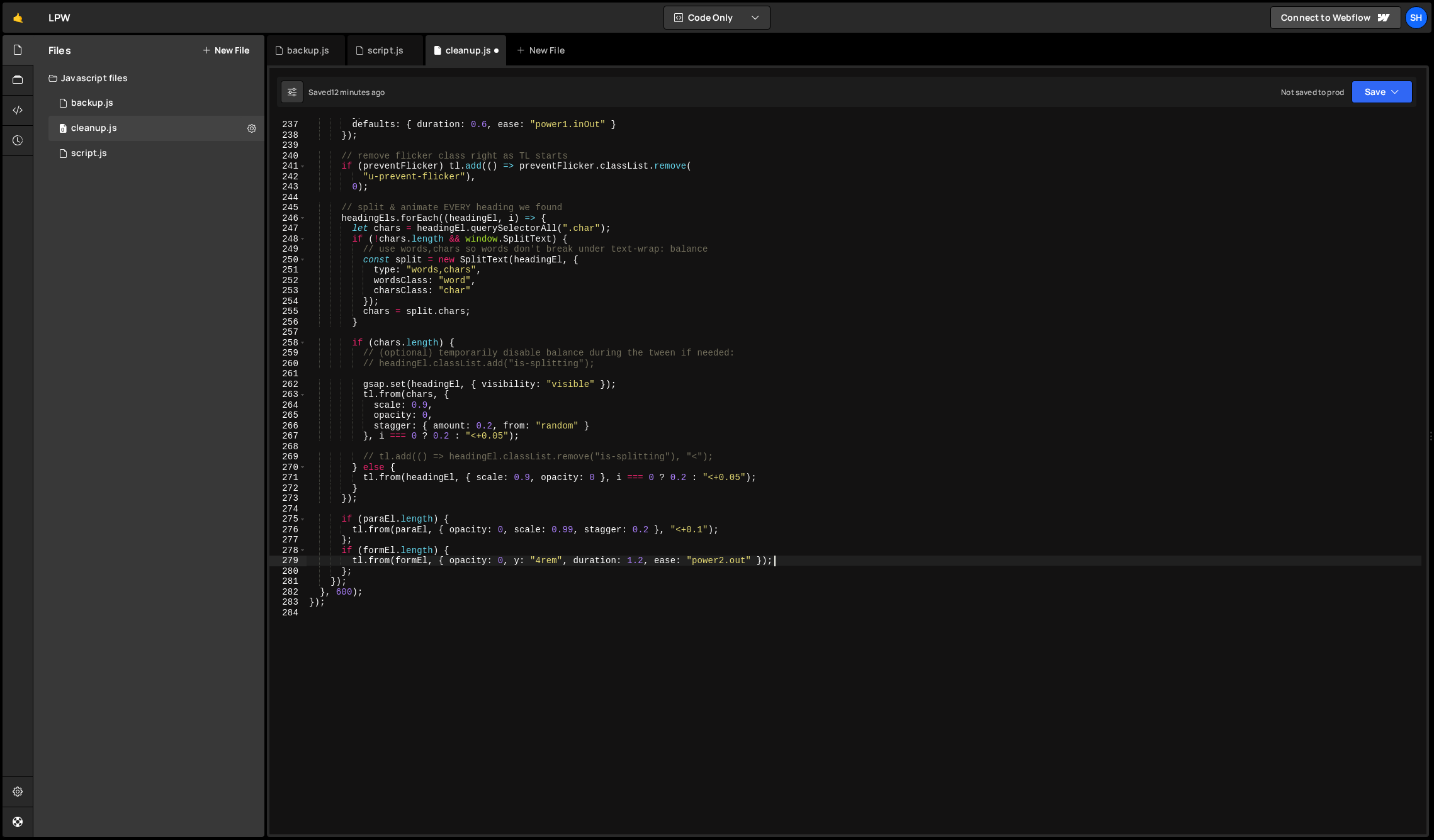
click at [364, 574] on div "} , defaults : { duration : 0.6 , ease : "power1.inOut" } }) ; // remove flicke…" at bounding box center [864, 478] width 1115 height 737
type textarea "};"
paste textarea ""<");"
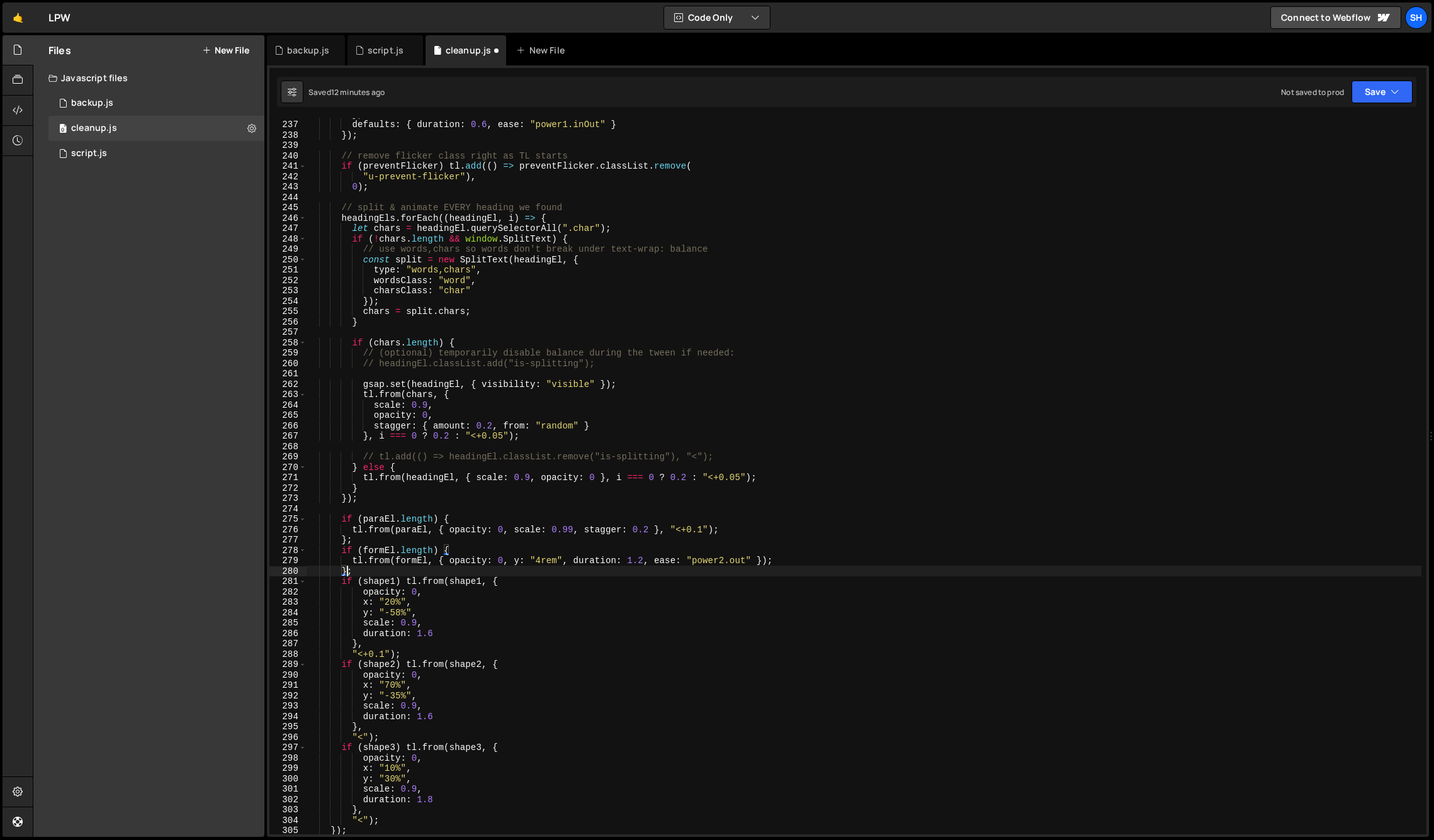
click at [348, 569] on div "} , defaults : { duration : 0.6 , ease : "power1.inOut" } }) ; // remove flicke…" at bounding box center [864, 478] width 1115 height 737
click at [762, 560] on div "} , defaults : { duration : 0.6 , ease : "power1.inOut" } }) ; // remove flicke…" at bounding box center [864, 478] width 1115 height 737
click at [839, 564] on div "} , defaults : { duration : 0.6 , ease : "power1.inOut" } }) ; // remove flicke…" at bounding box center [864, 478] width 1115 height 737
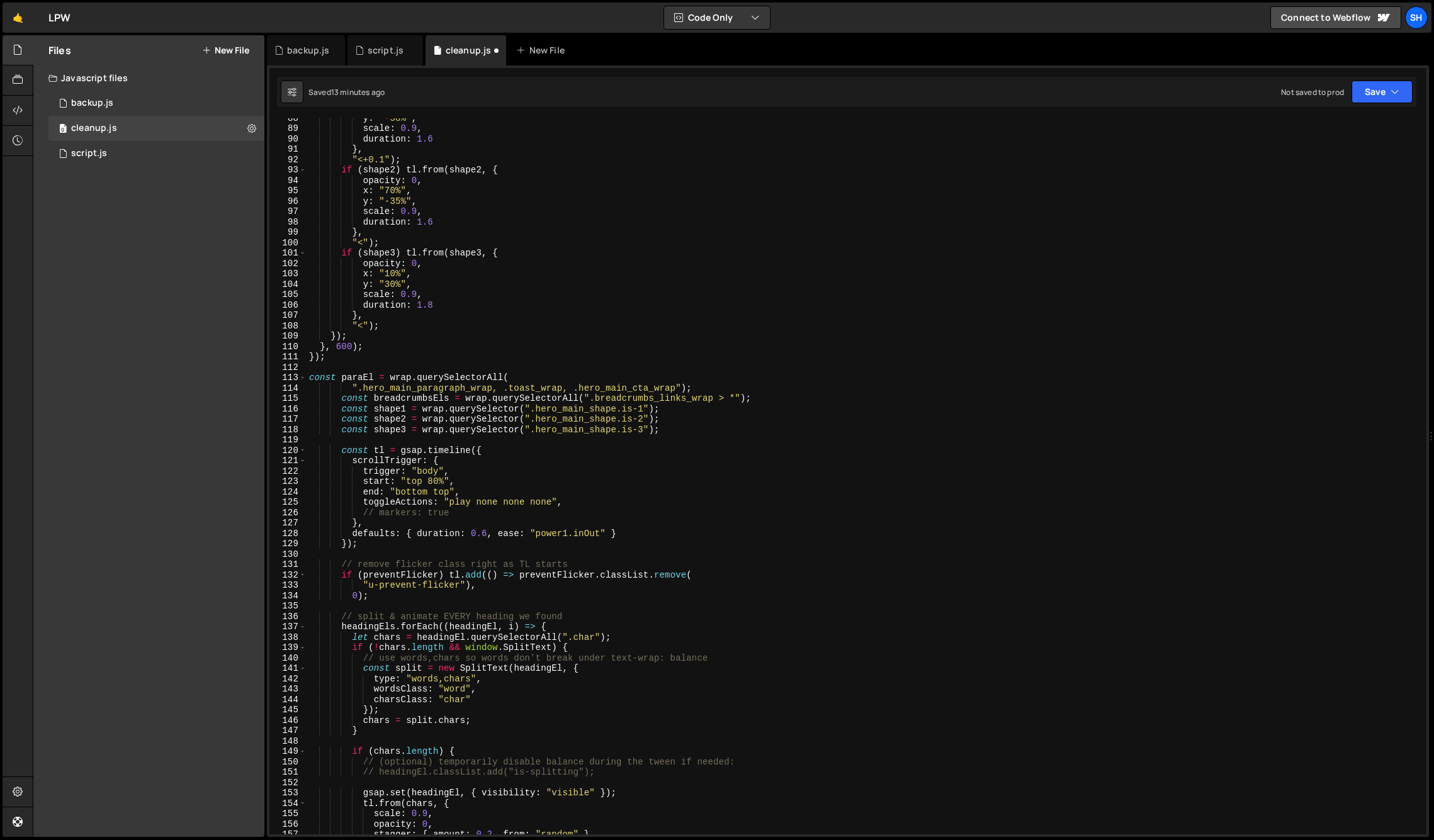
scroll to position [908, 0]
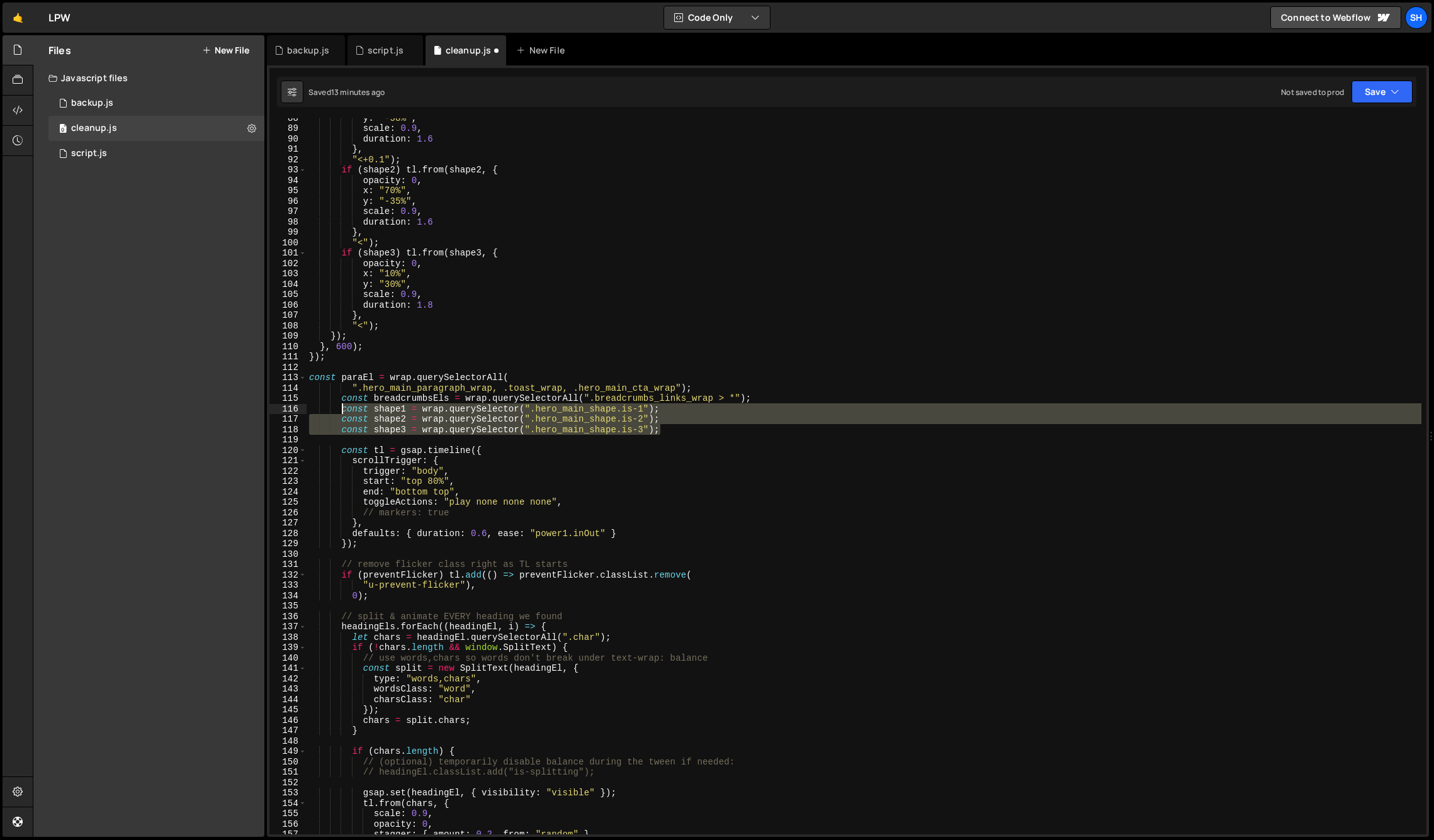
drag, startPoint x: 656, startPoint y: 431, endPoint x: 343, endPoint y: 408, distance: 313.8
click at [343, 408] on div "y : "-58%" , scale : 0.9 , duration : 1.6 } , "<+0.1" ) ; if ( shape2 ) tl . fr…" at bounding box center [864, 481] width 1115 height 737
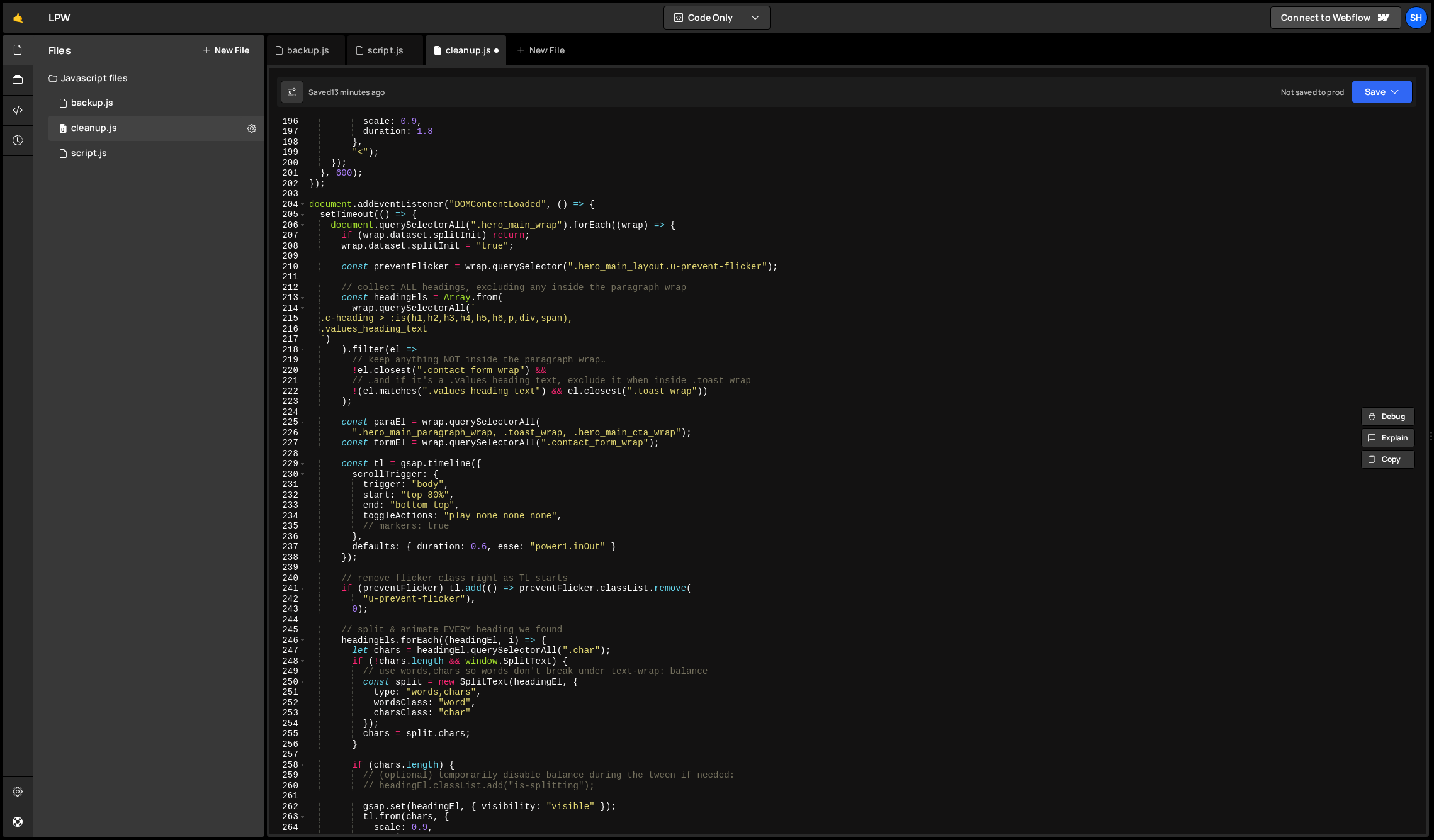
scroll to position [2029, 0]
click at [667, 445] on div "scale : 0.9 , duration : 1.8 } , "<" ) ; }) ; } , 600 ) ; }) ; document . addEv…" at bounding box center [864, 483] width 1115 height 737
type textarea "const formEl = wrap.querySelectorAll(".contact_form_wrap");"
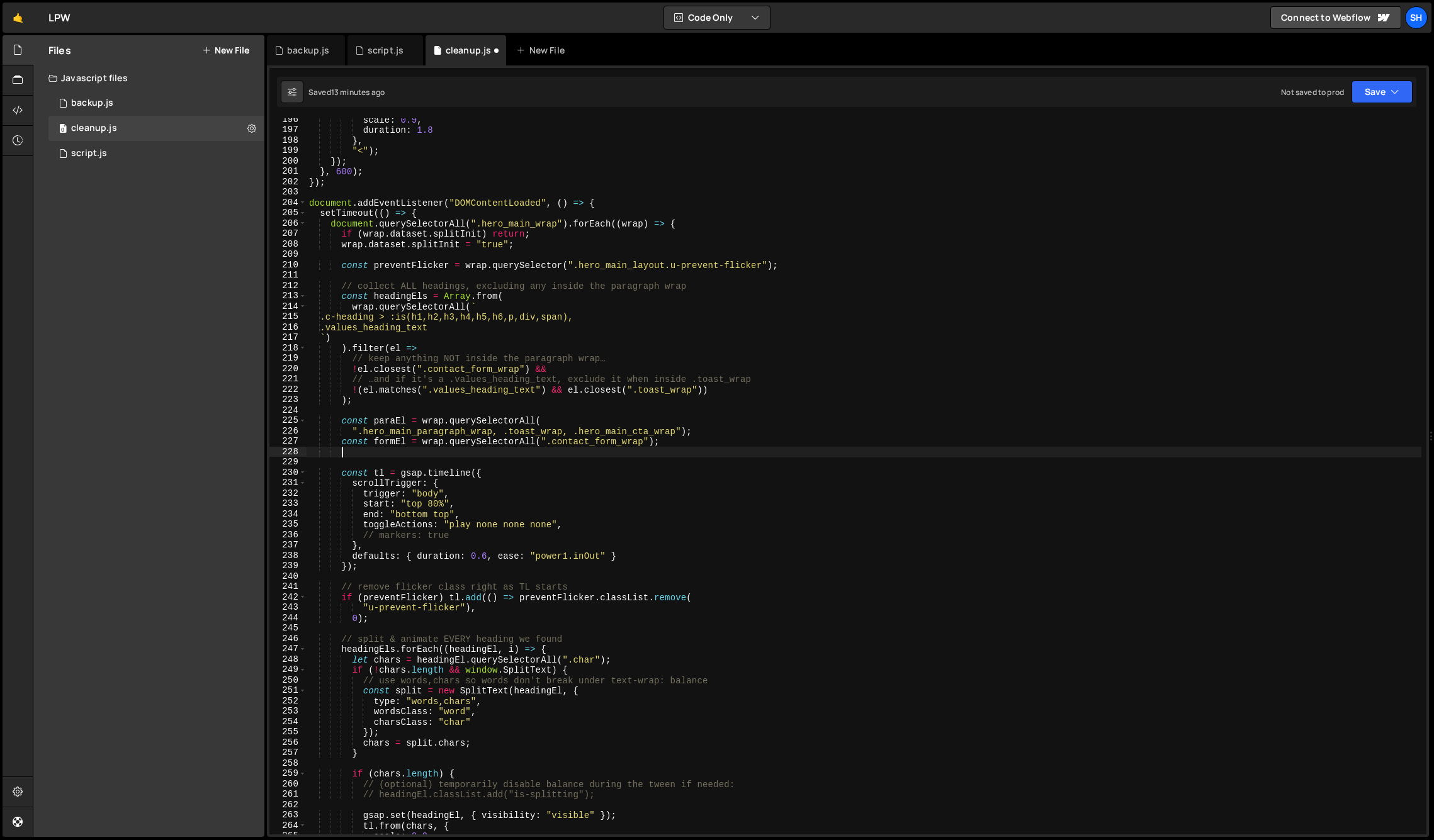
scroll to position [0, 1]
paste textarea "const shape3 = wrap.querySelector(".hero_main_shape.is-3");"
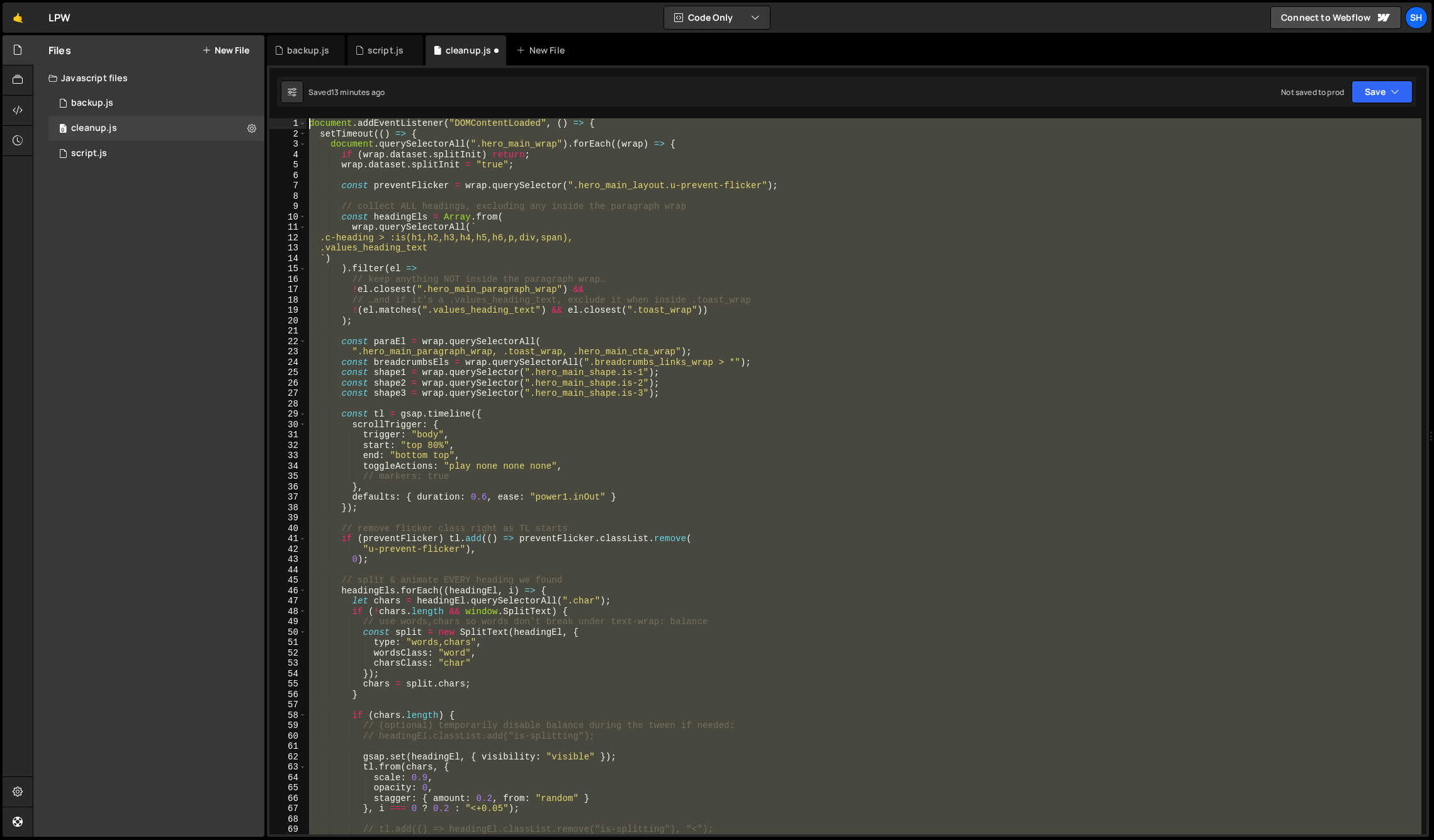
scroll to position [0, 0]
drag, startPoint x: 331, startPoint y: 446, endPoint x: 294, endPoint y: 114, distance: 334.1
click at [294, 114] on div "const shape3 = wrap.querySelector(".hero_main_shape.is-3"); 1 2 3 4 5 6 7 8 9 1…" at bounding box center [847, 452] width 1162 height 772
type textarea "document.addEventListener("DOMContentLoaded", () => { setTimeout(() => {"
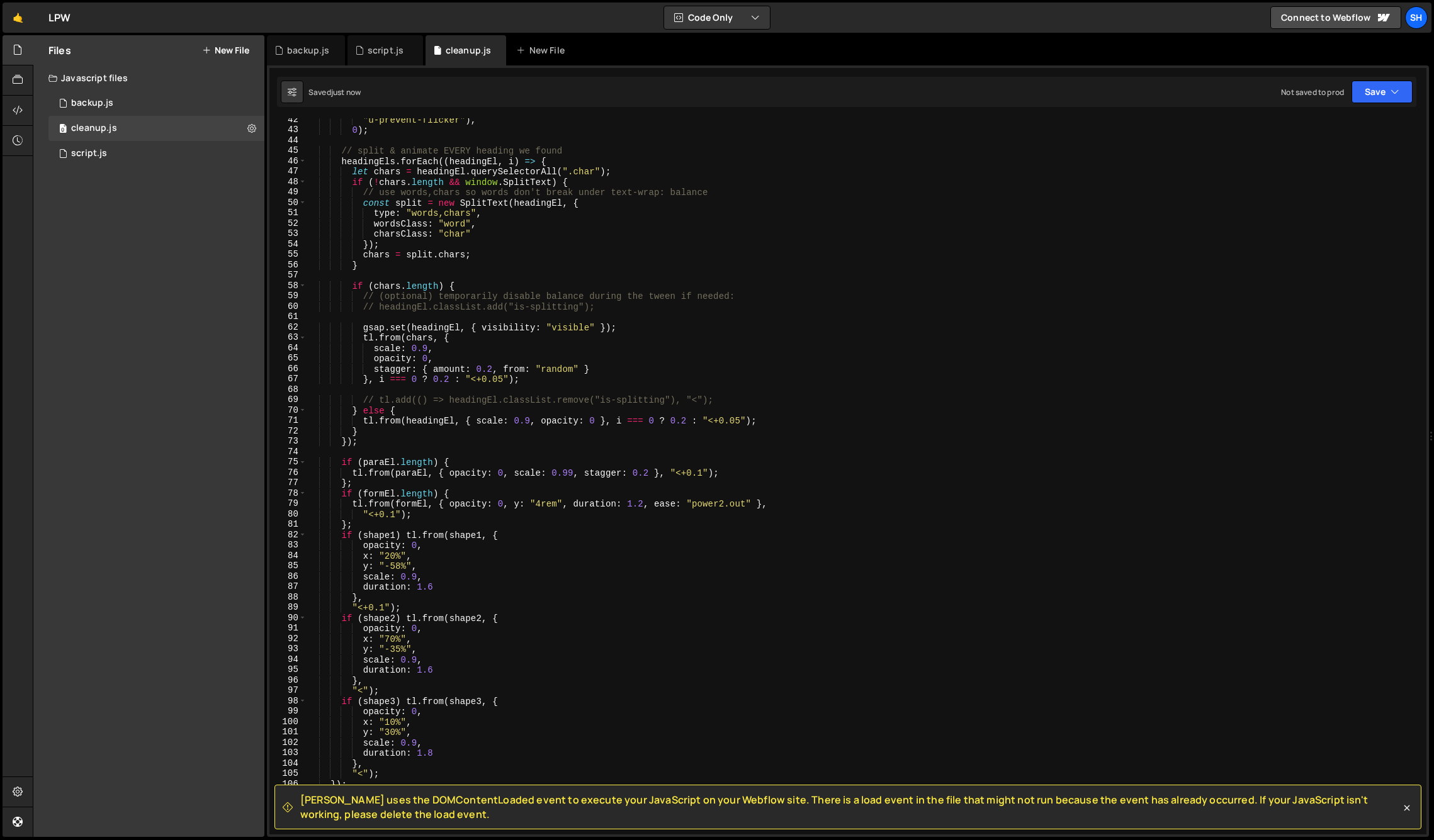
scroll to position [478, 0]
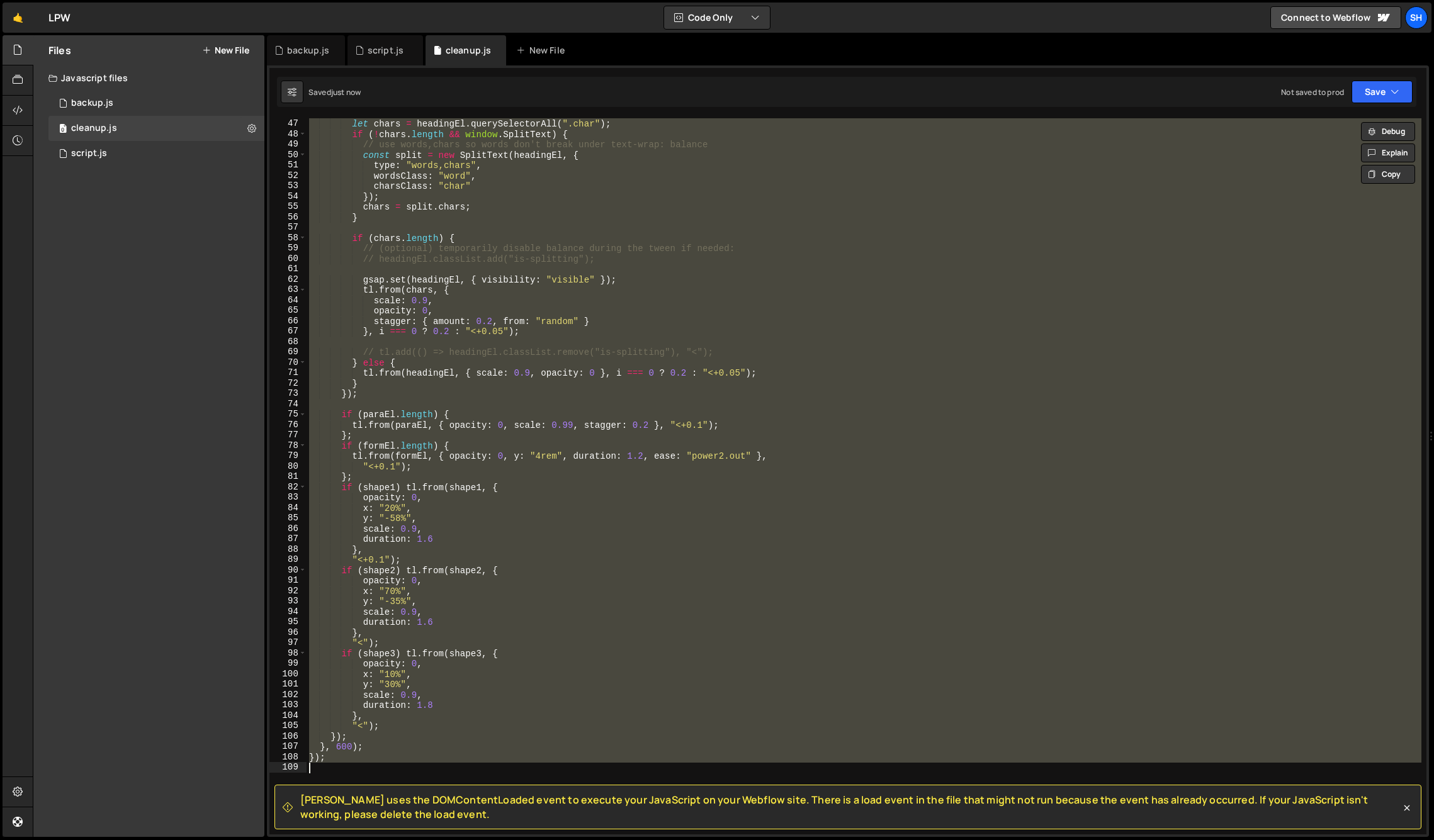
type textarea "});"
drag, startPoint x: 186, startPoint y: 488, endPoint x: 89, endPoint y: 419, distance: 119.0
click at [185, 488] on div "Files New File Javascript files 0 backup.js 0 0 cleanup.js 0 0 script.js 0 CSS …" at bounding box center [149, 436] width 231 height 802
